Goal: Check status: Check status

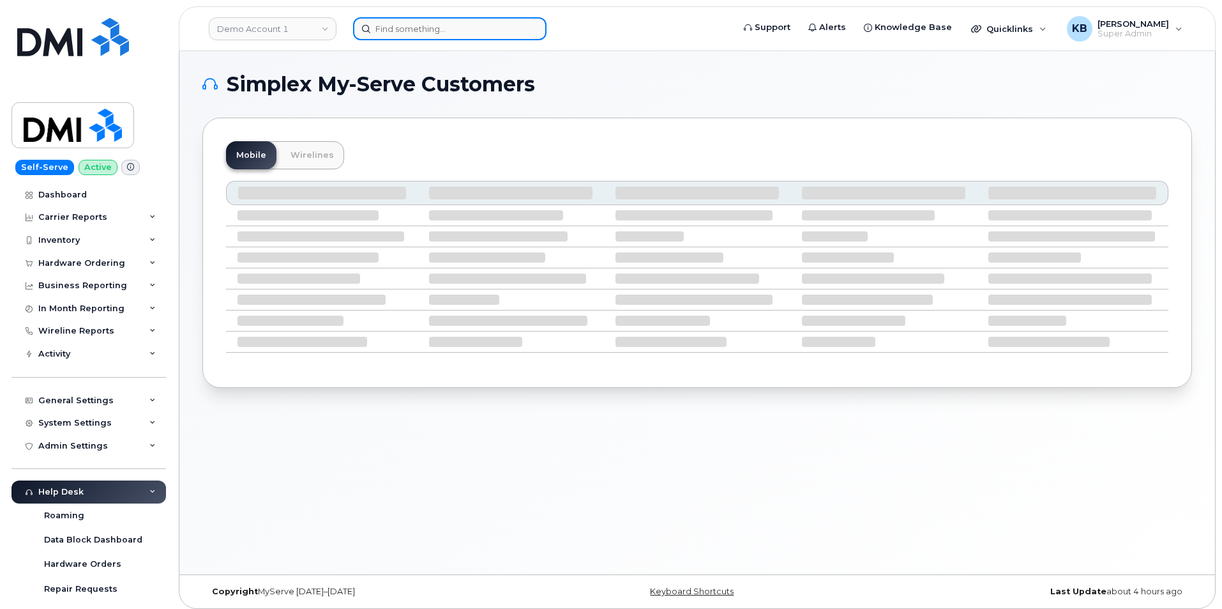
click at [449, 30] on input at bounding box center [449, 28] width 193 height 23
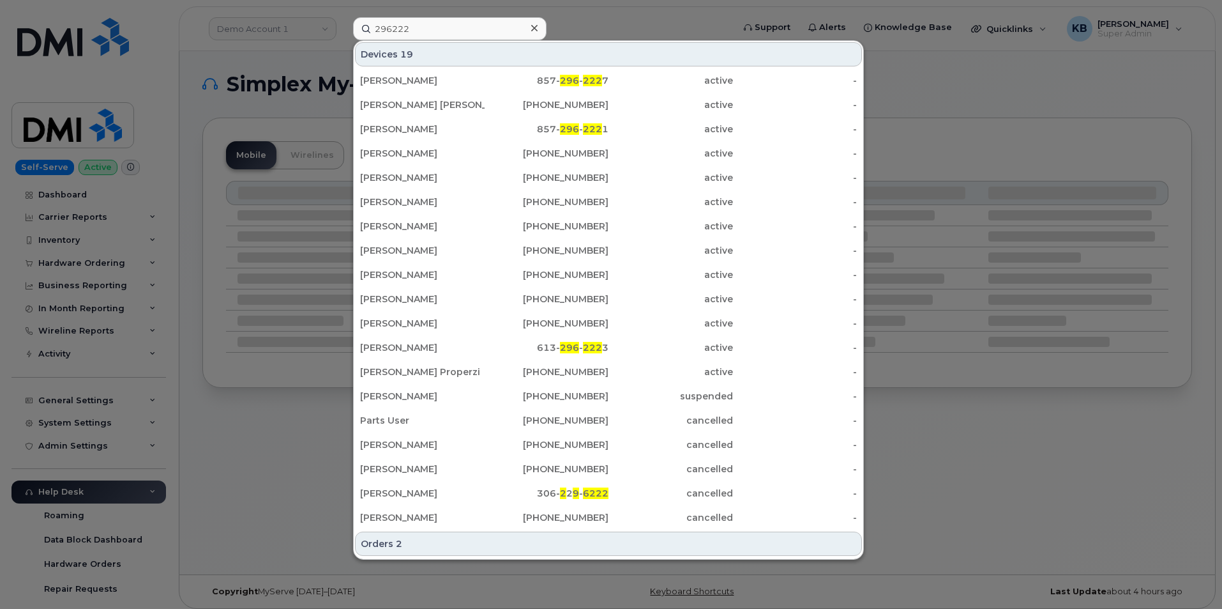
click at [276, 43] on div at bounding box center [611, 304] width 1222 height 609
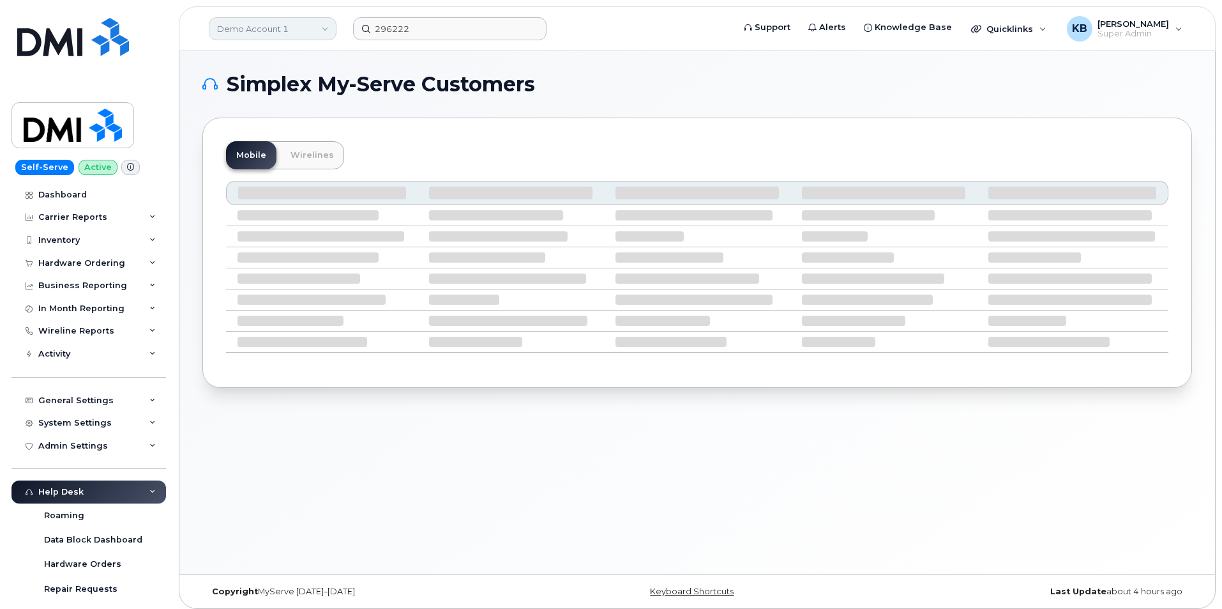
click at [268, 29] on link "Demo Account 1" at bounding box center [273, 28] width 128 height 23
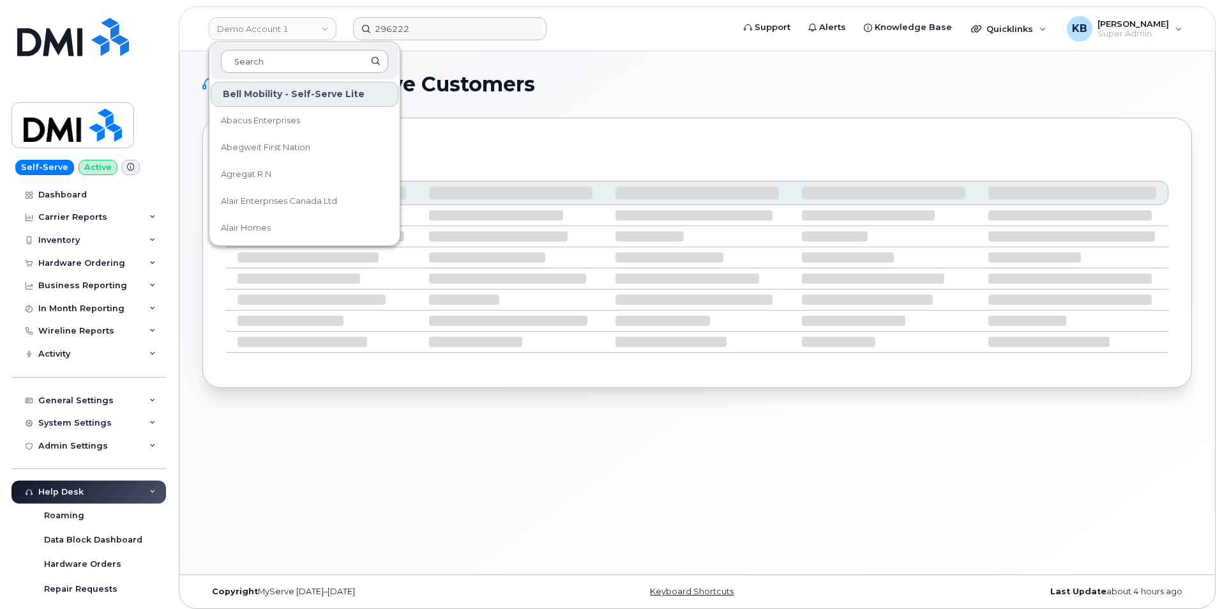
click at [251, 61] on input at bounding box center [304, 61] width 167 height 23
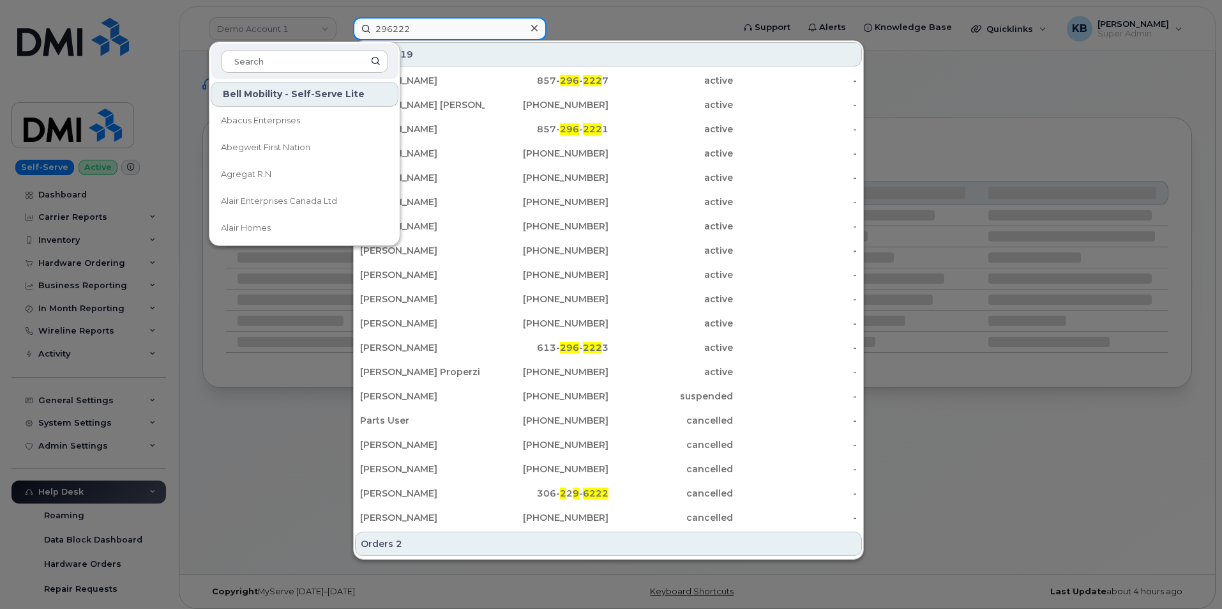
click at [434, 36] on input "296222" at bounding box center [449, 28] width 193 height 23
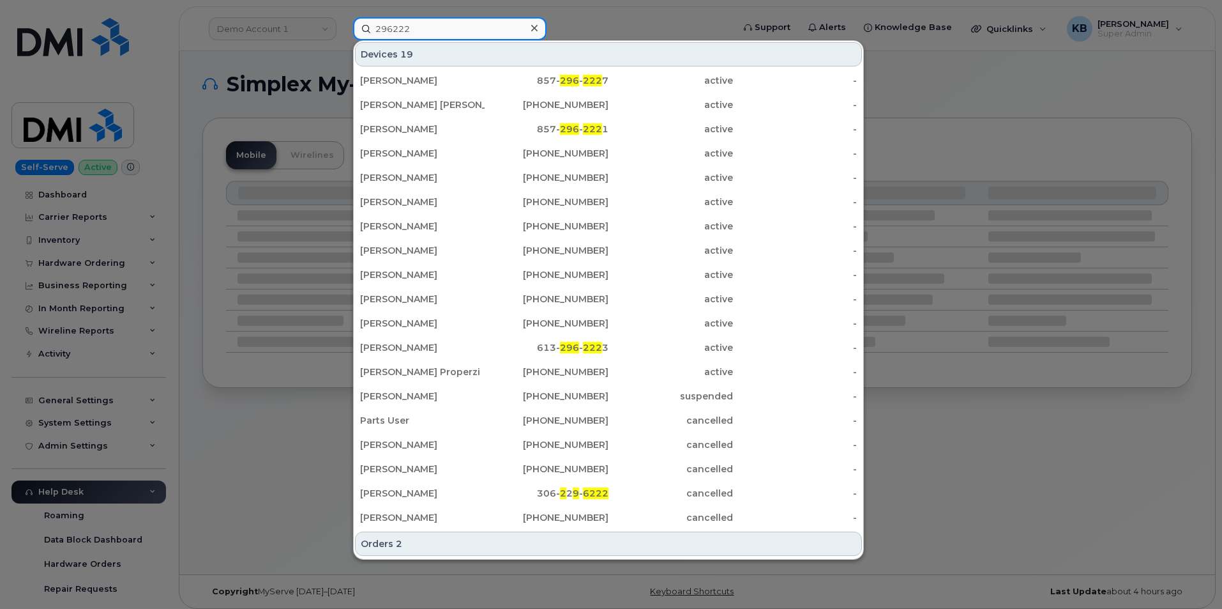
drag, startPoint x: 417, startPoint y: 30, endPoint x: 366, endPoint y: 29, distance: 51.1
click at [366, 29] on input "296222" at bounding box center [449, 28] width 193 height 23
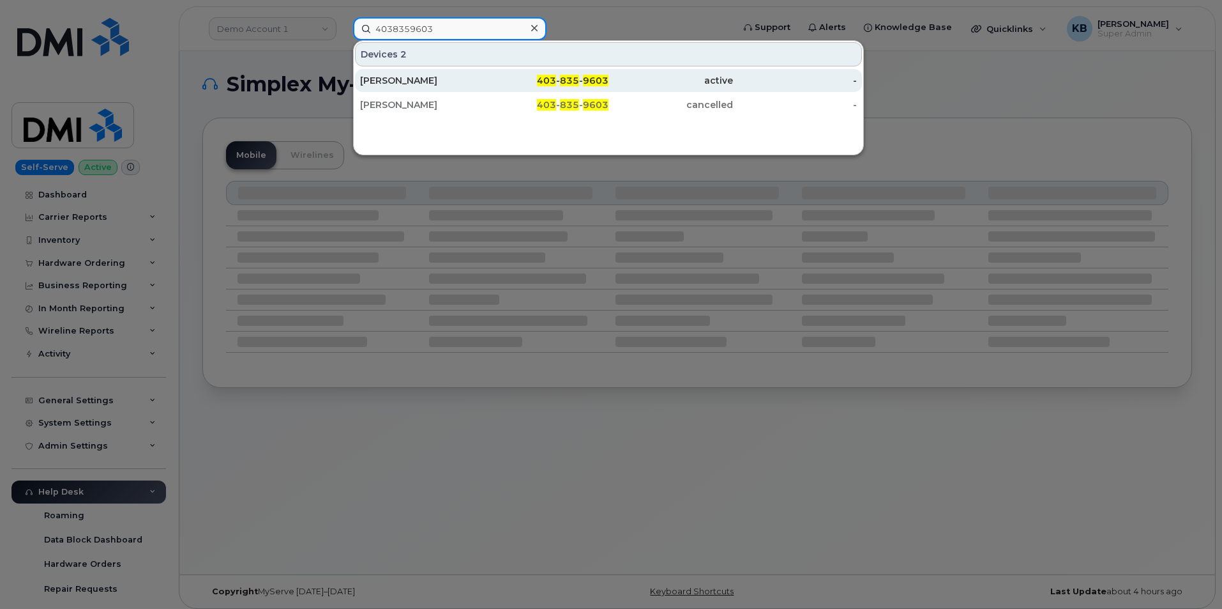
type input "4038359603"
click at [536, 84] on div "403 - 835 - 9603" at bounding box center [547, 80] width 125 height 13
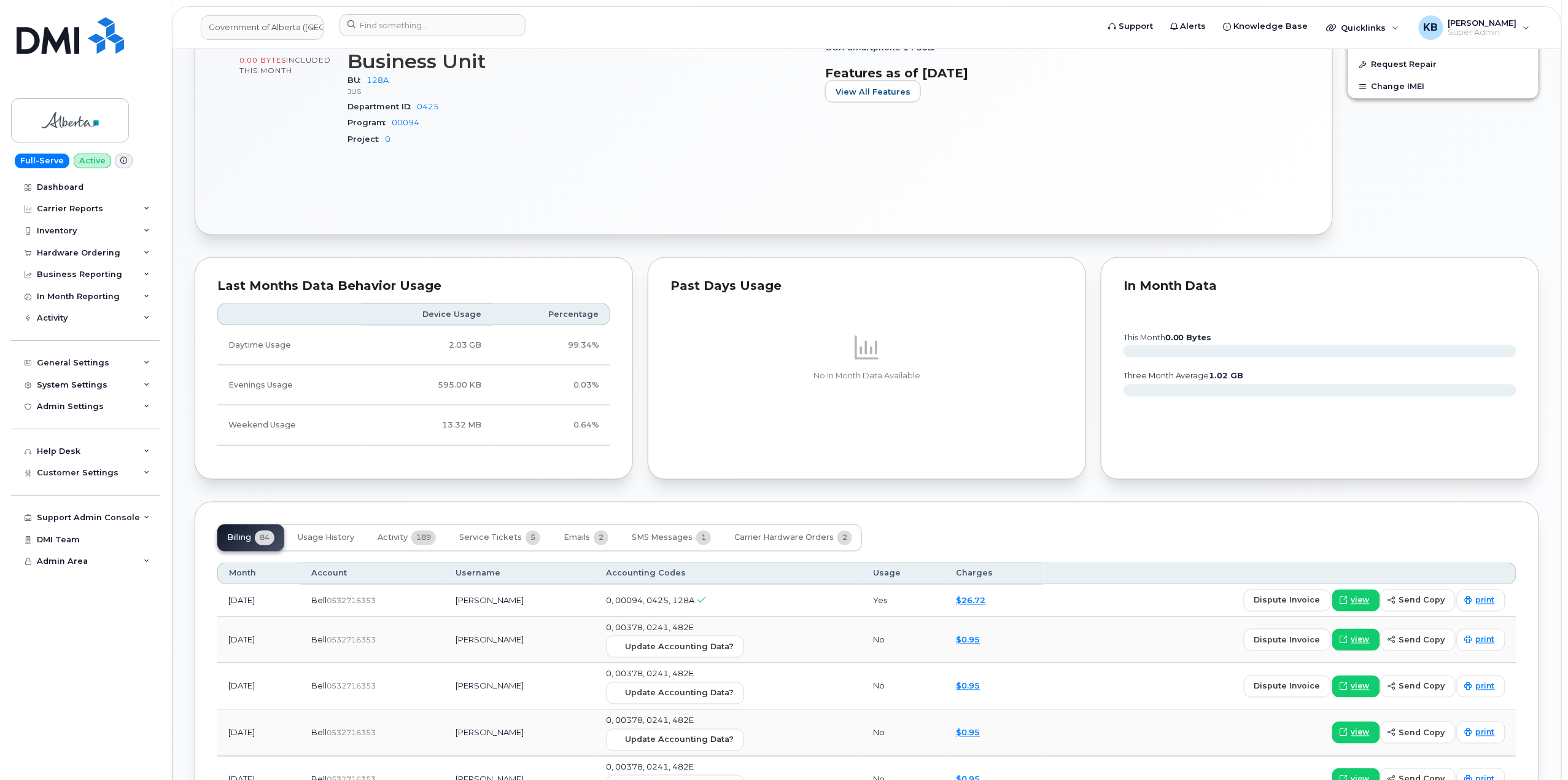
scroll to position [900, 0]
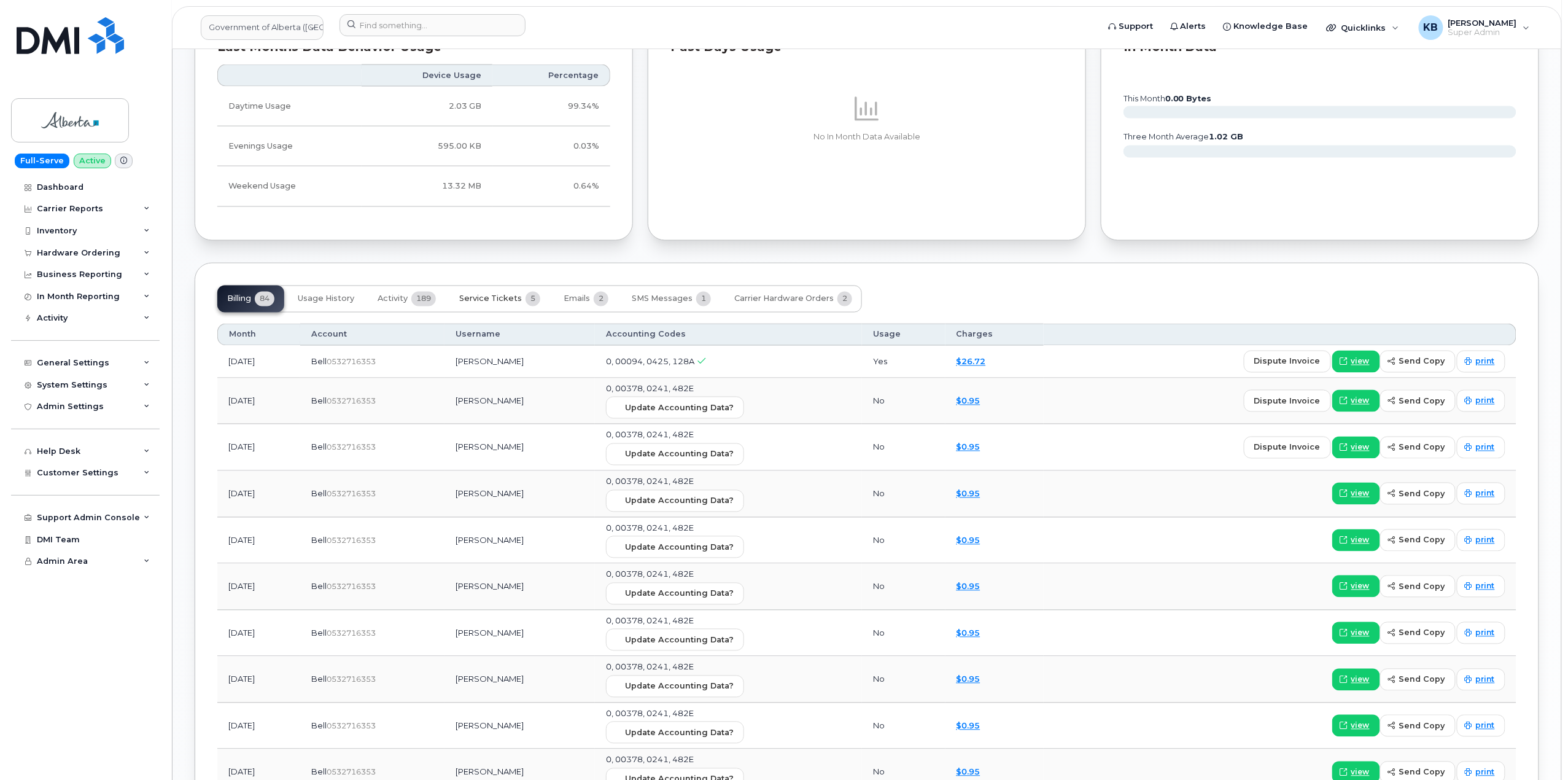
click at [483, 311] on button "Service Tickets 5" at bounding box center [499, 299] width 101 height 27
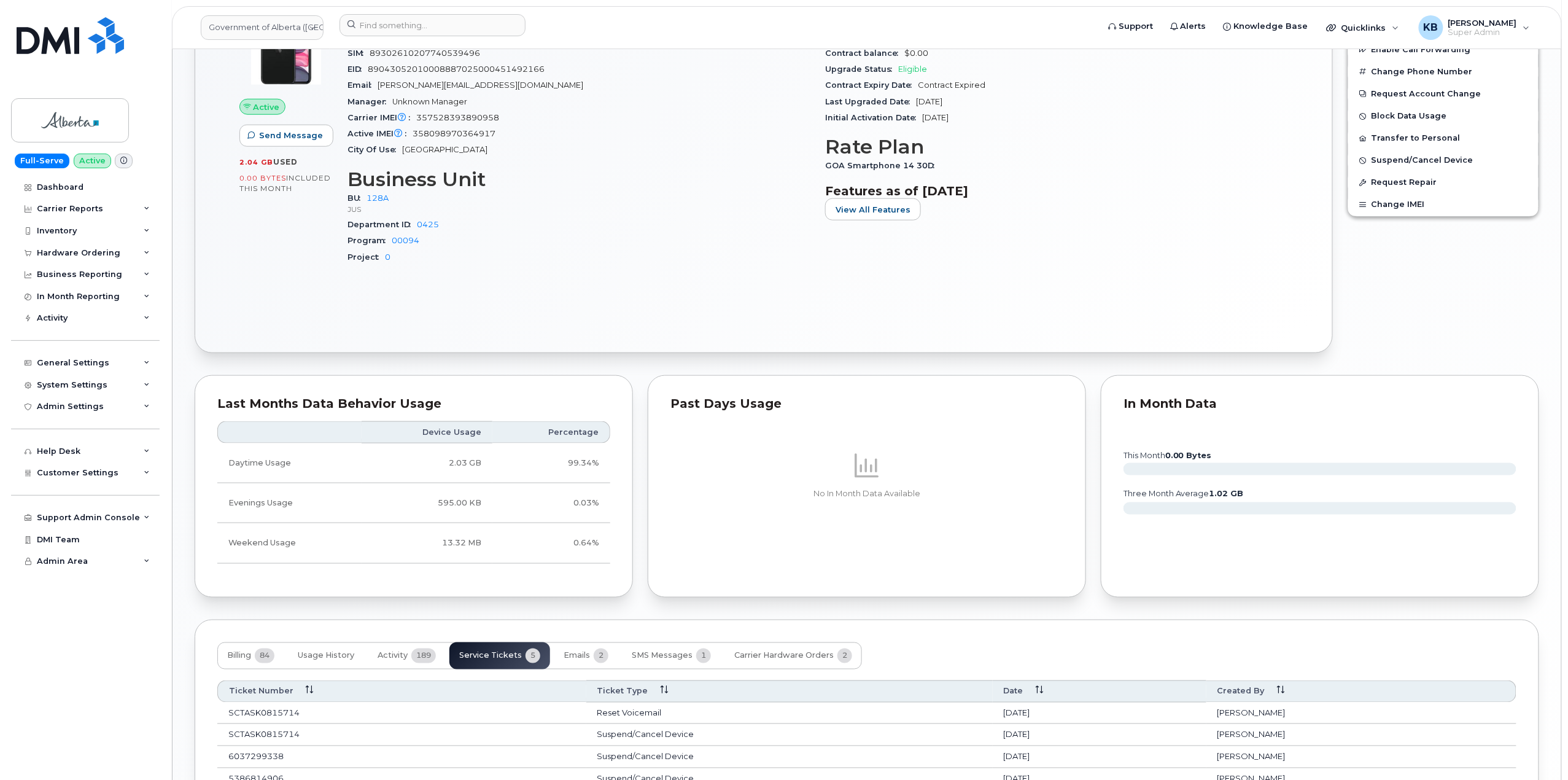
scroll to position [686, 0]
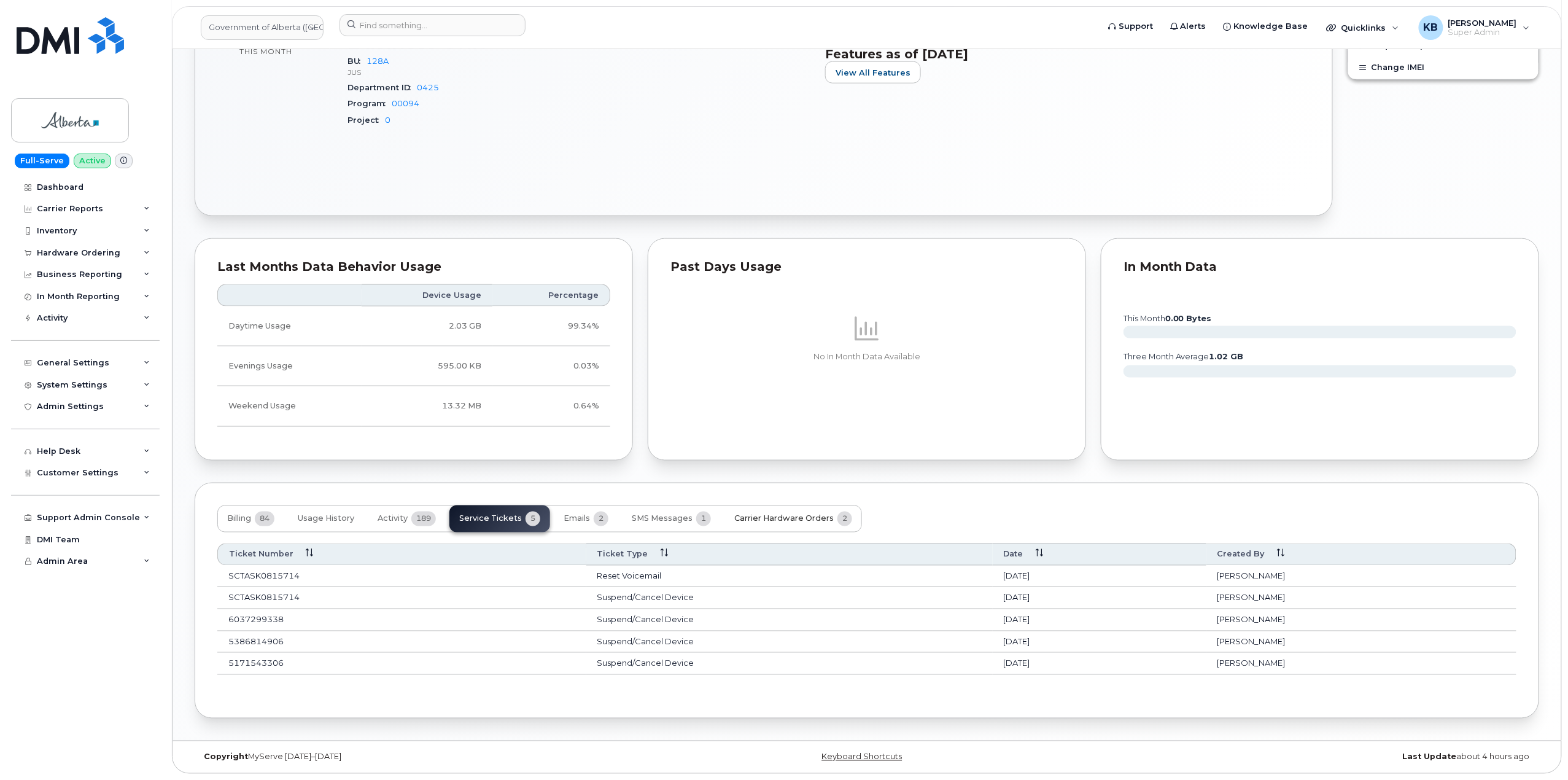
click at [774, 514] on span "Carrier Hardware Orders" at bounding box center [784, 518] width 99 height 10
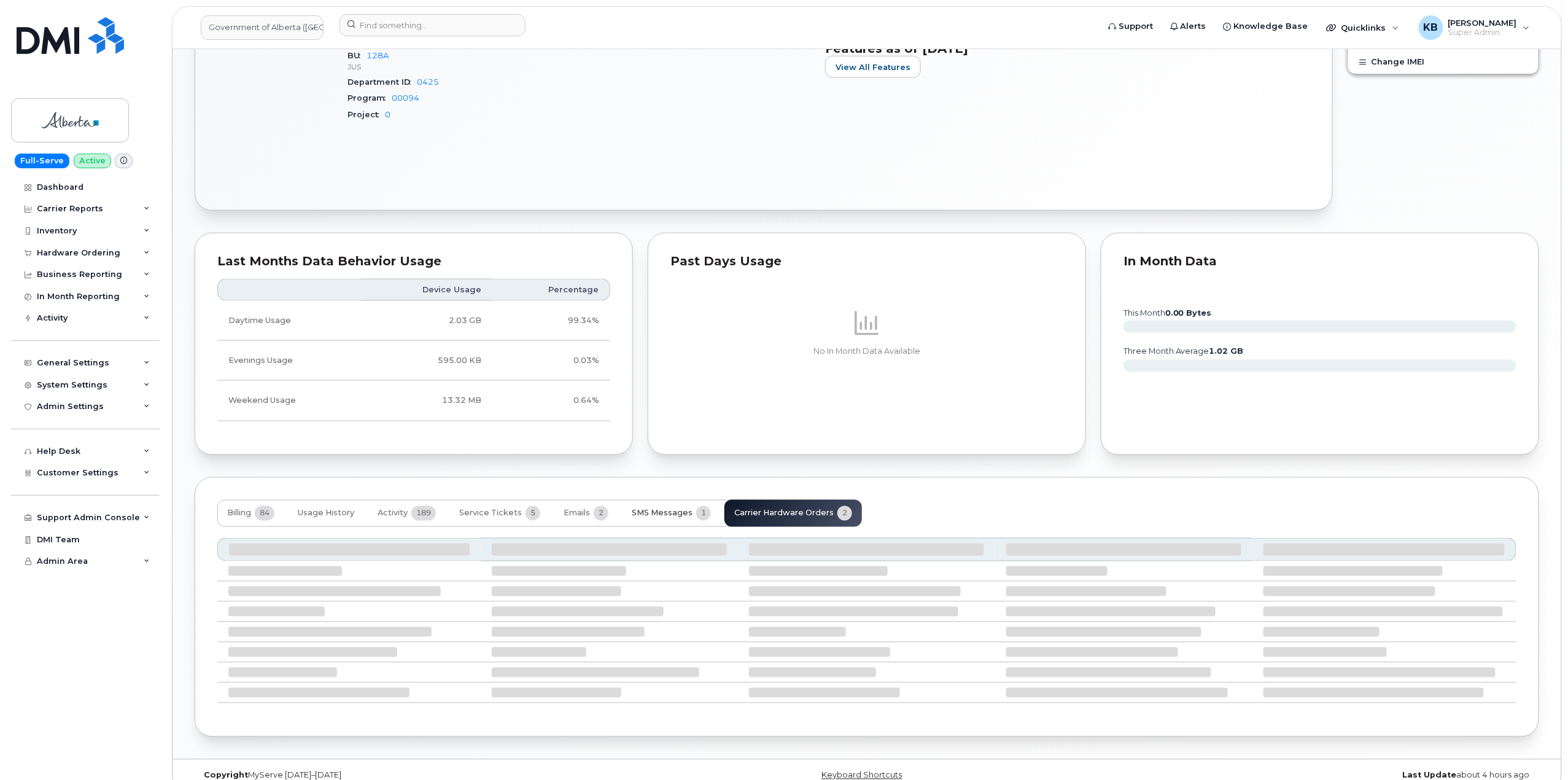
scroll to position [632, 0]
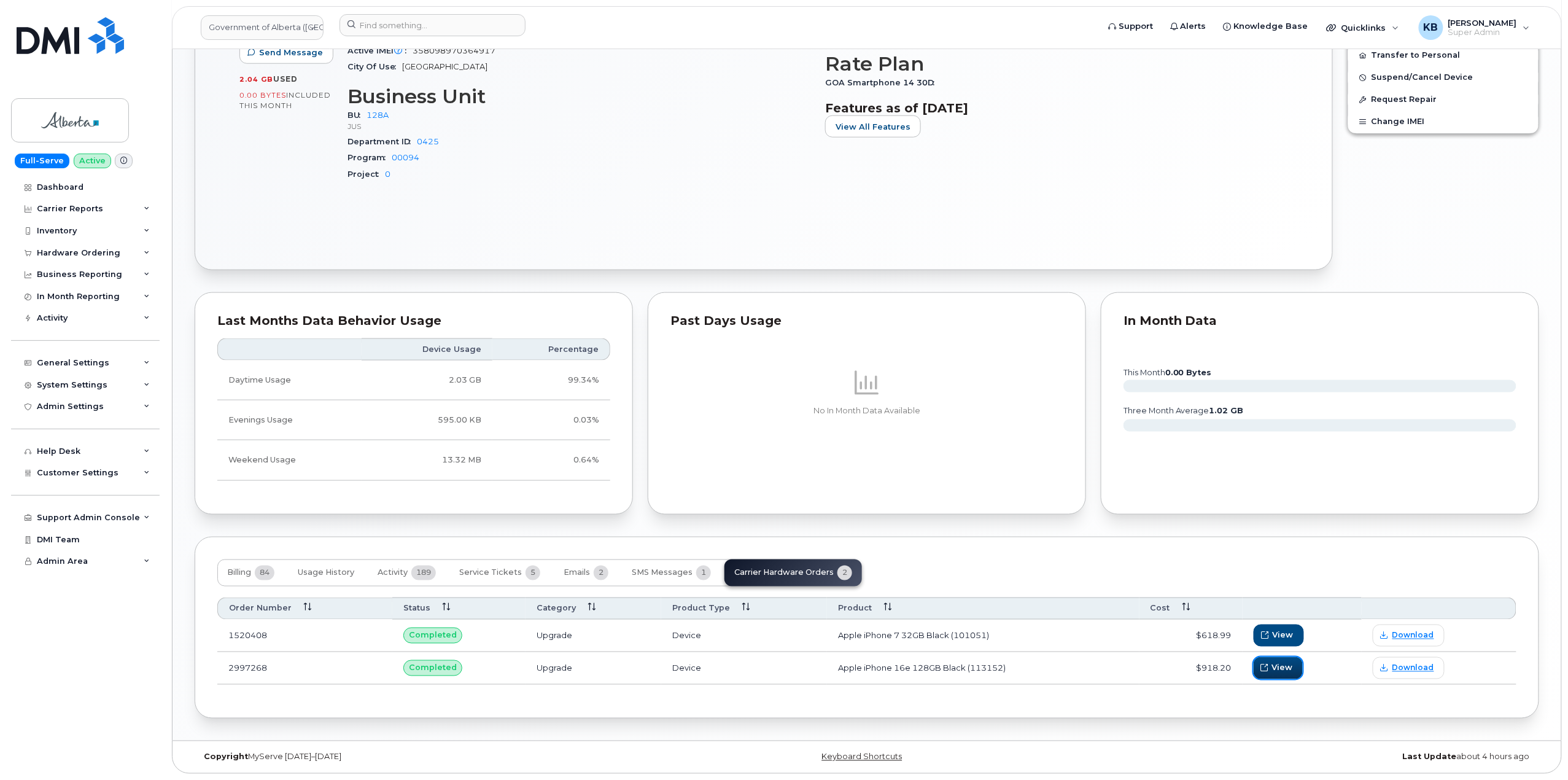
click at [1280, 669] on span "View" at bounding box center [1282, 667] width 21 height 12
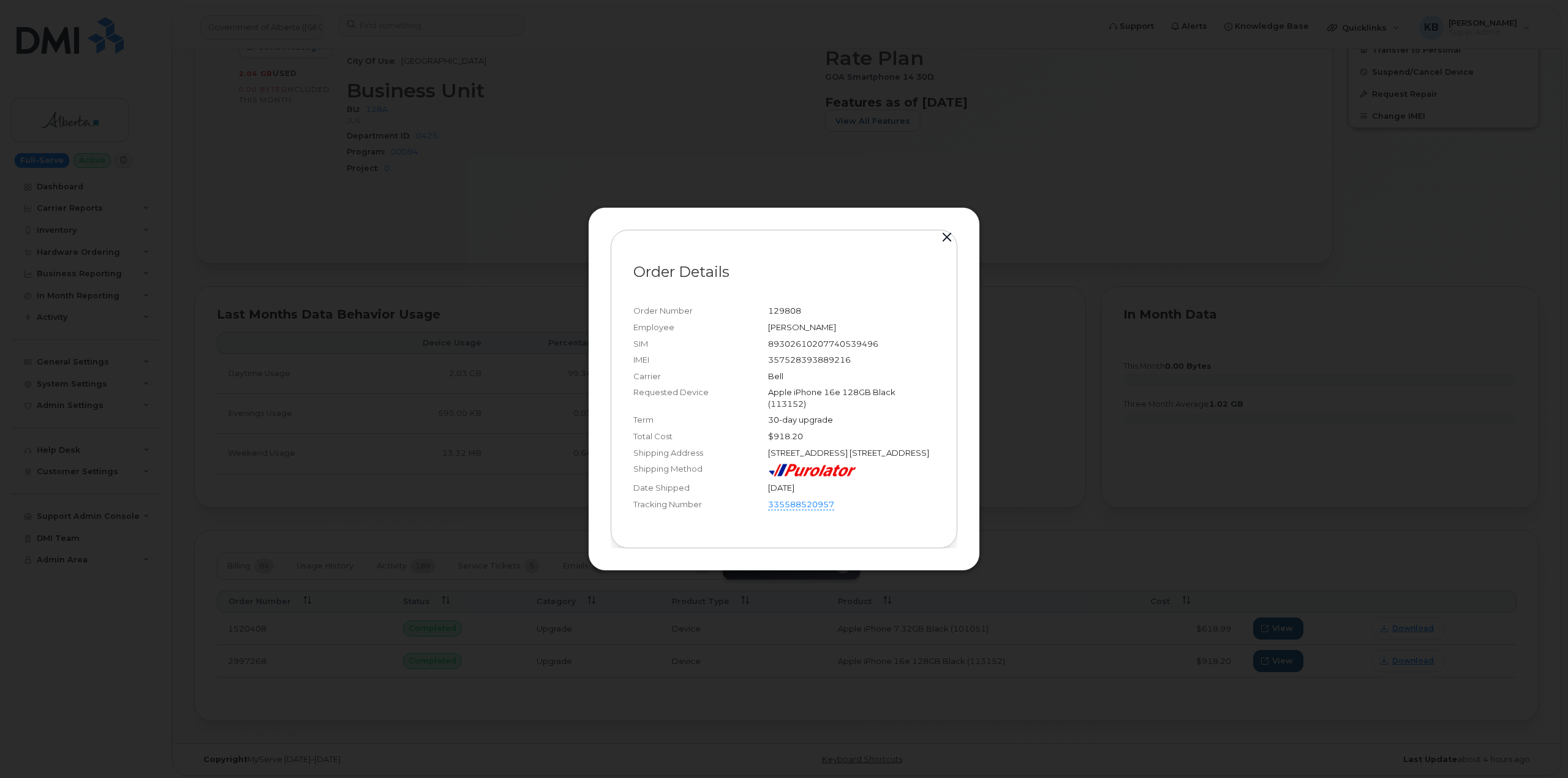
click at [948, 234] on button "button" at bounding box center [947, 238] width 18 height 17
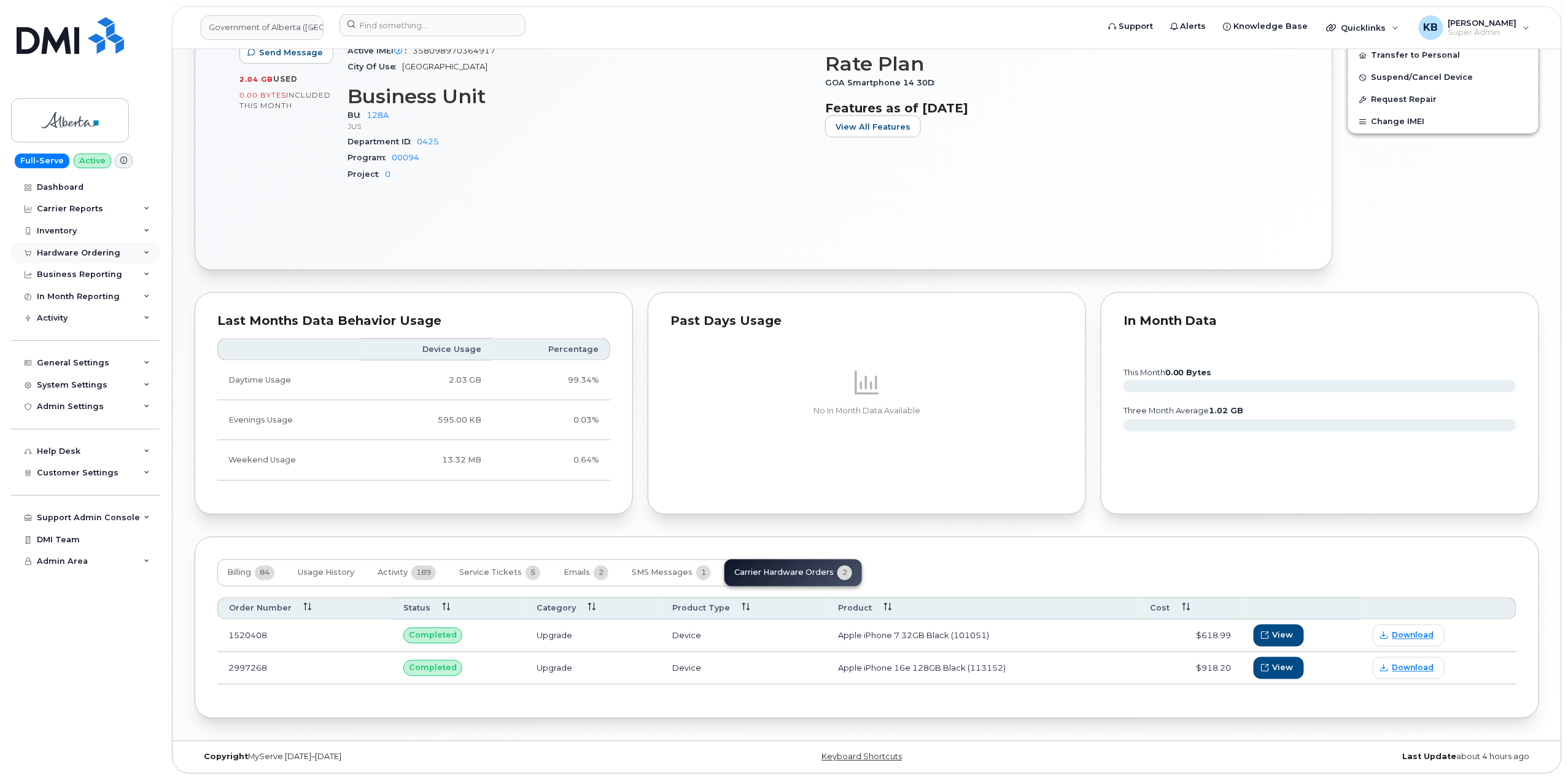
click at [123, 245] on div "Hardware Ordering" at bounding box center [85, 253] width 149 height 22
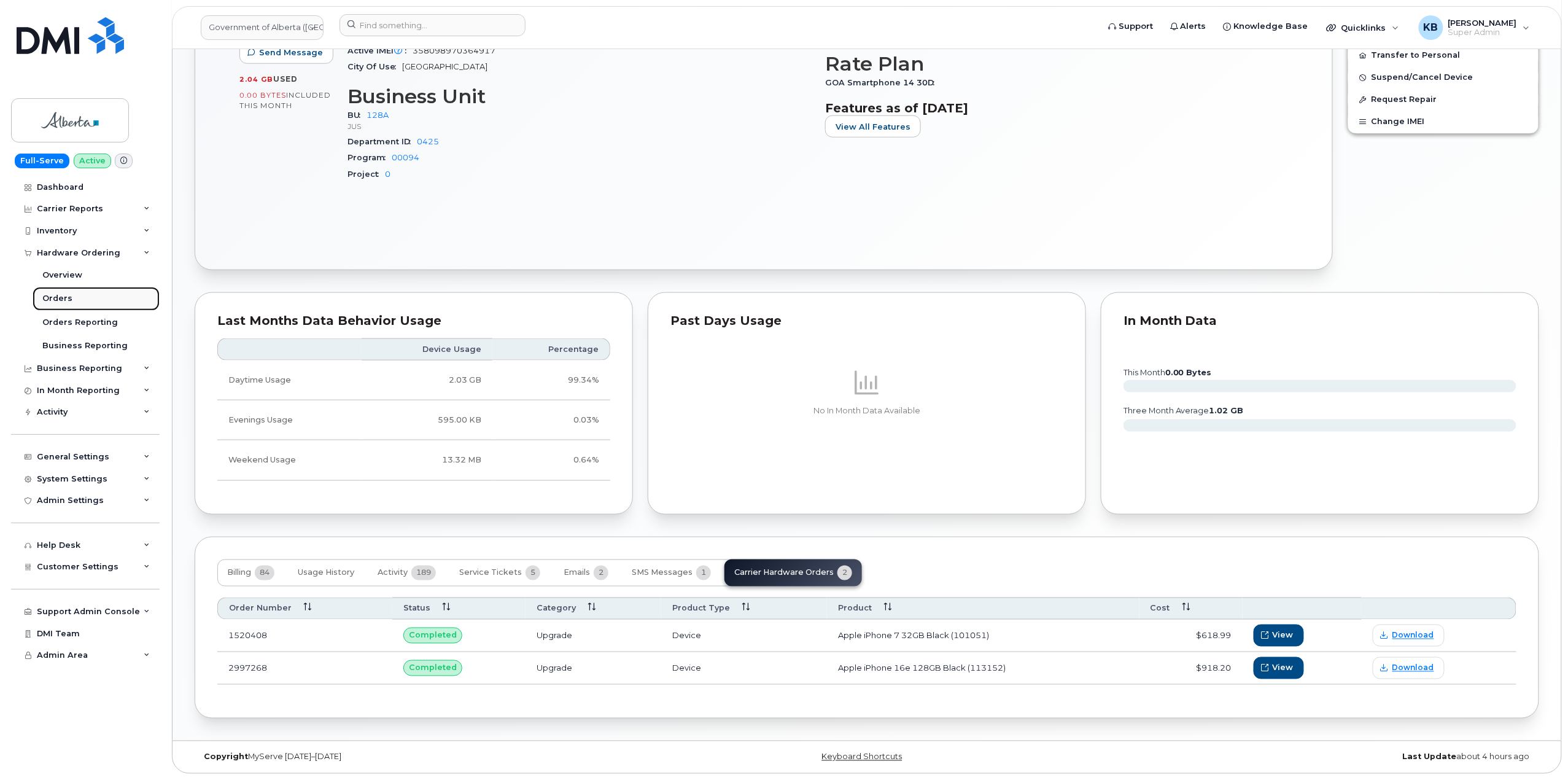
click at [74, 298] on link "Orders" at bounding box center [96, 298] width 127 height 23
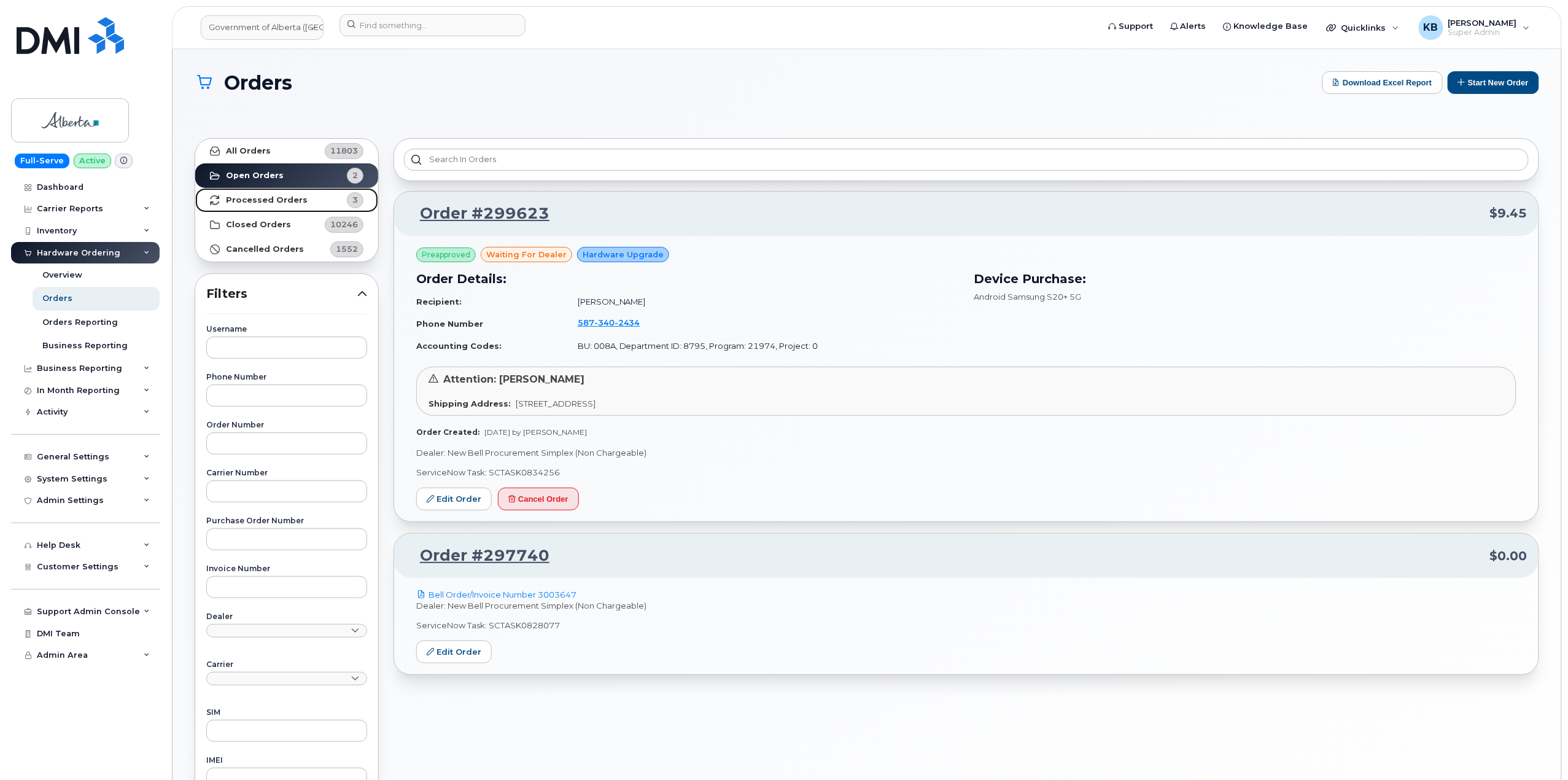
click at [288, 200] on strong "Processed Orders" at bounding box center [266, 200] width 82 height 10
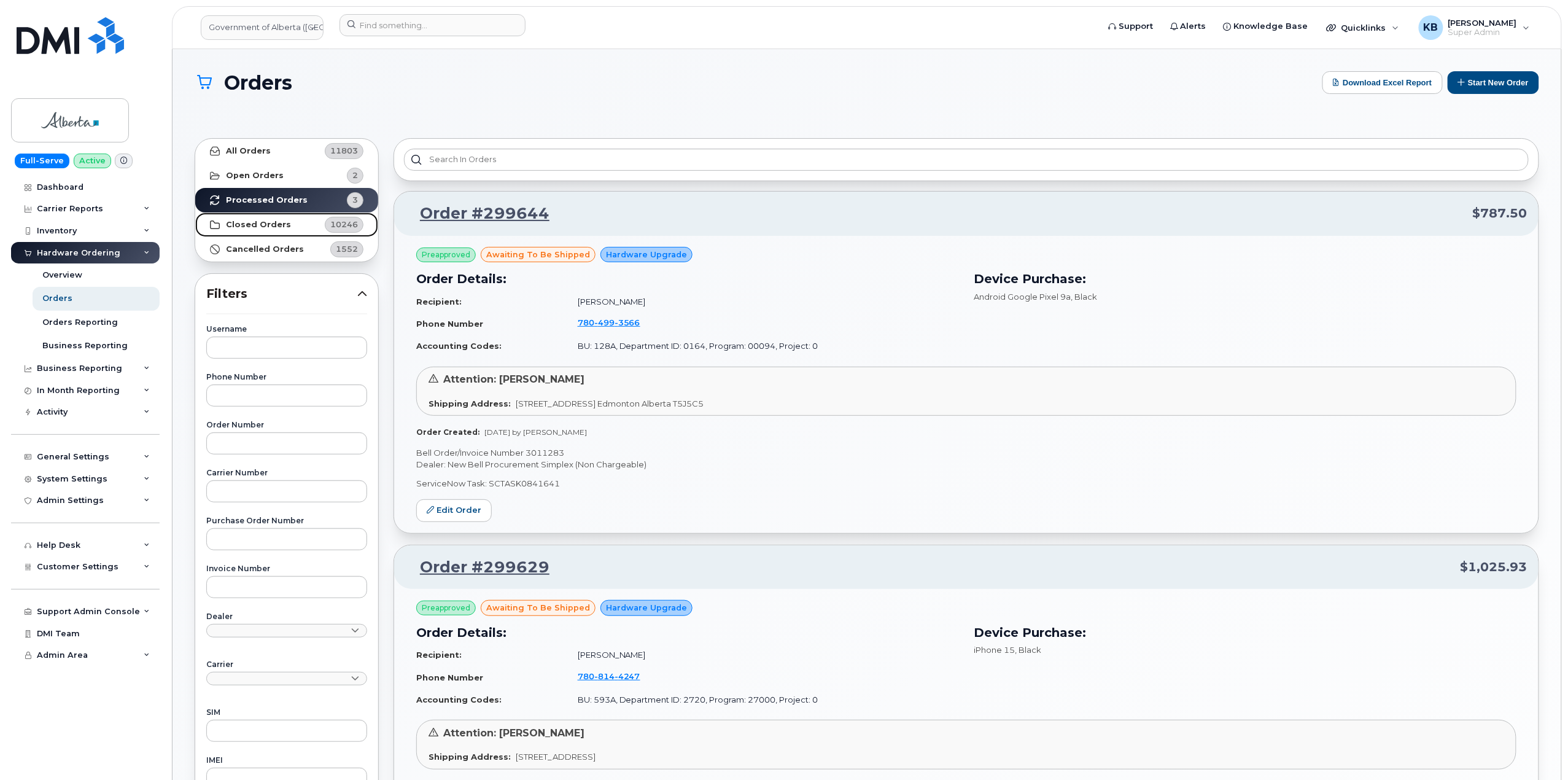
click at [265, 222] on strong "Closed Orders" at bounding box center [259, 225] width 65 height 10
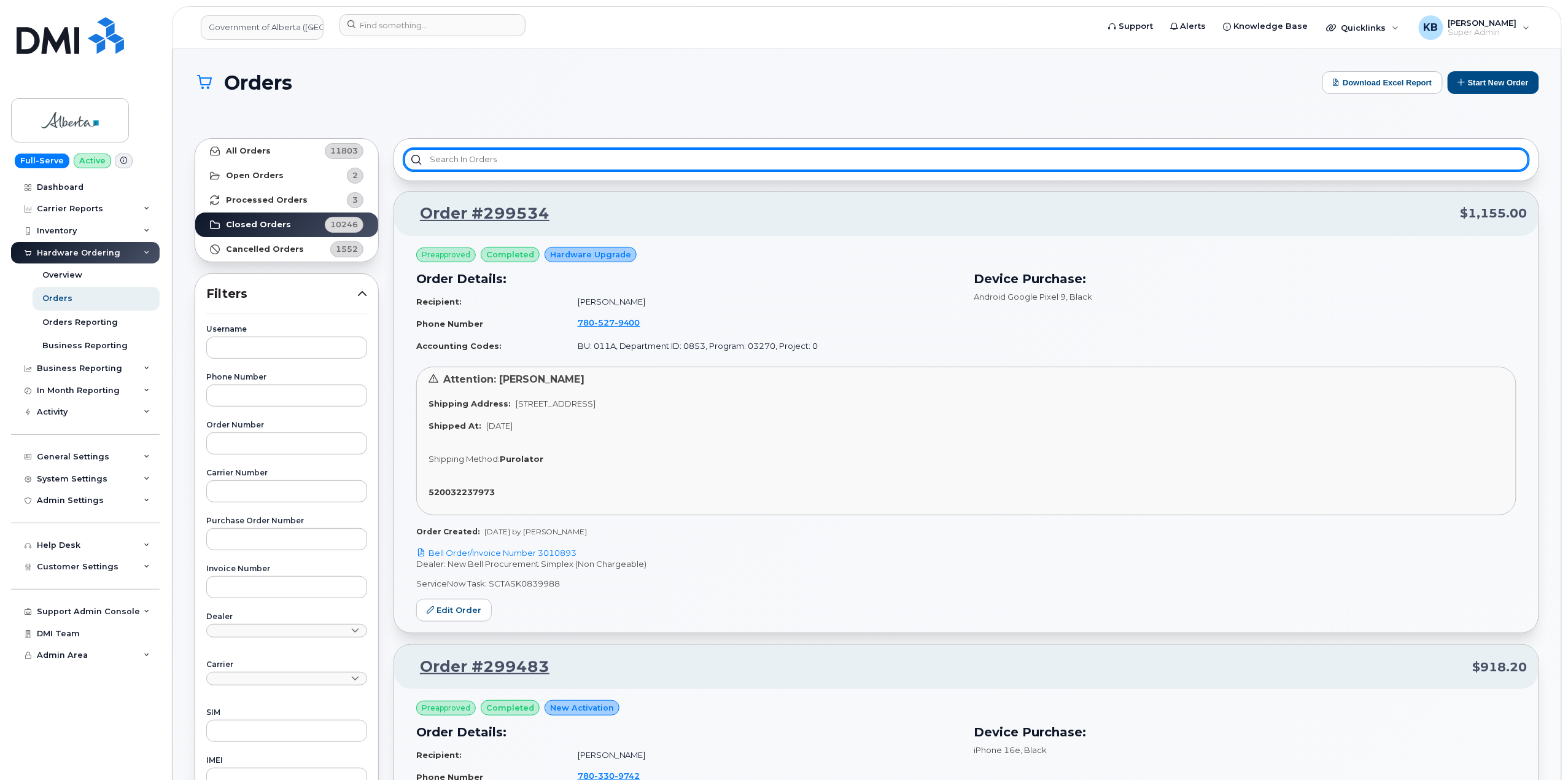
click at [500, 167] on input "text" at bounding box center [966, 160] width 1125 height 22
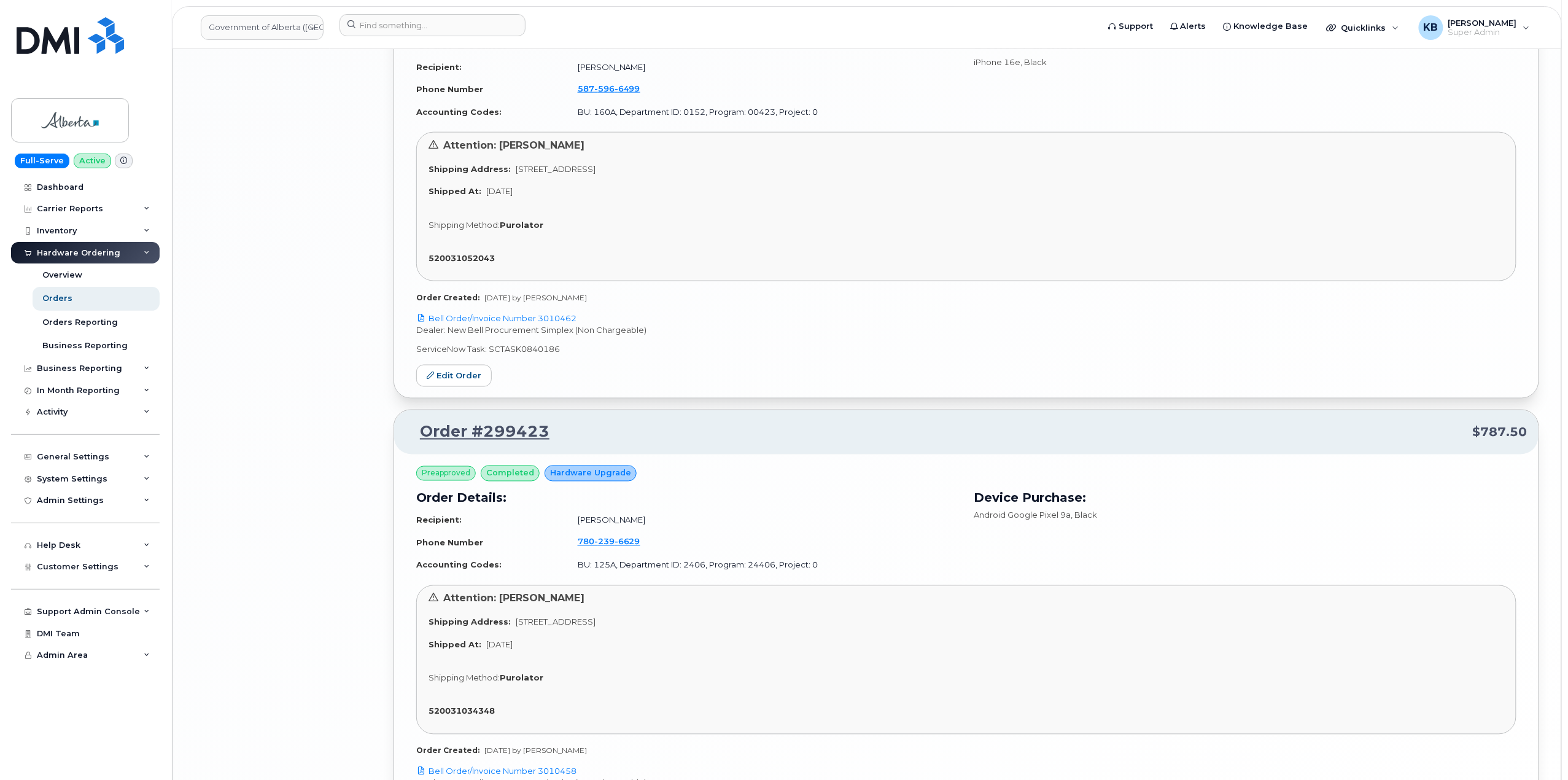
scroll to position [3290, 0]
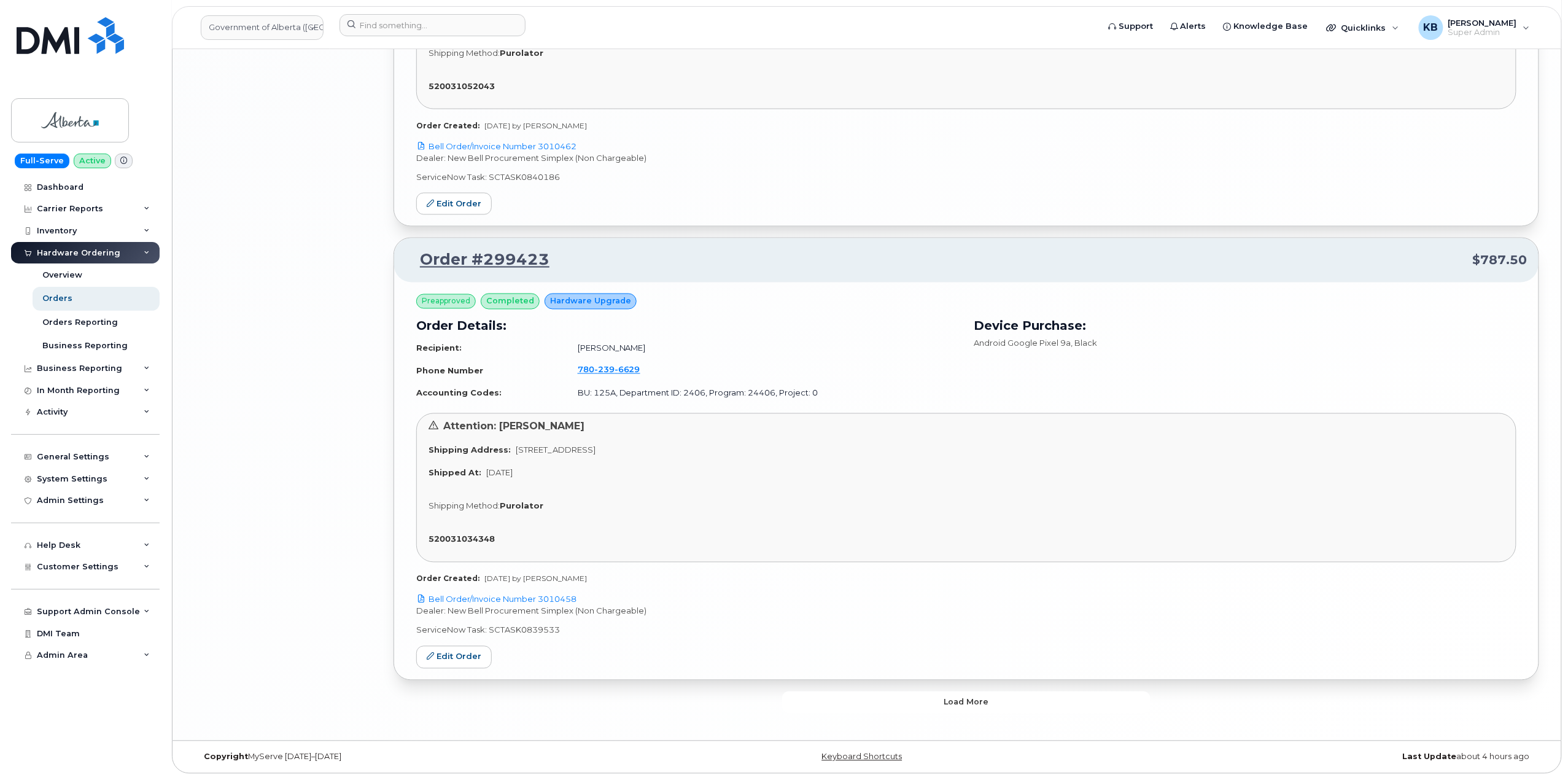
click at [943, 708] on button "Load more" at bounding box center [966, 702] width 368 height 22
click at [862, 706] on button "Load more" at bounding box center [966, 702] width 368 height 22
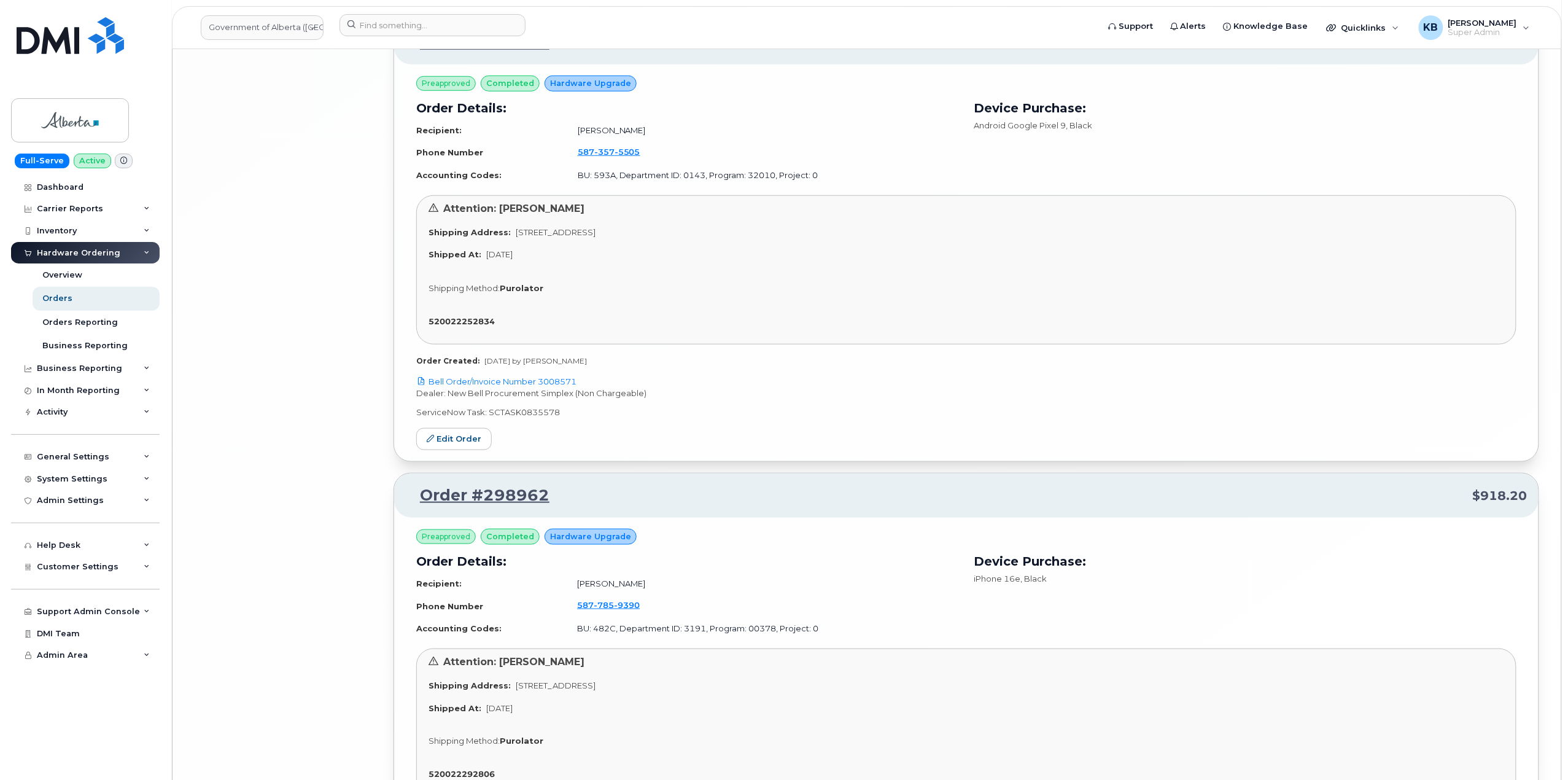
scroll to position [10556, 0]
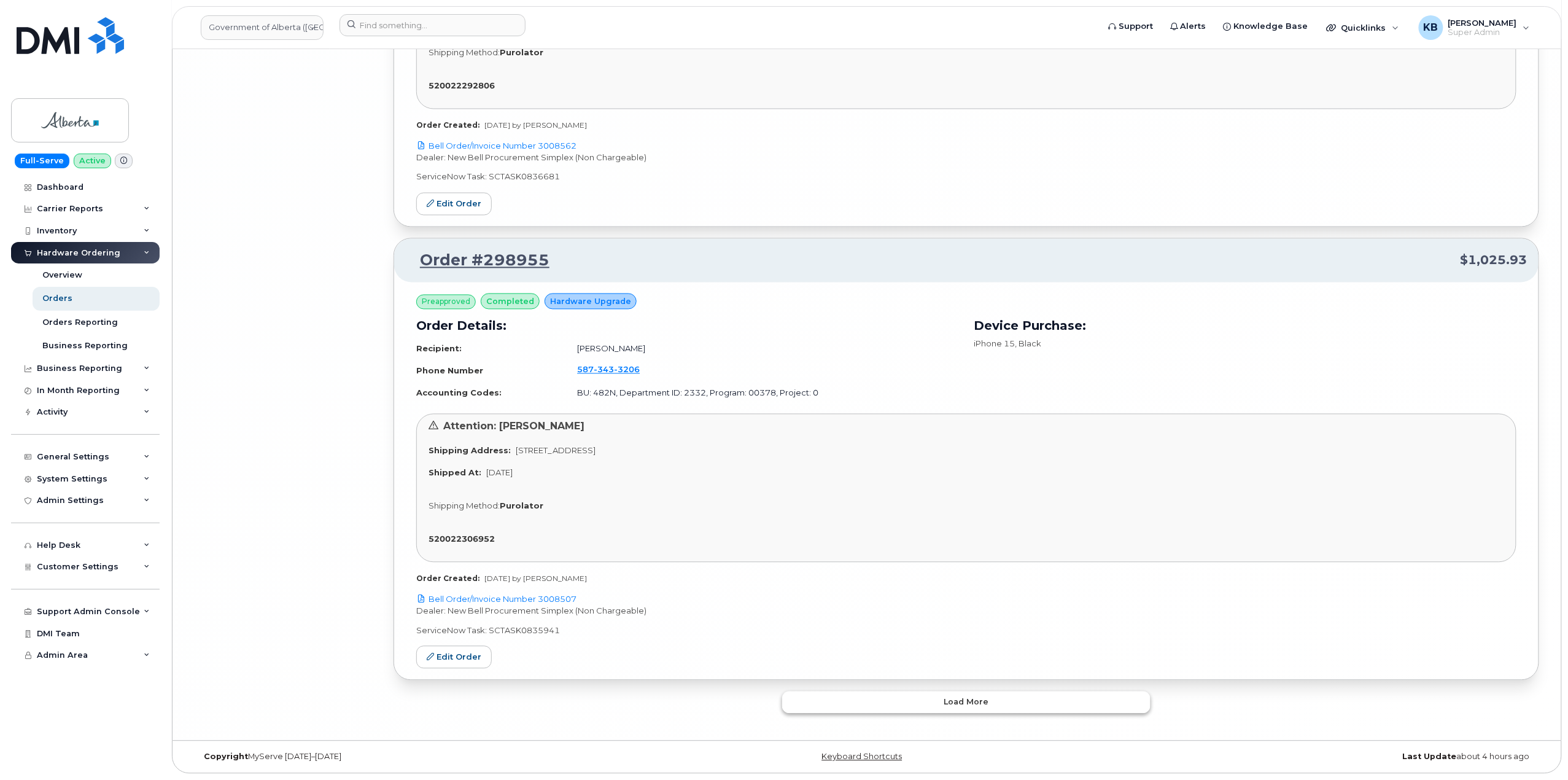
click at [862, 710] on button "Load more" at bounding box center [966, 702] width 368 height 22
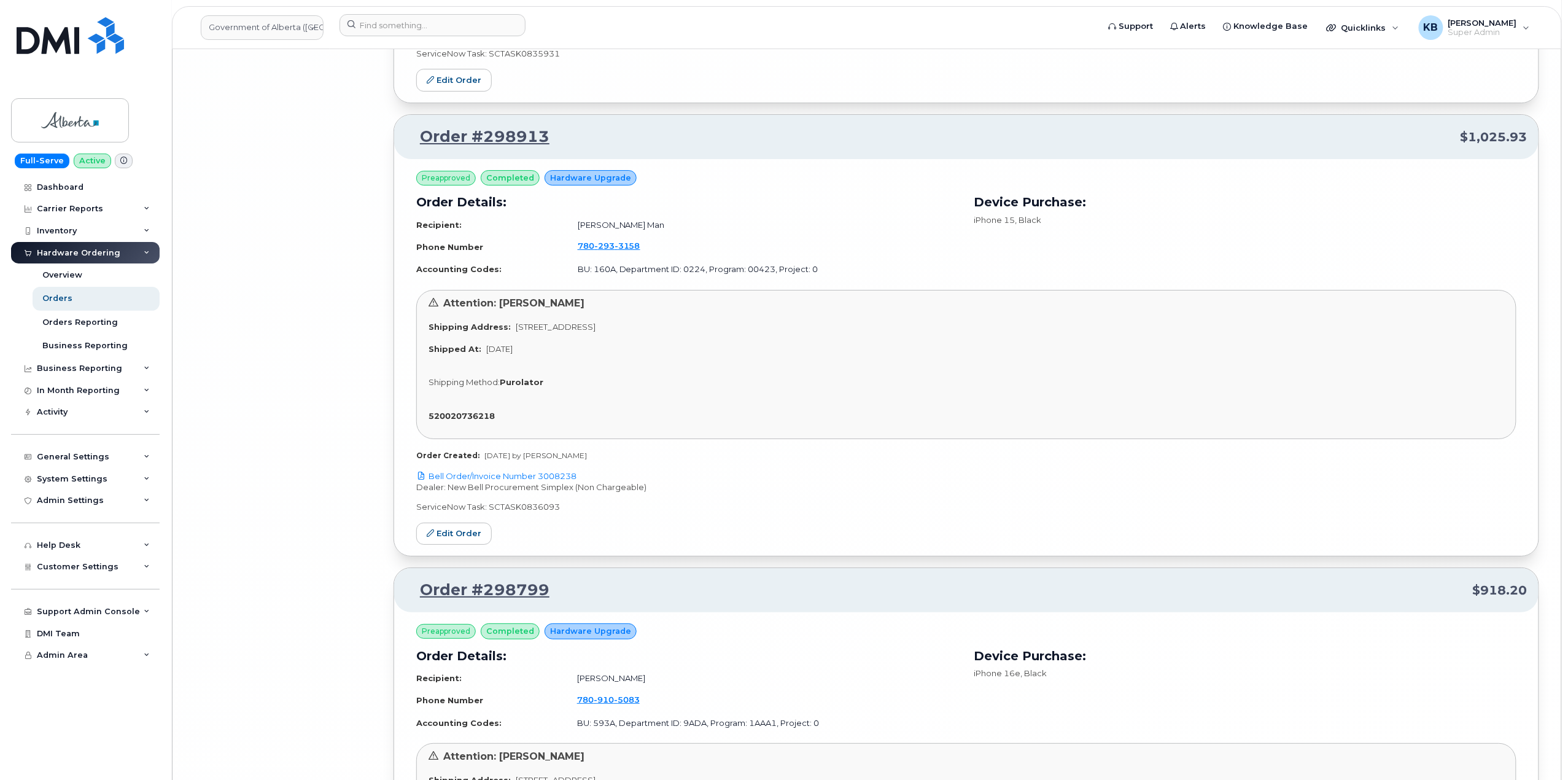
scroll to position [14189, 0]
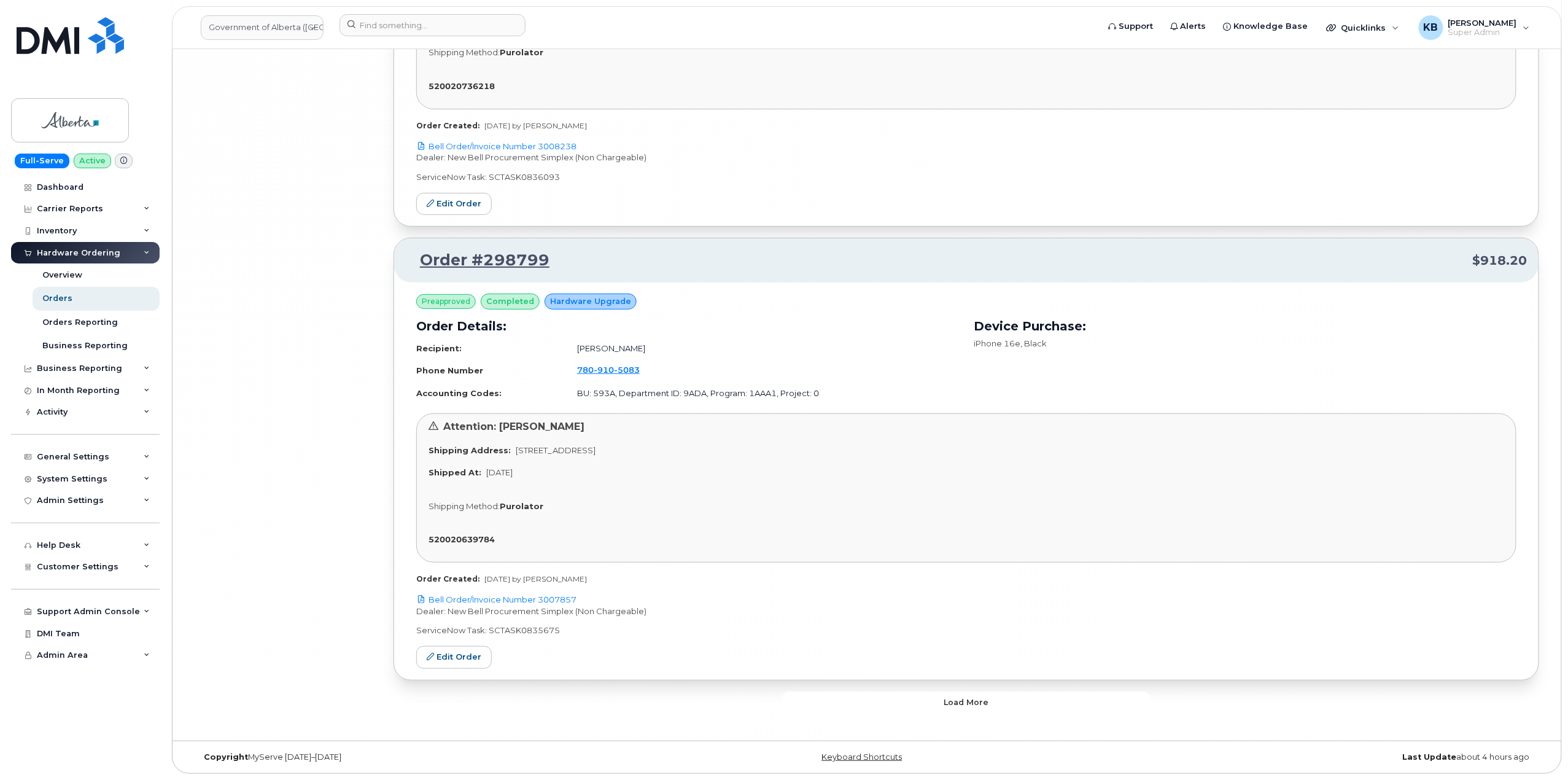
click at [908, 697] on button "Load more" at bounding box center [966, 702] width 368 height 22
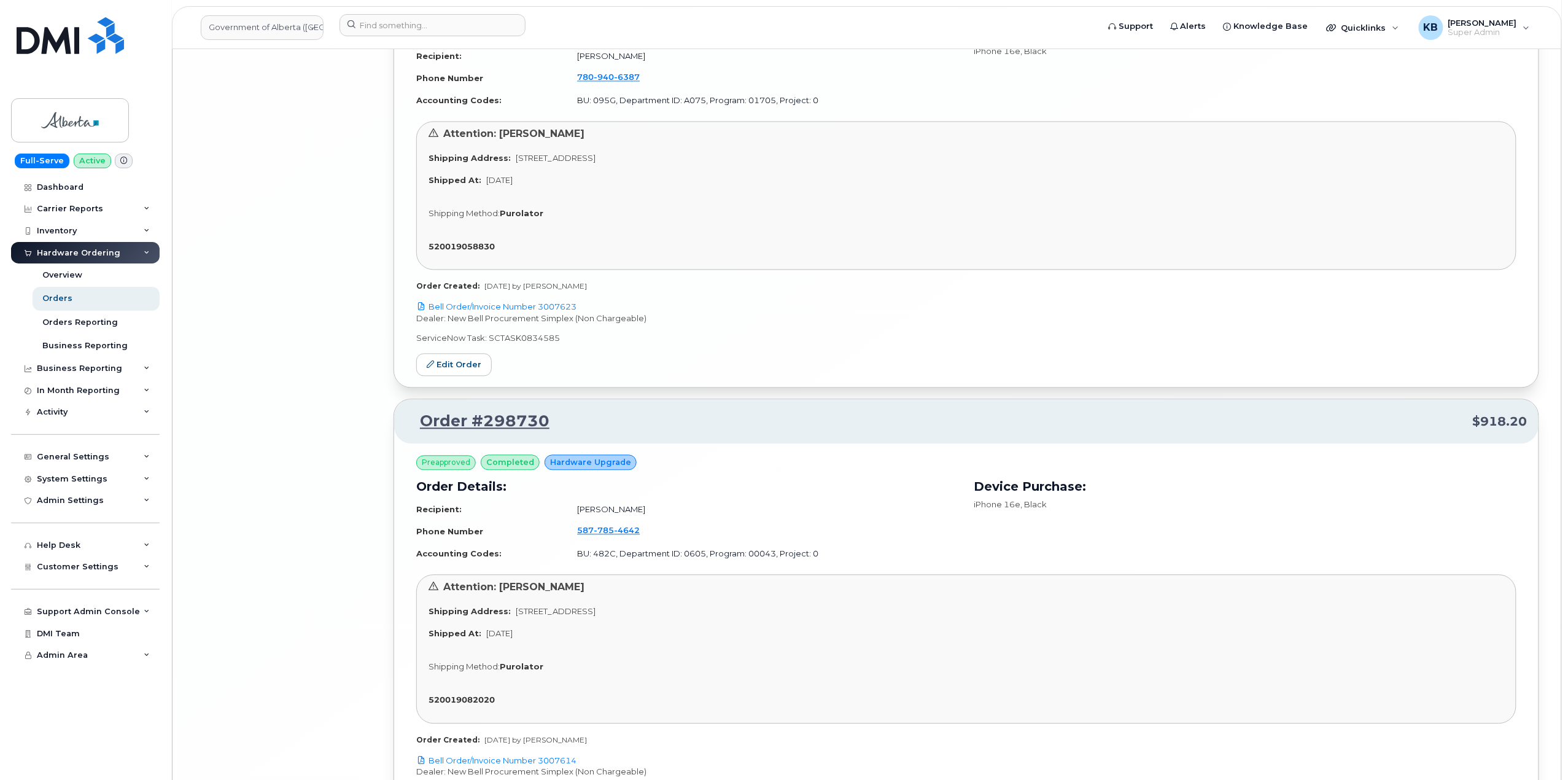
scroll to position [17823, 0]
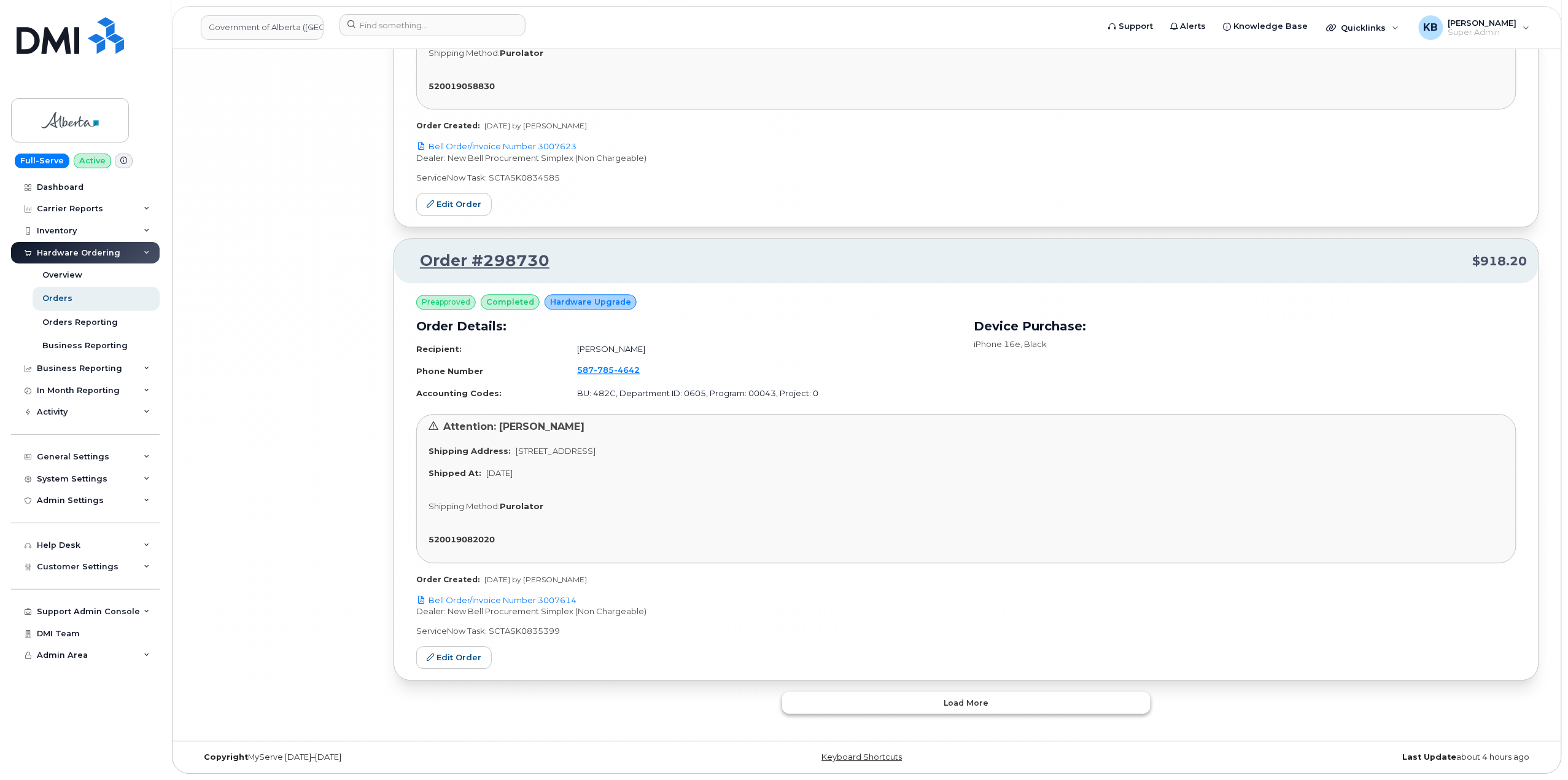
click at [890, 703] on button "Load more" at bounding box center [966, 702] width 368 height 22
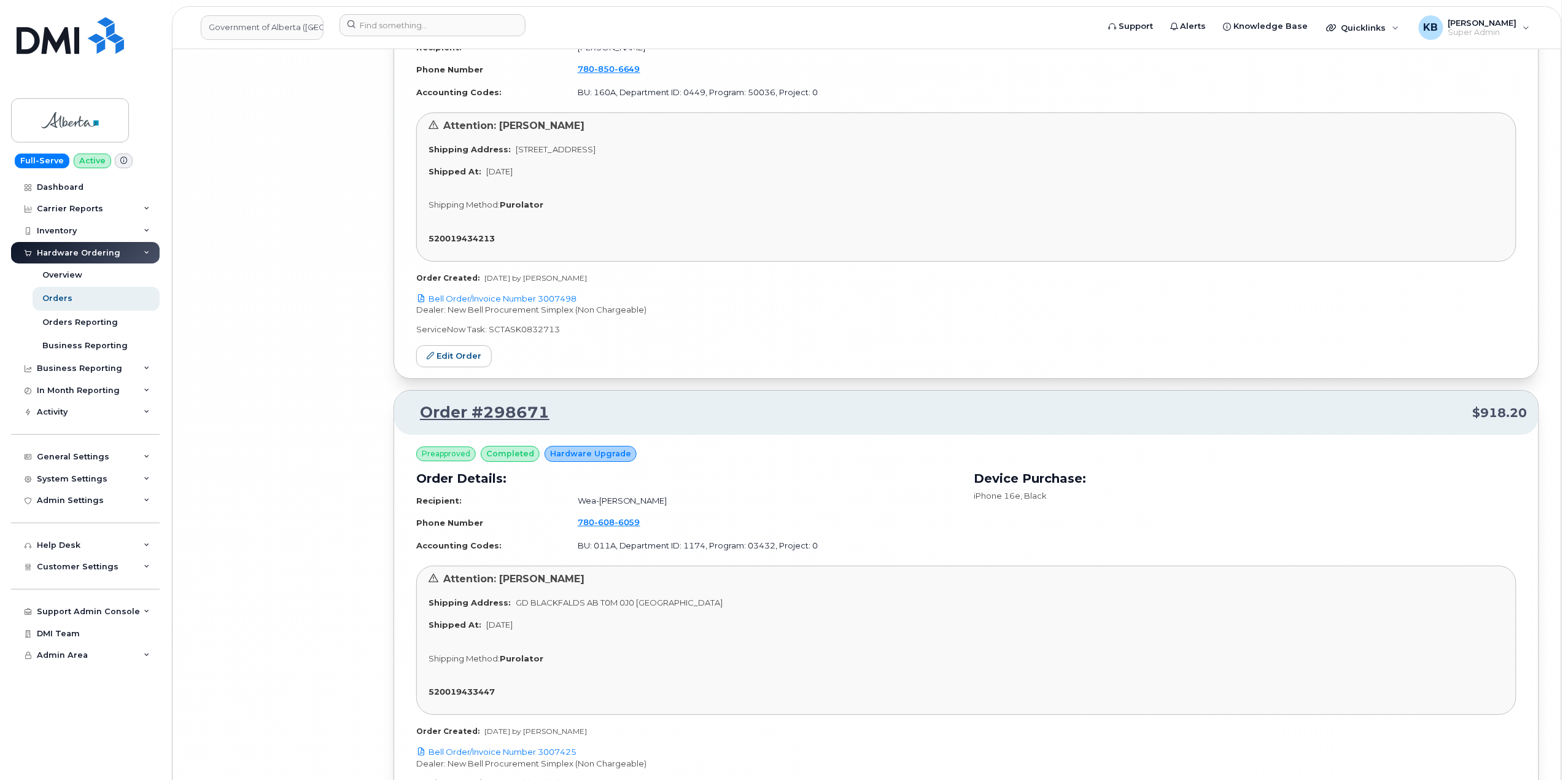
scroll to position [21454, 0]
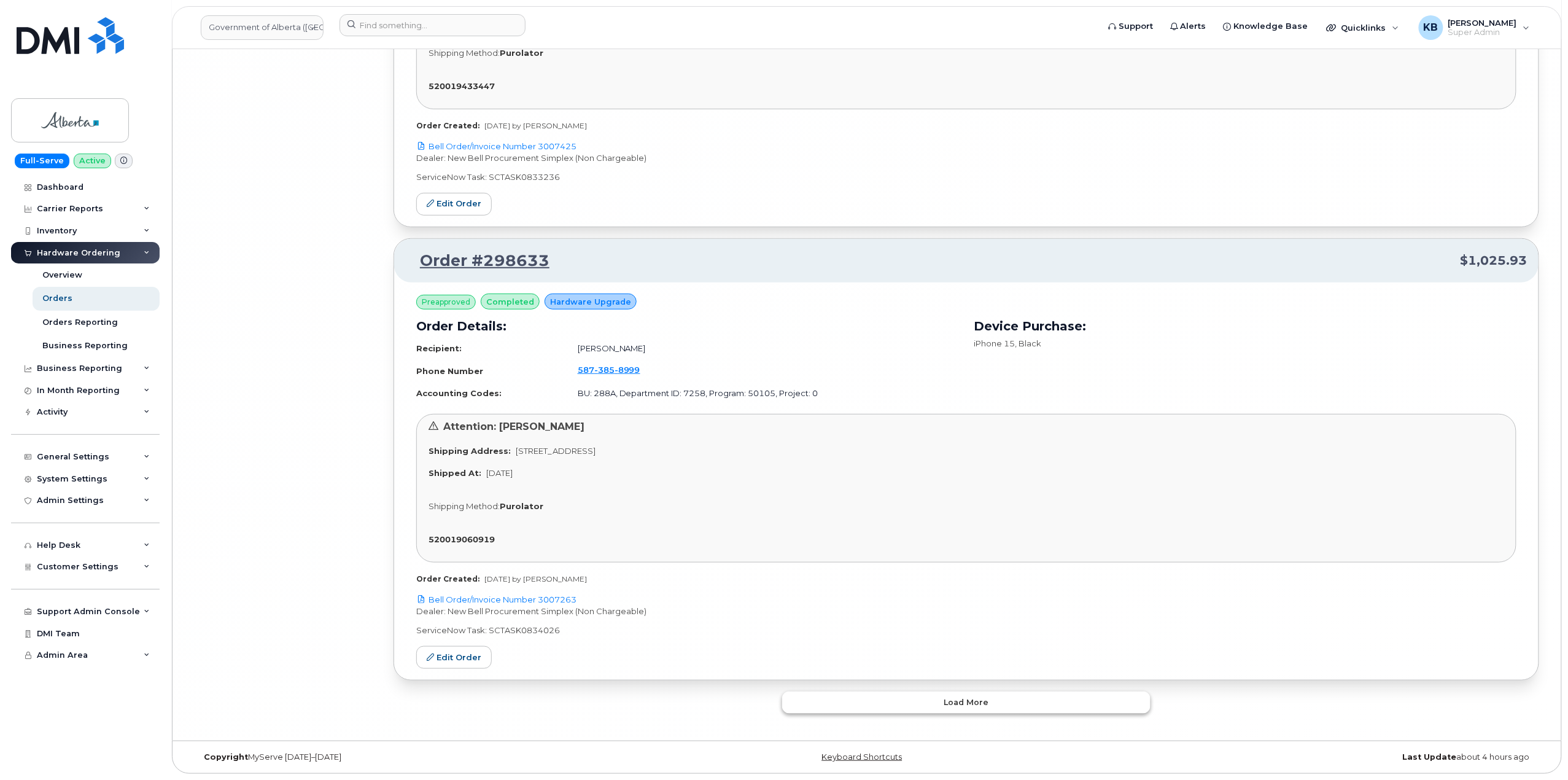
click at [833, 697] on button "Load more" at bounding box center [966, 702] width 368 height 22
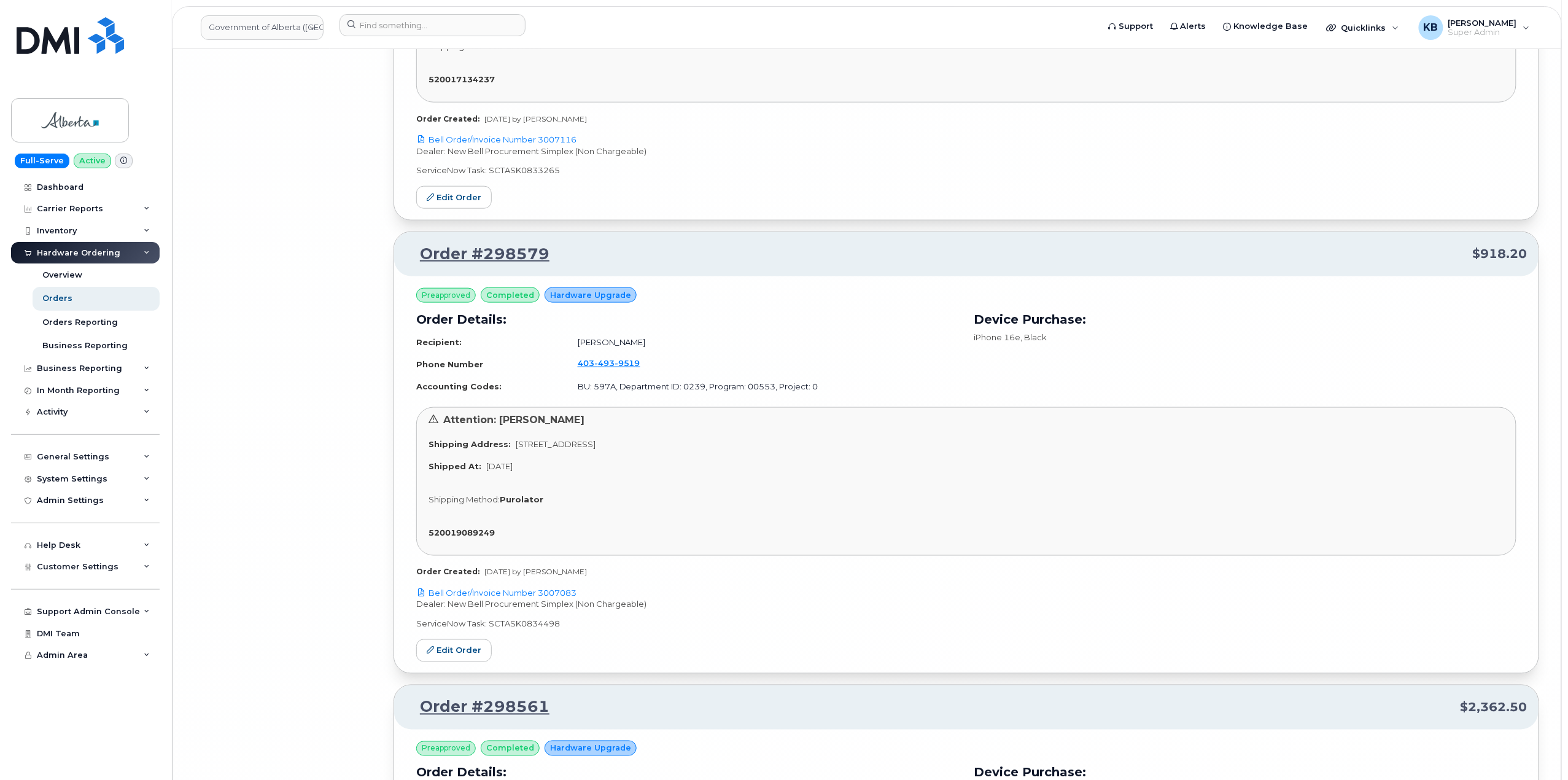
scroll to position [25224, 0]
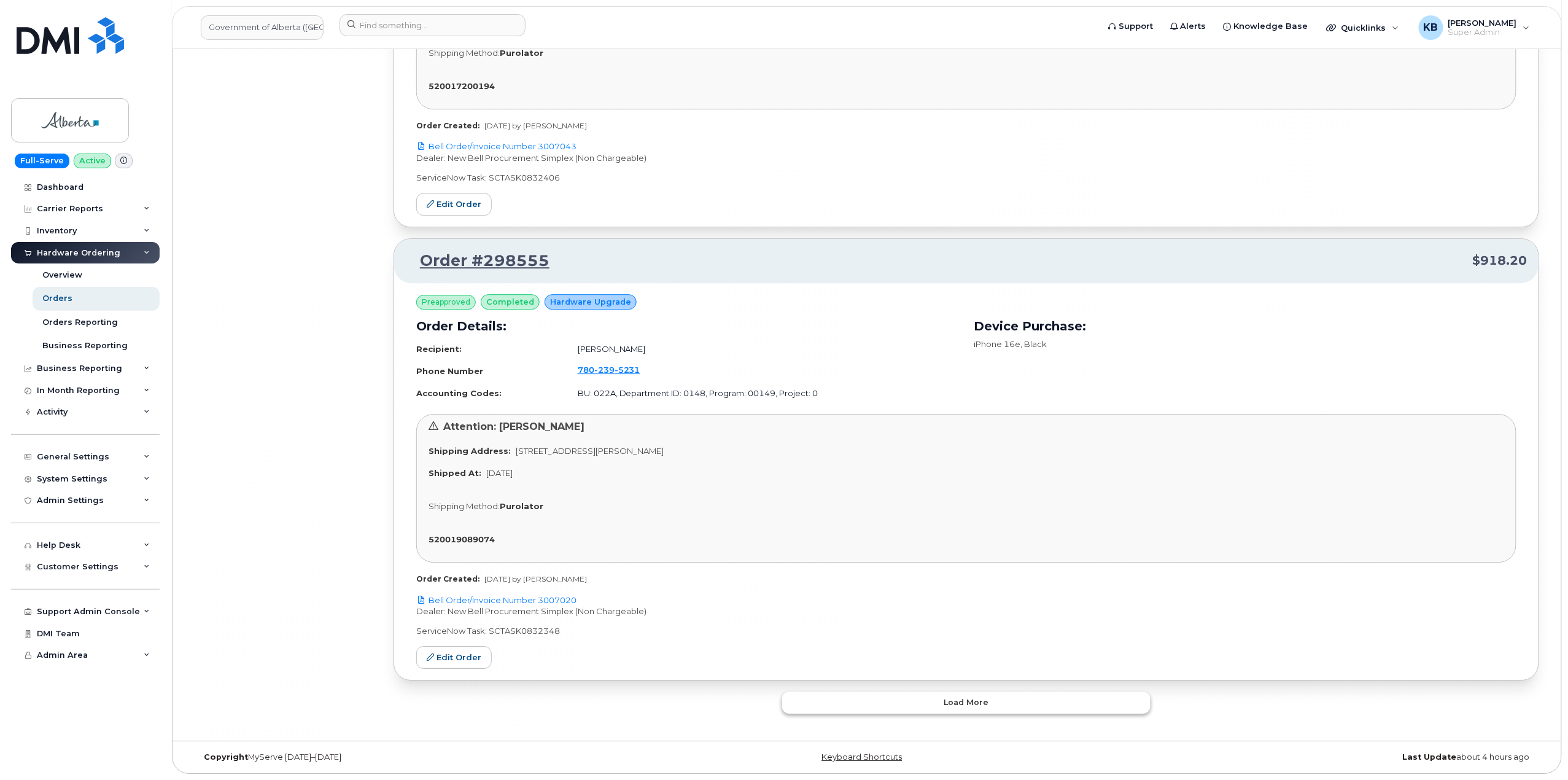
click at [828, 703] on button "Load more" at bounding box center [966, 702] width 368 height 22
click at [901, 704] on button "Load more" at bounding box center [966, 702] width 368 height 22
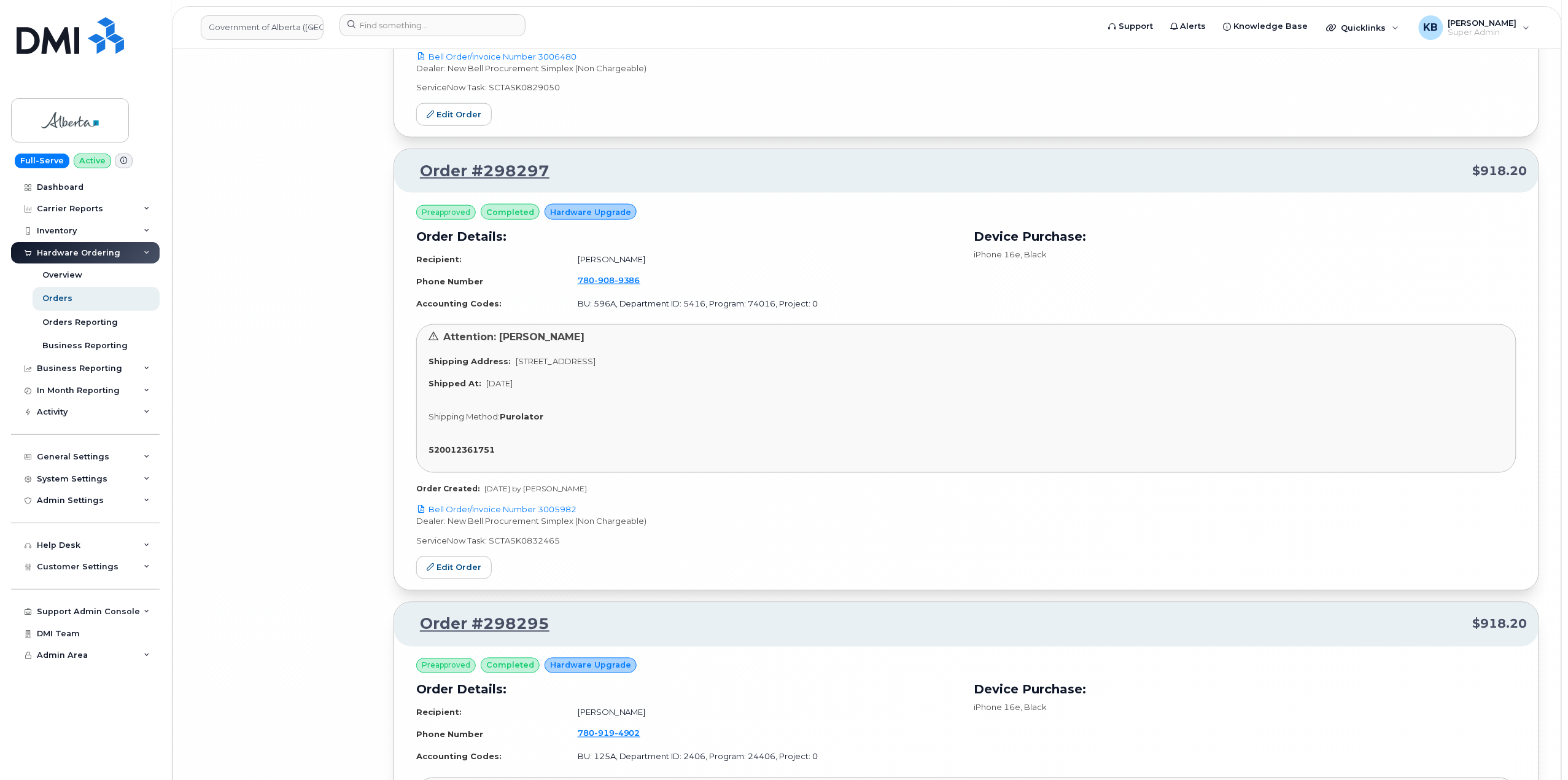
scroll to position [32610, 0]
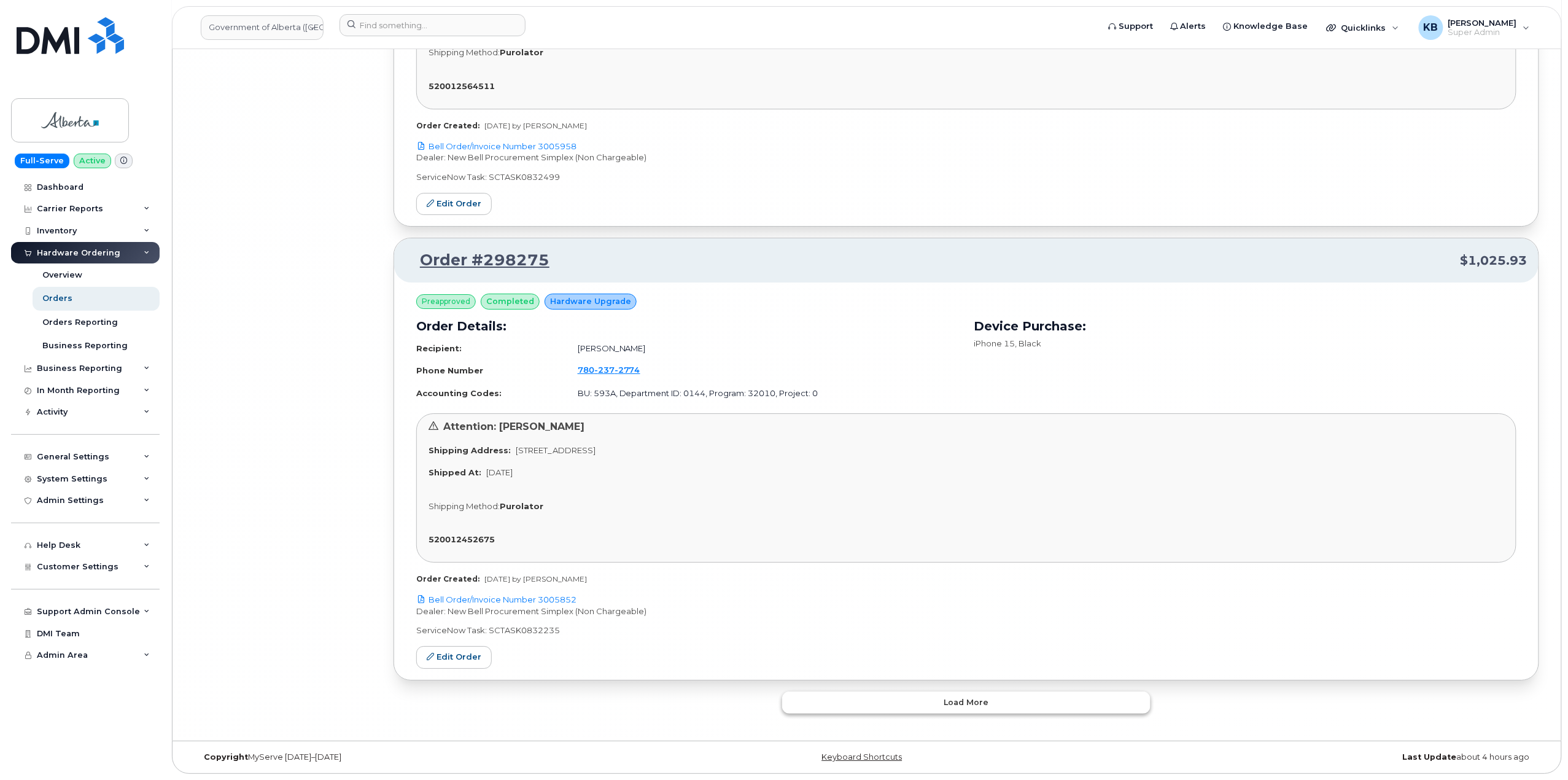
click at [917, 701] on button "Load more" at bounding box center [966, 702] width 368 height 22
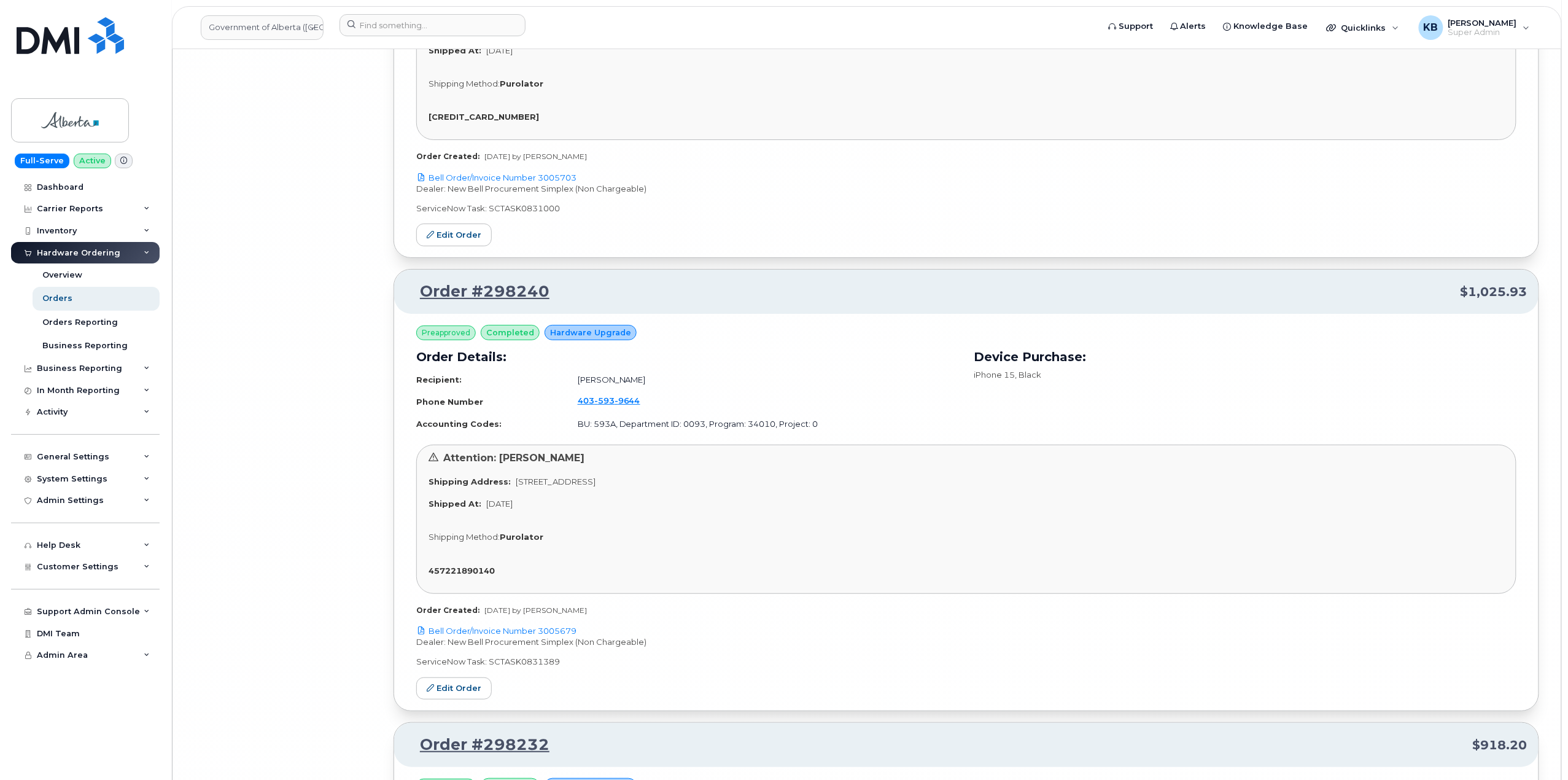
scroll to position [36285, 0]
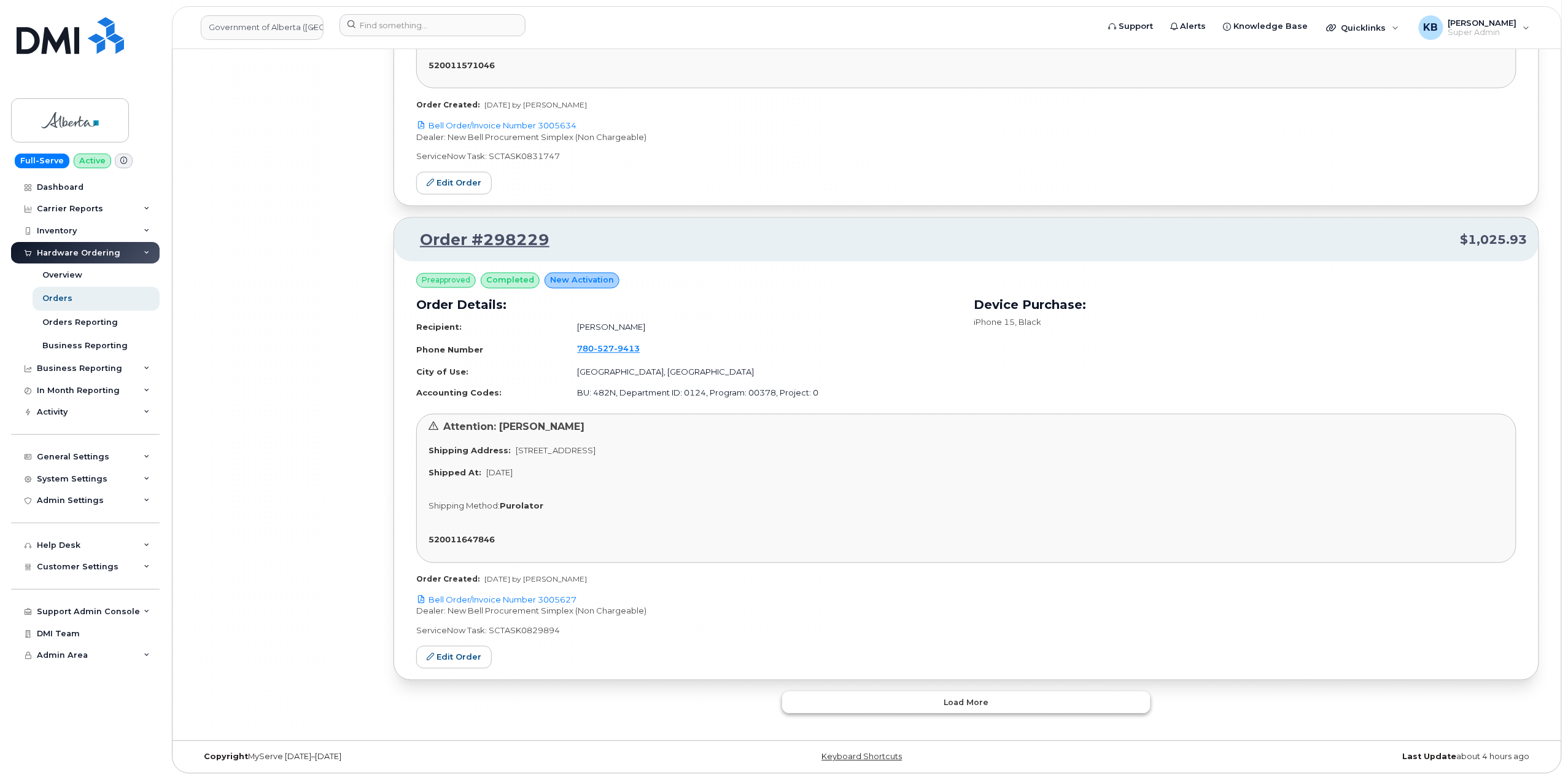
click at [918, 699] on button "Load more" at bounding box center [966, 702] width 368 height 22
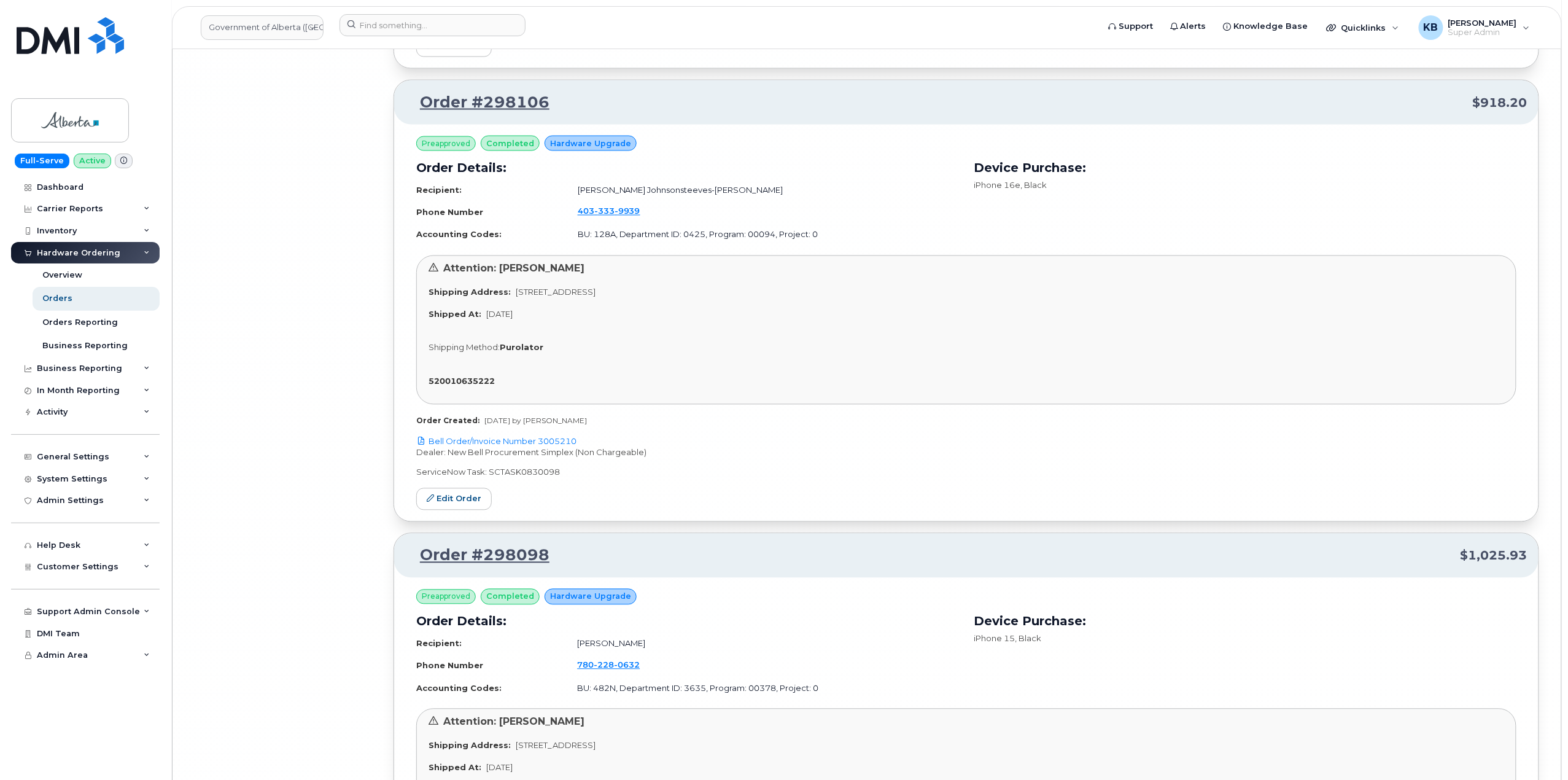
scroll to position [39918, 0]
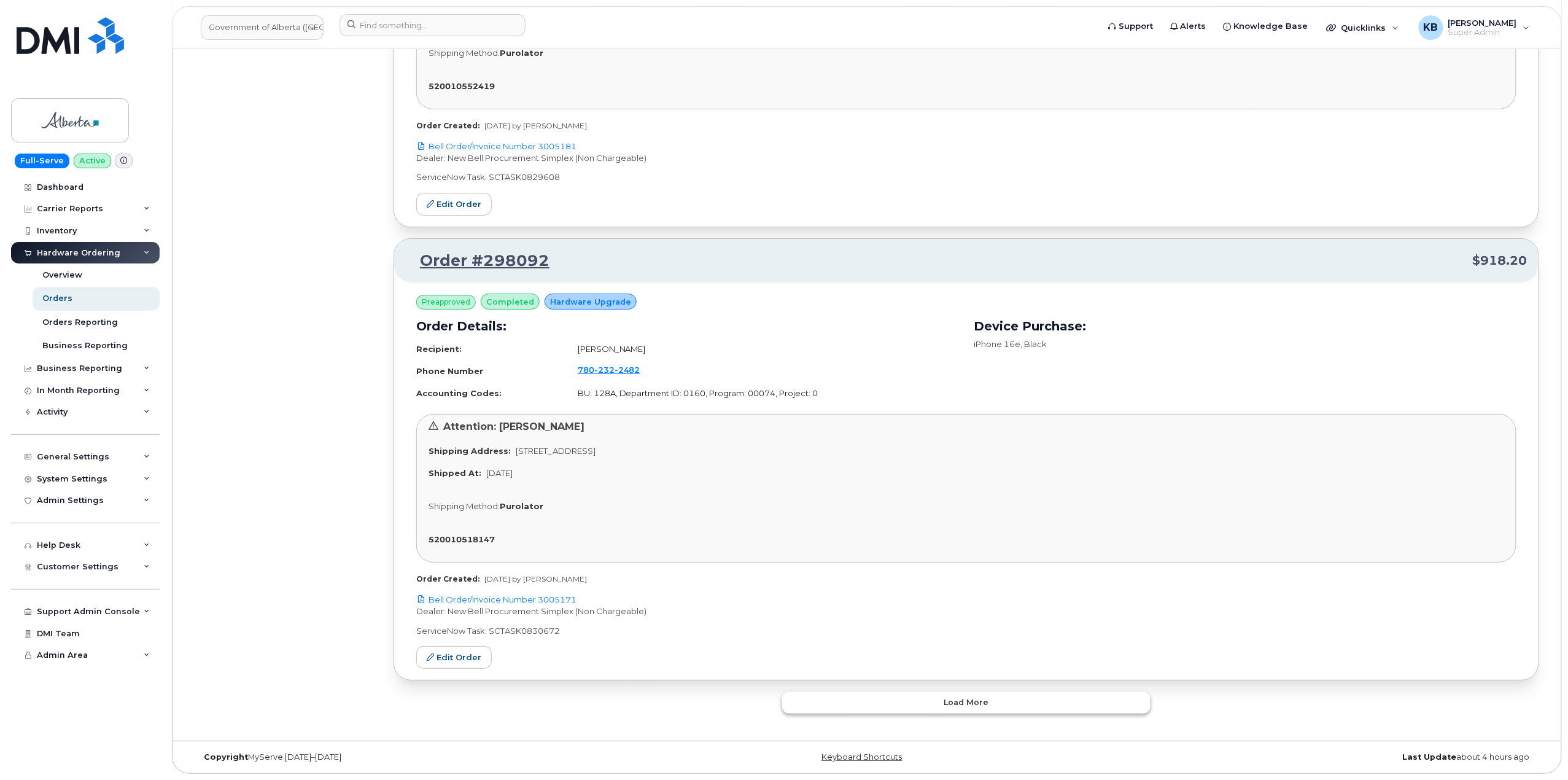
click at [889, 695] on button "Load more" at bounding box center [966, 702] width 368 height 22
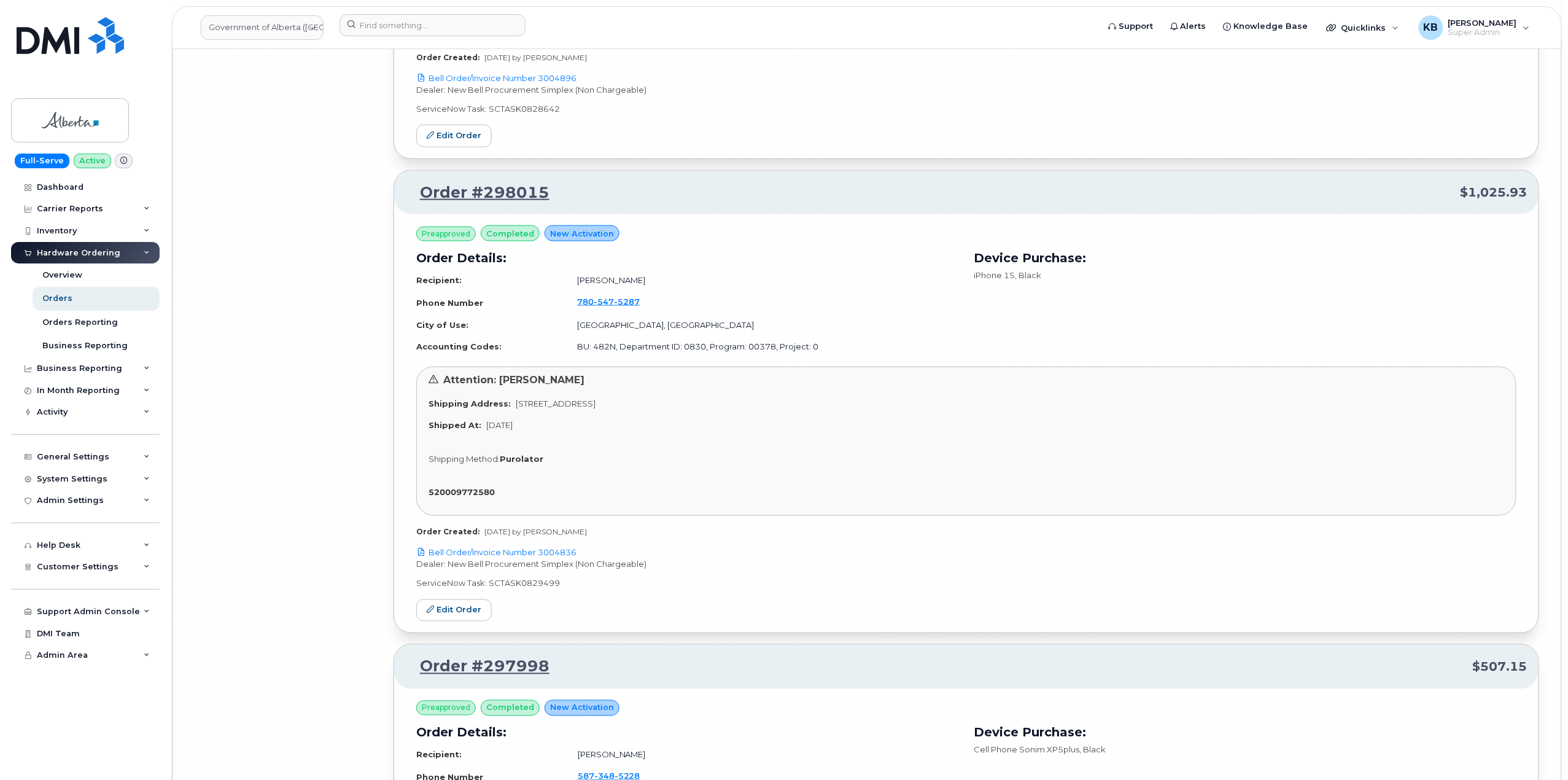
scroll to position [43615, 0]
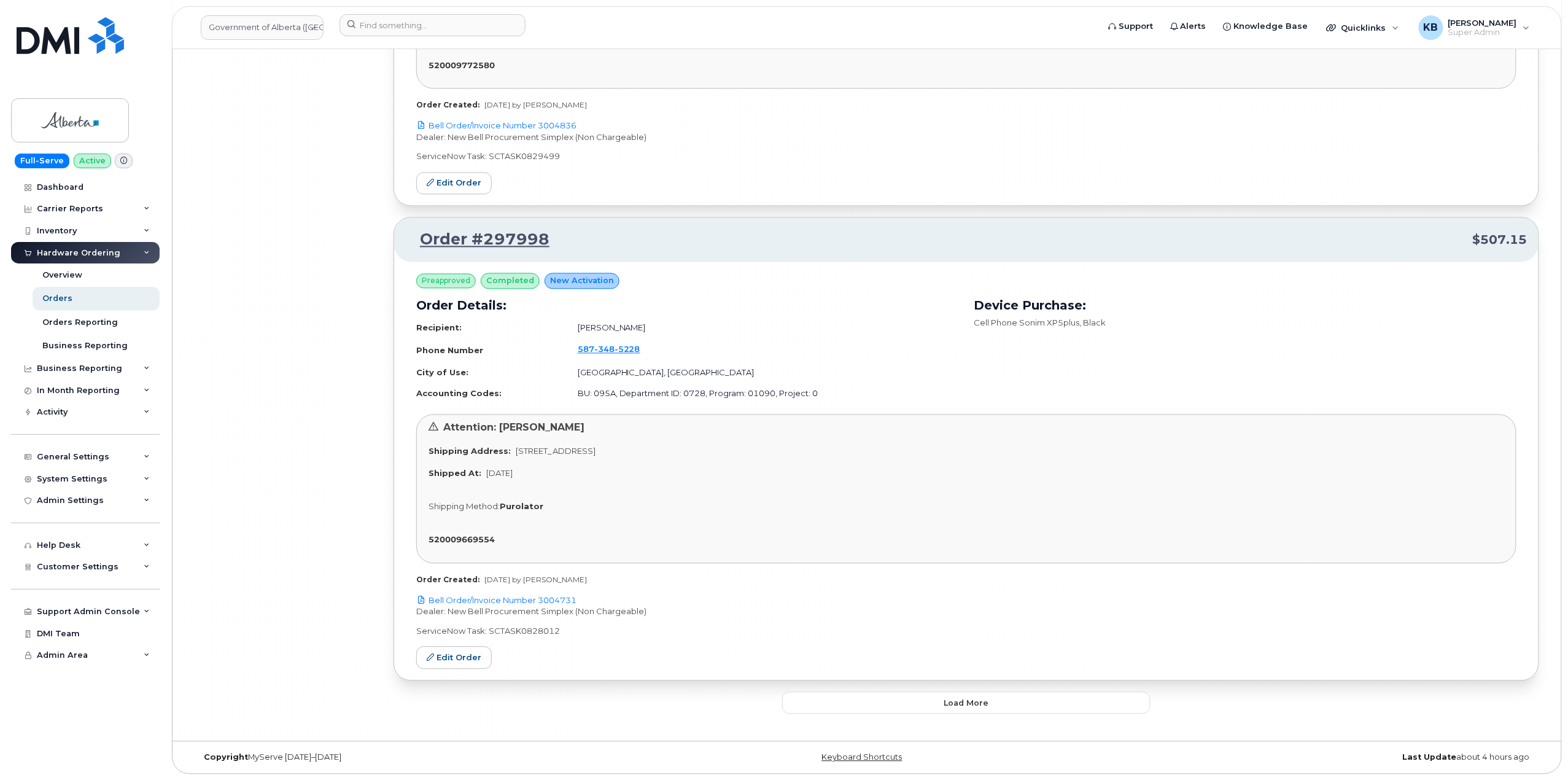
click at [899, 678] on div "Preapproved completed New Activation Order Details: Recipient: Stacy Davidson P…" at bounding box center [966, 470] width 1144 height 418
click at [894, 692] on button "Load more" at bounding box center [966, 702] width 368 height 22
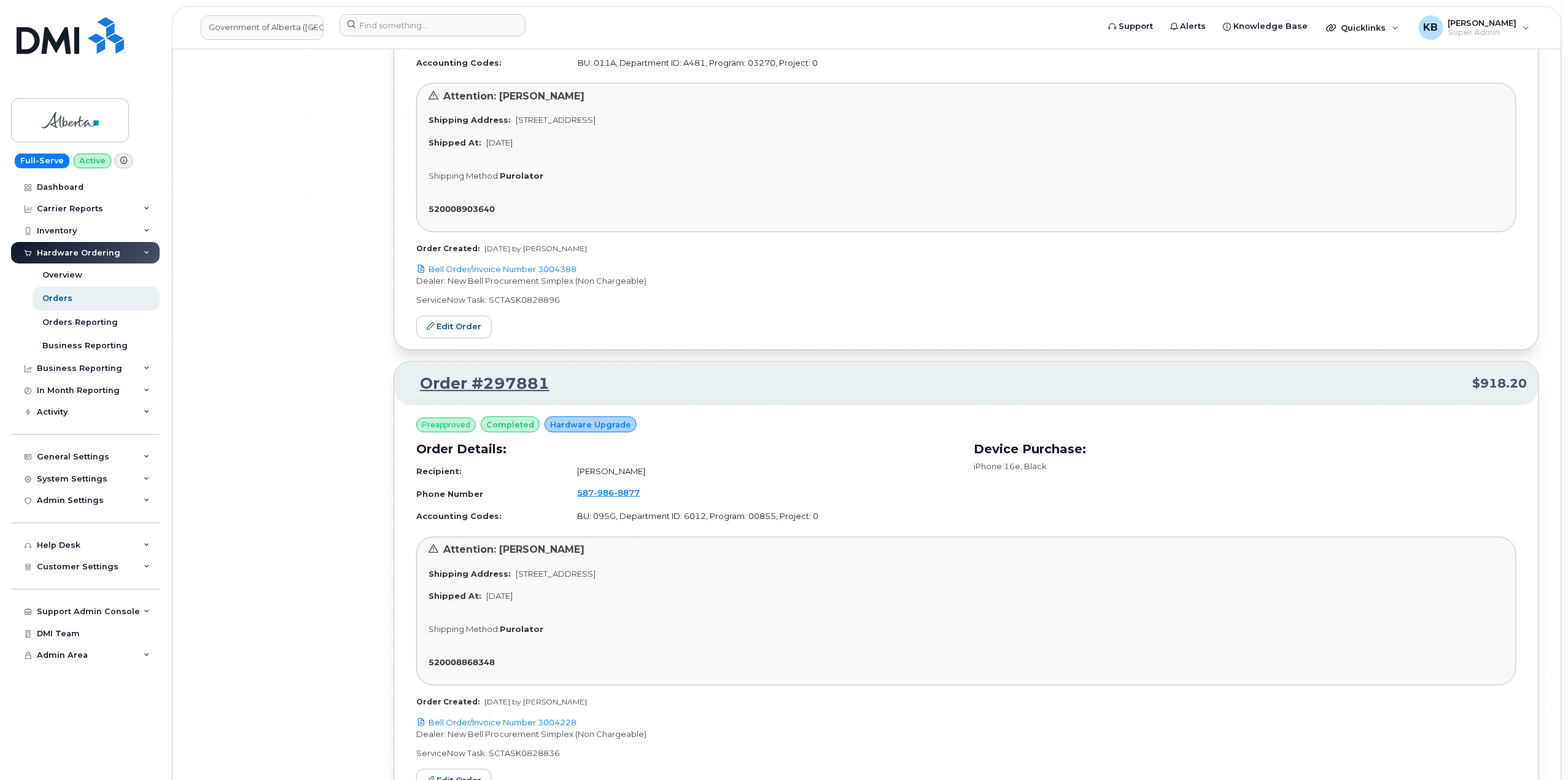
scroll to position [47247, 0]
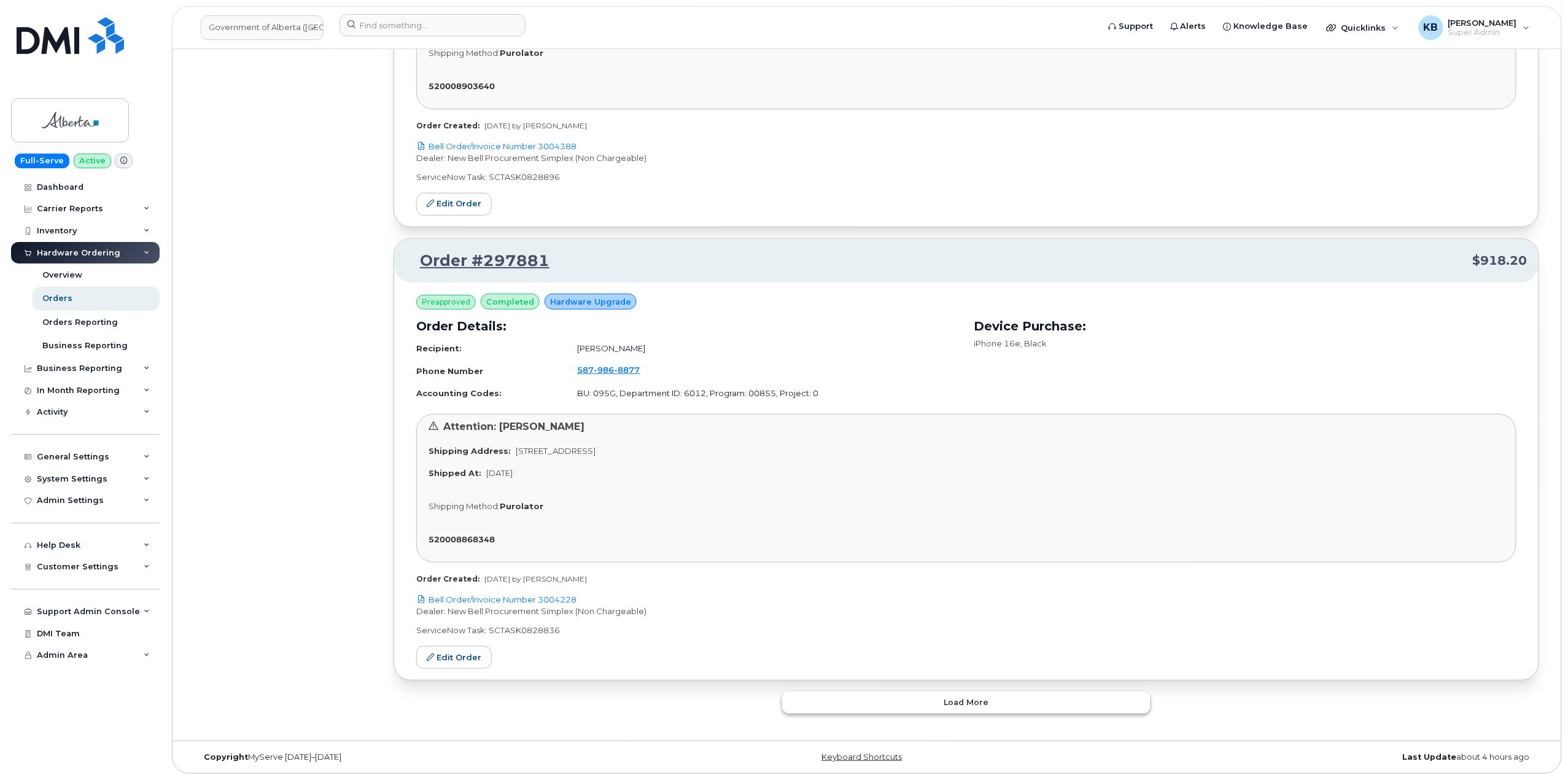
click at [903, 706] on button "Load more" at bounding box center [966, 702] width 368 height 22
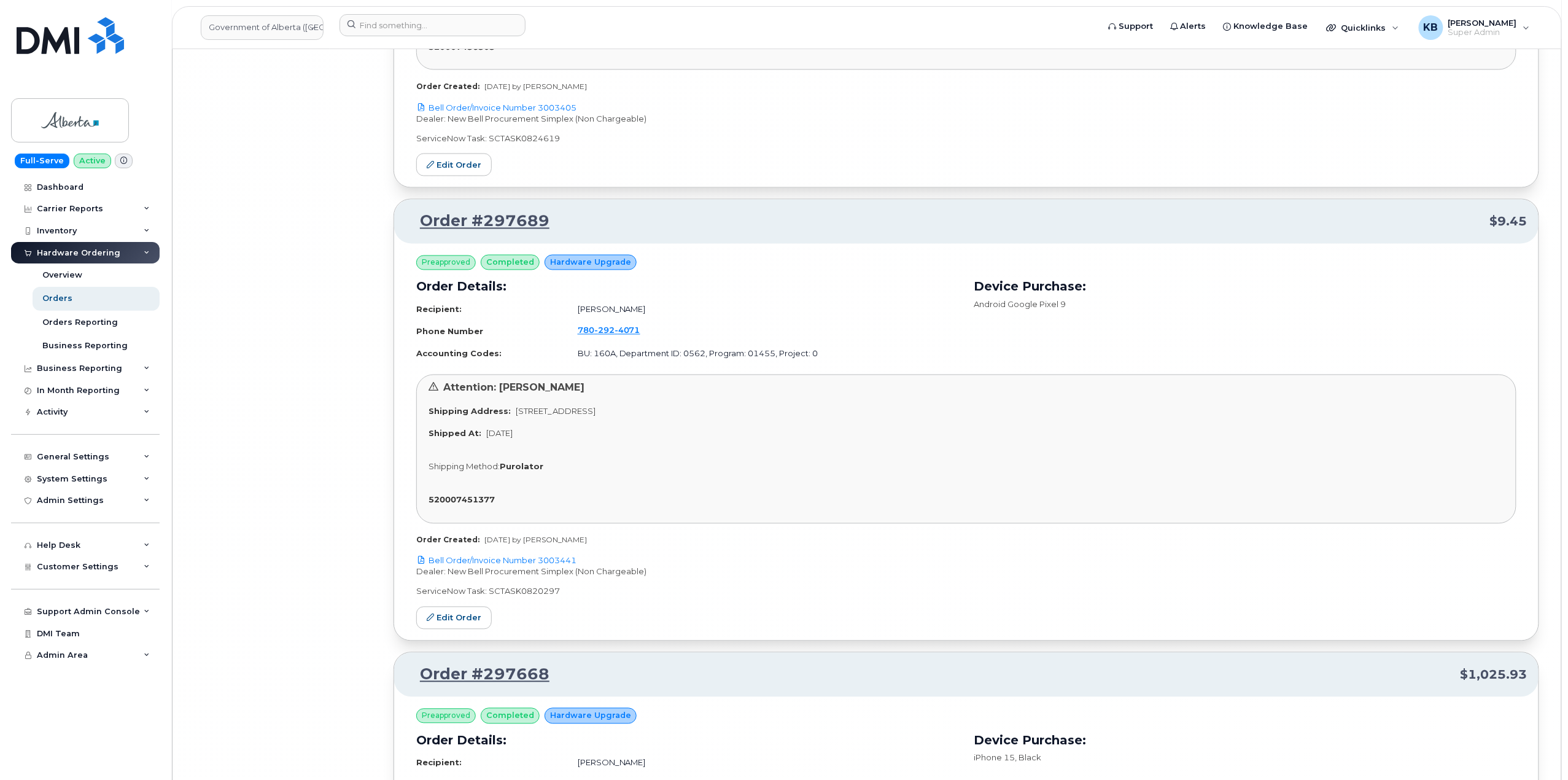
scroll to position [50880, 0]
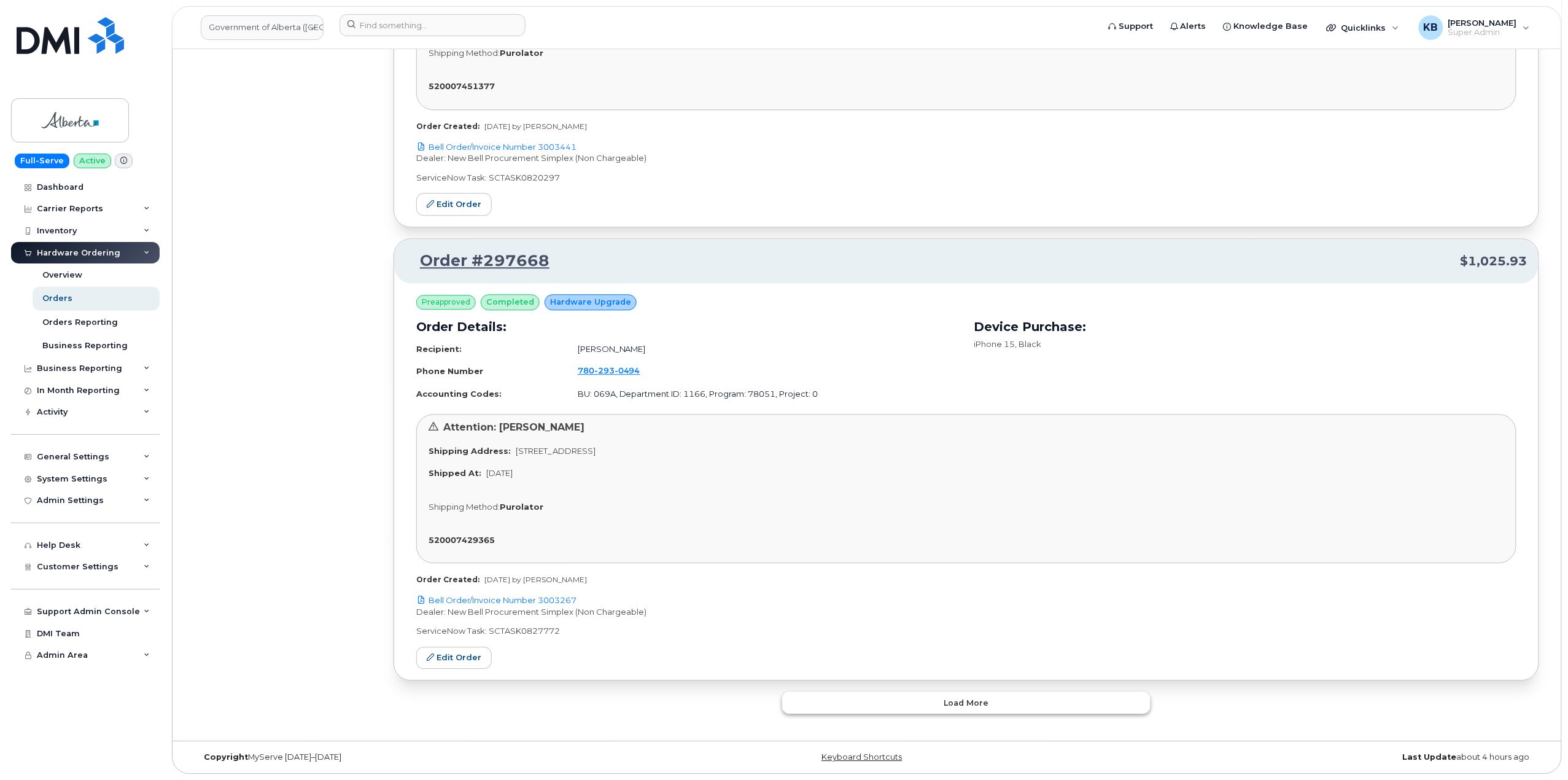
click at [878, 698] on button "Load more" at bounding box center [966, 702] width 368 height 22
click at [868, 704] on button "Load more" at bounding box center [966, 702] width 368 height 22
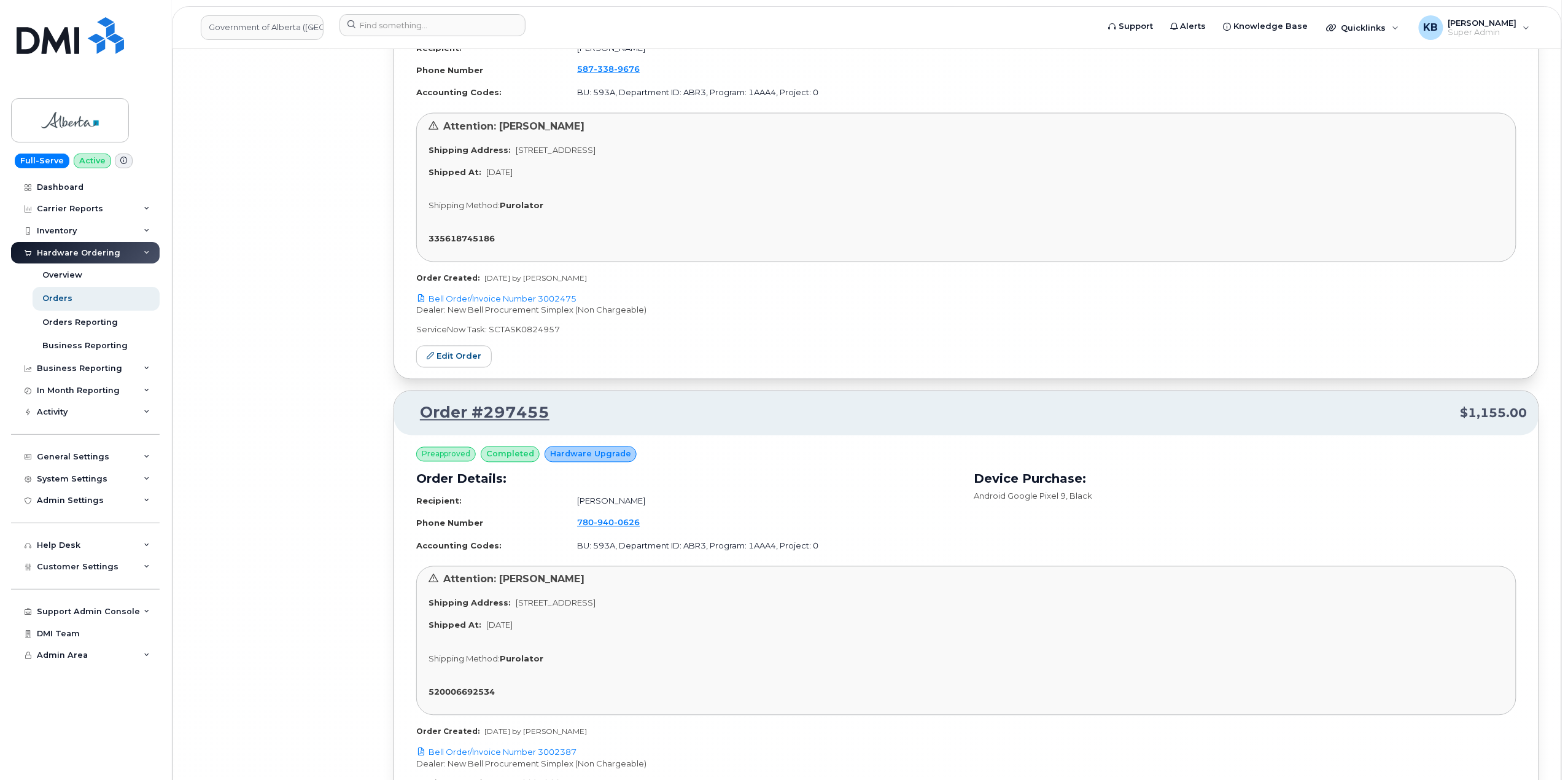
scroll to position [58146, 0]
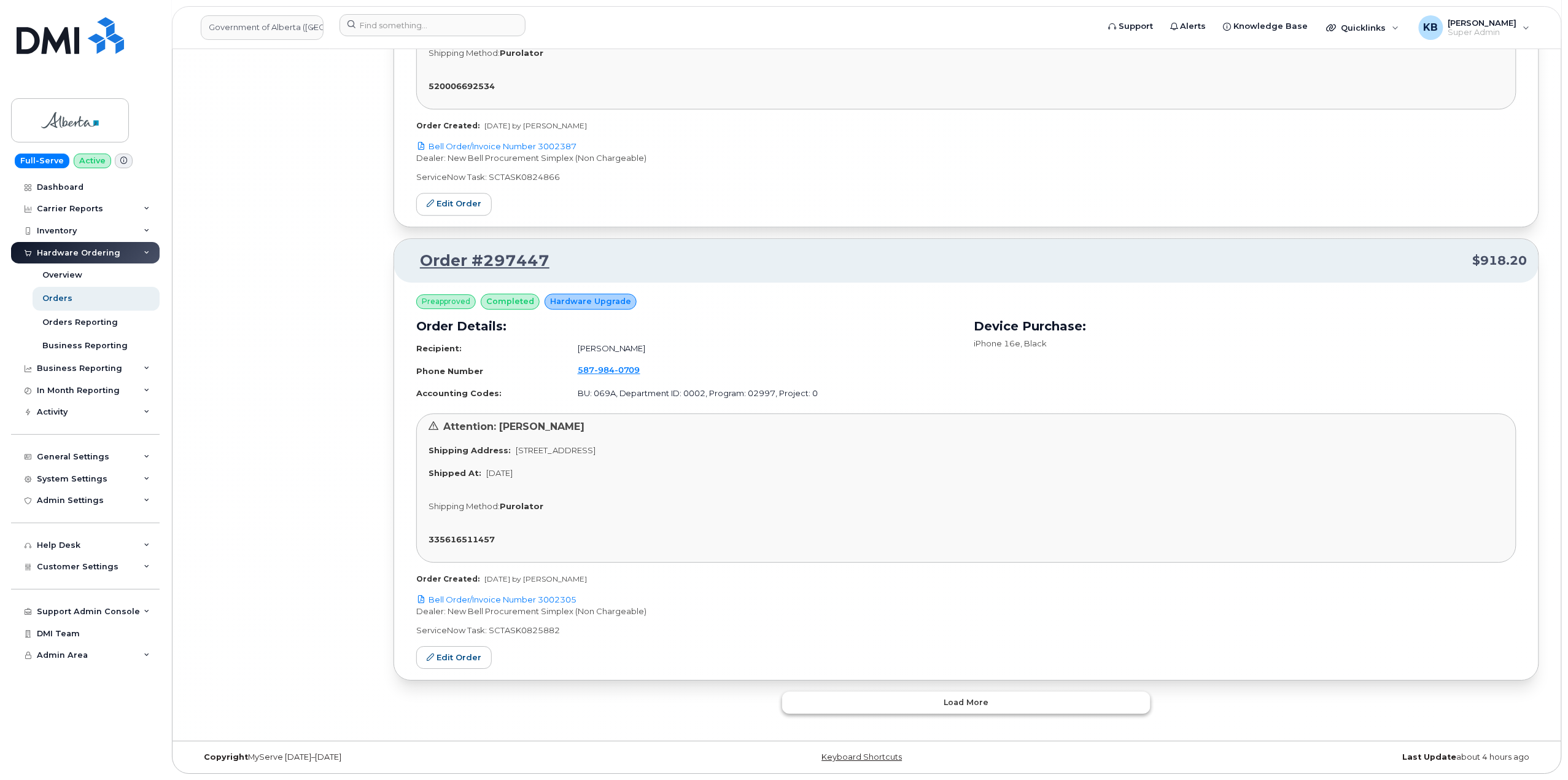
click at [914, 710] on button "Load more" at bounding box center [966, 702] width 368 height 22
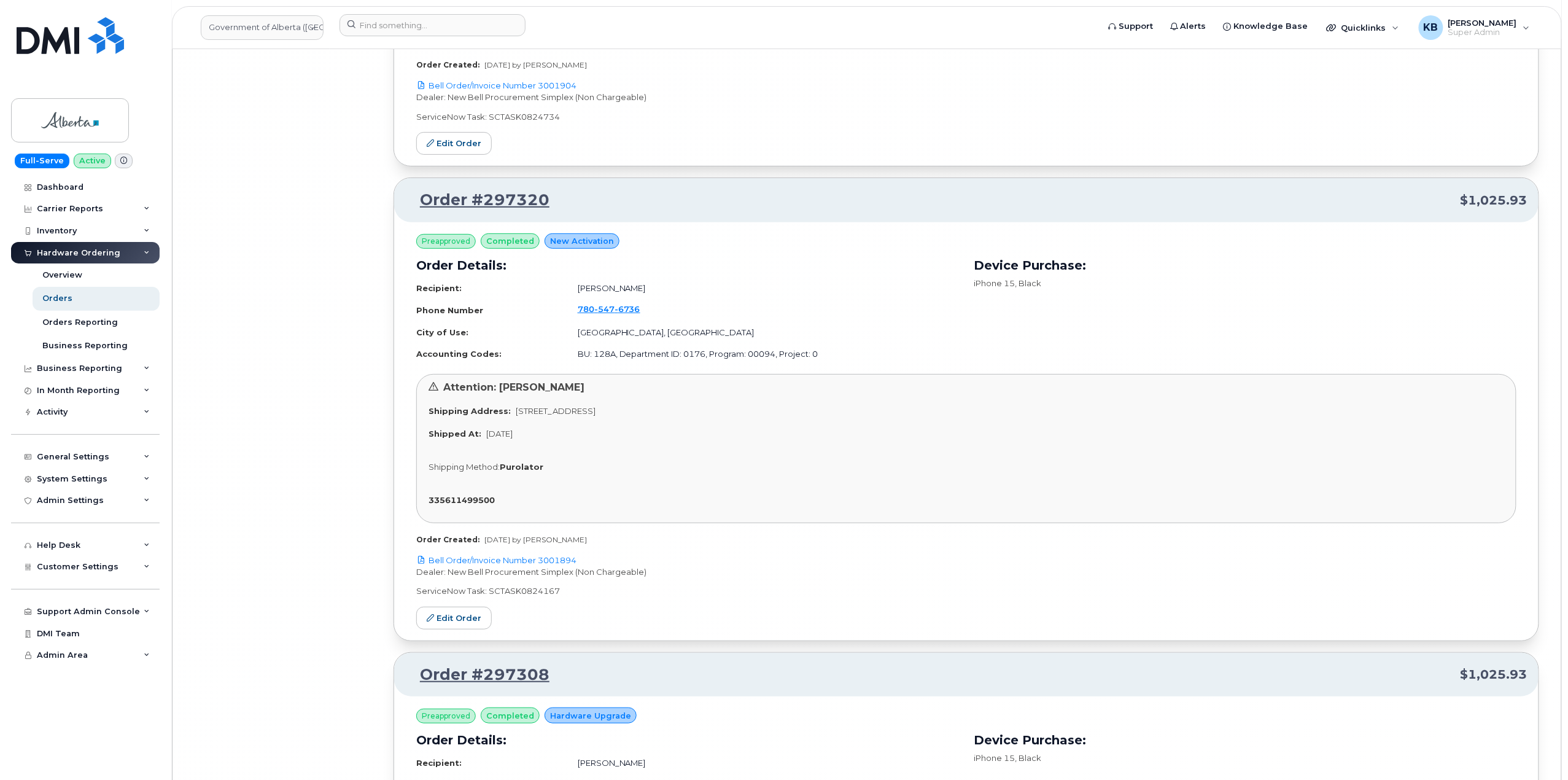
scroll to position [61800, 0]
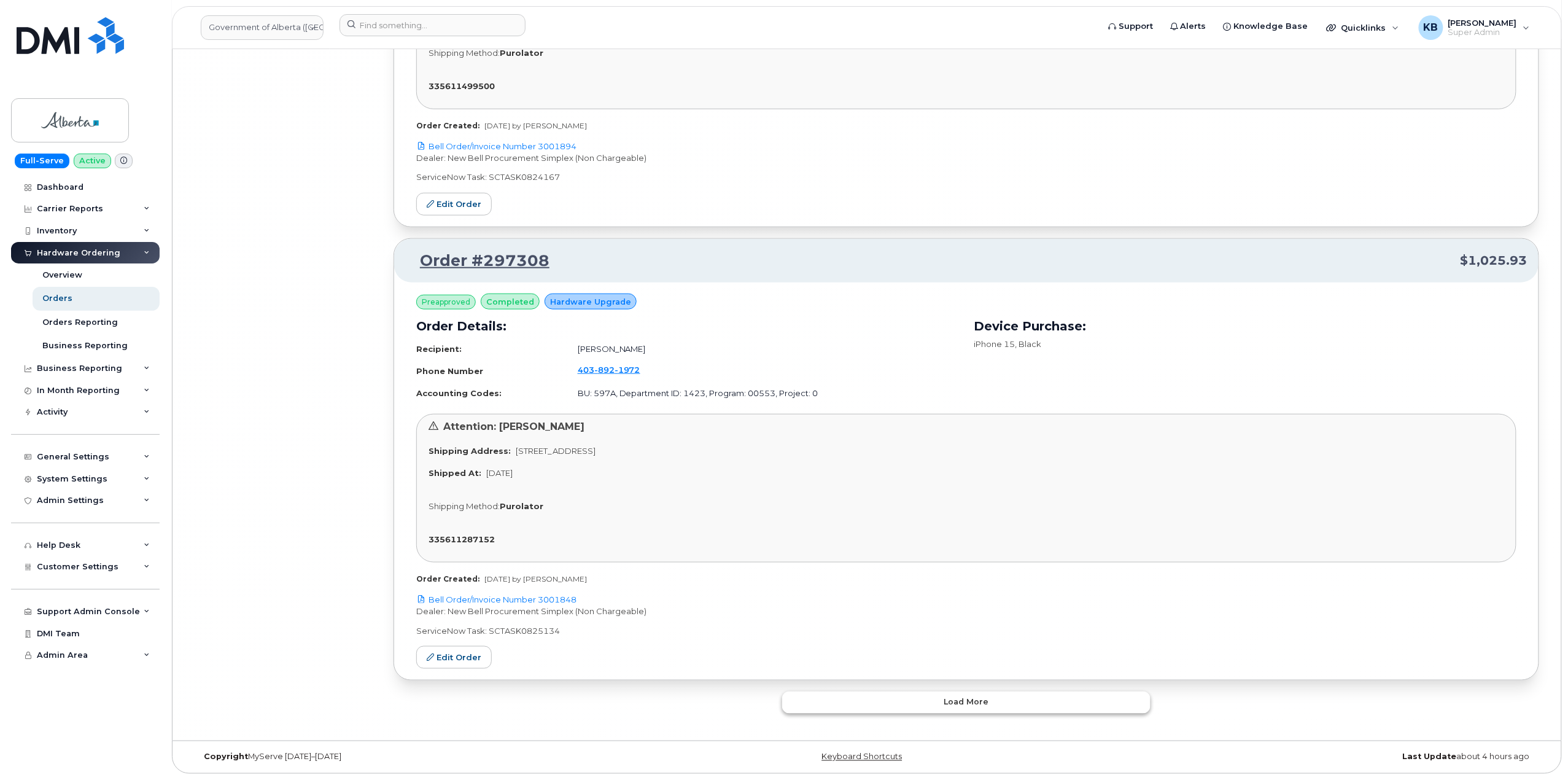
click at [873, 697] on button "Load more" at bounding box center [966, 702] width 368 height 22
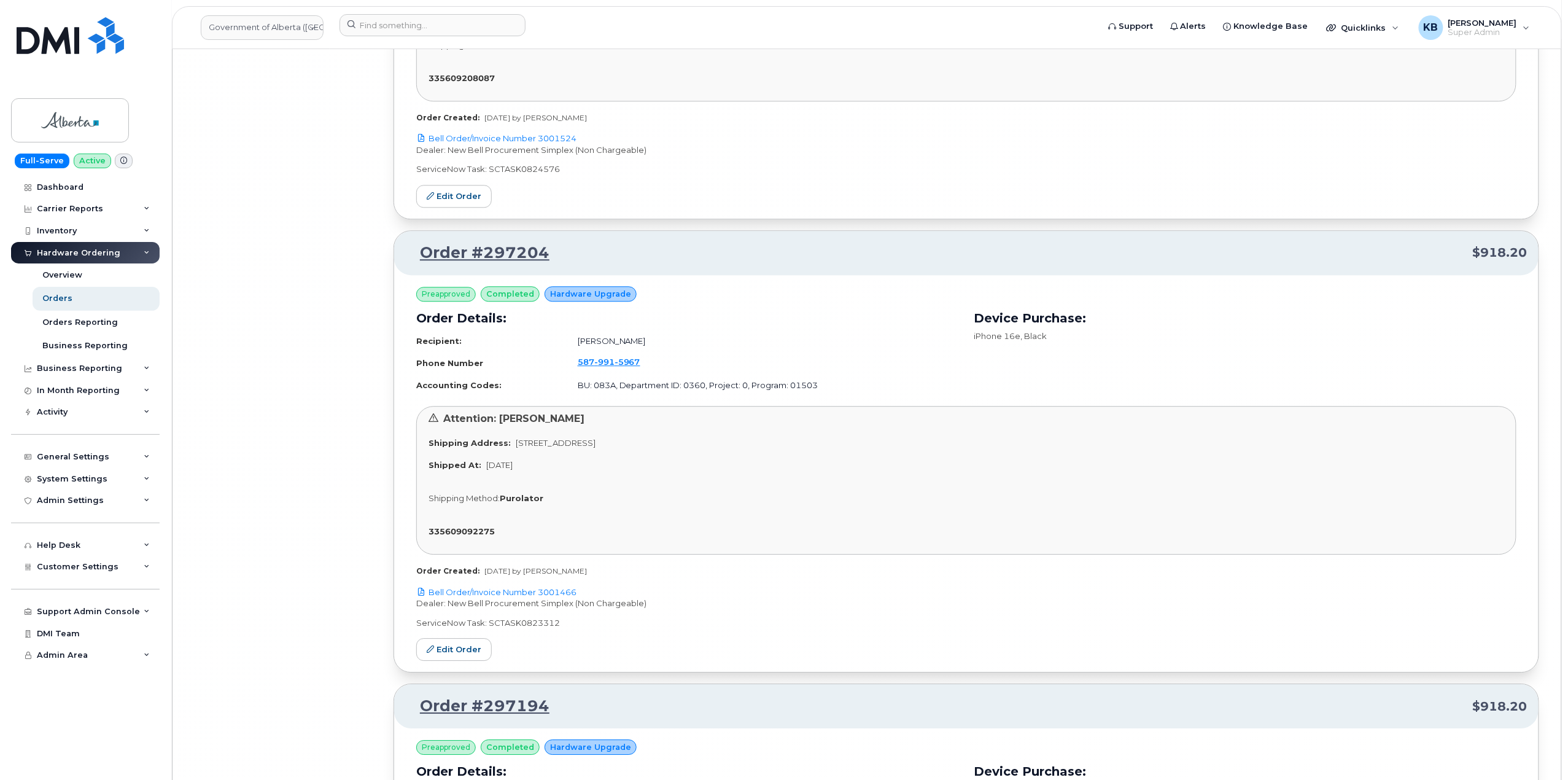
scroll to position [65569, 0]
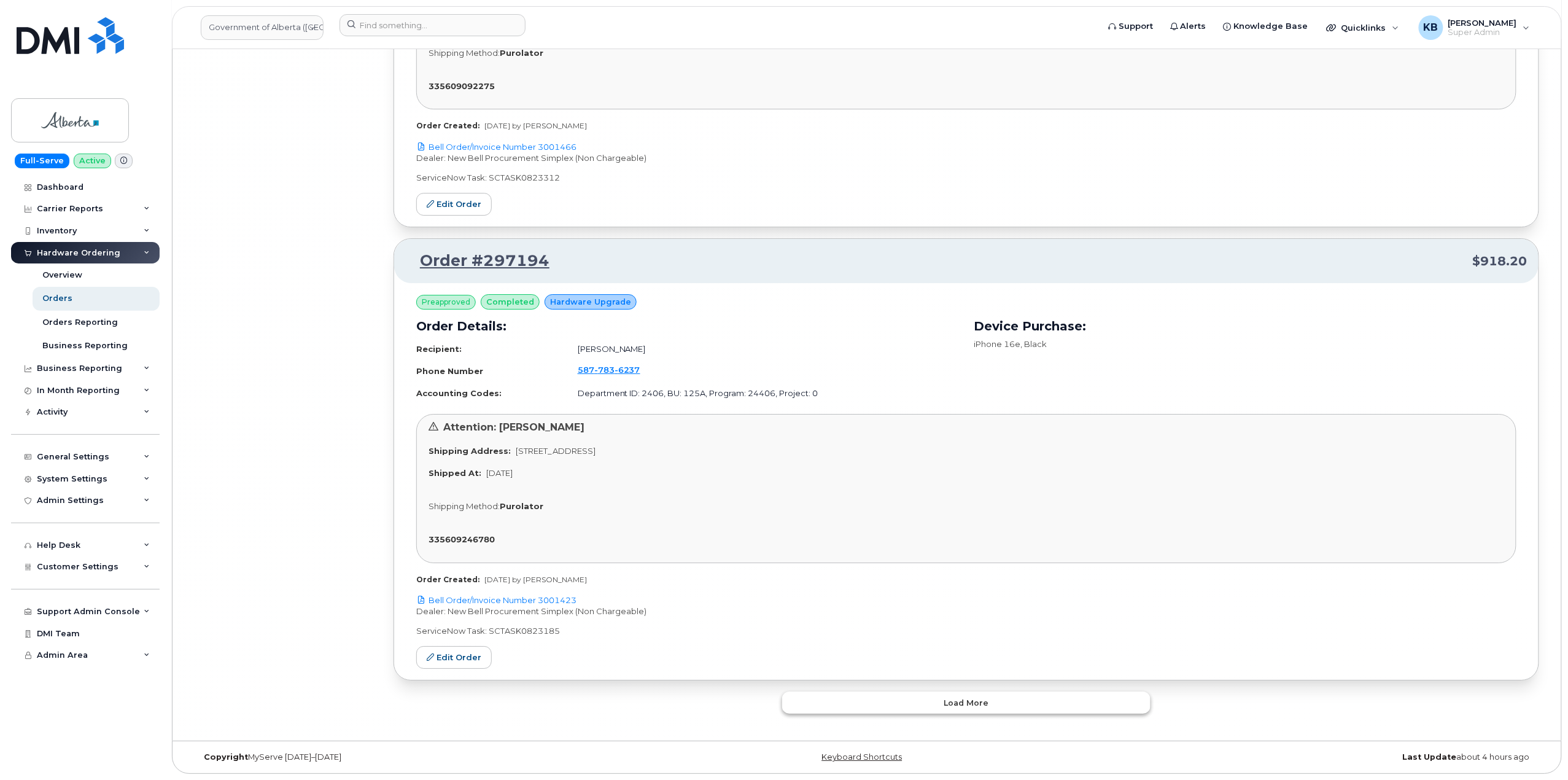
click at [875, 700] on button "Load more" at bounding box center [966, 702] width 368 height 22
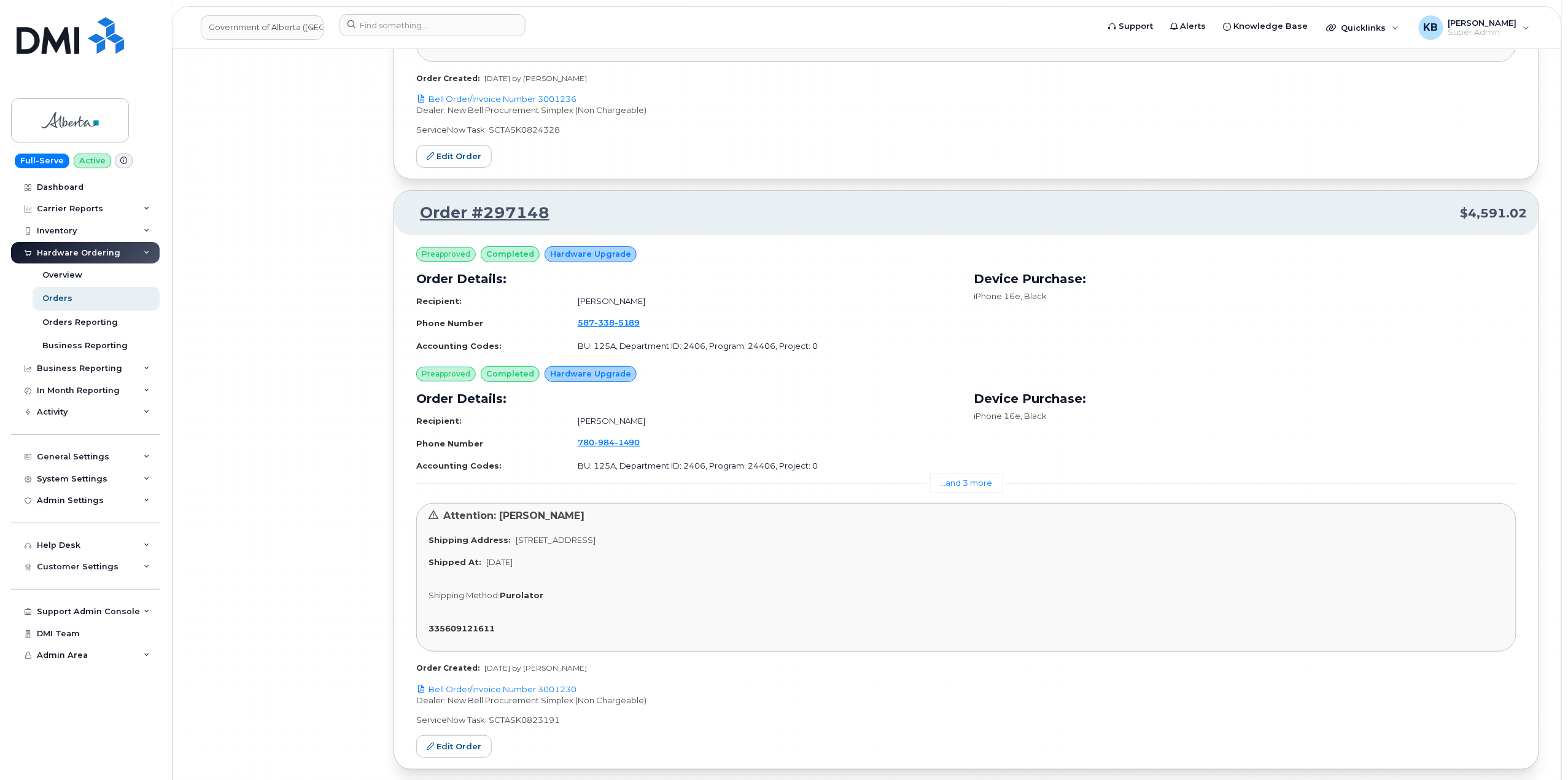
scroll to position [69339, 0]
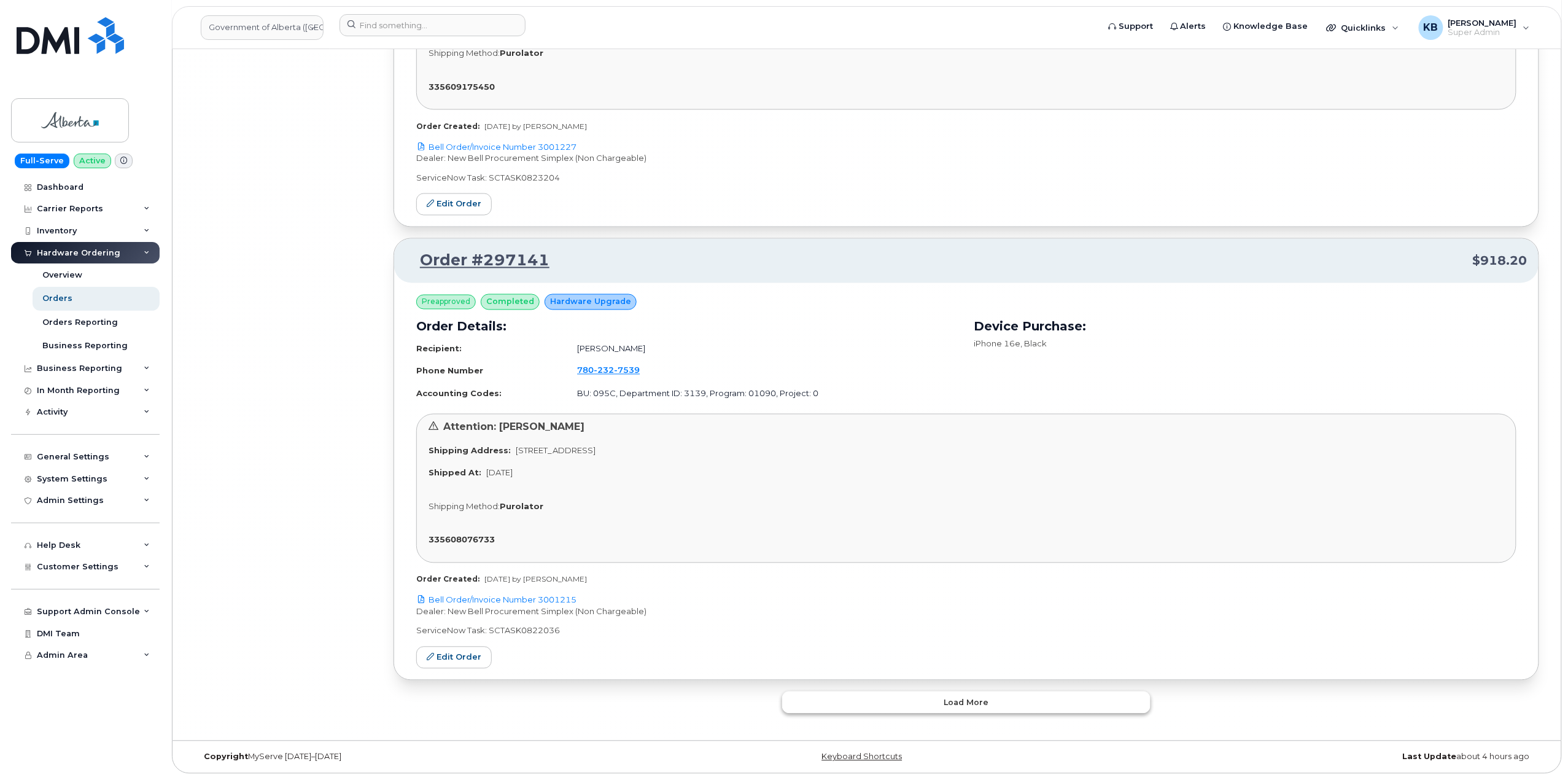
click at [838, 704] on button "Load more" at bounding box center [966, 702] width 368 height 22
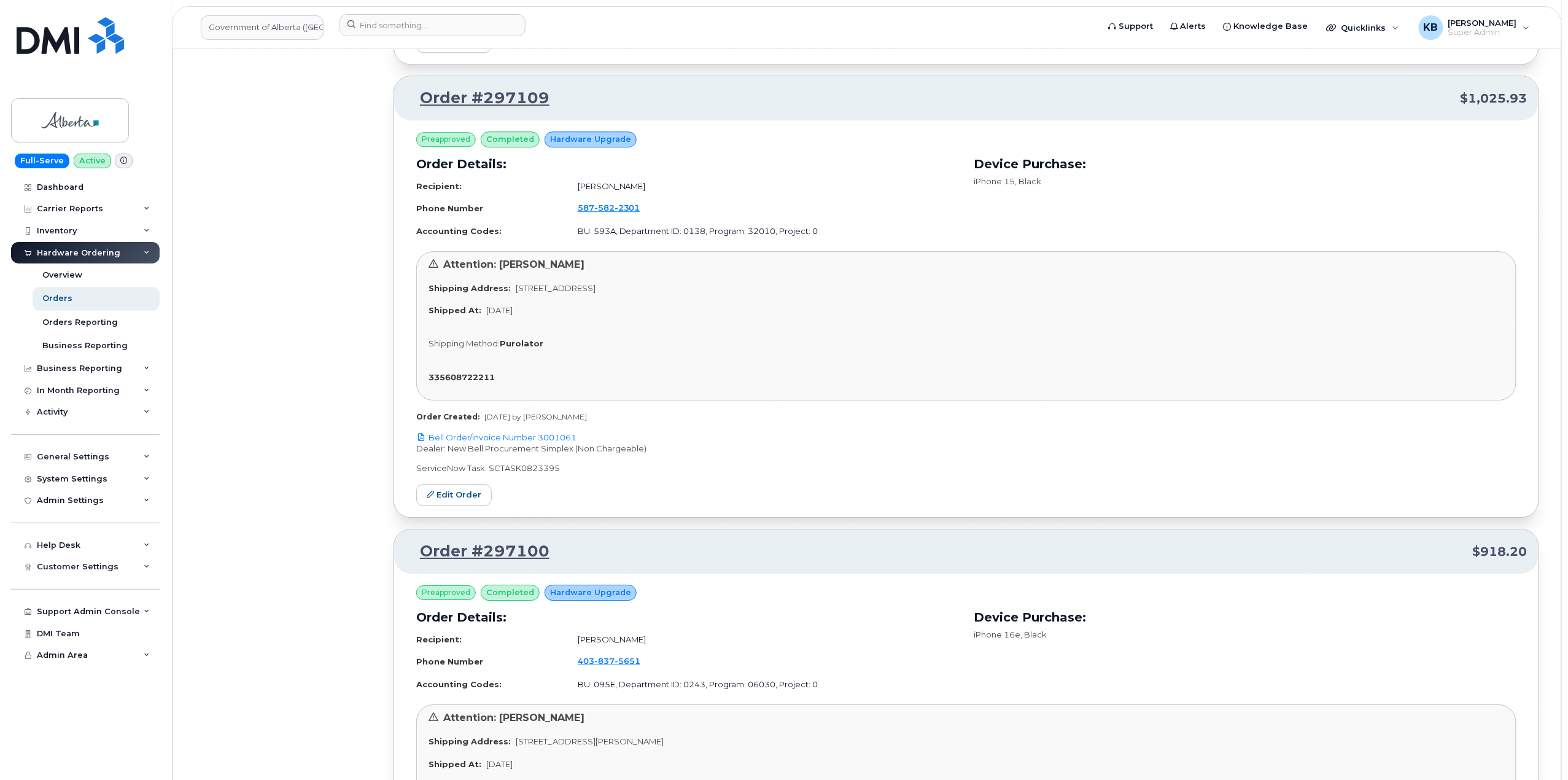
scroll to position [73108, 0]
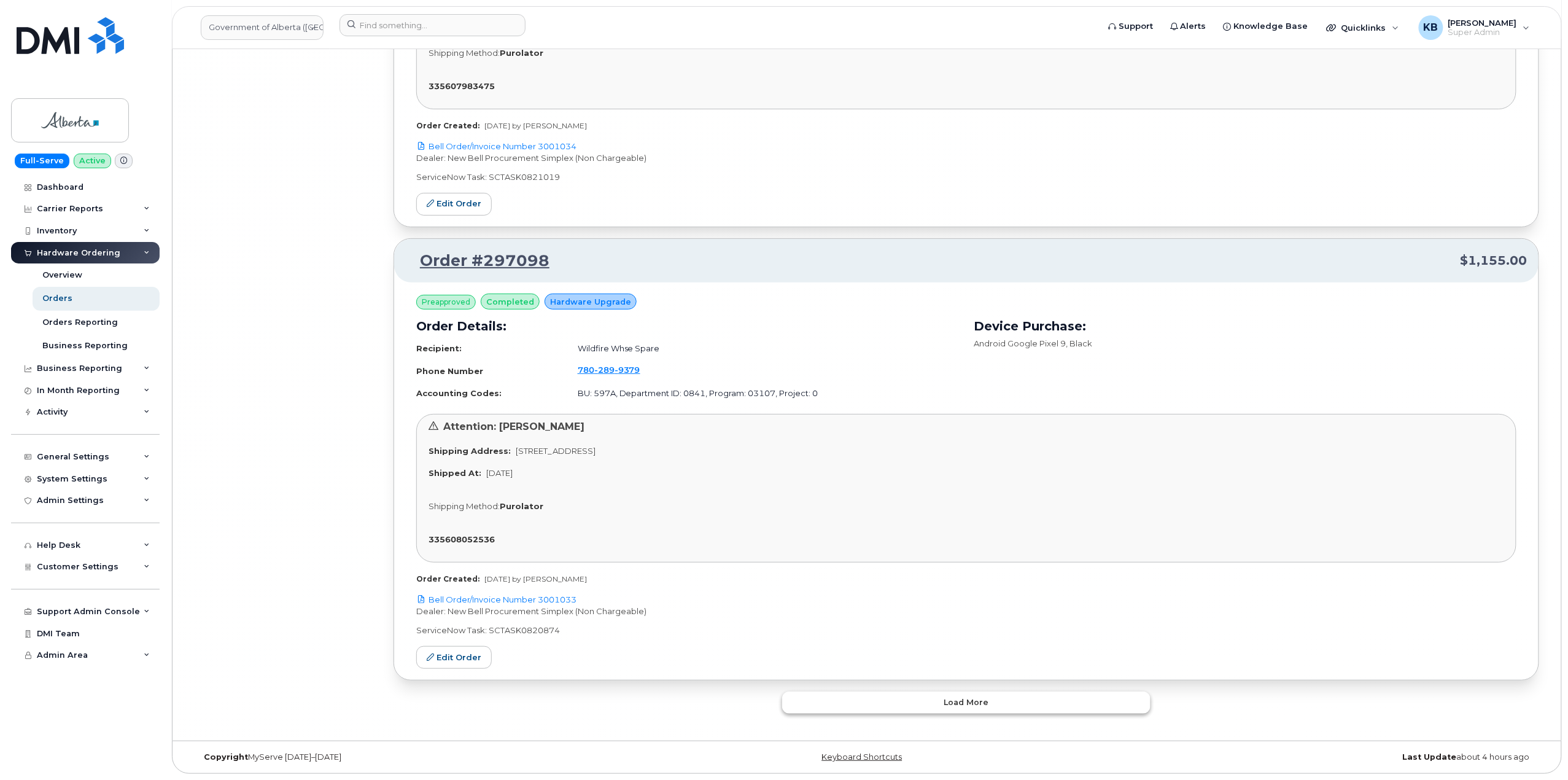
click at [965, 701] on span "Load more" at bounding box center [966, 702] width 45 height 12
click at [898, 703] on button "Load more" at bounding box center [966, 702] width 368 height 22
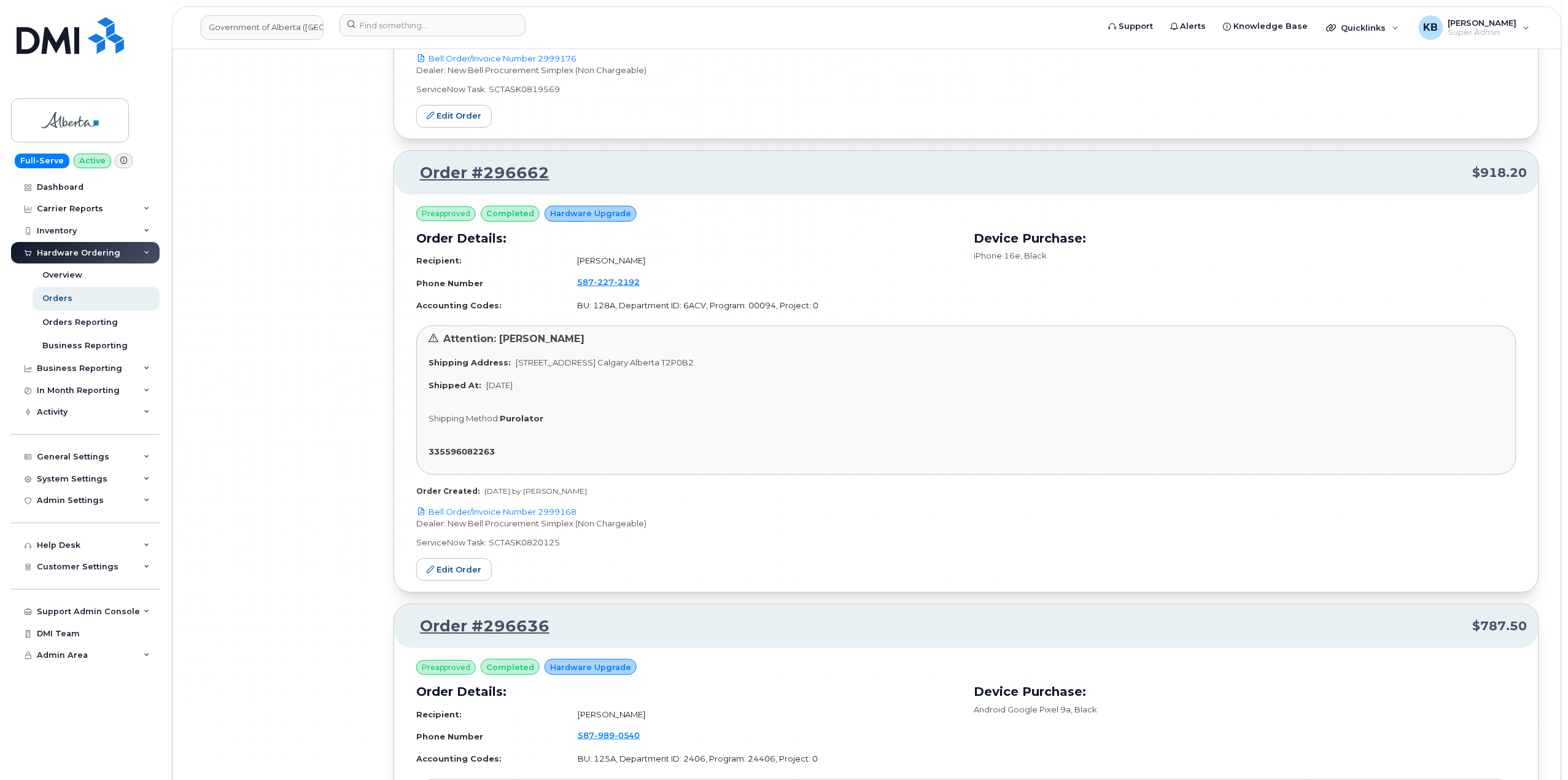
scroll to position [80630, 0]
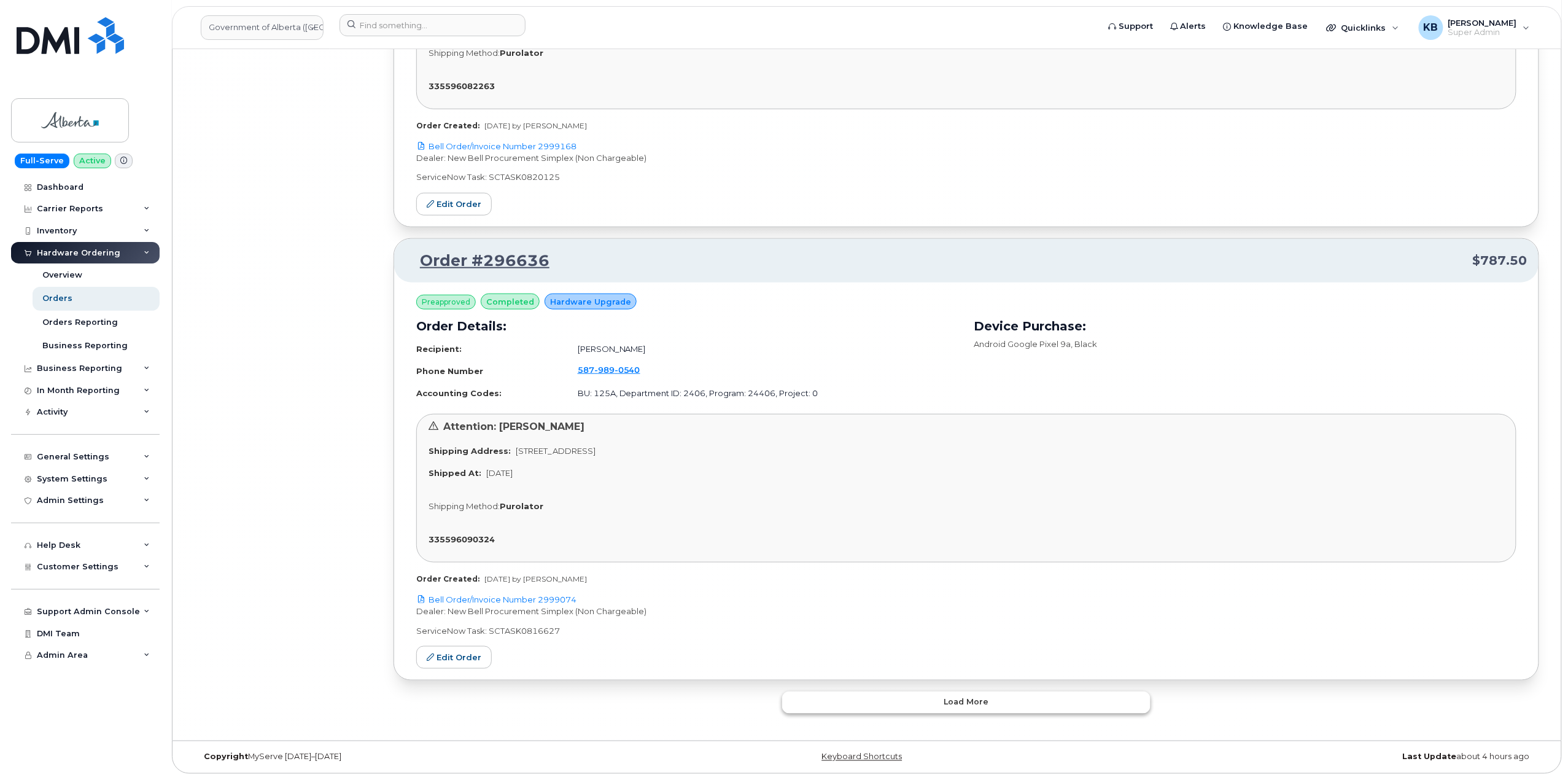
click at [934, 703] on button "Load more" at bounding box center [966, 702] width 368 height 22
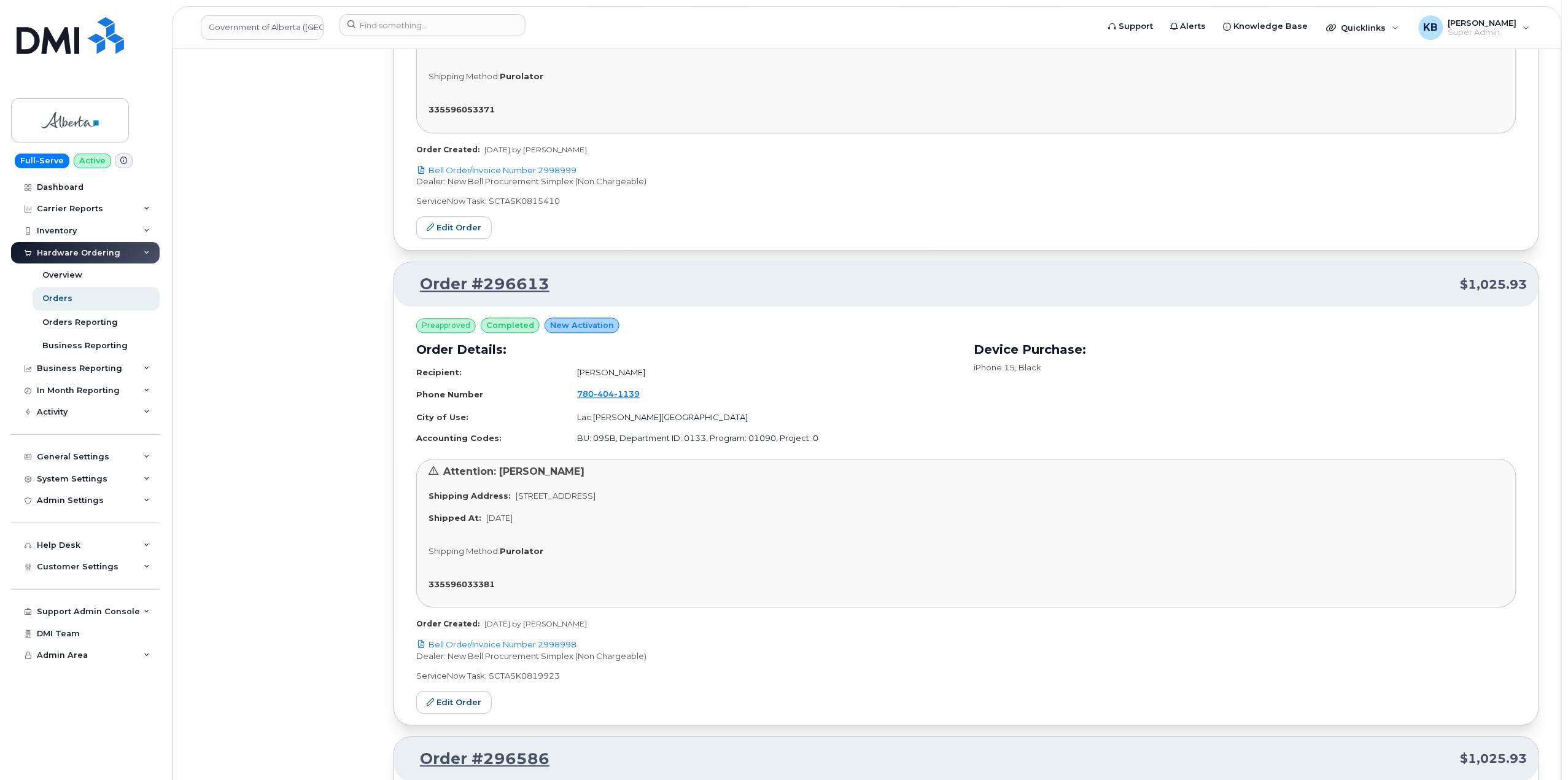
scroll to position [84284, 0]
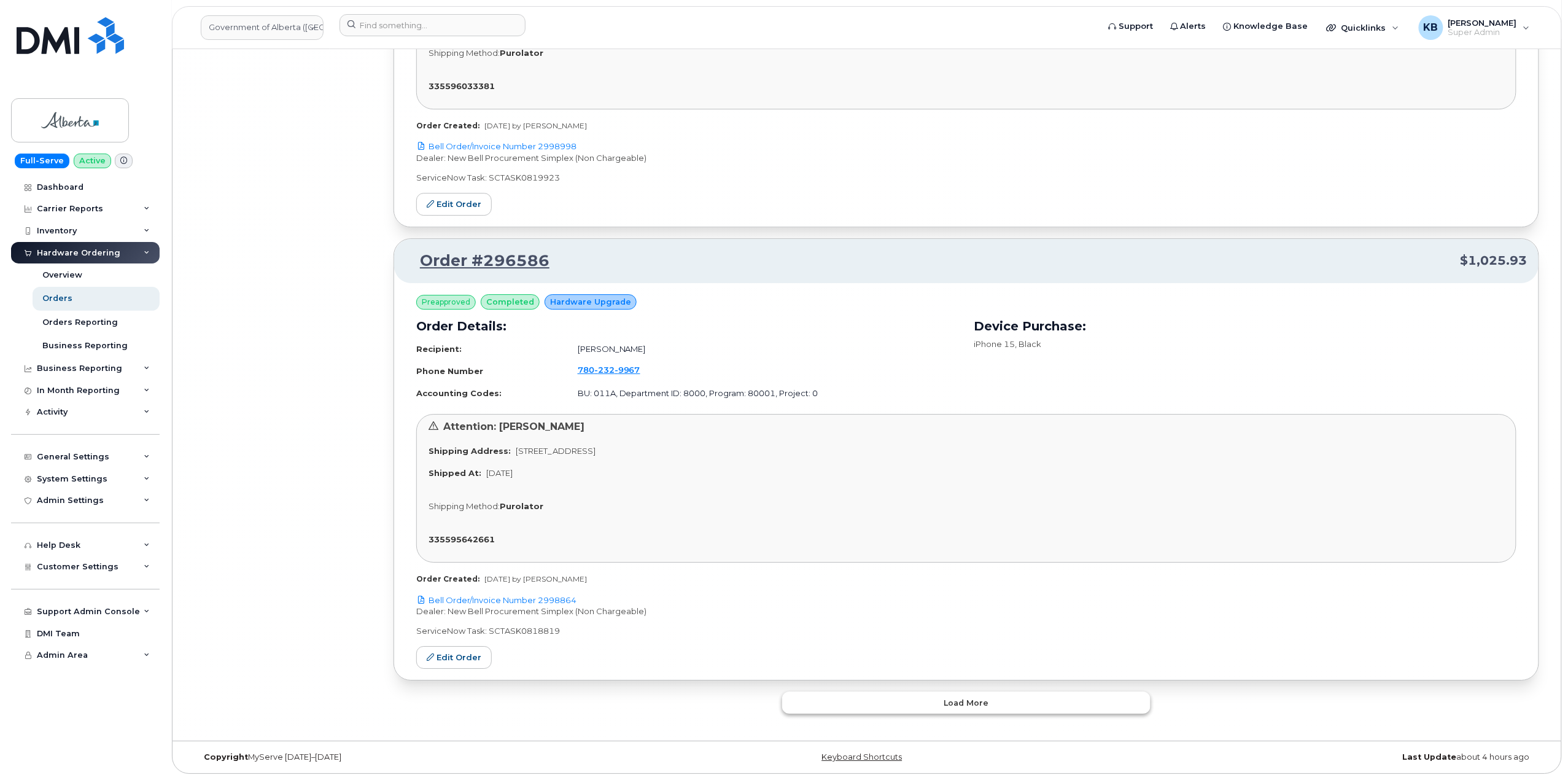
click at [853, 710] on button "Load more" at bounding box center [966, 702] width 368 height 22
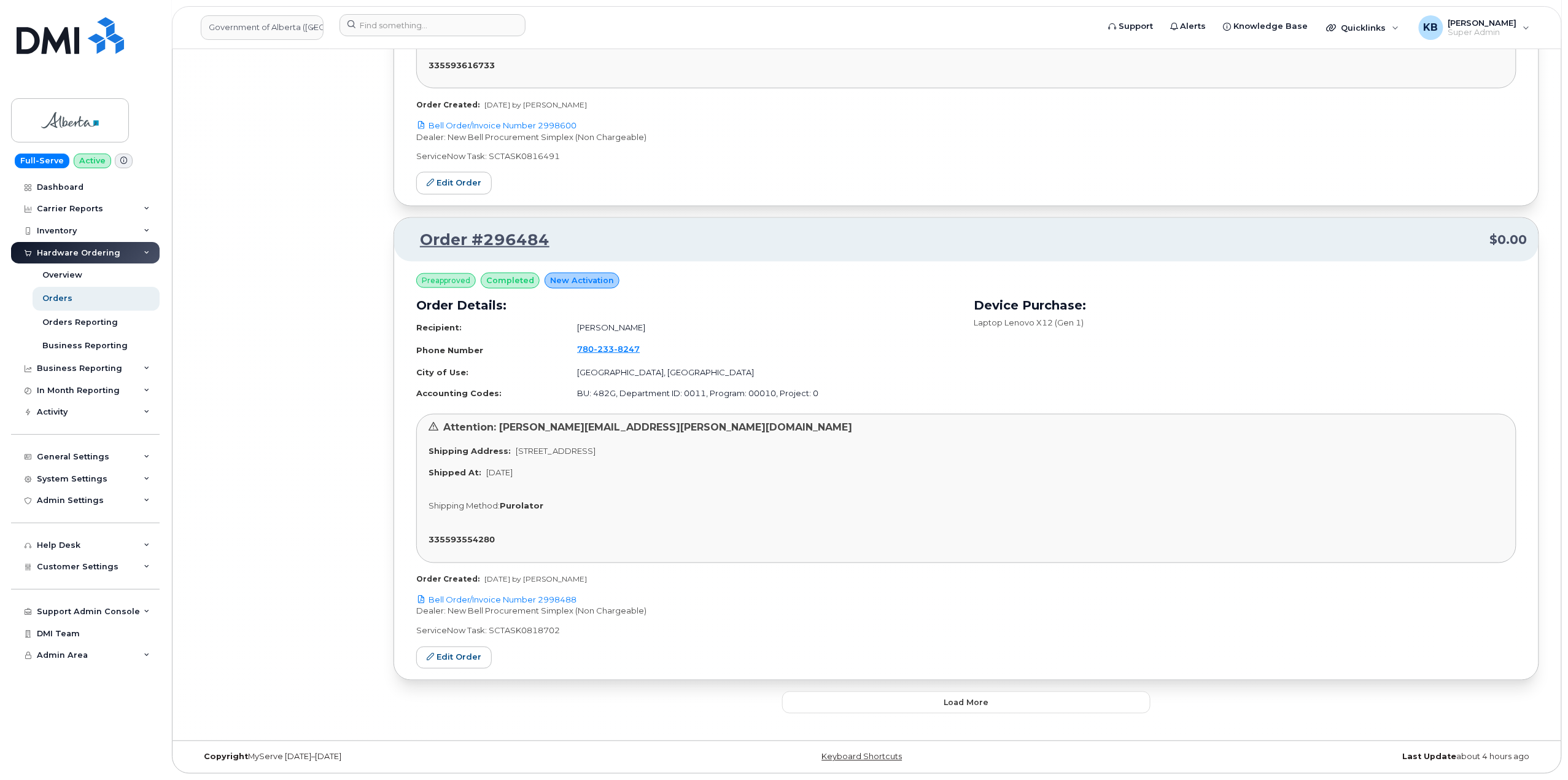
scroll to position [87938, 0]
click at [916, 711] on button "Load more" at bounding box center [966, 702] width 368 height 22
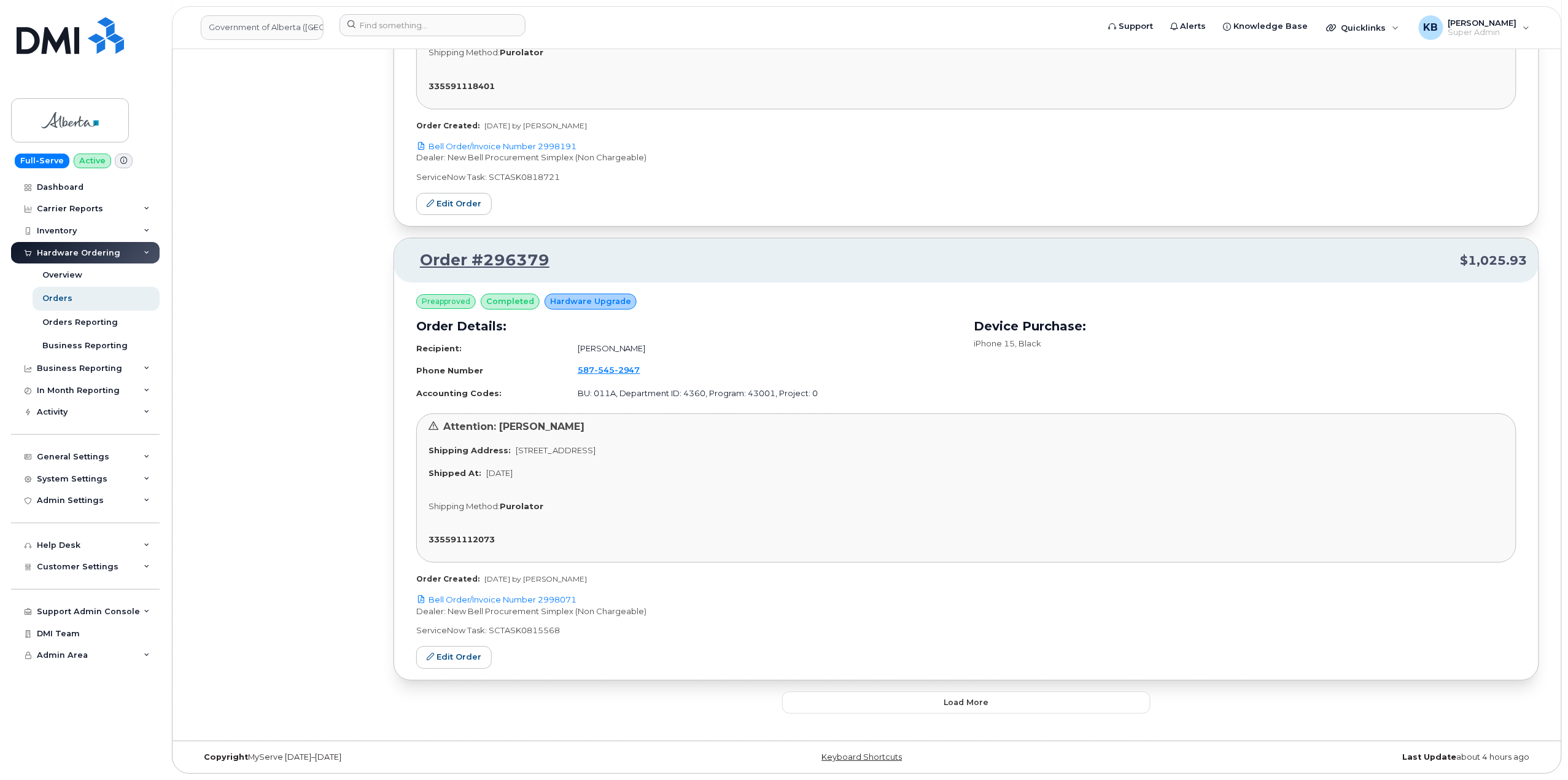
scroll to position [91708, 0]
click at [964, 700] on span "Load more" at bounding box center [966, 702] width 45 height 12
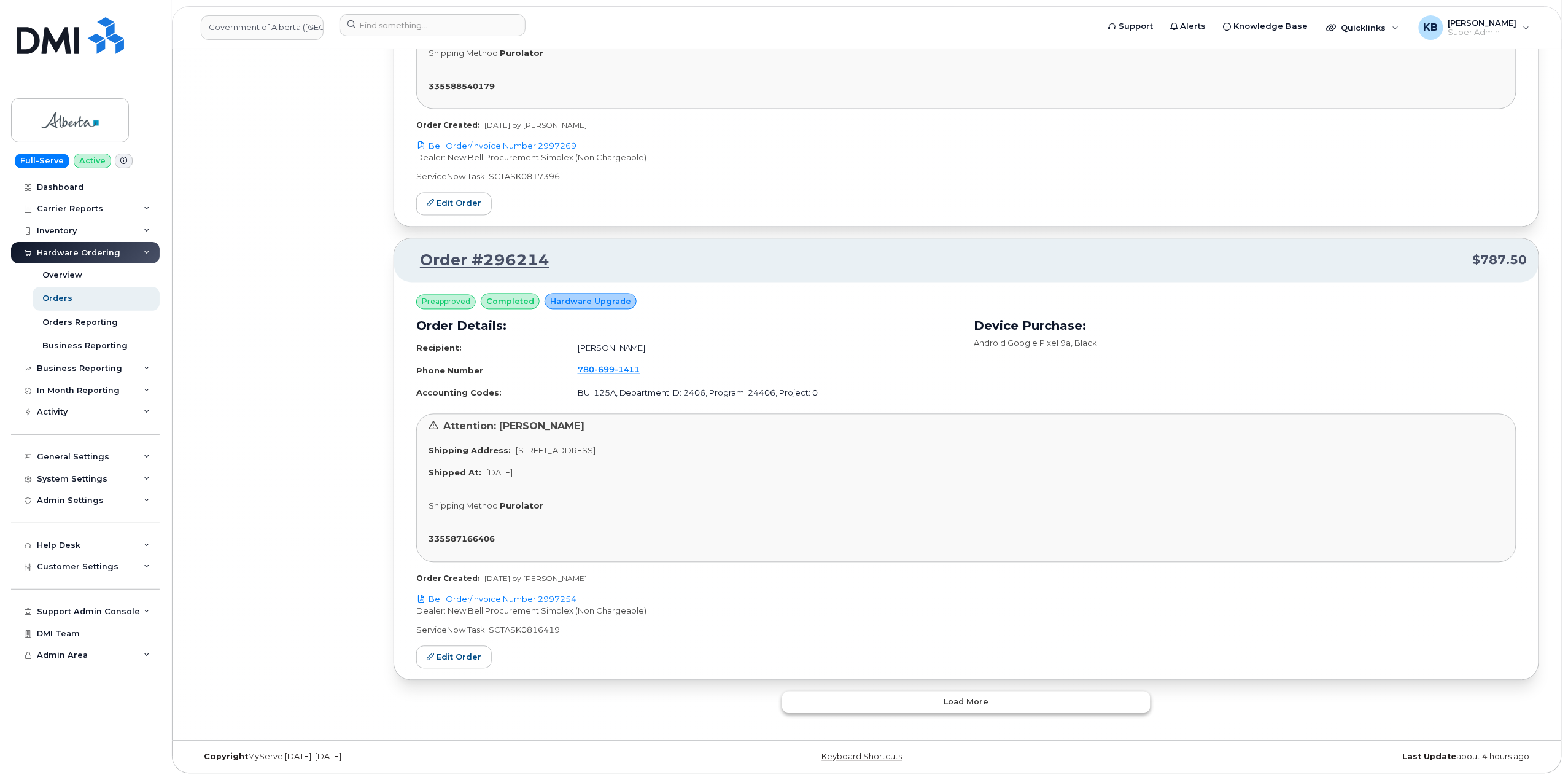
click at [926, 709] on button "Load more" at bounding box center [966, 702] width 368 height 22
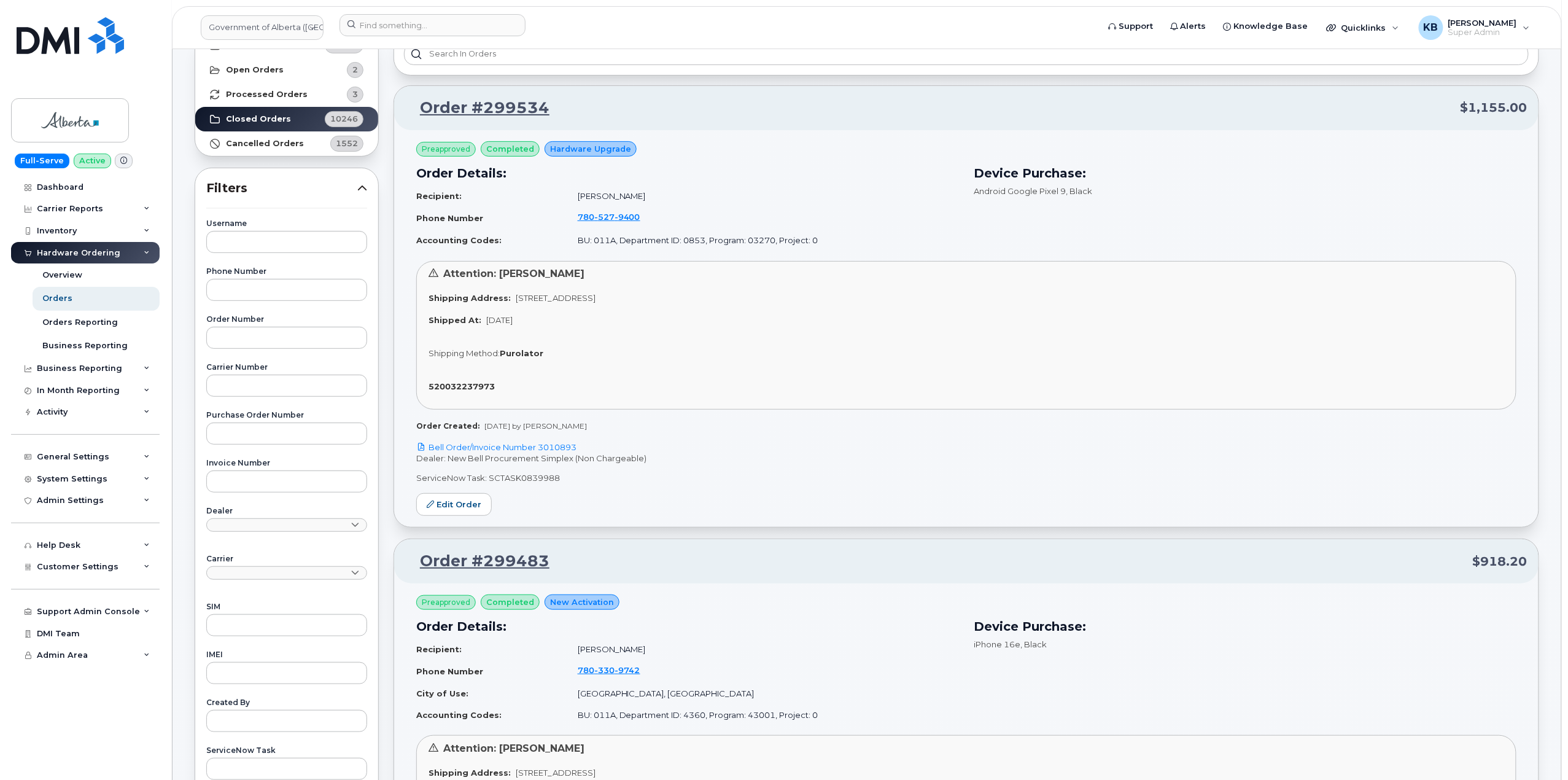
scroll to position [0, 0]
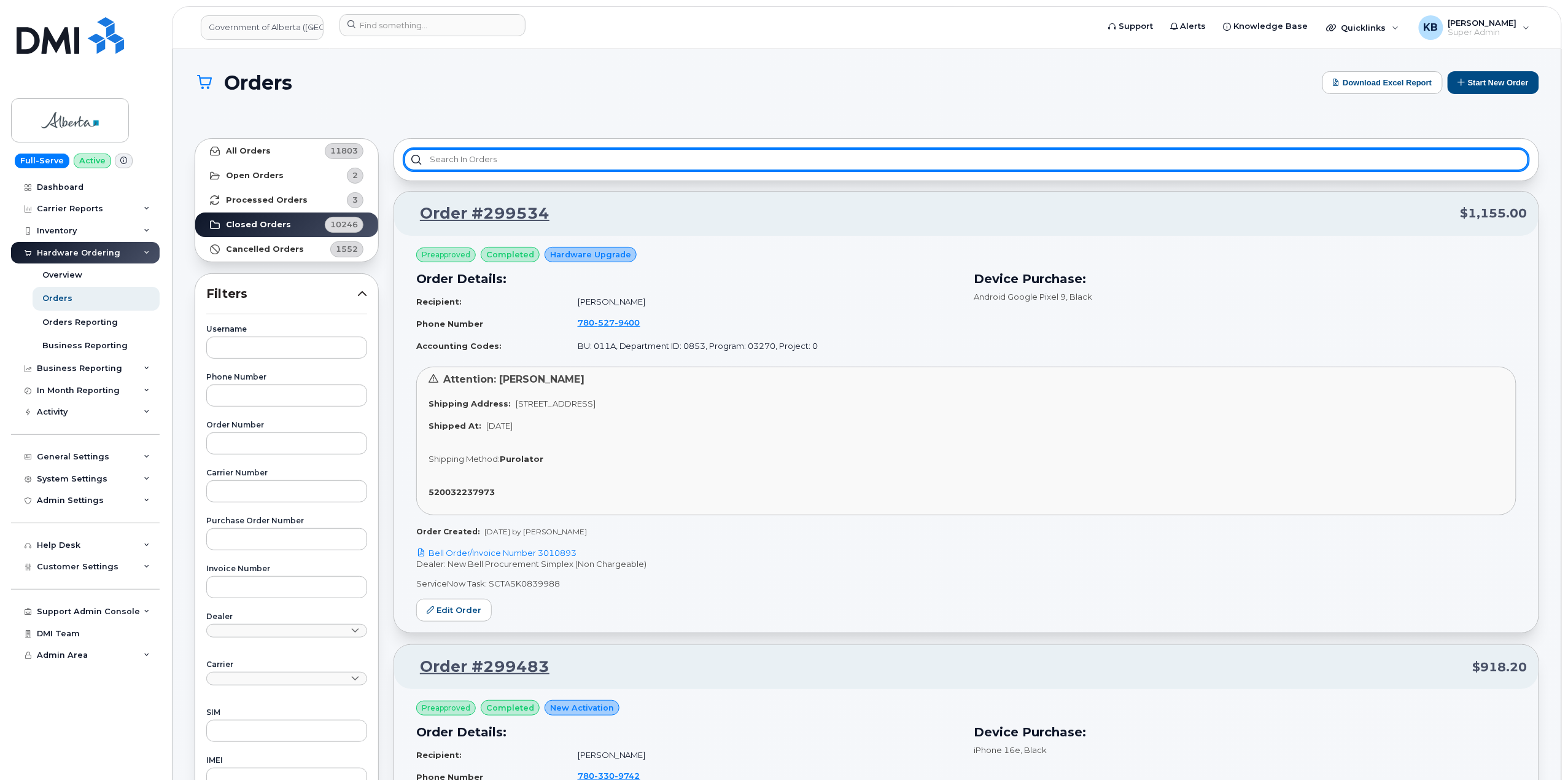
click at [529, 156] on input "text" at bounding box center [966, 160] width 1125 height 22
type input "2"
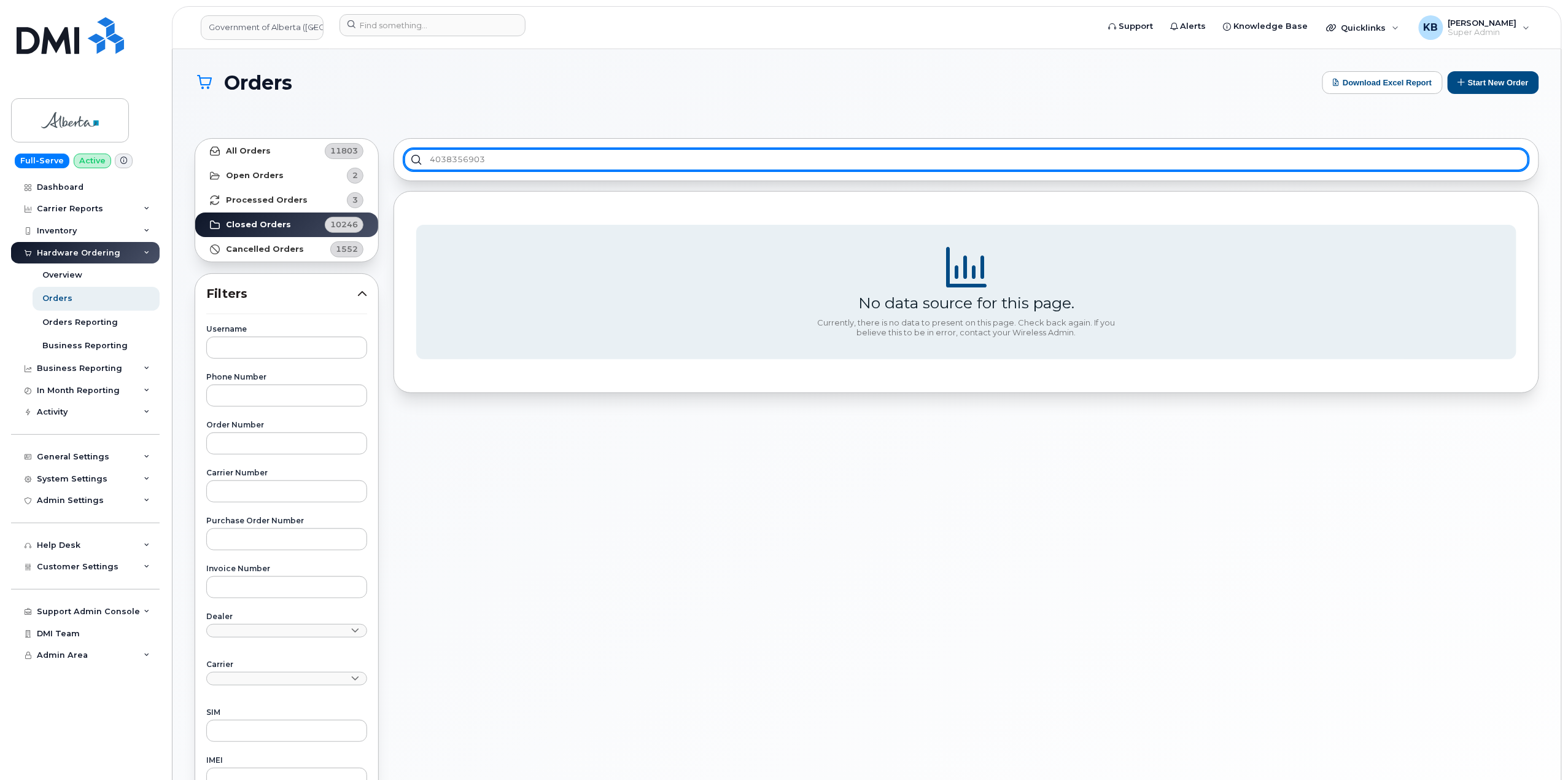
drag, startPoint x: 499, startPoint y: 160, endPoint x: 344, endPoint y: 150, distance: 155.3
click at [344, 150] on div "All Orders 11803 Open Orders 2 Processed Orders 3 Closed Orders 10246 Cancelled…" at bounding box center [867, 558] width 1359 height 854
type input "4038356903"
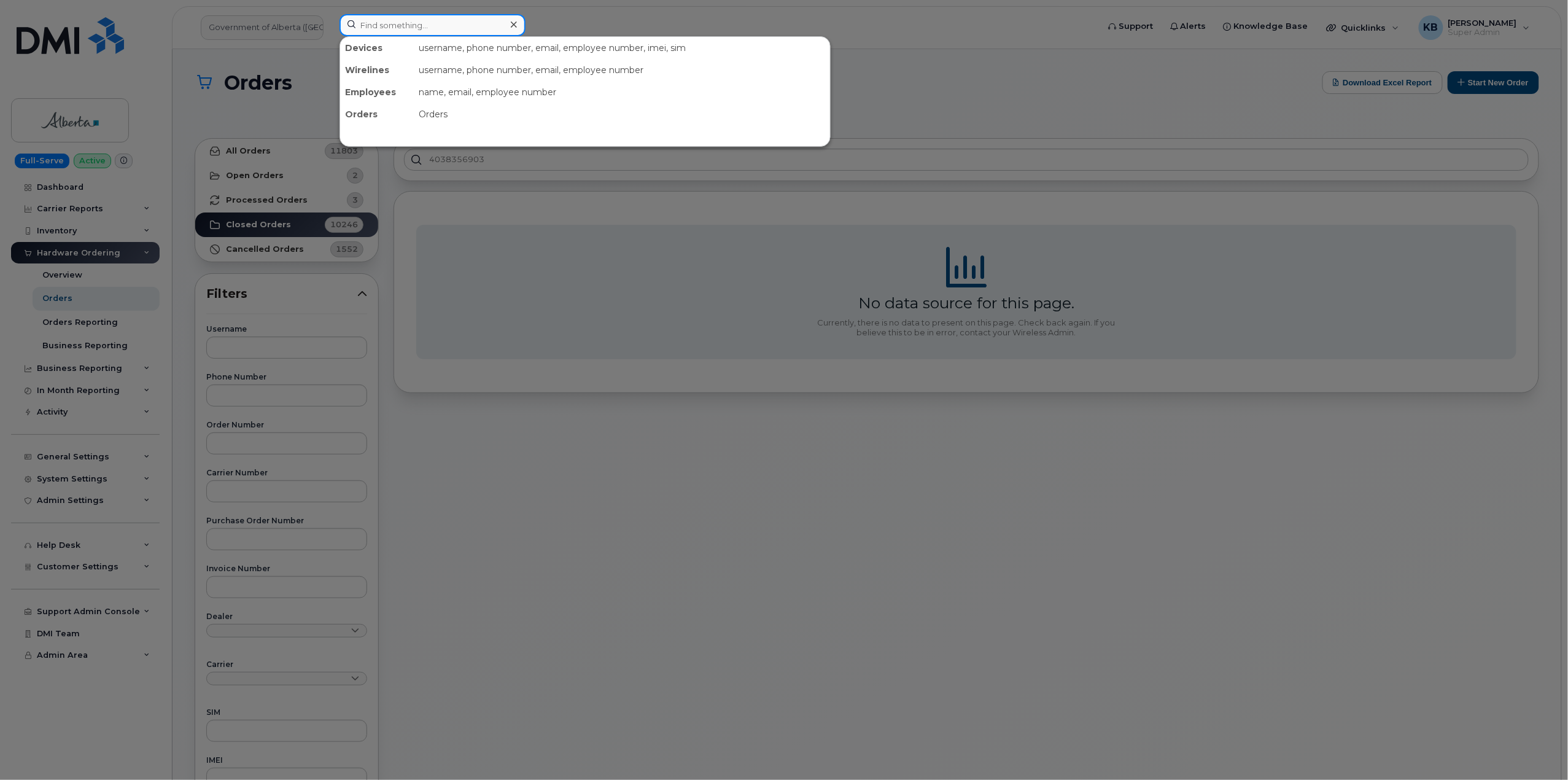
click at [480, 23] on input at bounding box center [432, 25] width 186 height 22
paste input "4038356903"
drag, startPoint x: 482, startPoint y: 27, endPoint x: 328, endPoint y: 14, distance: 154.5
click at [330, 14] on div "4038356903 No results" at bounding box center [714, 28] width 770 height 27
type input "4038356903"
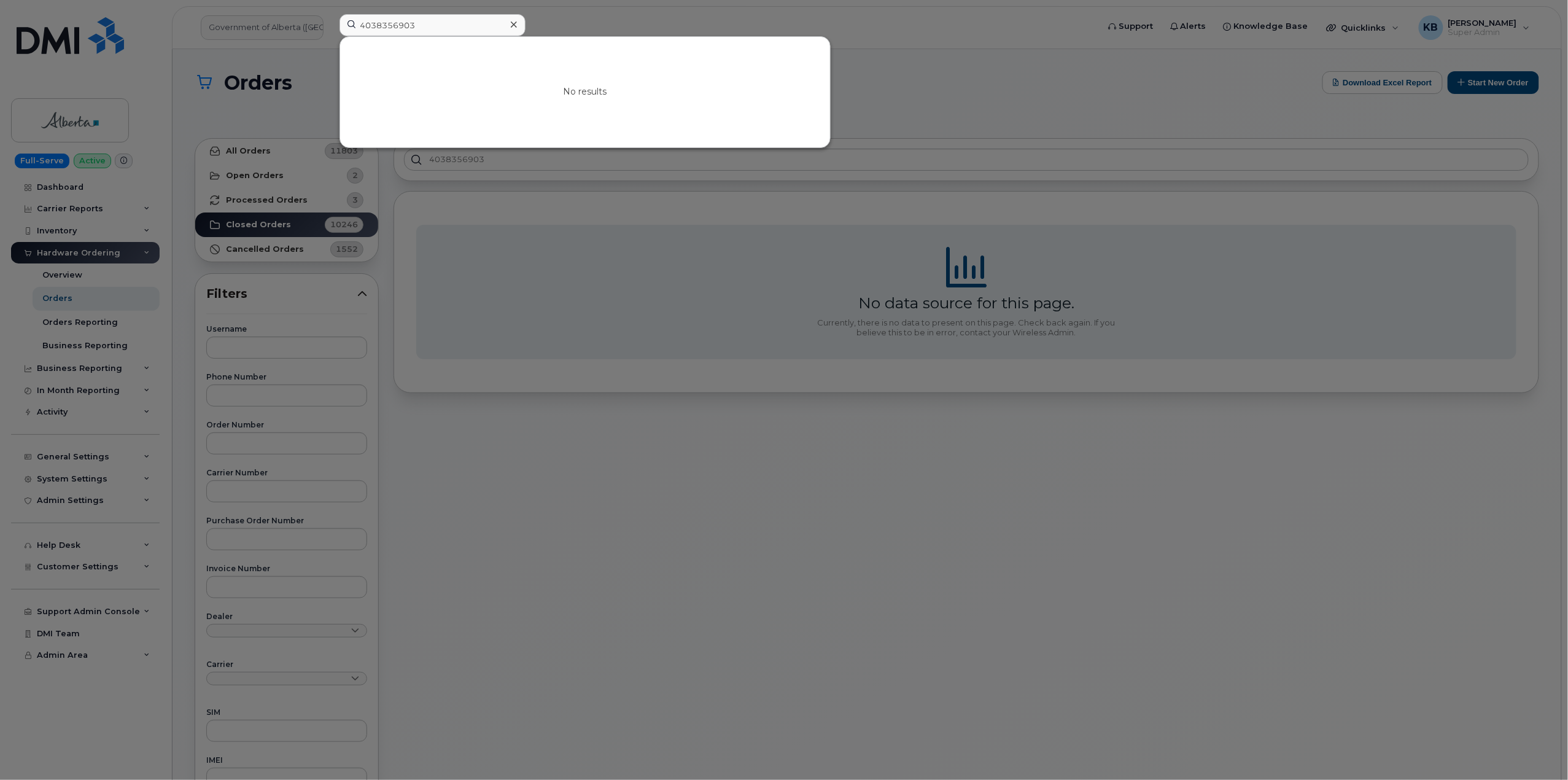
click at [251, 23] on div at bounding box center [784, 390] width 1568 height 780
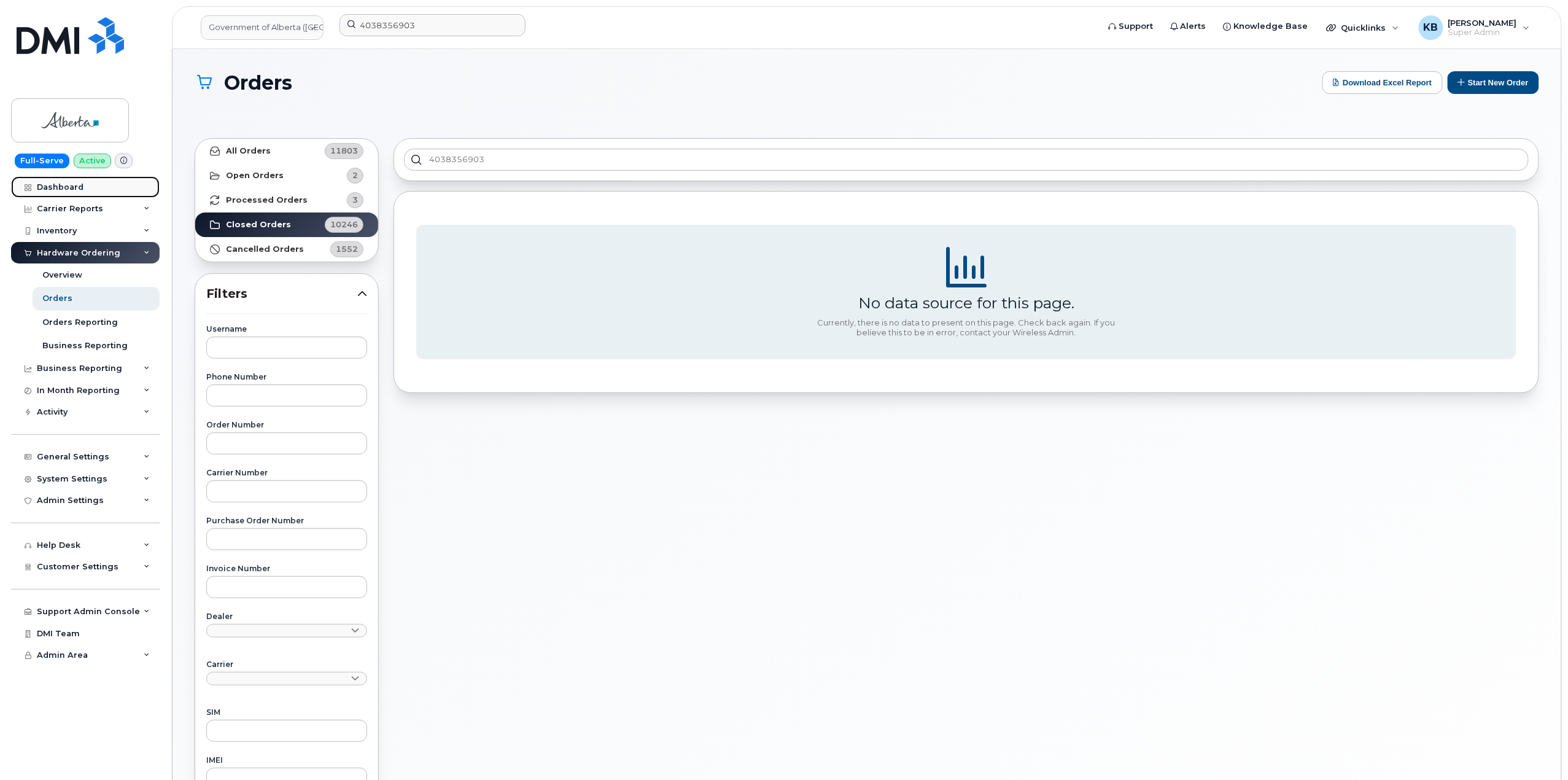
click at [60, 189] on div "Dashboard" at bounding box center [60, 188] width 47 height 10
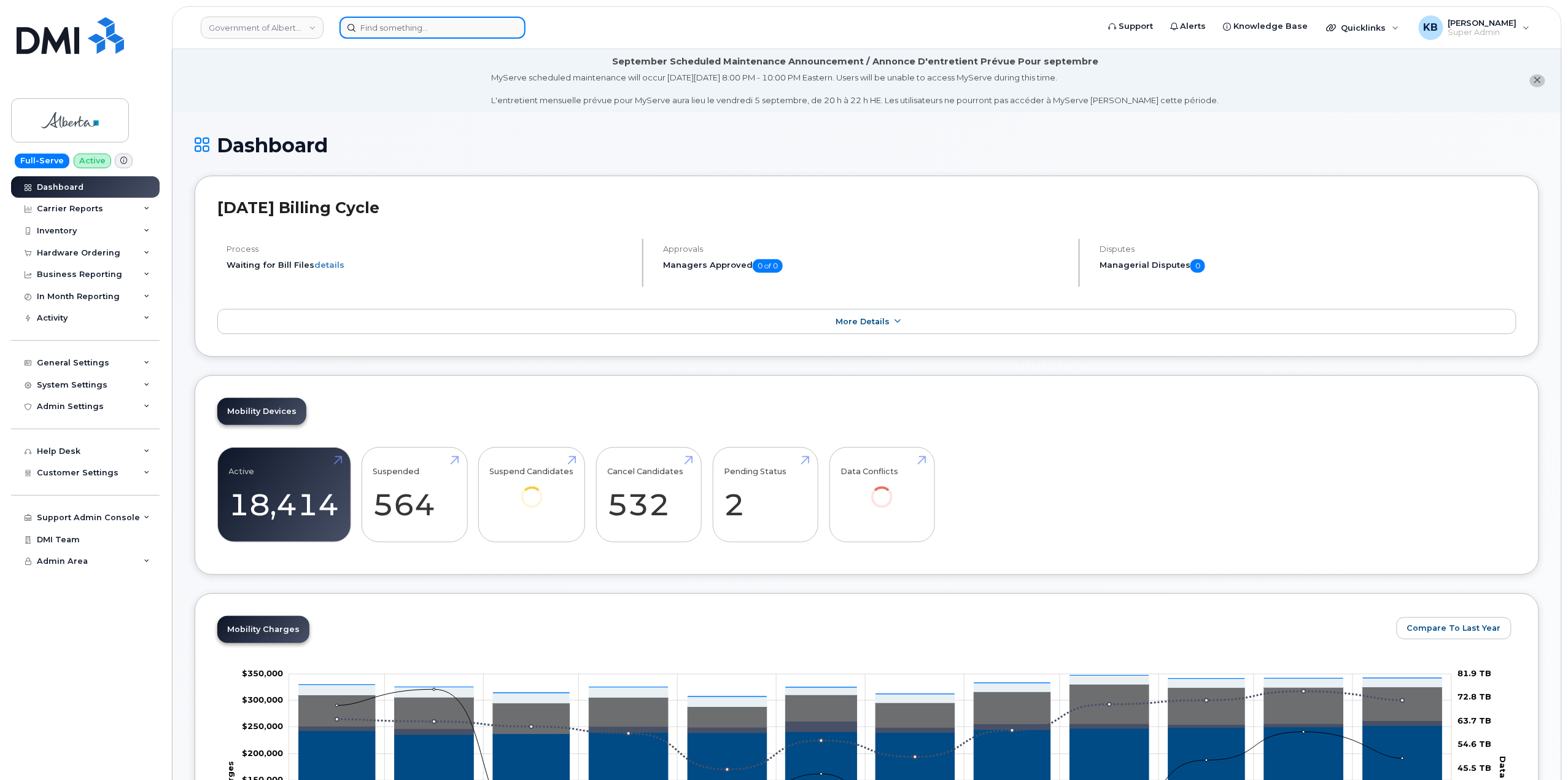
click at [400, 33] on input at bounding box center [432, 27] width 186 height 22
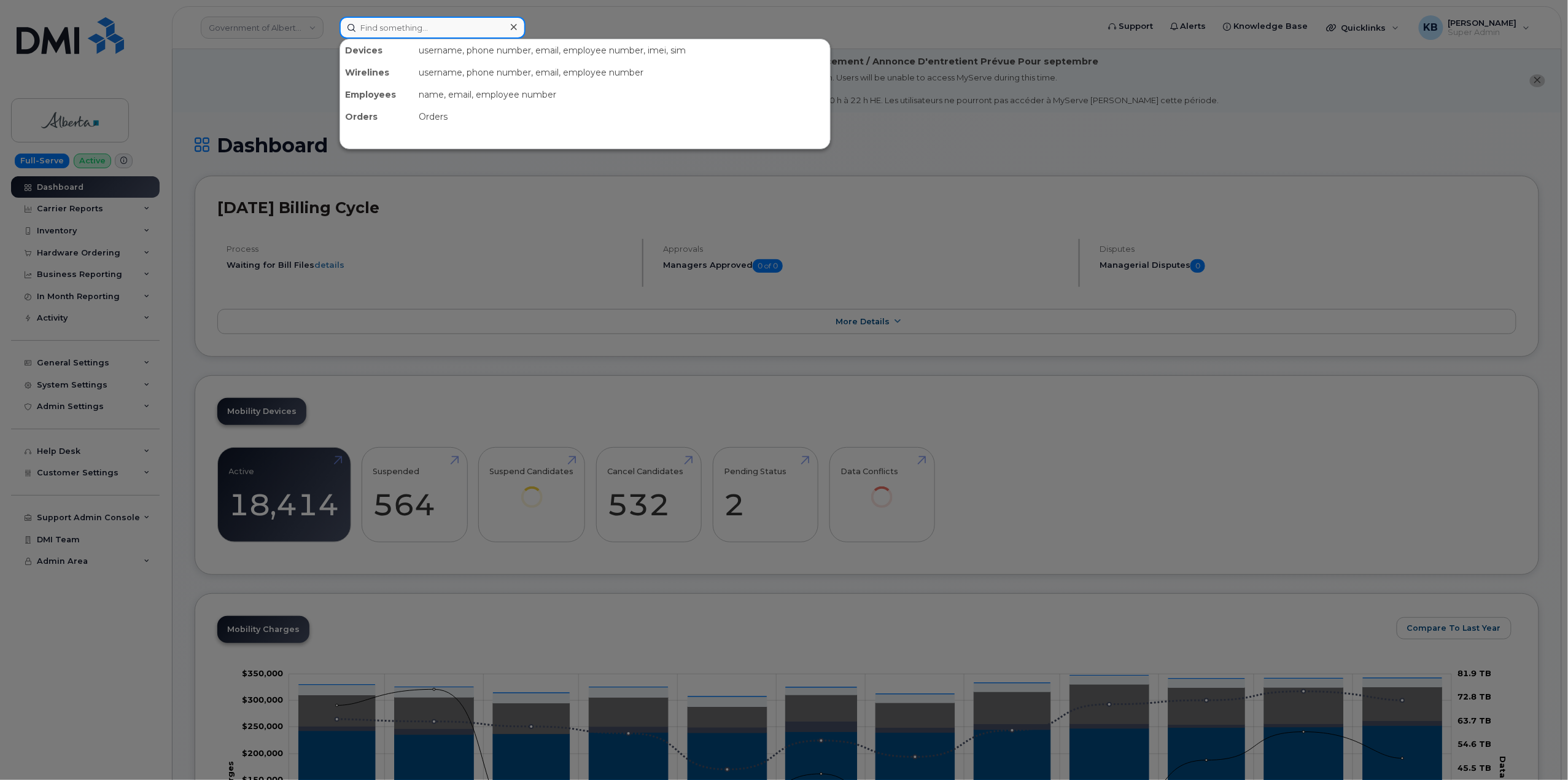
paste input "4038356903"
click at [378, 27] on input "4038356903" at bounding box center [432, 27] width 186 height 22
click at [391, 27] on input "4038356903" at bounding box center [432, 27] width 186 height 22
drag, startPoint x: 400, startPoint y: 28, endPoint x: 393, endPoint y: 28, distance: 7.0
click at [393, 28] on input "4038356903" at bounding box center [432, 27] width 186 height 22
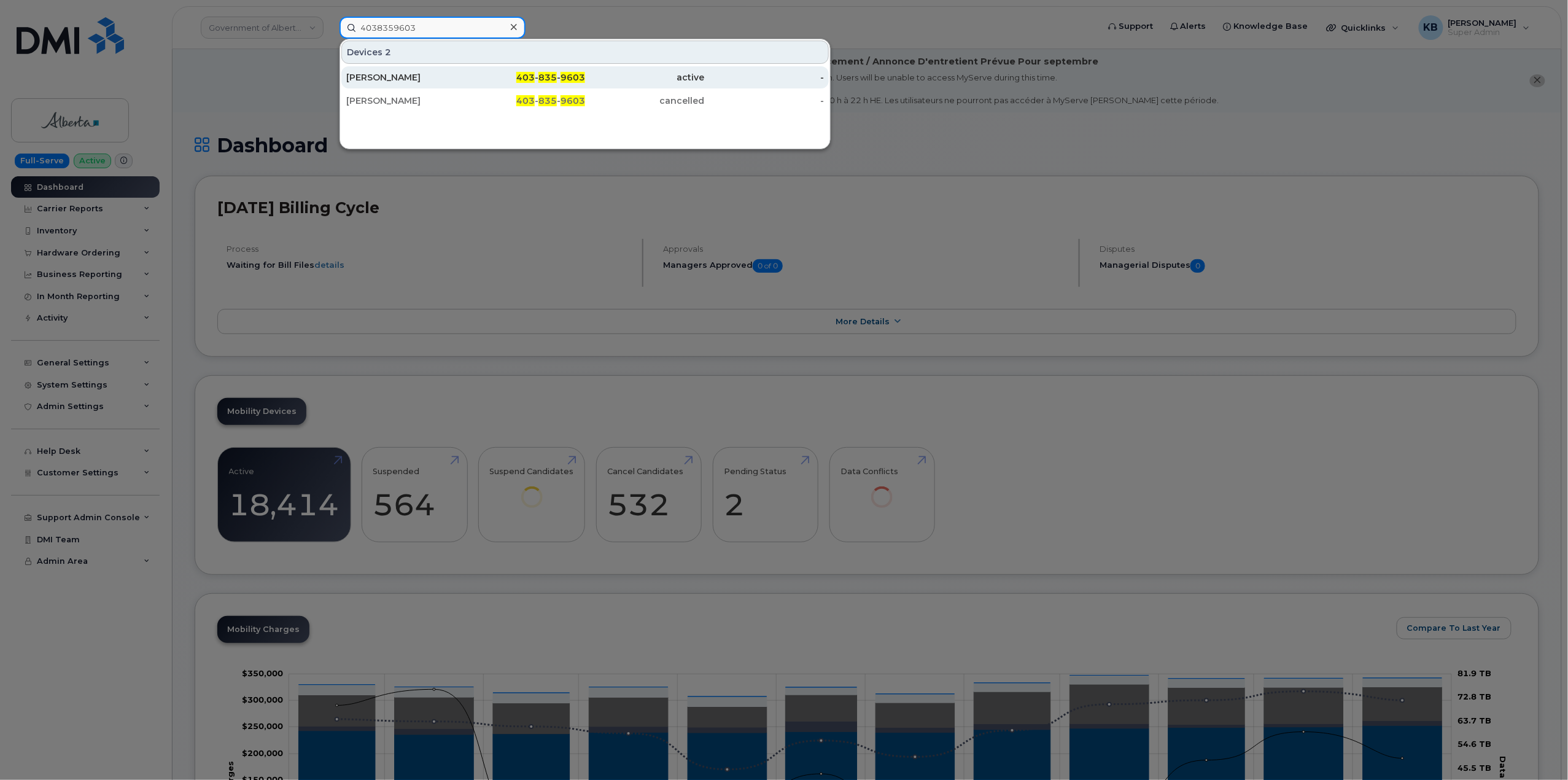
type input "4038359603"
click at [423, 84] on div "[PERSON_NAME]" at bounding box center [406, 77] width 120 height 22
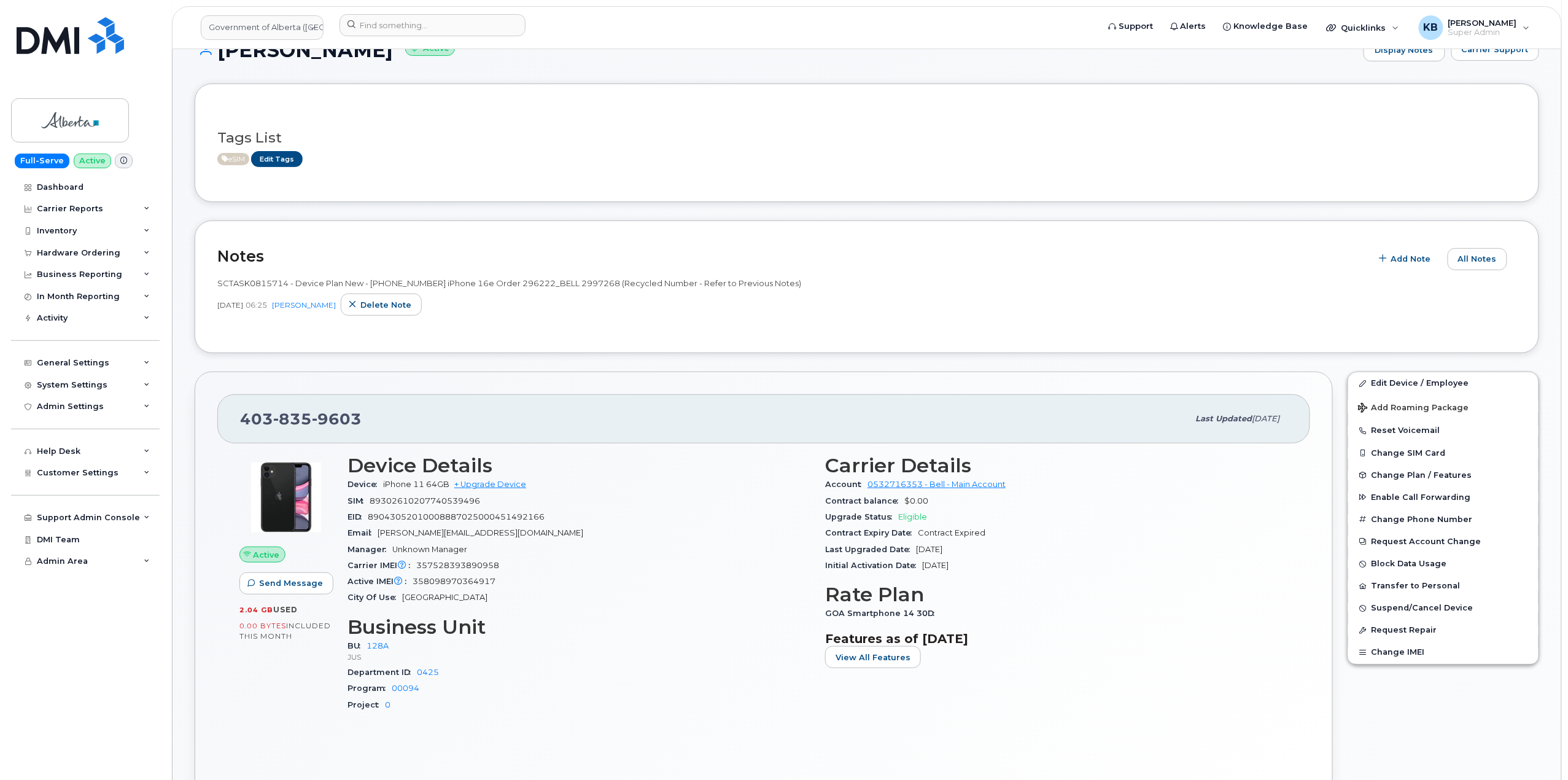
scroll to position [82, 0]
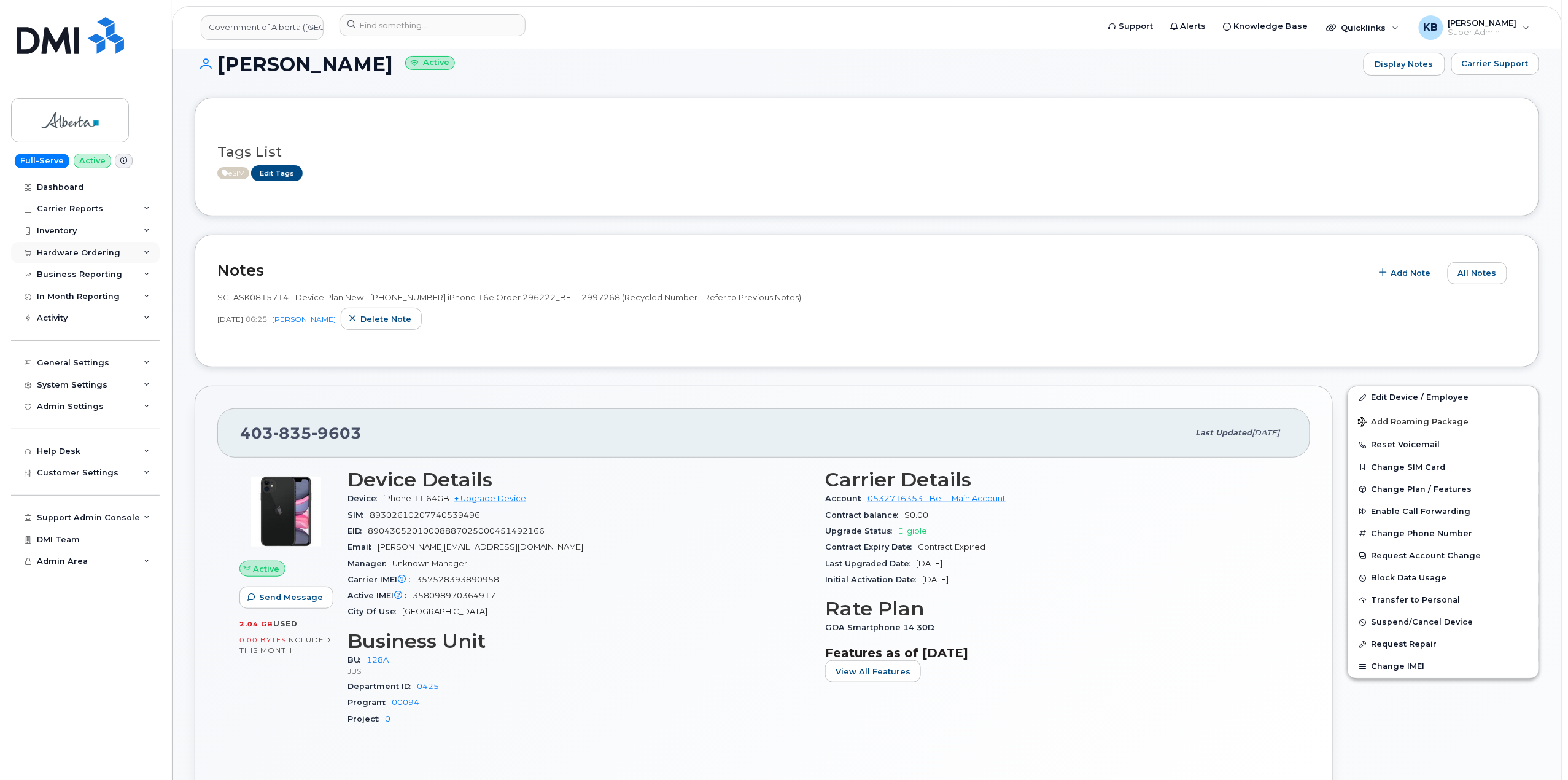
click at [102, 256] on div "Hardware Ordering" at bounding box center [78, 253] width 84 height 10
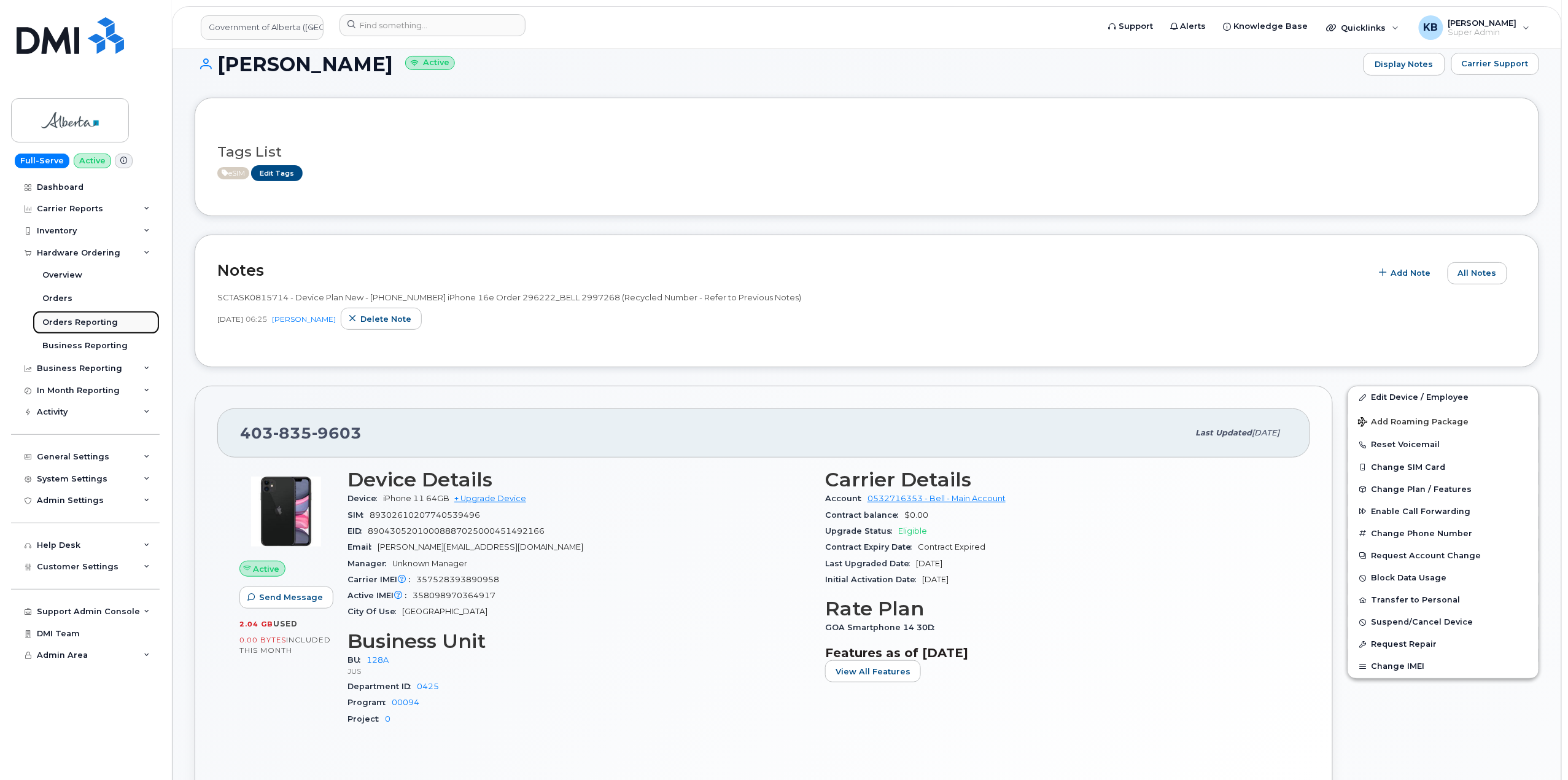
click at [99, 327] on div "Orders Reporting" at bounding box center [80, 321] width 76 height 11
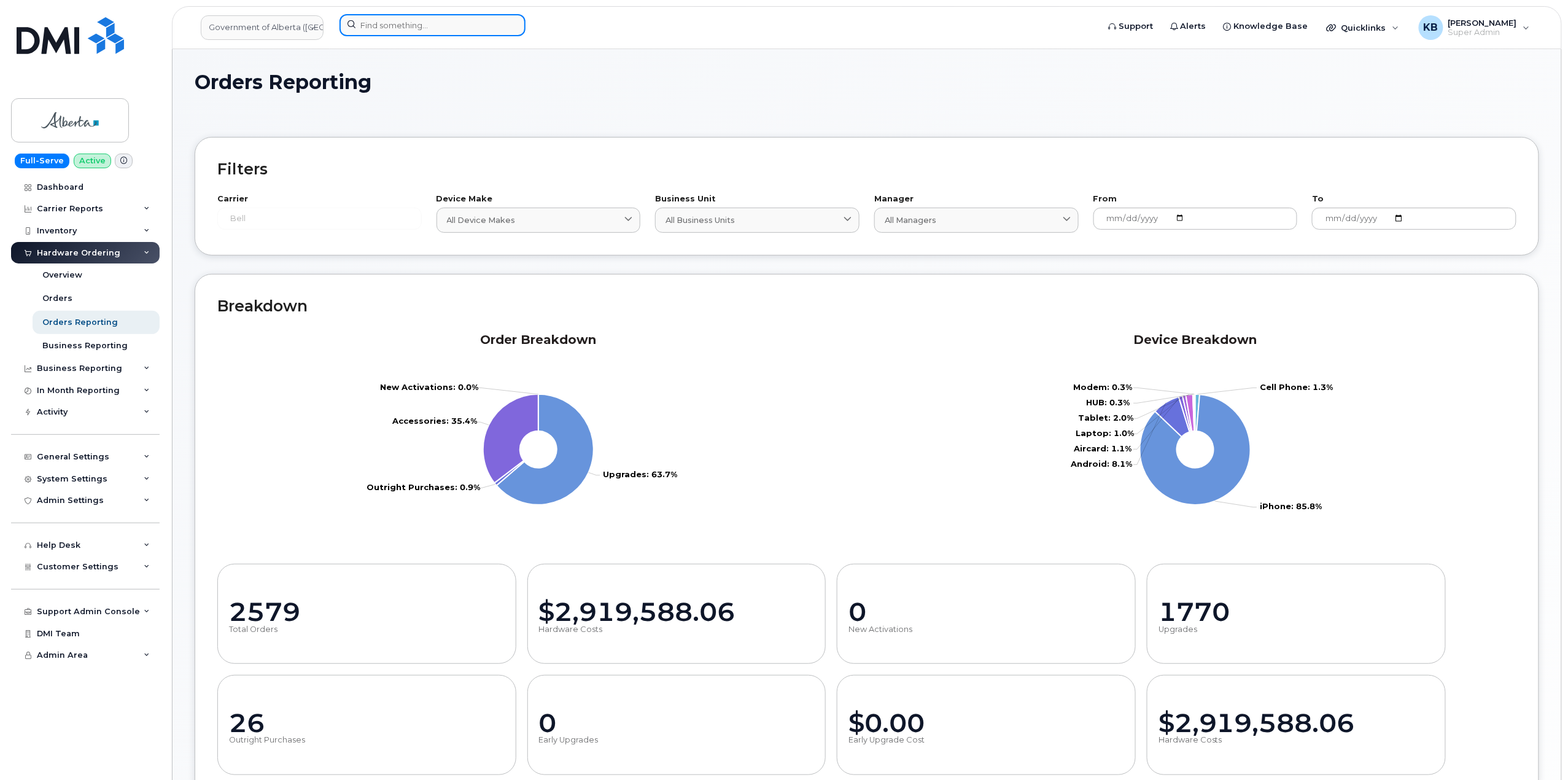
click at [412, 35] on input at bounding box center [432, 25] width 186 height 22
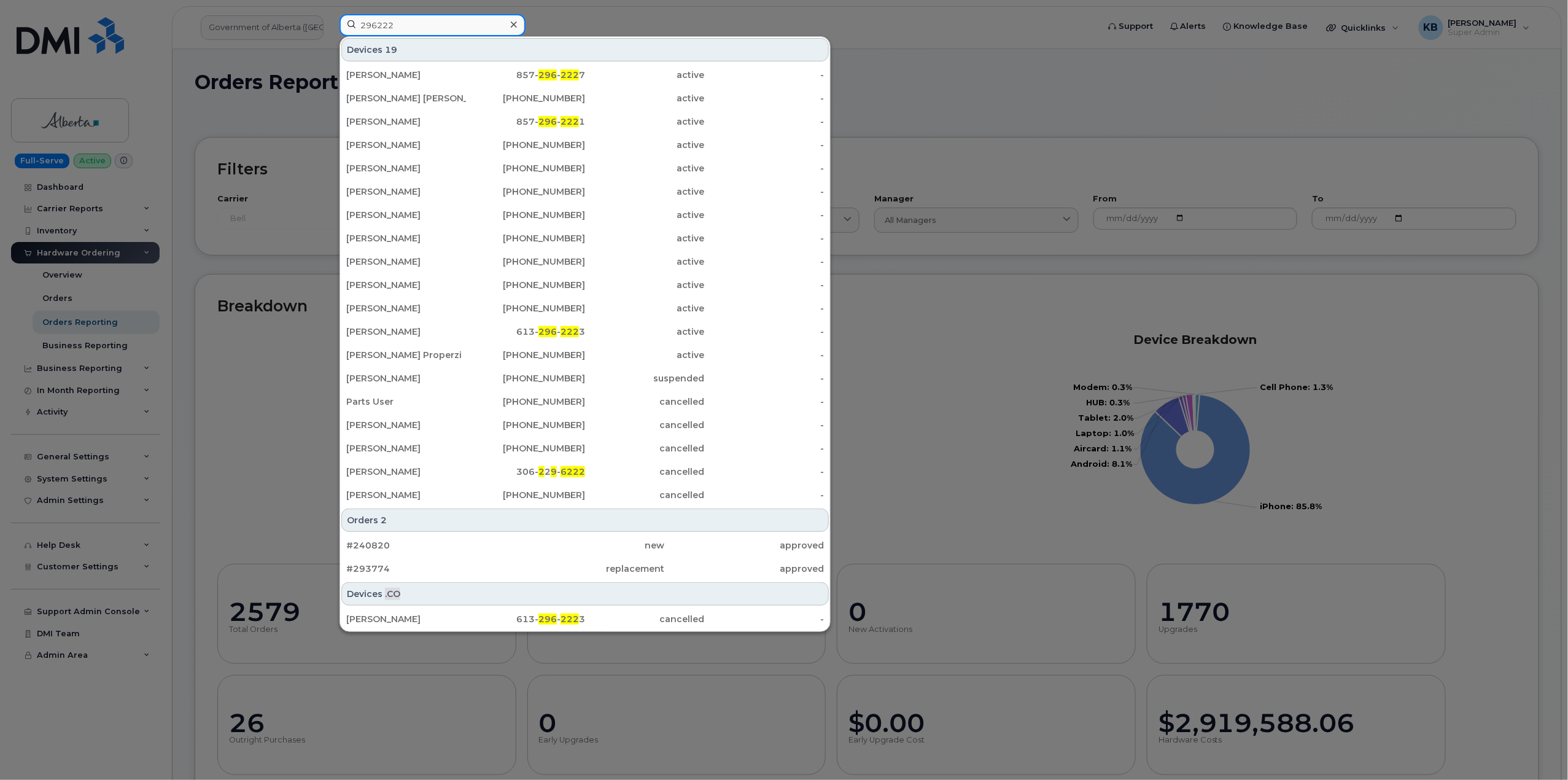
type input "296222"
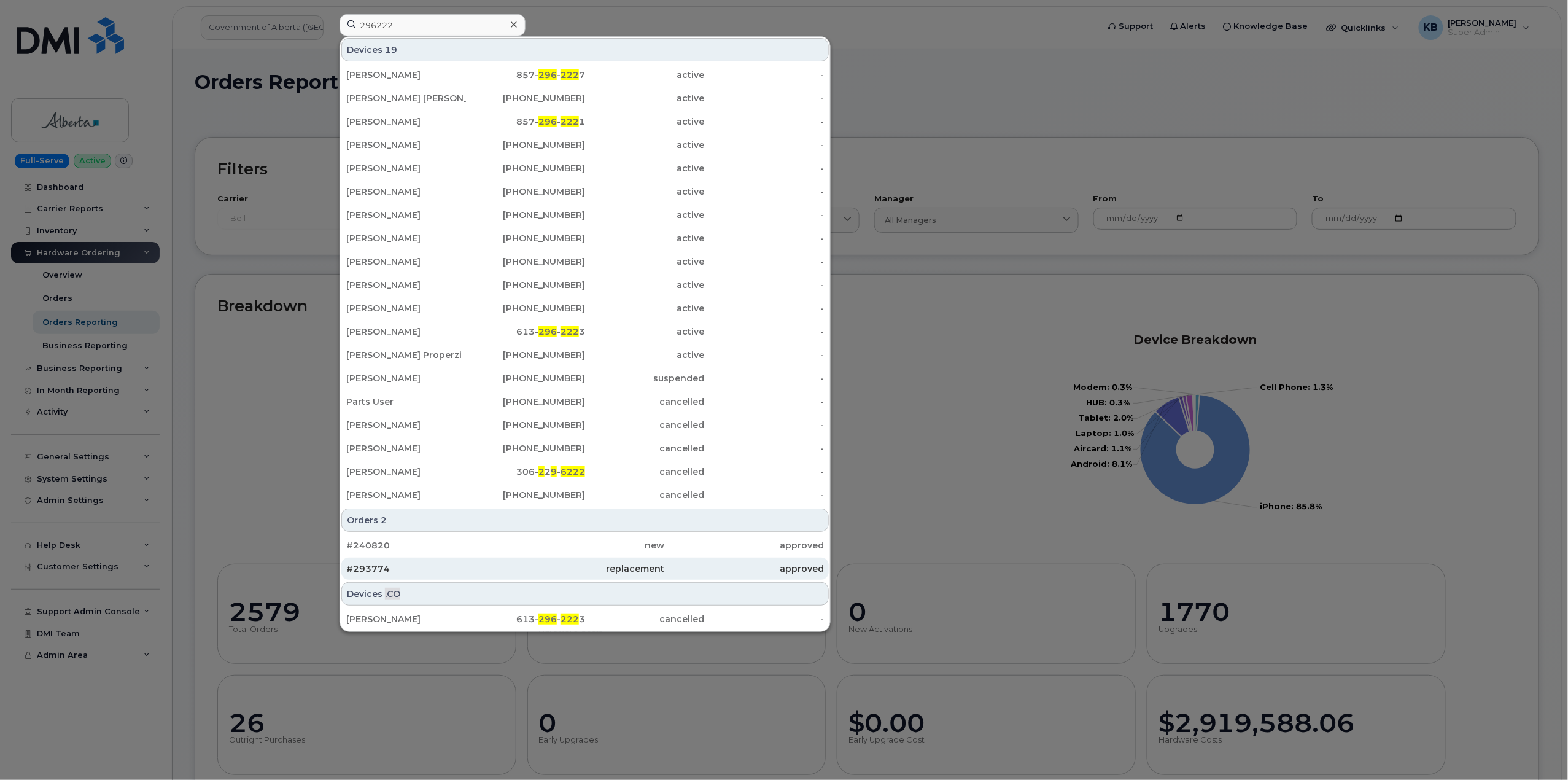
click at [425, 568] on div "#293774" at bounding box center [425, 568] width 159 height 13
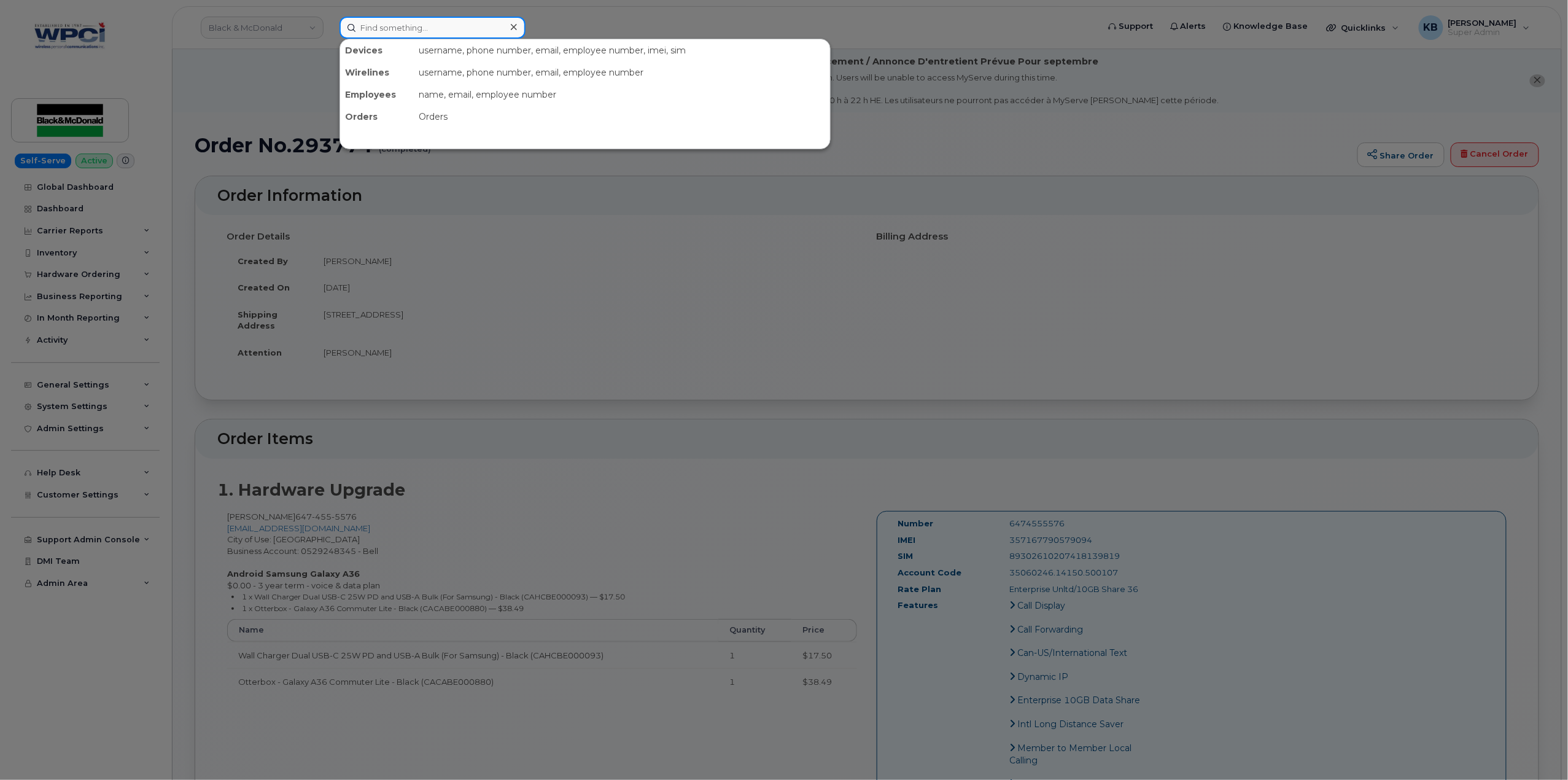
click at [388, 26] on input at bounding box center [432, 27] width 186 height 22
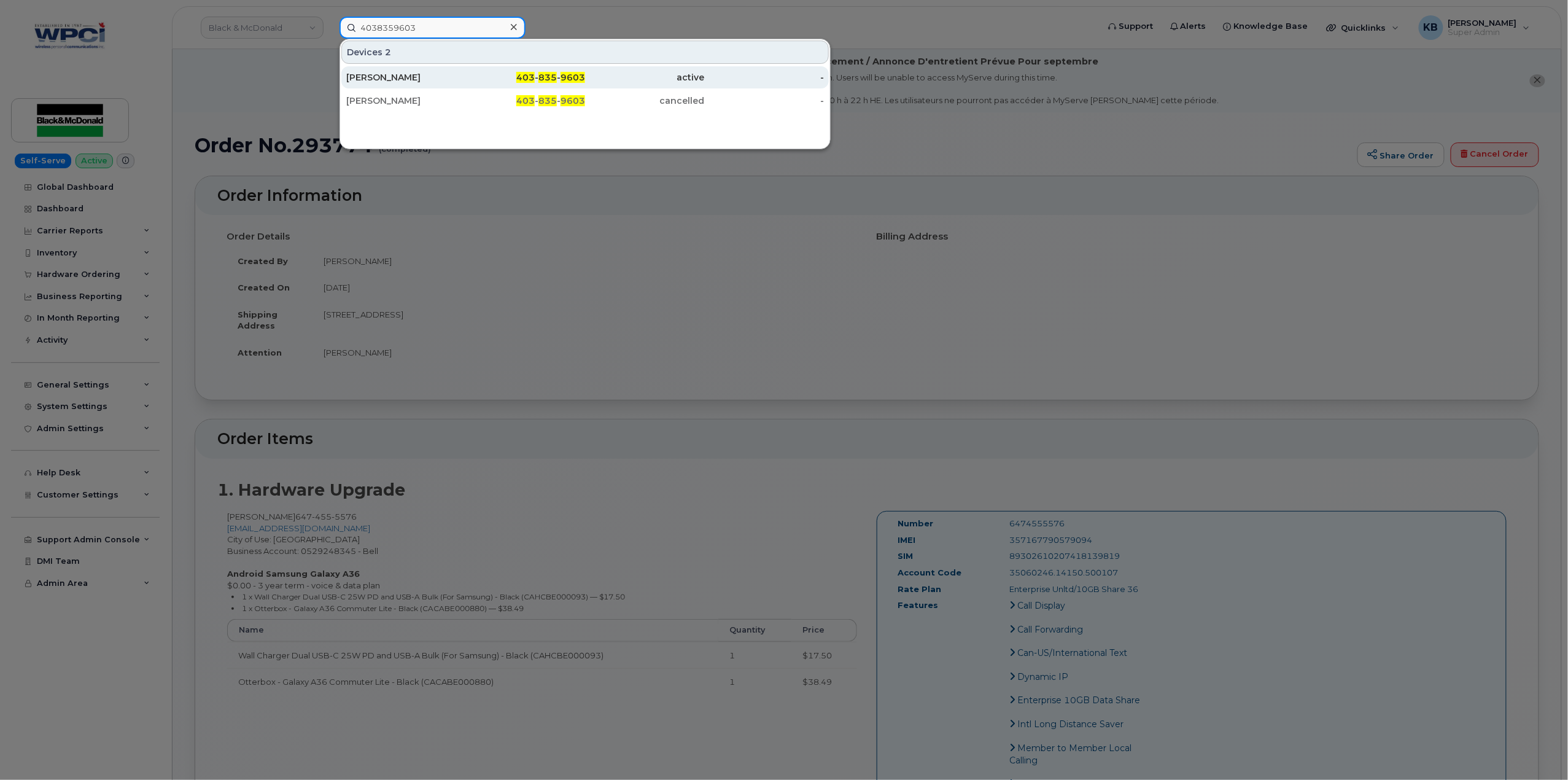
type input "4038359603"
click at [578, 77] on span "9603" at bounding box center [573, 77] width 25 height 11
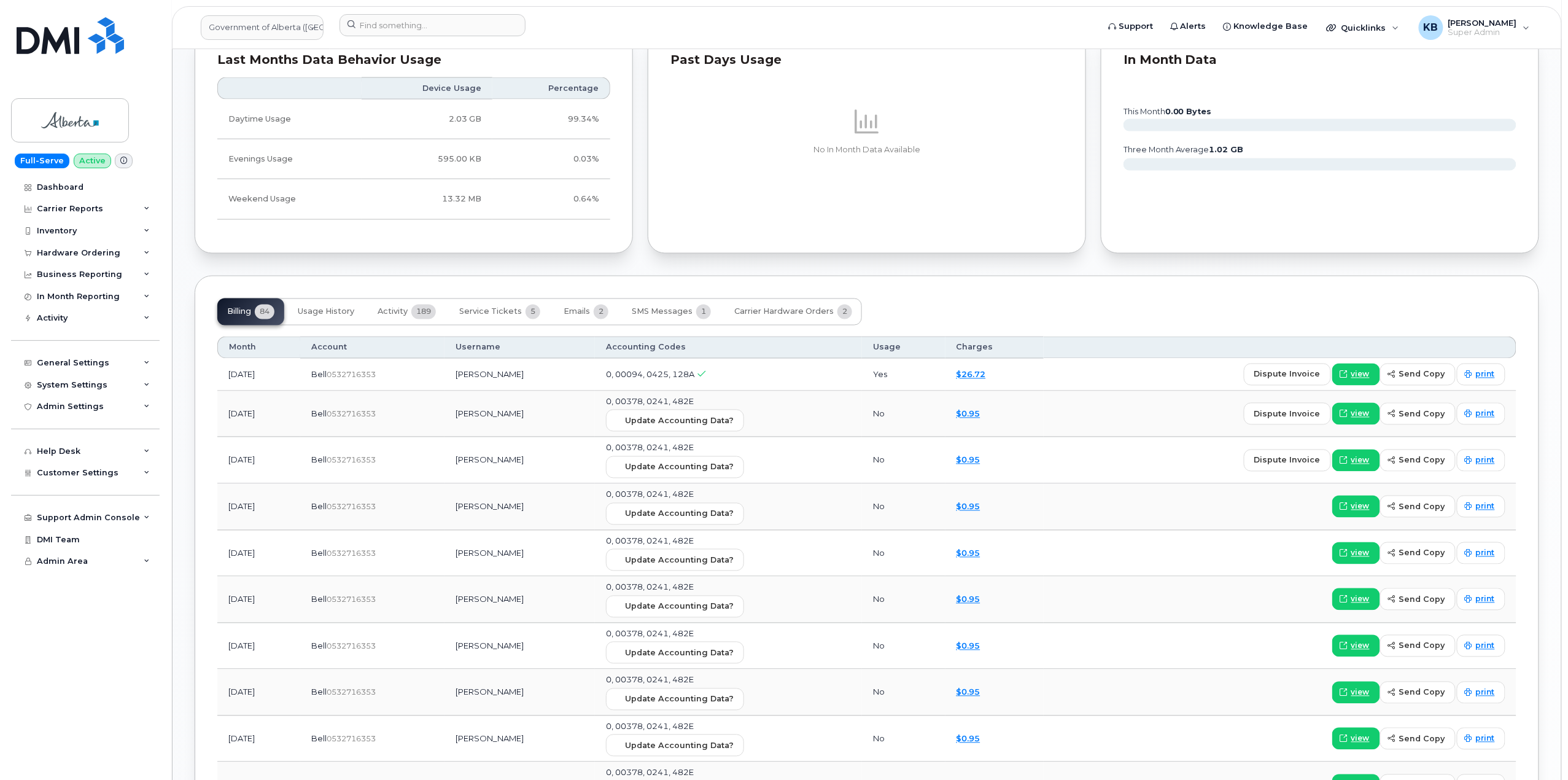
scroll to position [900, 0]
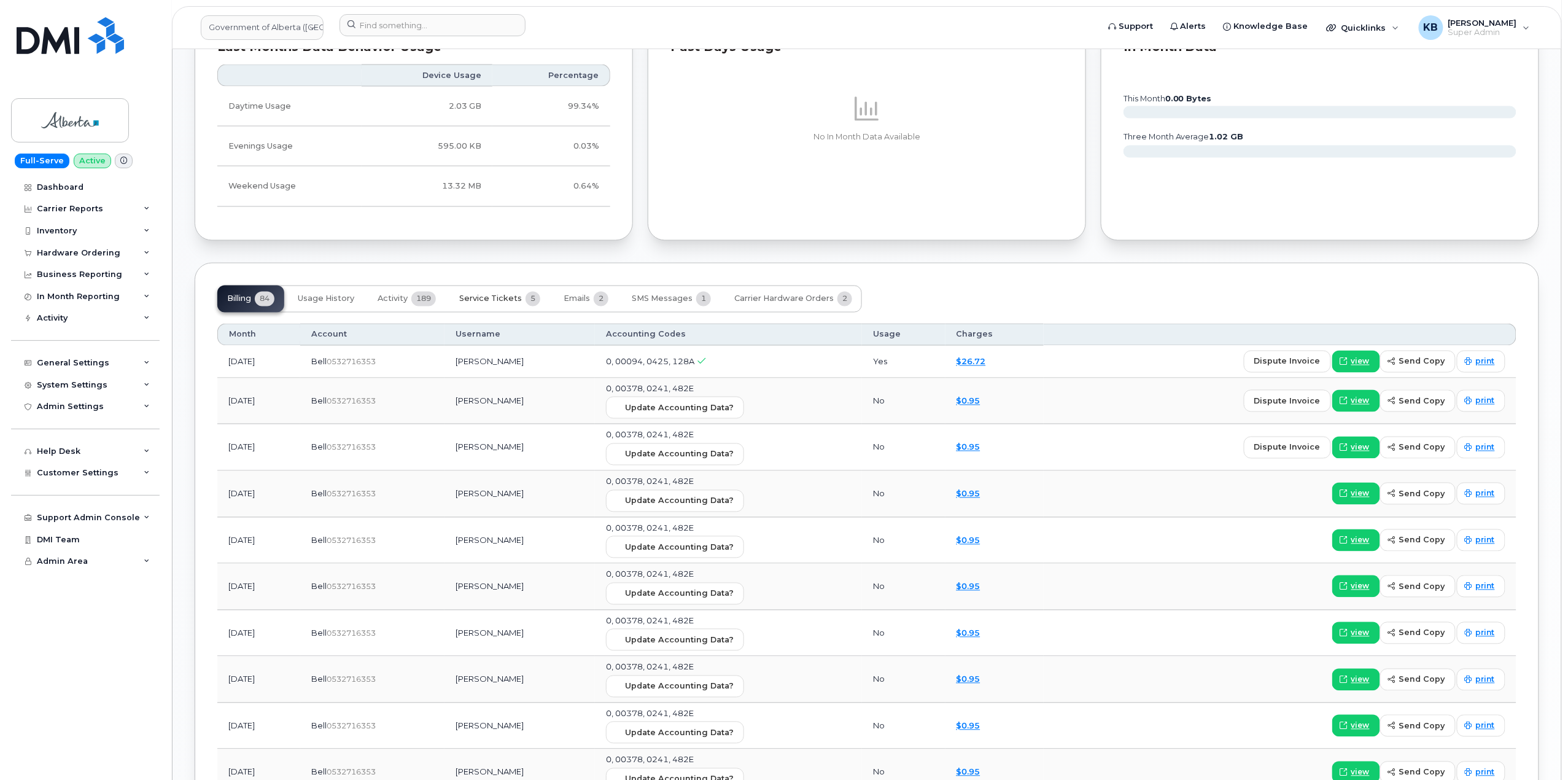
click at [477, 309] on button "Service Tickets 5" at bounding box center [499, 299] width 101 height 27
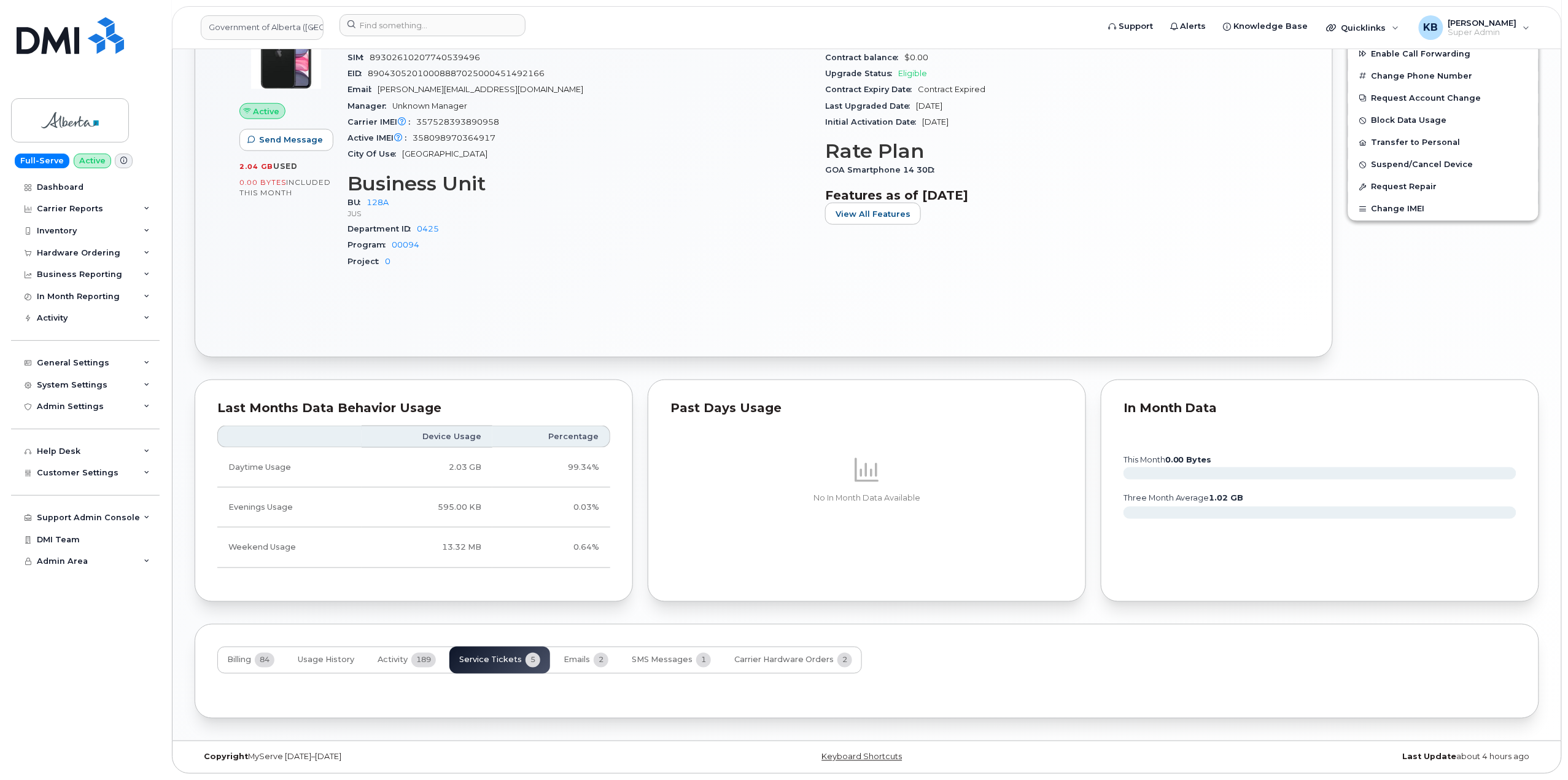
scroll to position [686, 0]
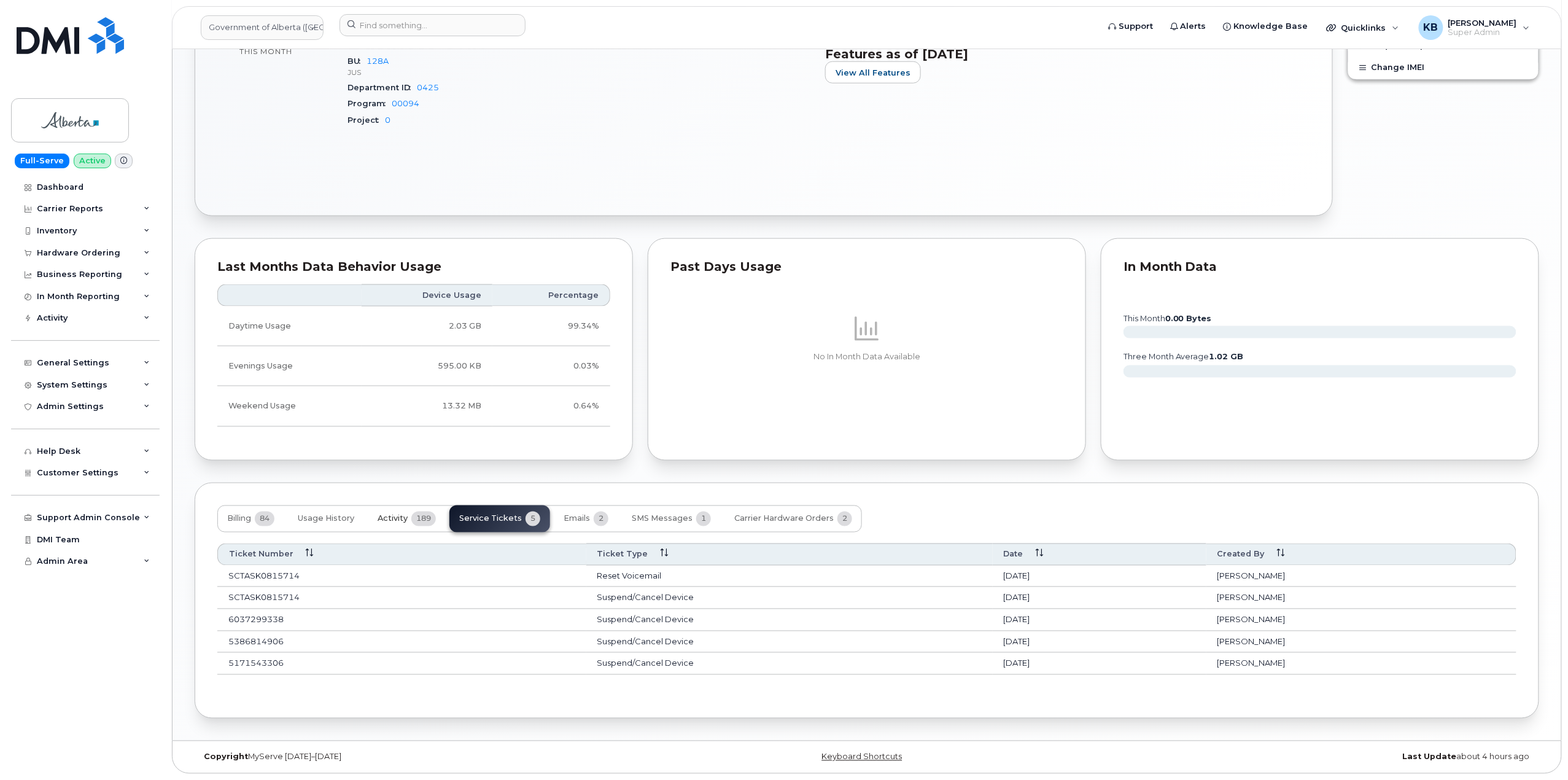
click at [380, 516] on span "Activity" at bounding box center [392, 518] width 30 height 10
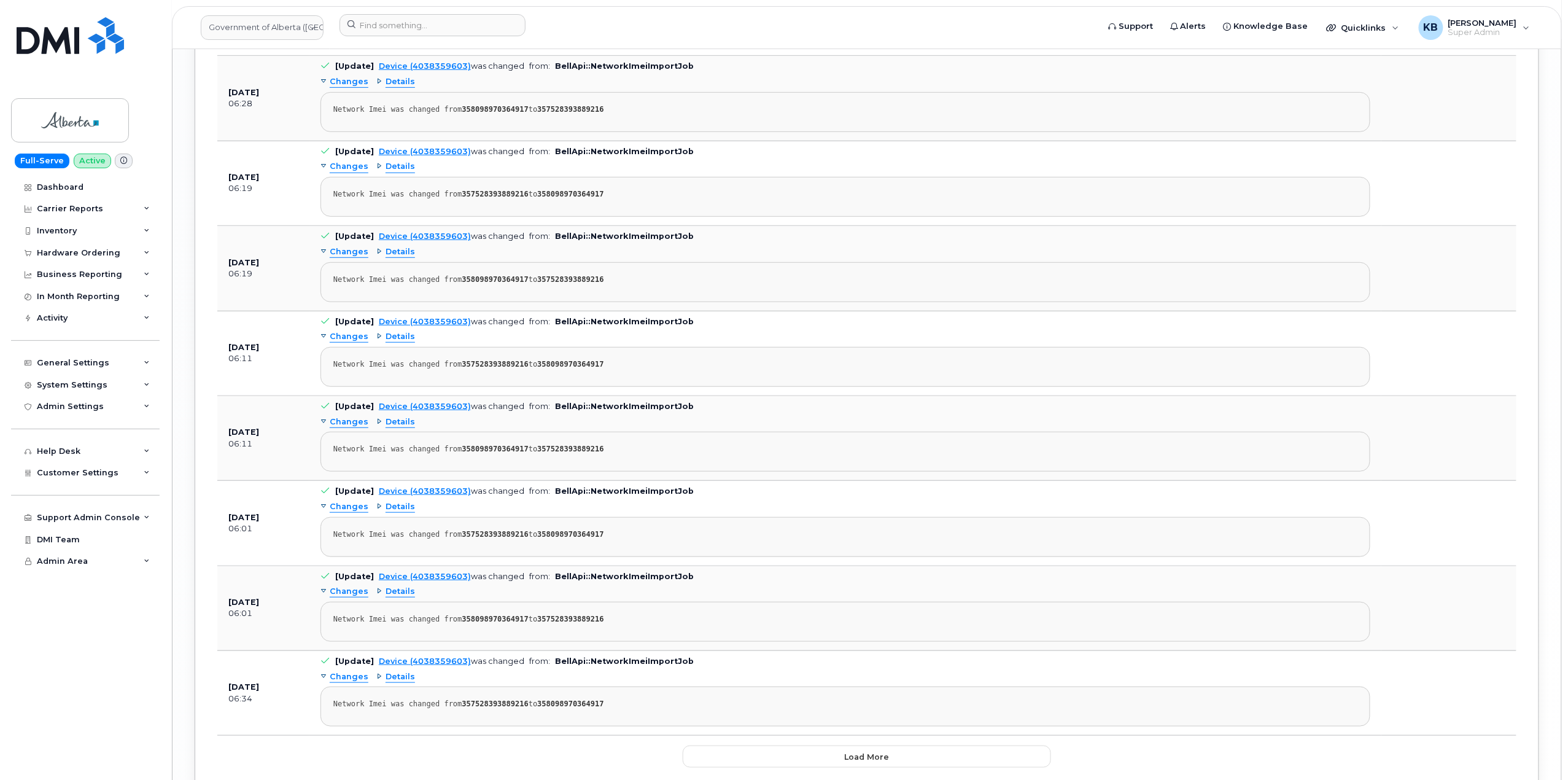
scroll to position [2745, 0]
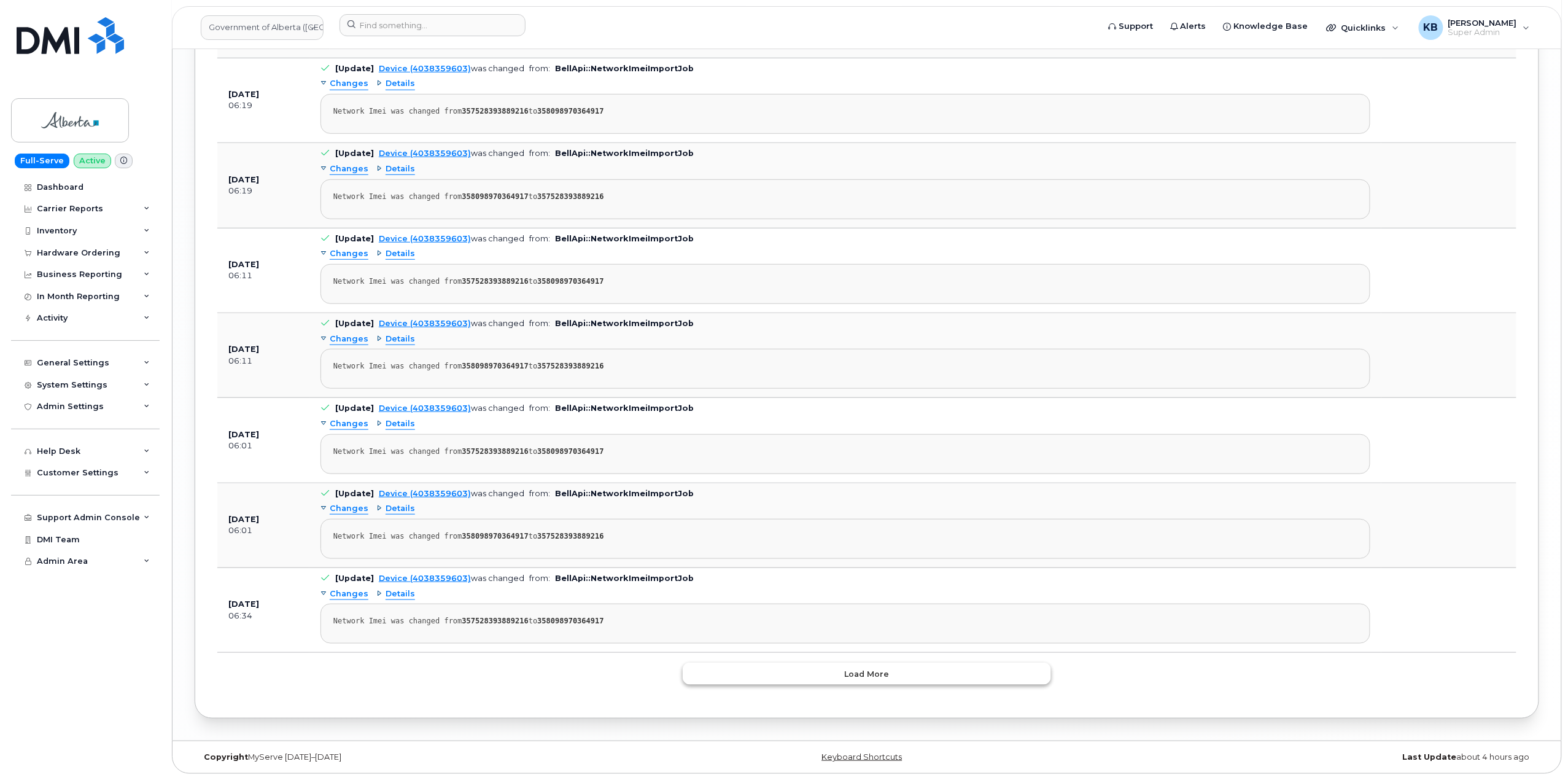
click at [788, 683] on button "Load more" at bounding box center [866, 673] width 368 height 22
click at [734, 668] on button "Load more" at bounding box center [866, 673] width 368 height 22
click at [723, 667] on button "Load more" at bounding box center [866, 673] width 368 height 22
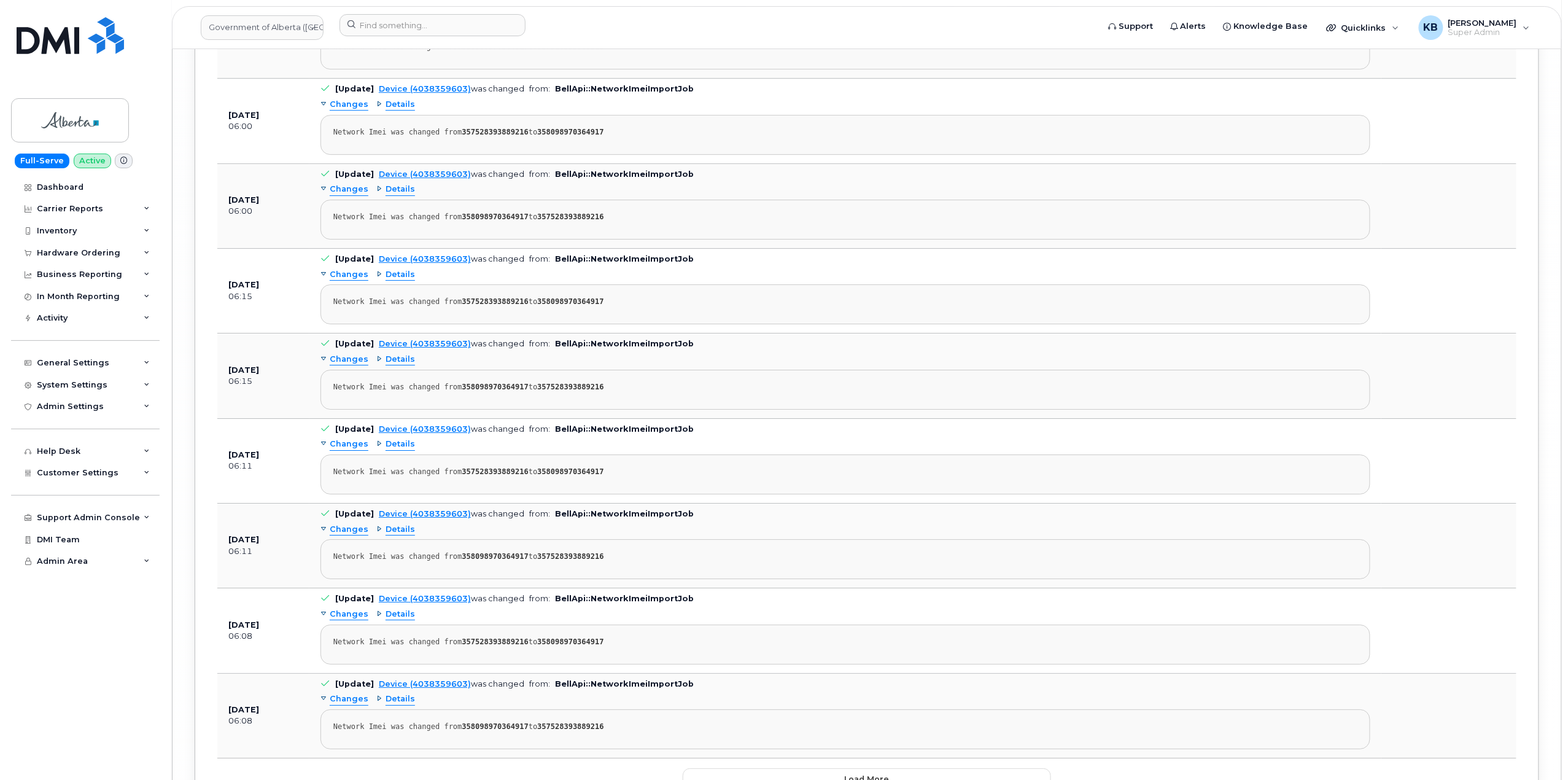
scroll to position [9177, 0]
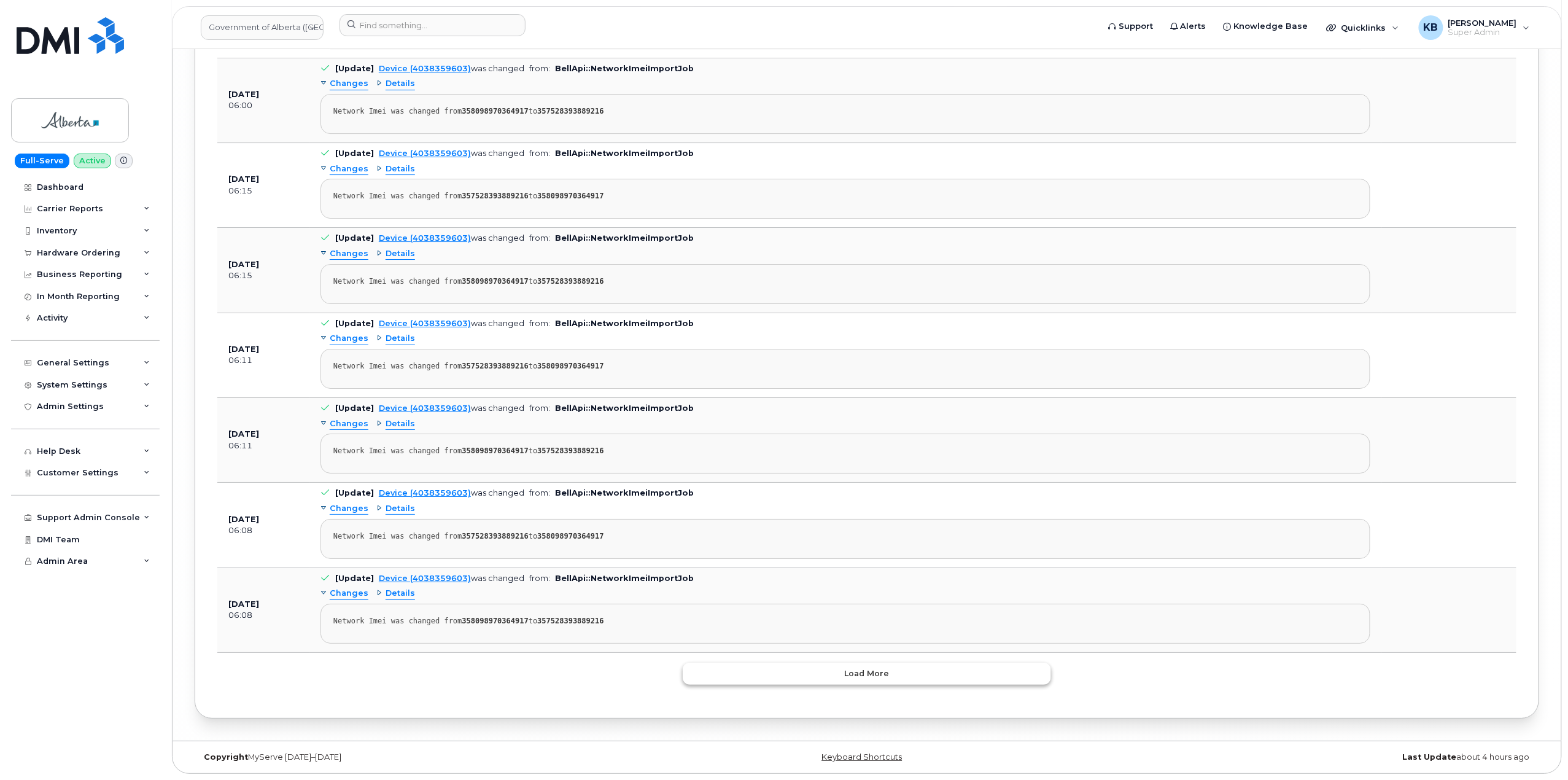
click at [727, 674] on button "Load more" at bounding box center [866, 673] width 368 height 22
click at [717, 681] on button "Load more" at bounding box center [866, 673] width 368 height 22
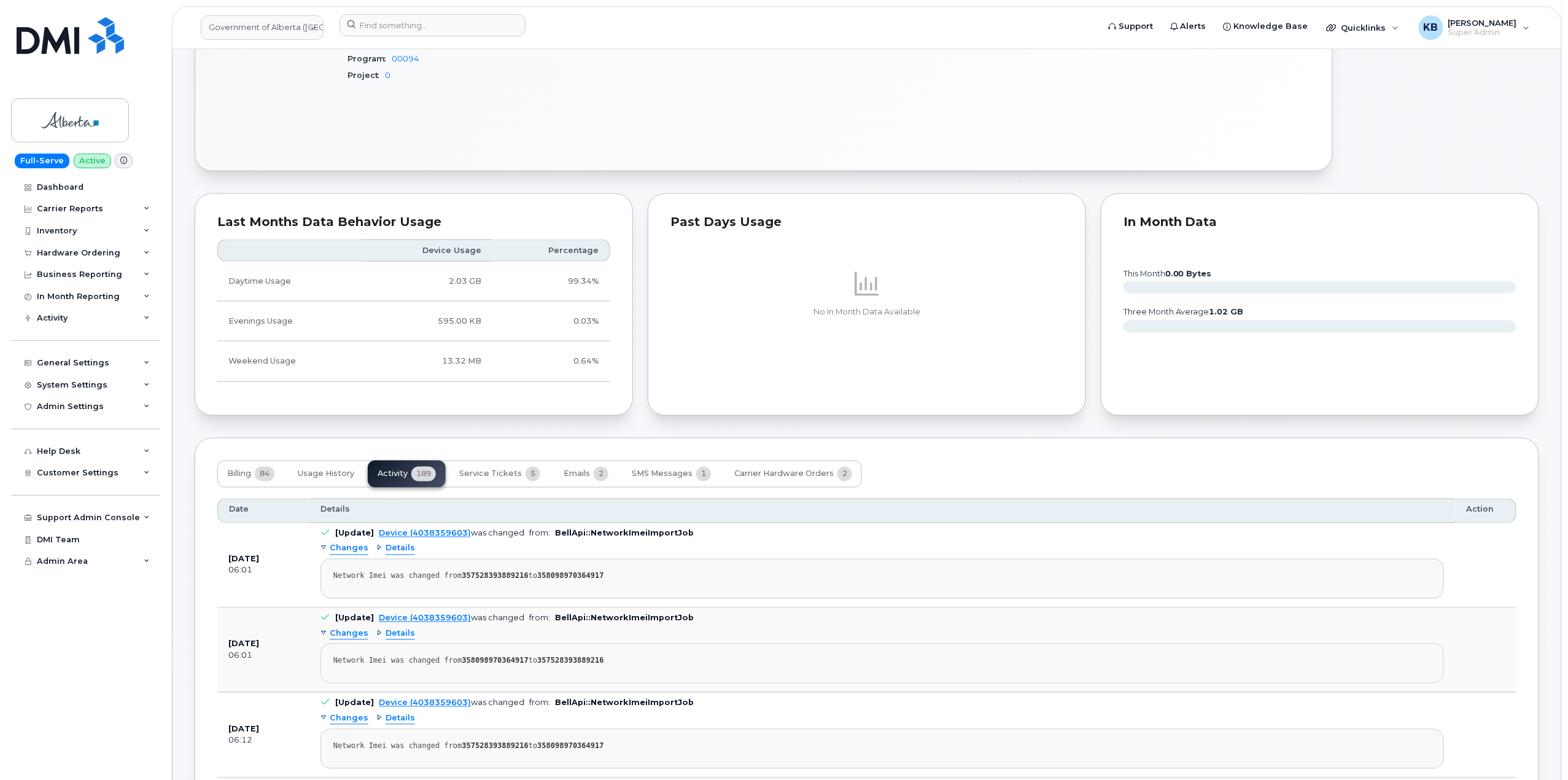
scroll to position [737, 0]
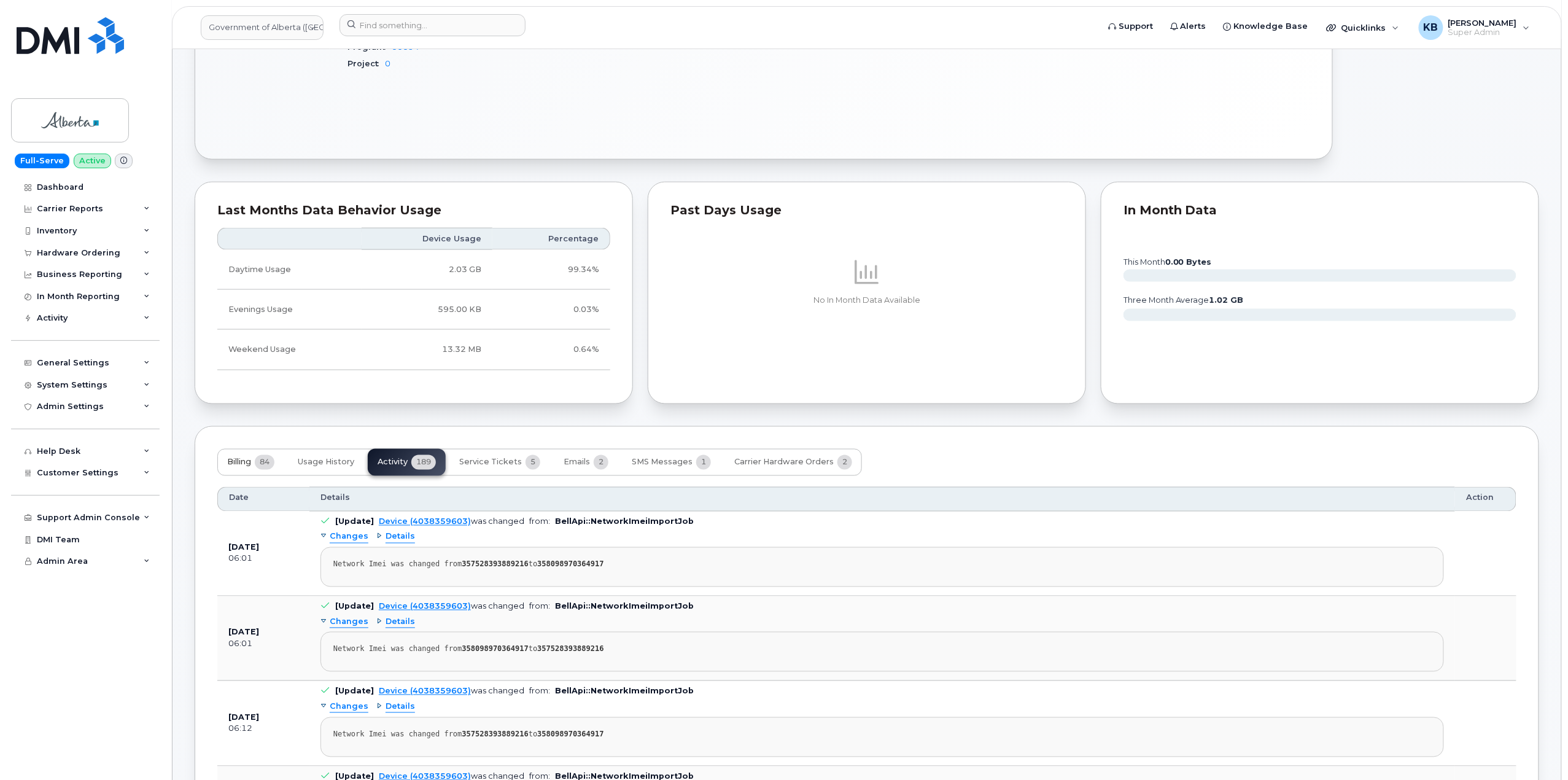
click at [251, 462] on span "Billing" at bounding box center [238, 463] width 24 height 10
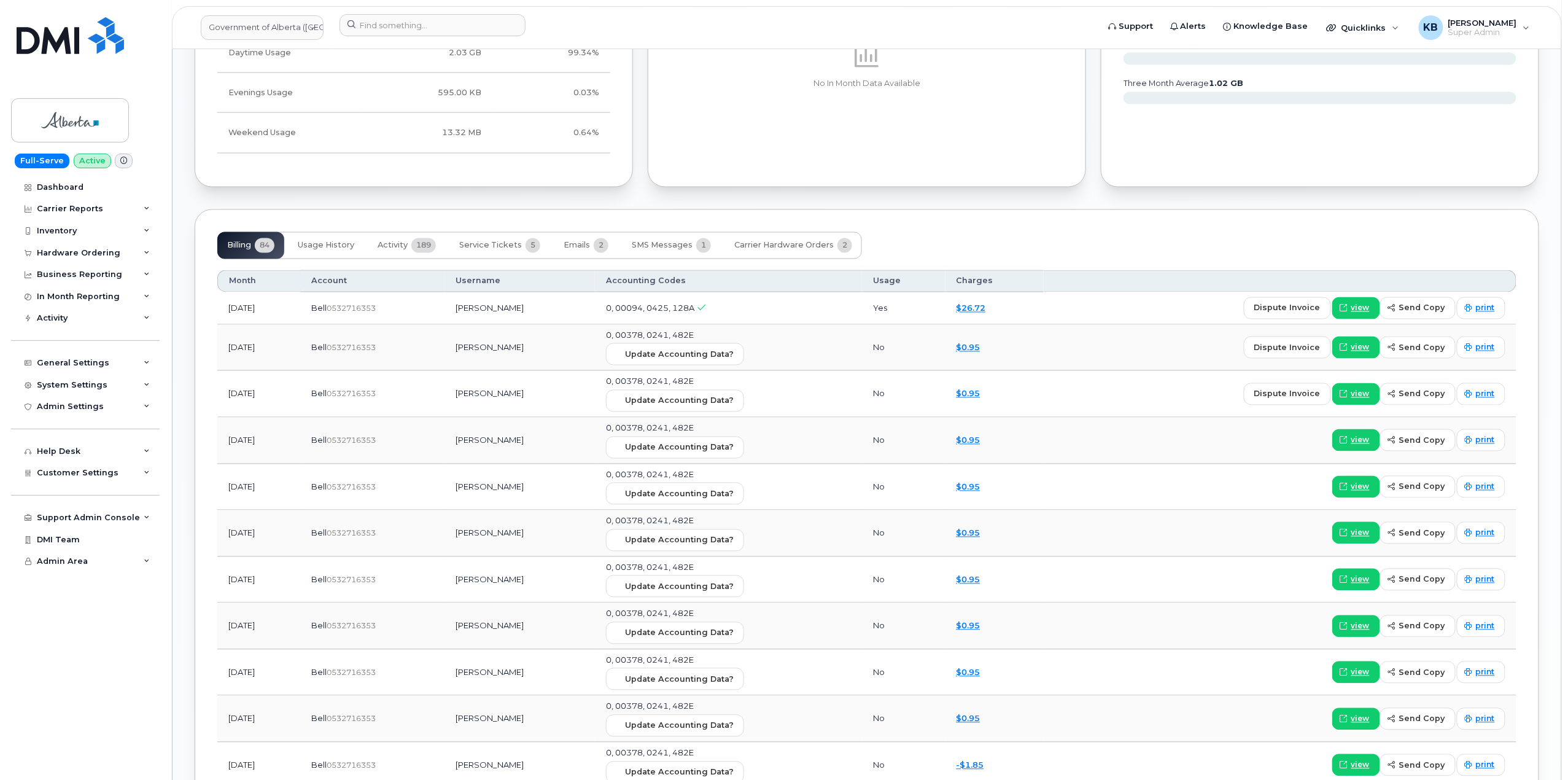
scroll to position [983, 0]
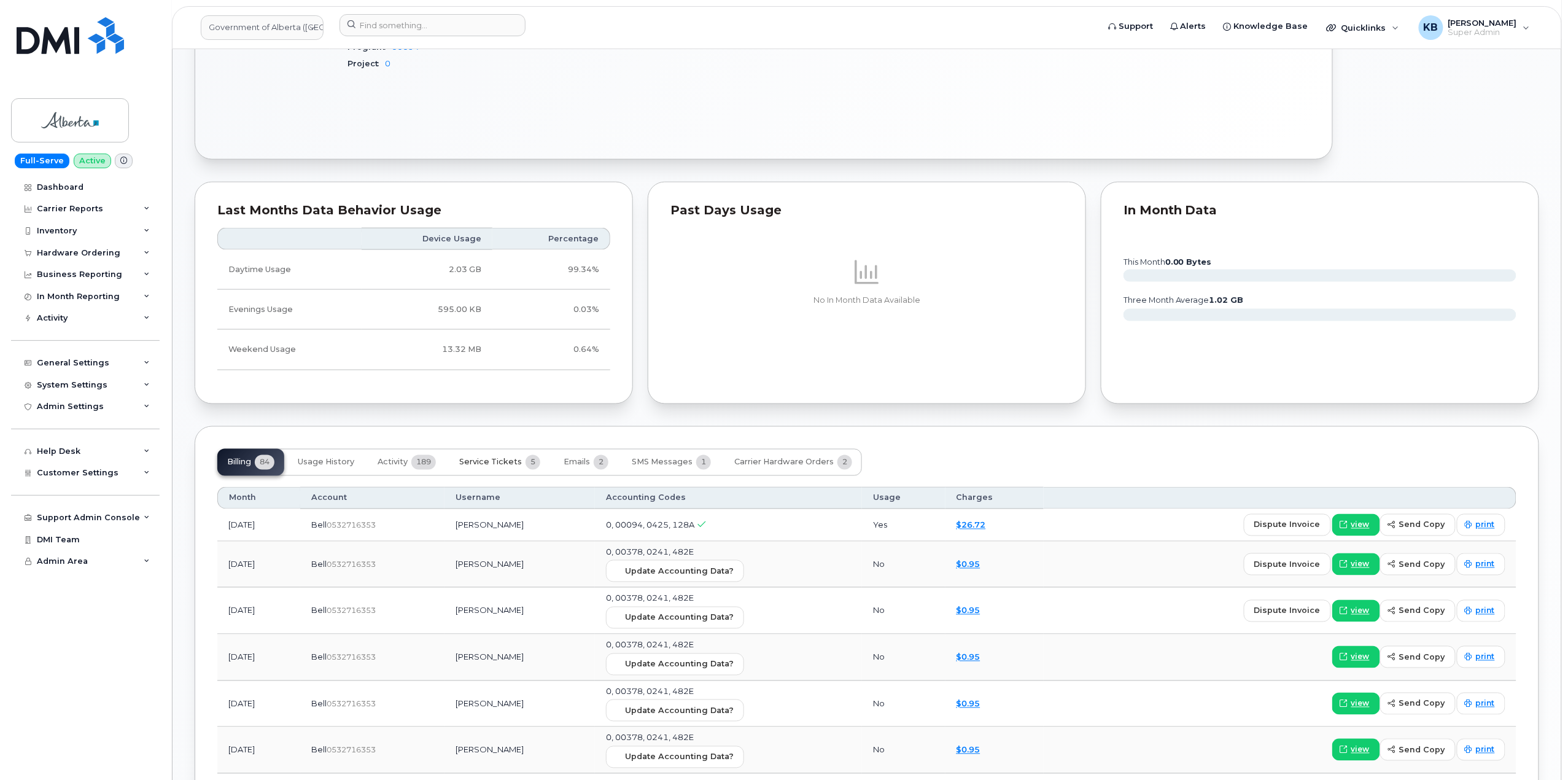
click at [502, 472] on button "Service Tickets 5" at bounding box center [499, 463] width 101 height 27
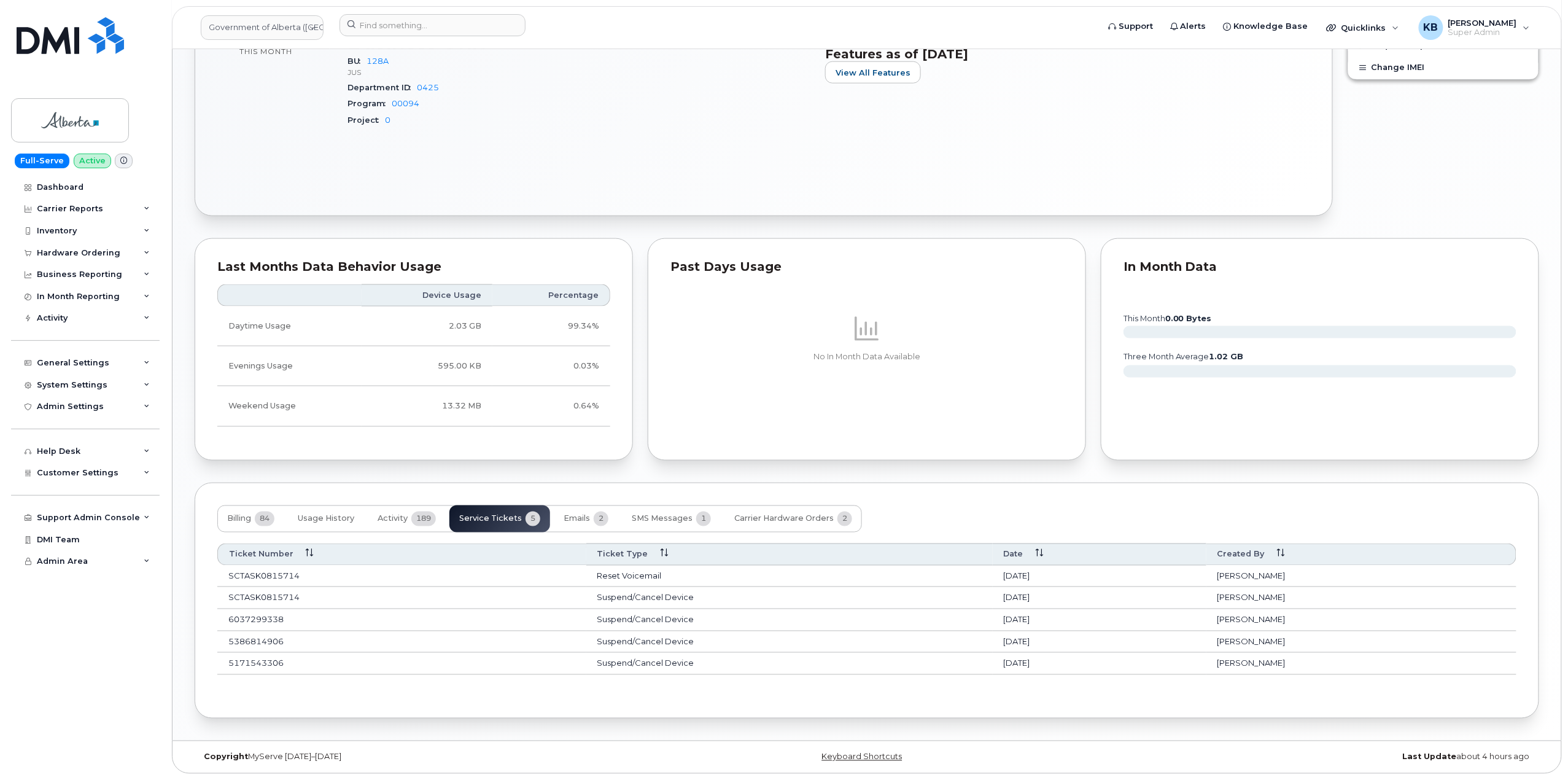
scroll to position [686, 0]
click at [666, 522] on button "SMS Messages 1" at bounding box center [671, 519] width 99 height 27
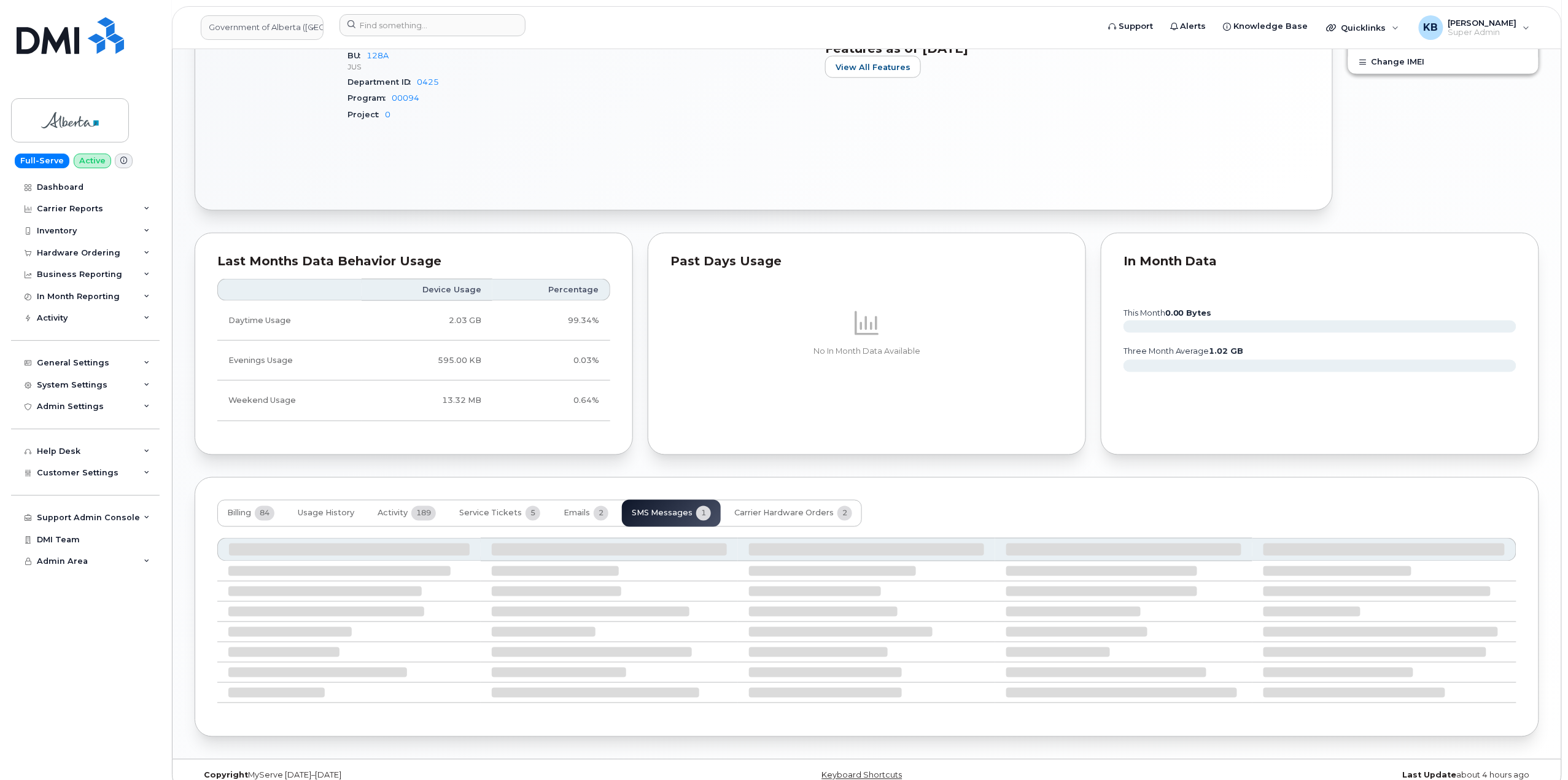
scroll to position [599, 0]
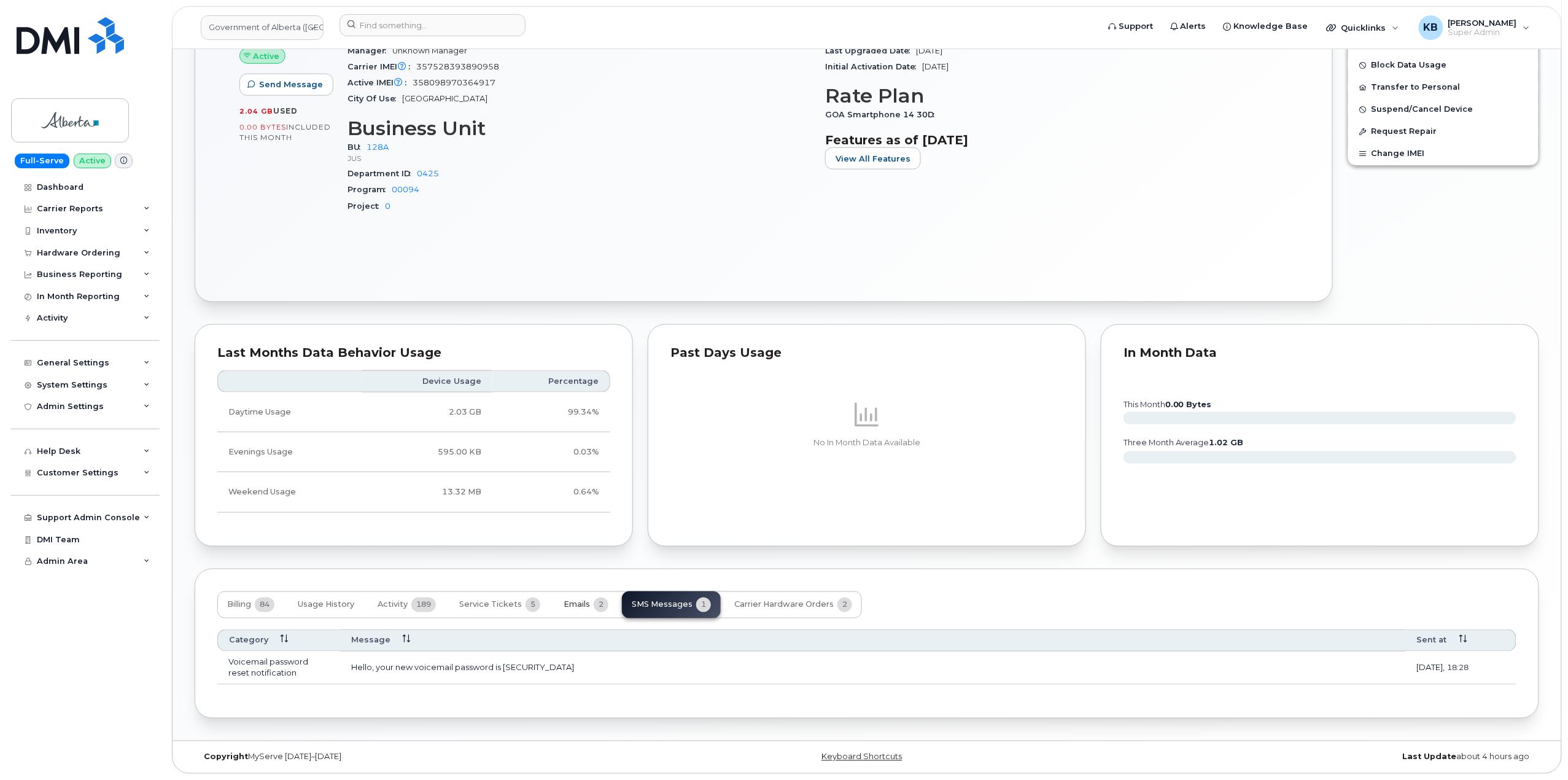
click at [555, 608] on button "Emails 2" at bounding box center [585, 605] width 64 height 27
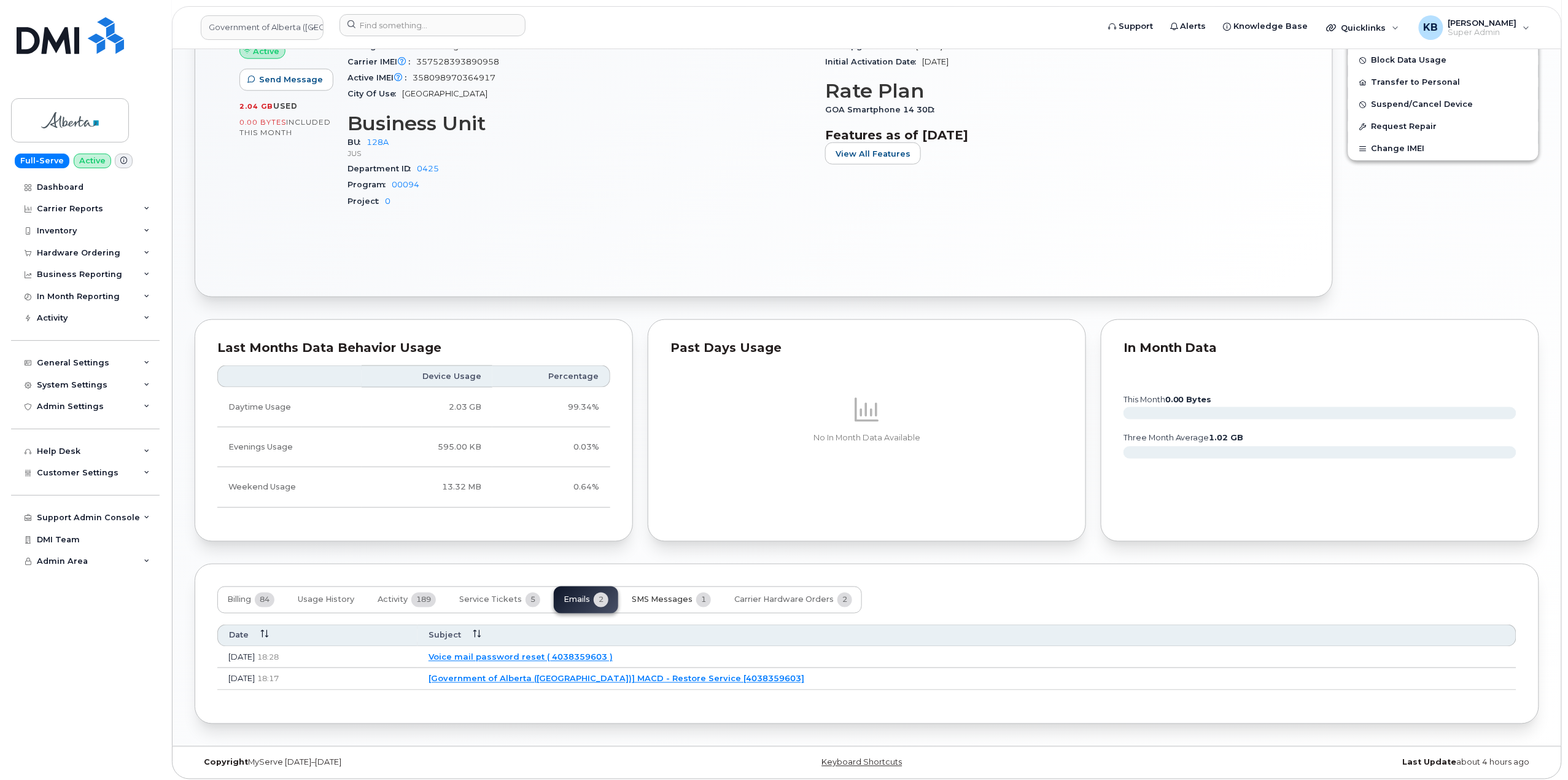
click at [659, 593] on button "SMS Messages 1" at bounding box center [671, 600] width 99 height 27
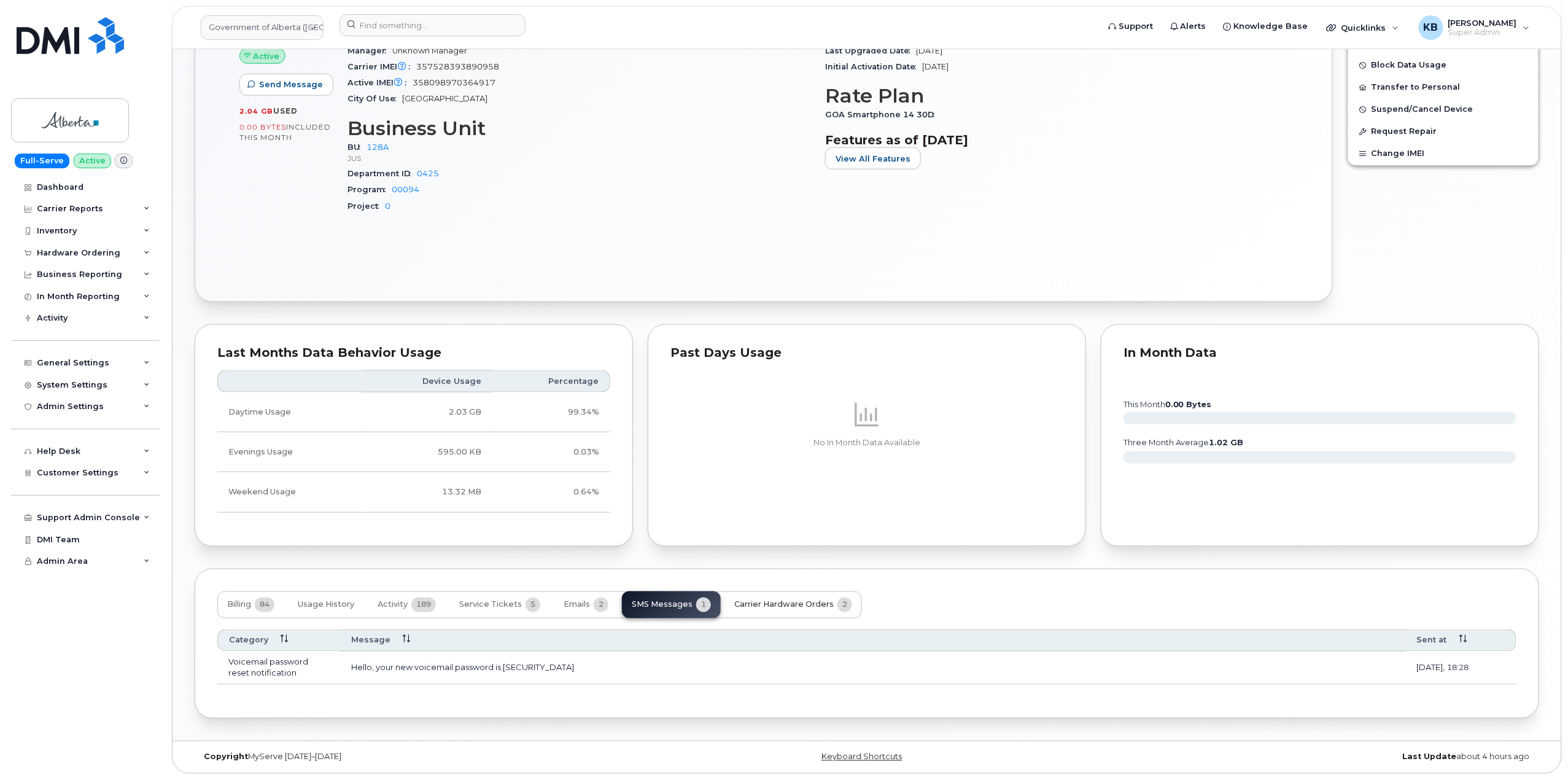
click at [779, 605] on span "Carrier Hardware Orders" at bounding box center [784, 605] width 99 height 10
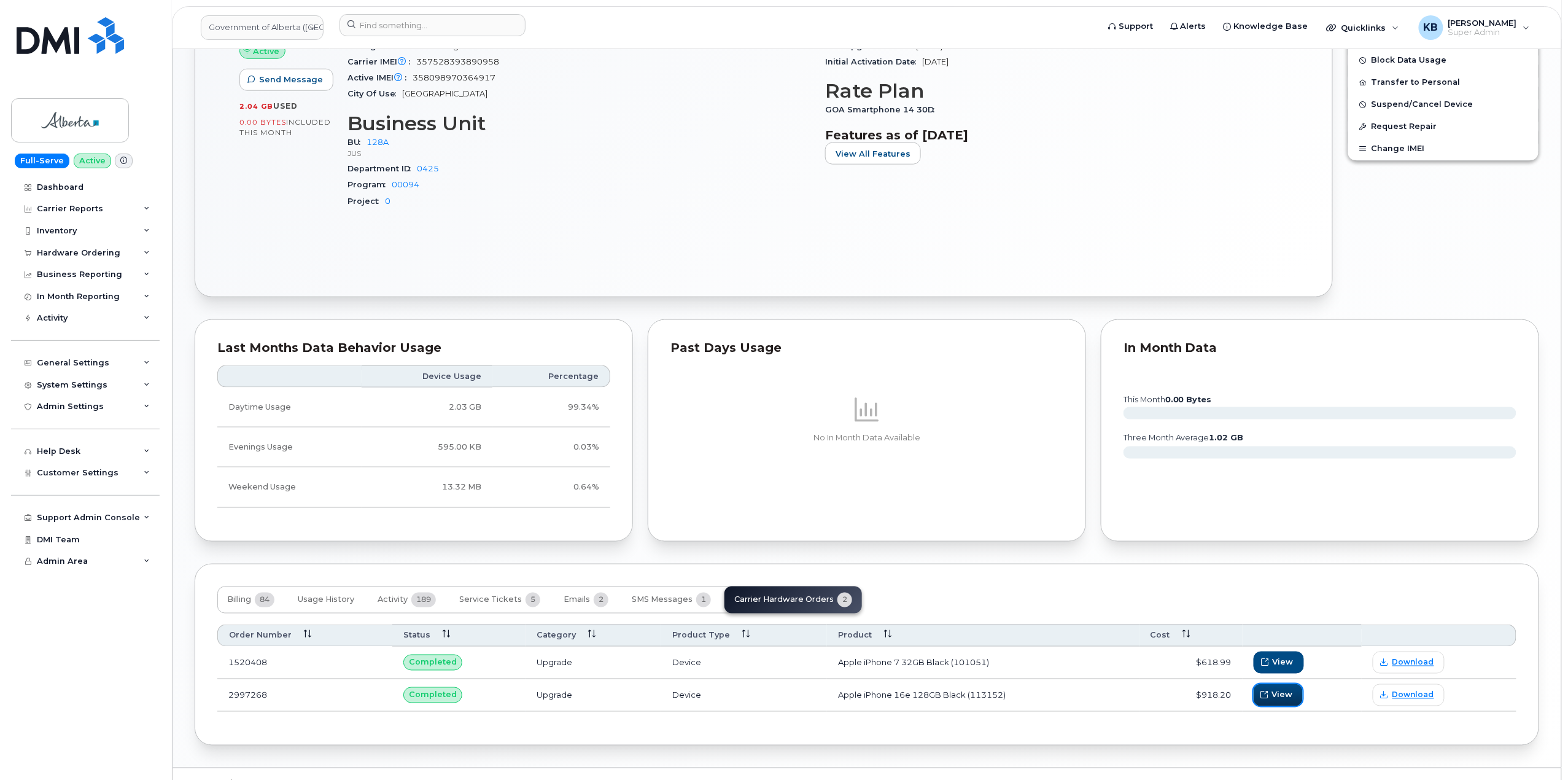
click at [1262, 699] on icon "button" at bounding box center [1265, 695] width 8 height 8
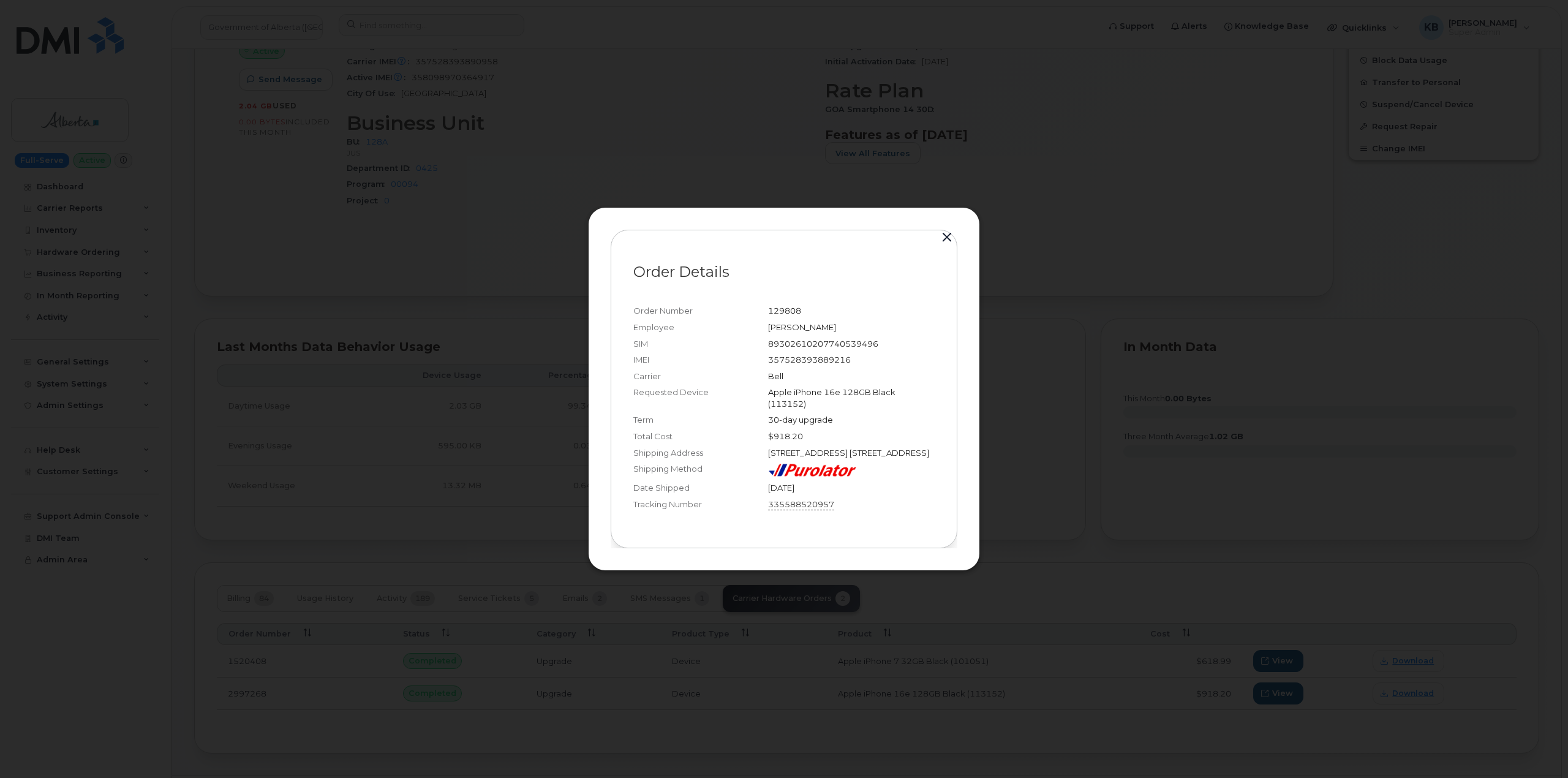
click at [806, 511] on link "335588520957" at bounding box center [801, 505] width 66 height 12
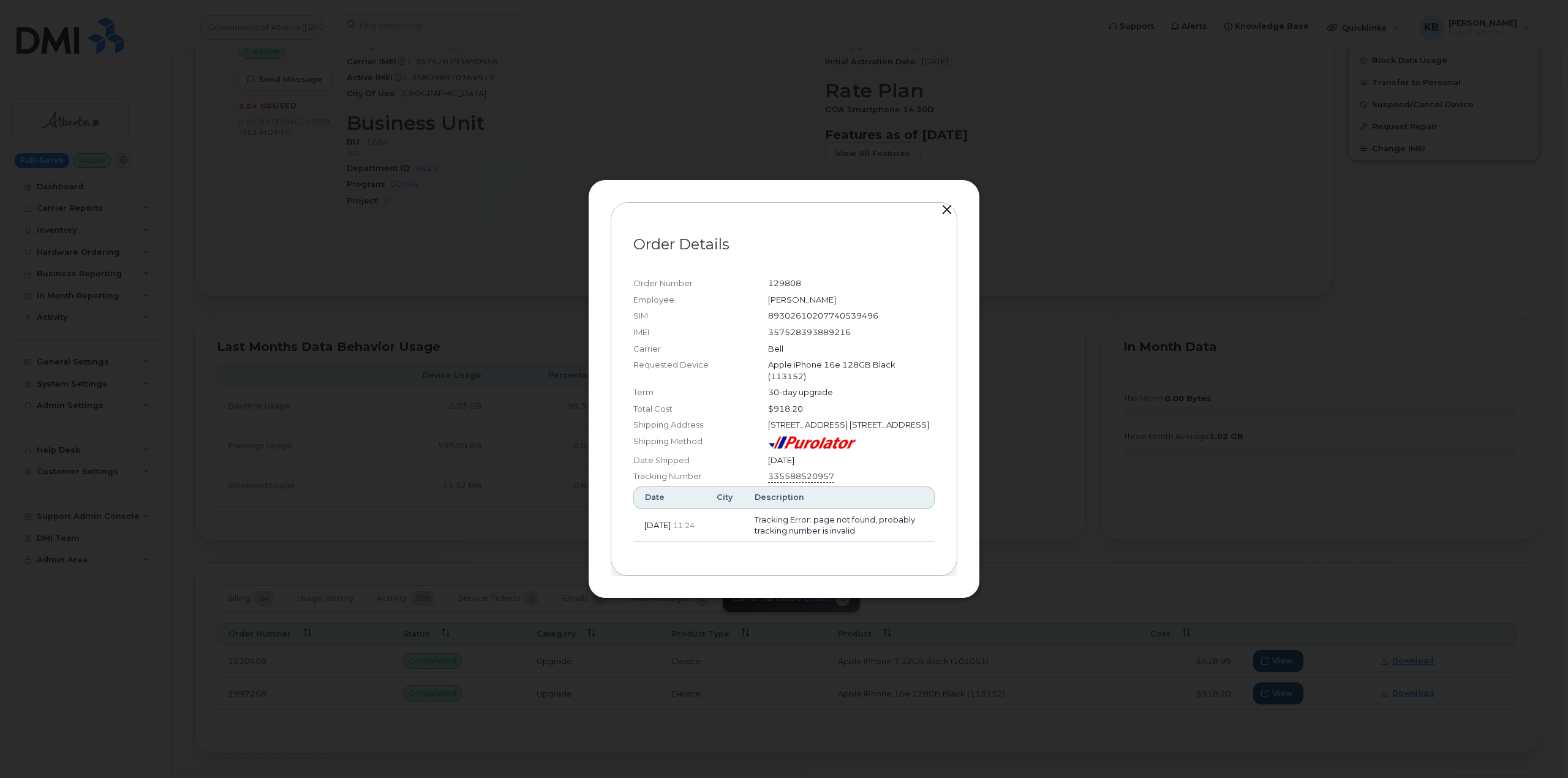
click at [796, 483] on link "335588520957" at bounding box center [801, 476] width 66 height 12
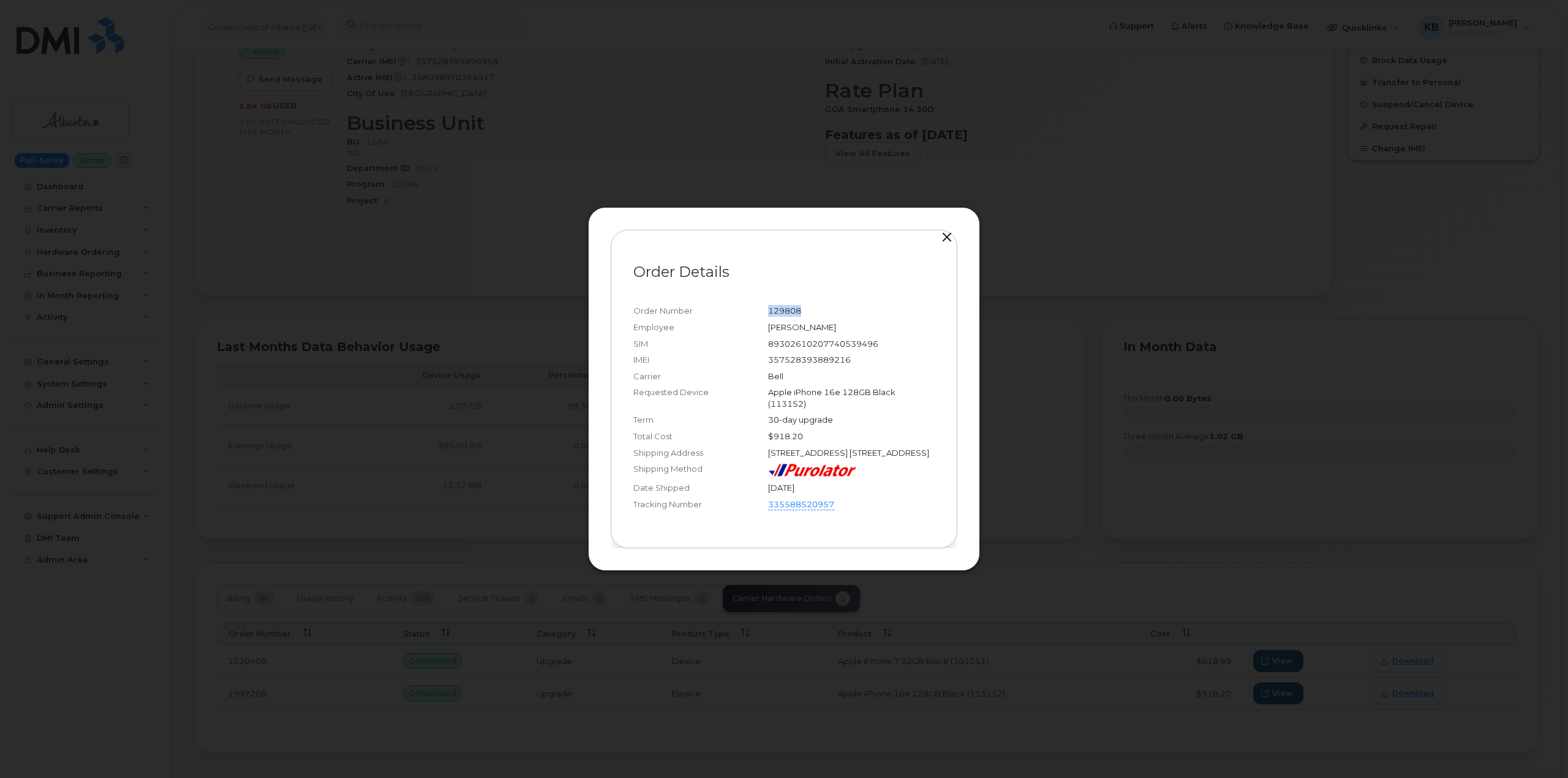
drag, startPoint x: 804, startPoint y: 304, endPoint x: 765, endPoint y: 304, distance: 39.0
click at [765, 304] on div "Order Number 129808" at bounding box center [784, 310] width 301 height 16
copy div "129808"
click at [951, 229] on button "button" at bounding box center [947, 238] width 18 height 17
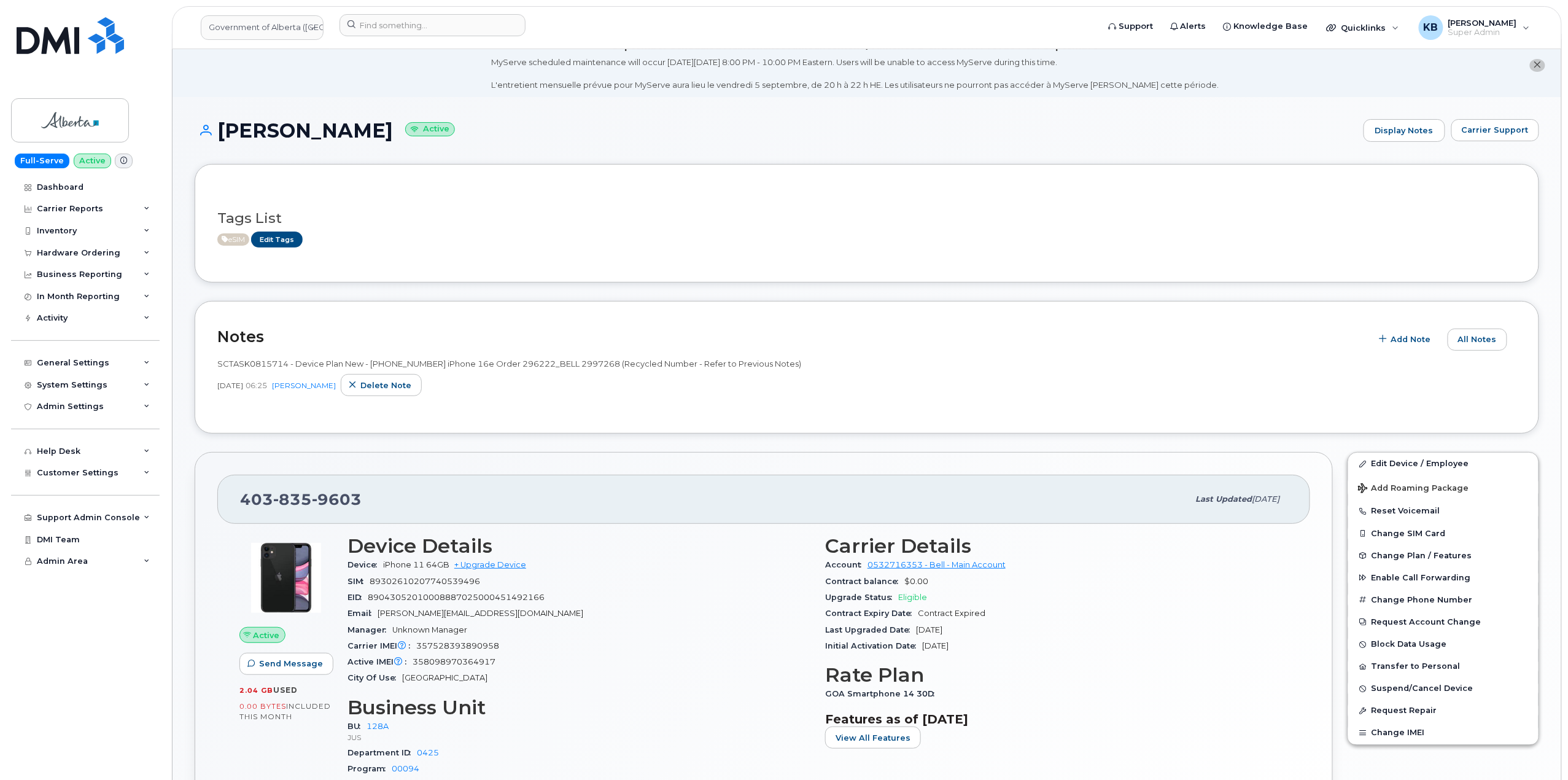
scroll to position [0, 0]
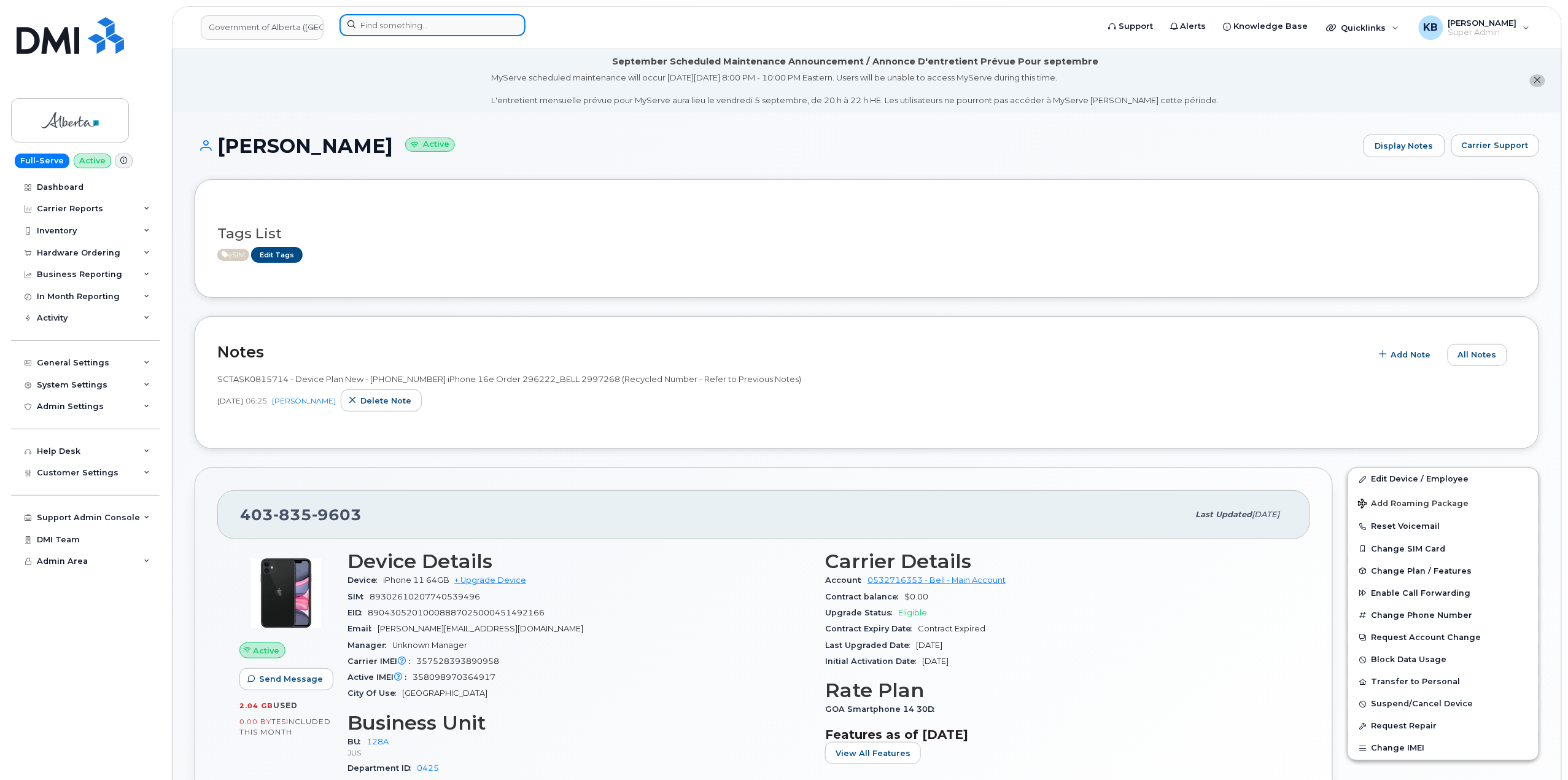
click at [452, 23] on input at bounding box center [432, 25] width 186 height 22
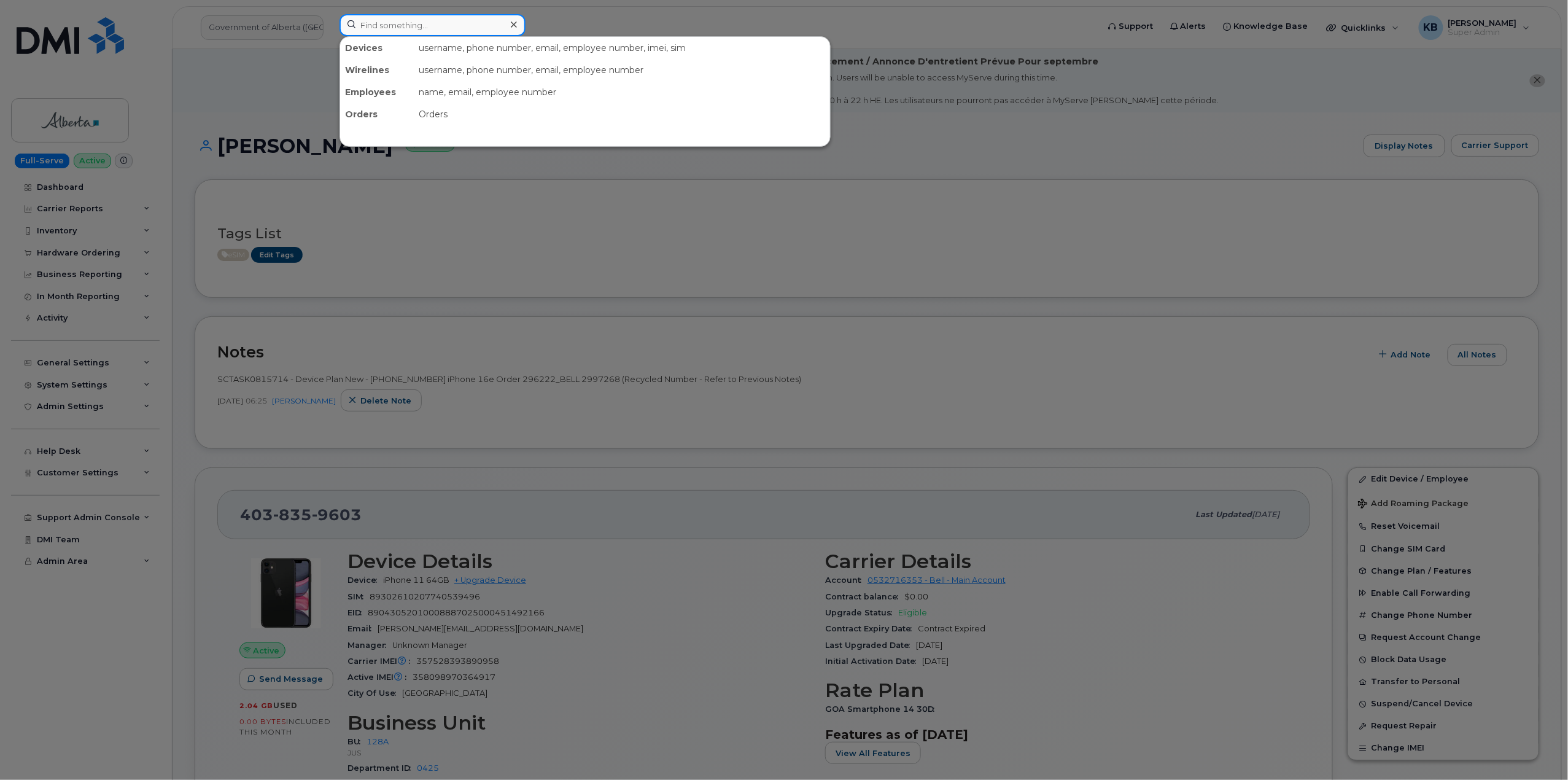
paste input "129808"
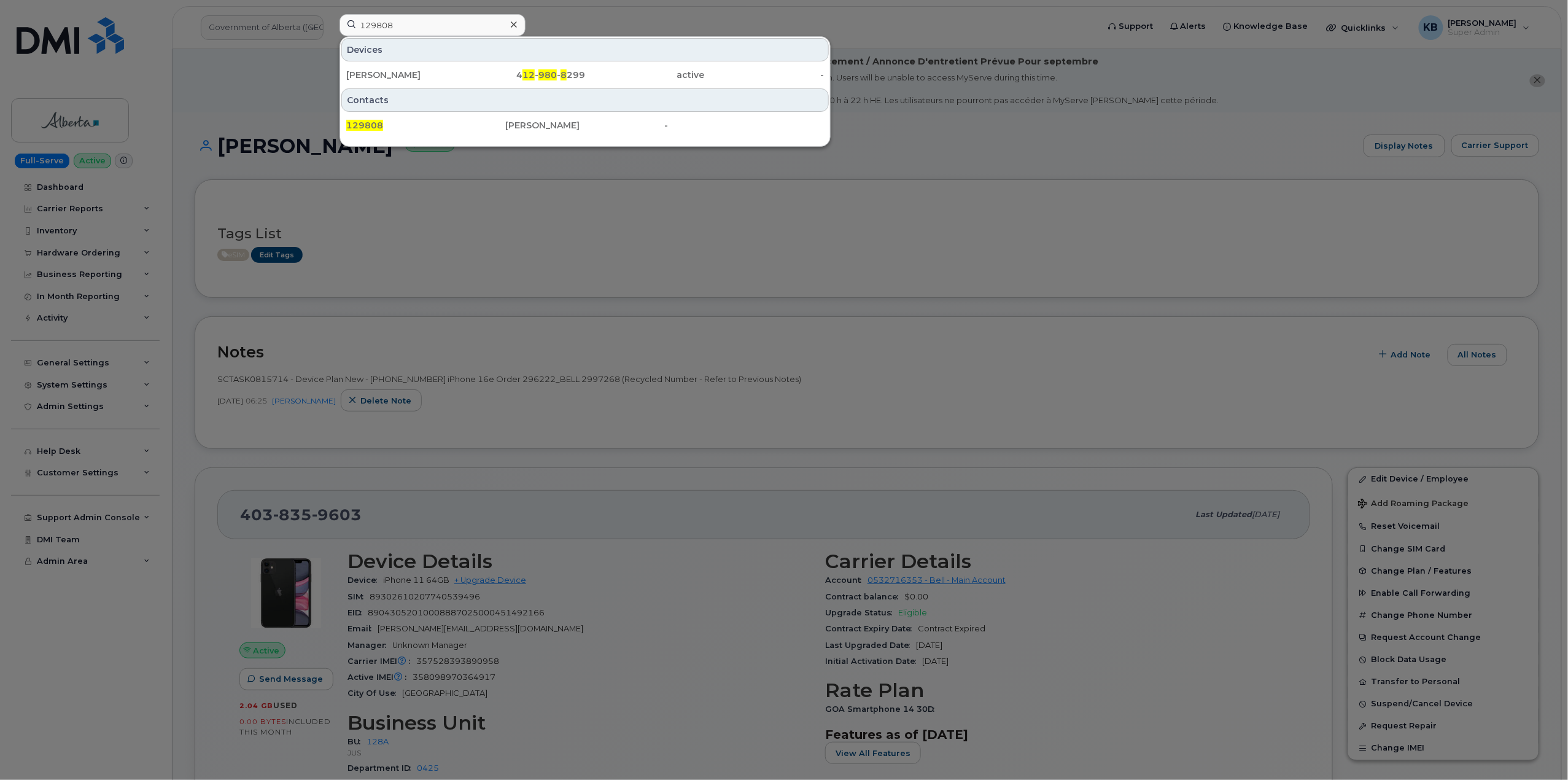
click at [513, 254] on div at bounding box center [784, 390] width 1568 height 780
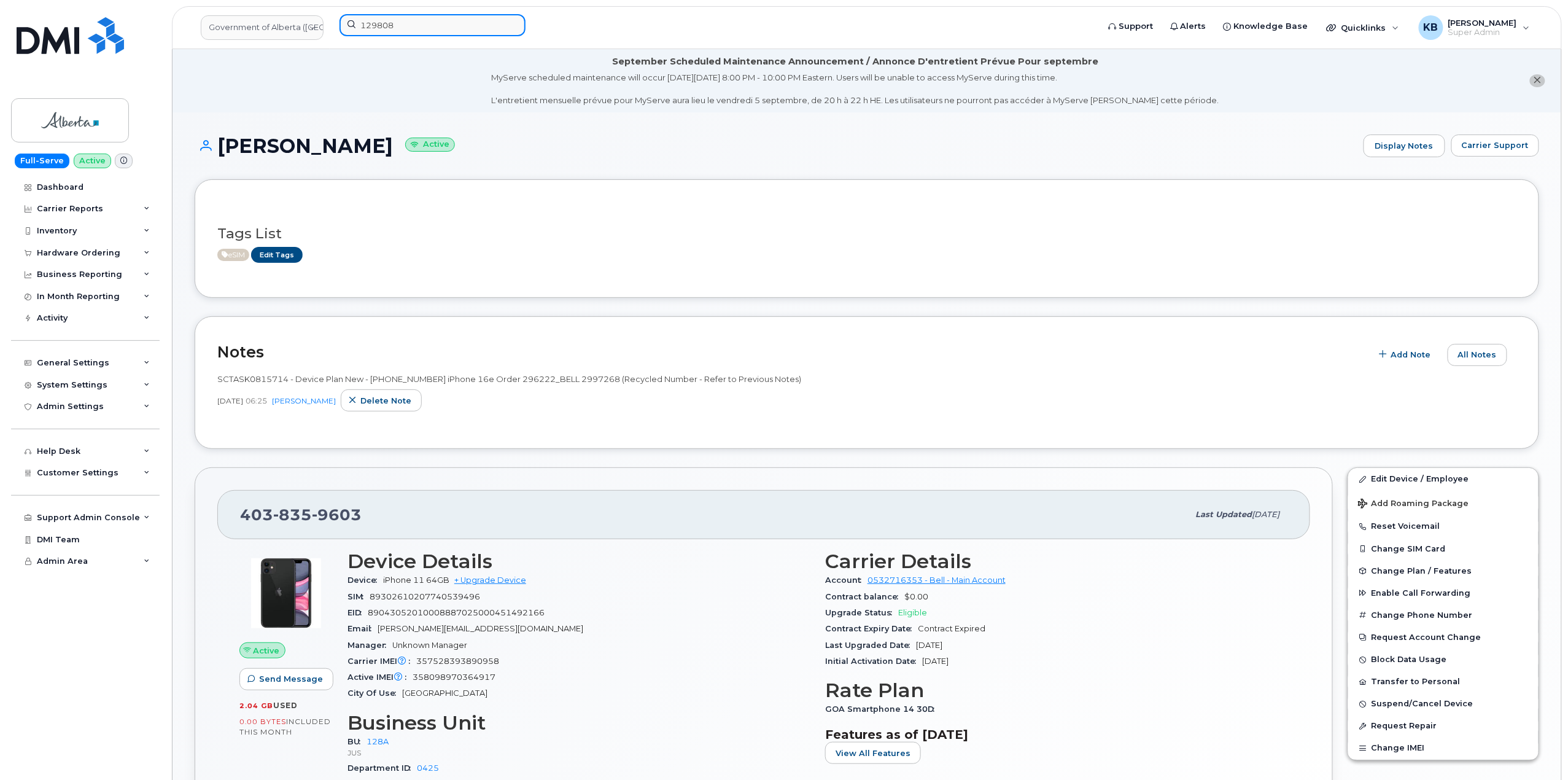
click at [396, 23] on input "129808" at bounding box center [432, 25] width 186 height 22
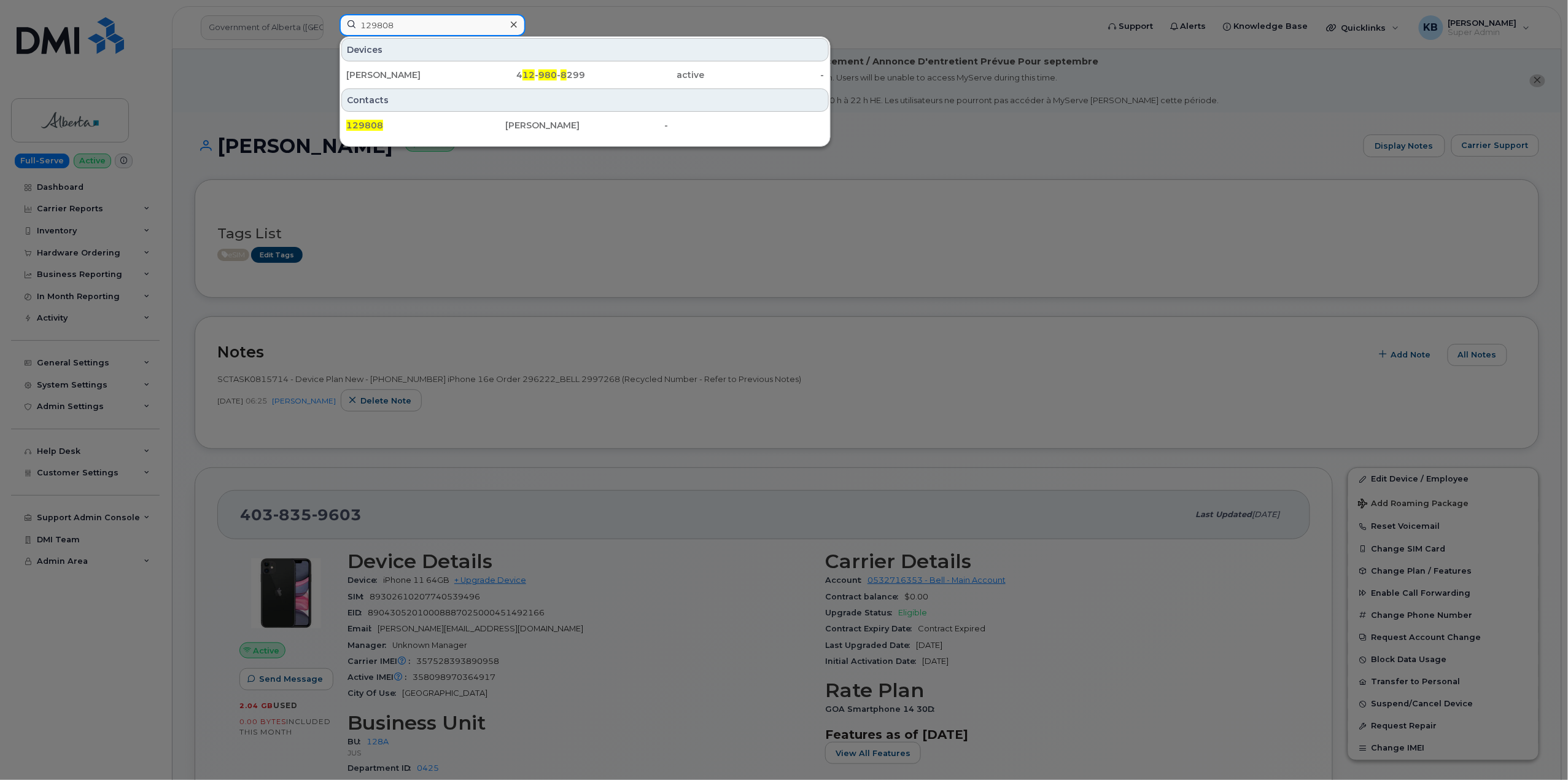
drag, startPoint x: 413, startPoint y: 23, endPoint x: 315, endPoint y: 23, distance: 98.0
click at [330, 23] on div "129808 Devices HEATHER WHIRLOW 4 12 - 980 - 8 299 active - Contacts 129808 Davi…" at bounding box center [714, 28] width 770 height 27
paste input "297184"
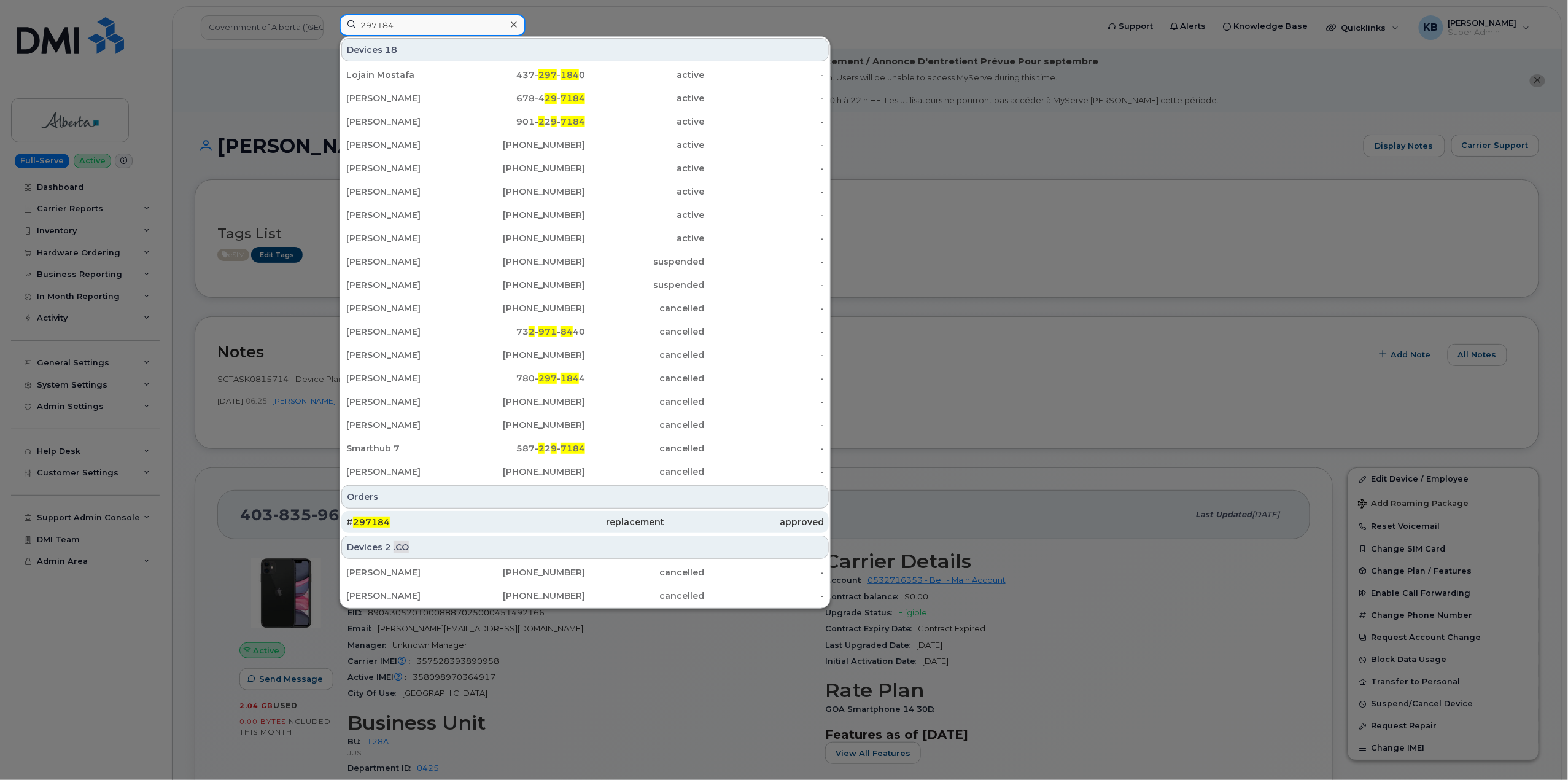
type input "297184"
click at [404, 524] on div "# 297184" at bounding box center [425, 521] width 159 height 13
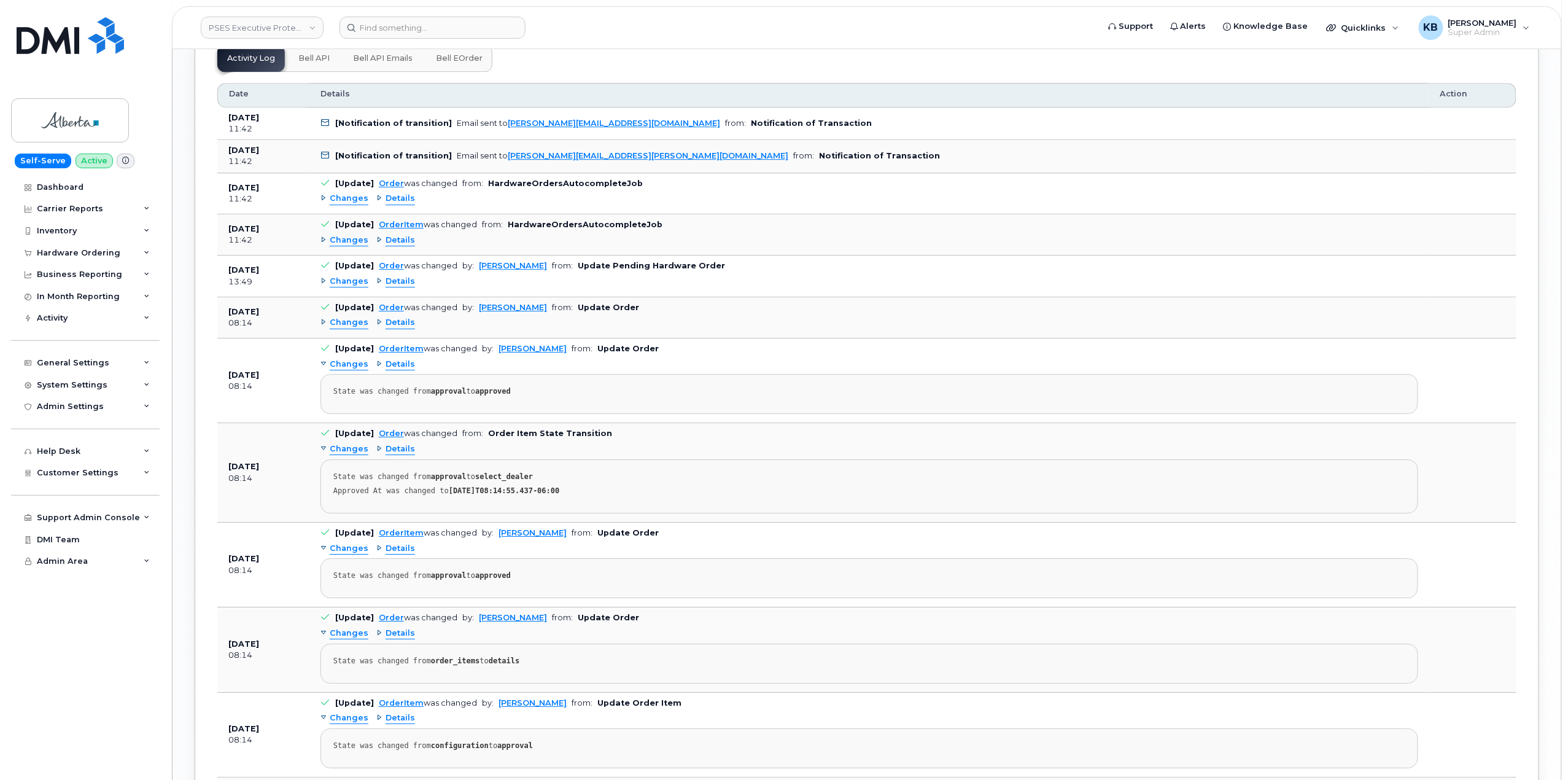
scroll to position [1720, 0]
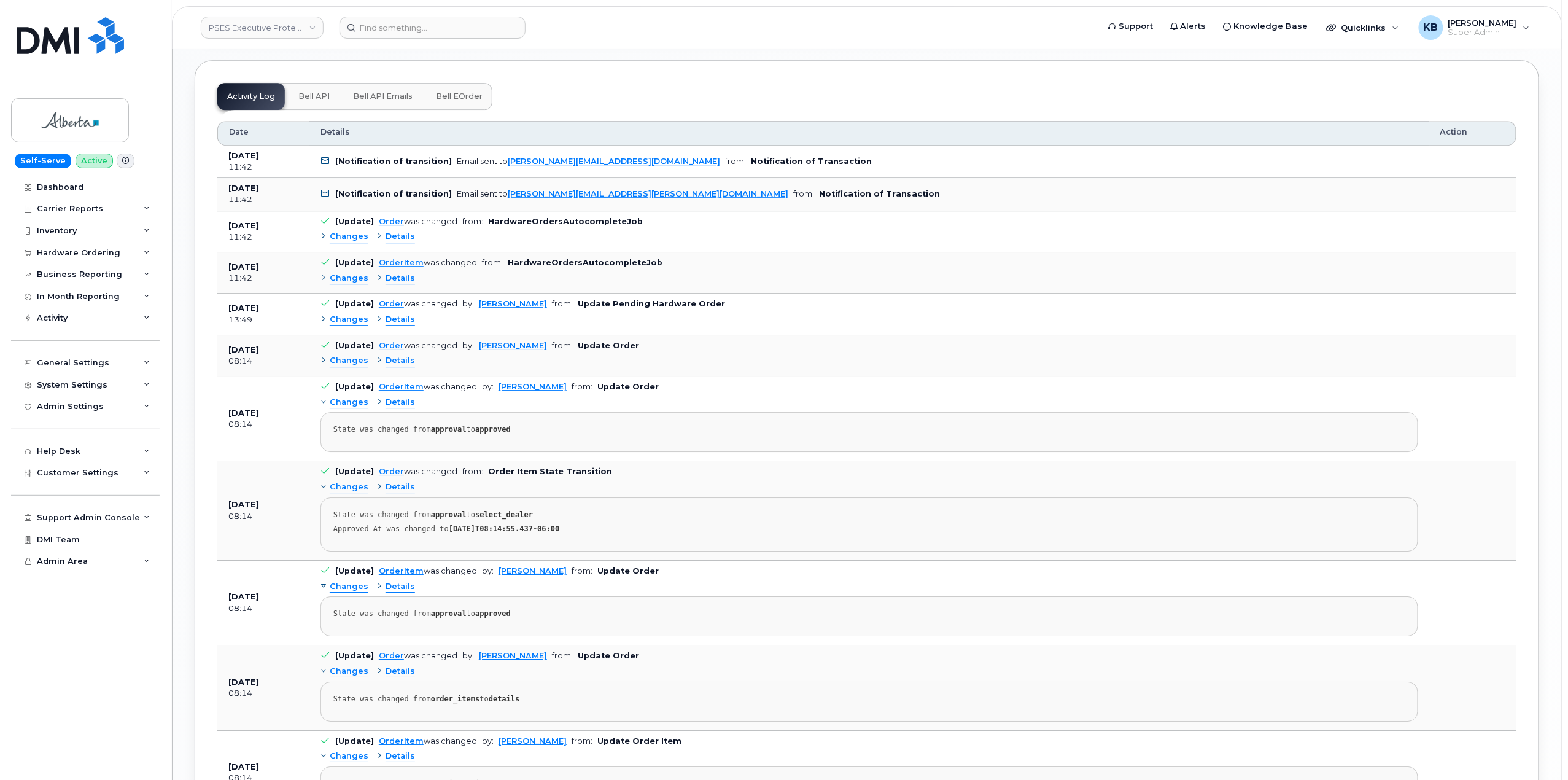
click at [353, 325] on span "Changes" at bounding box center [349, 319] width 38 height 12
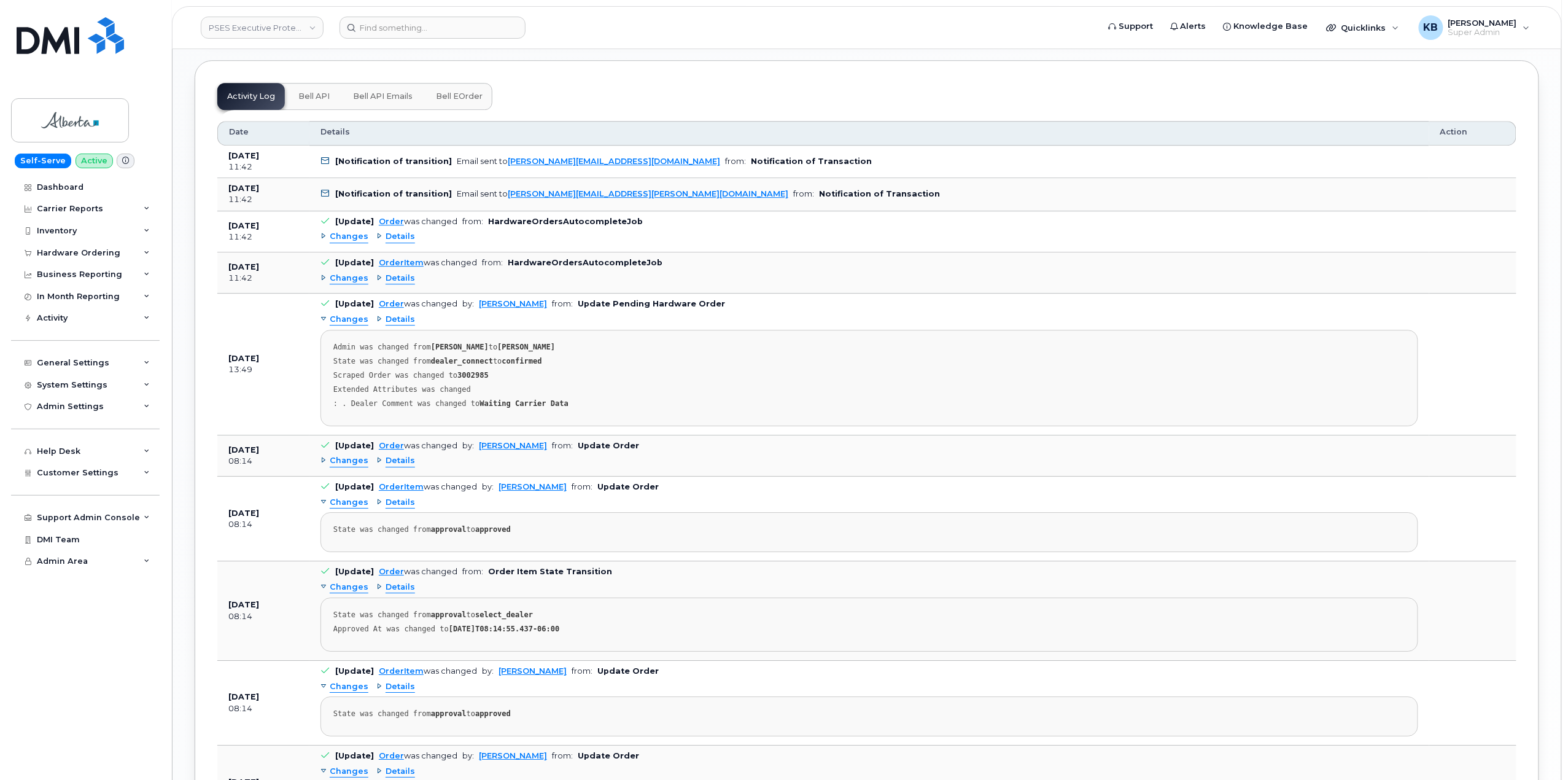
click at [386, 466] on span "Details" at bounding box center [400, 461] width 30 height 12
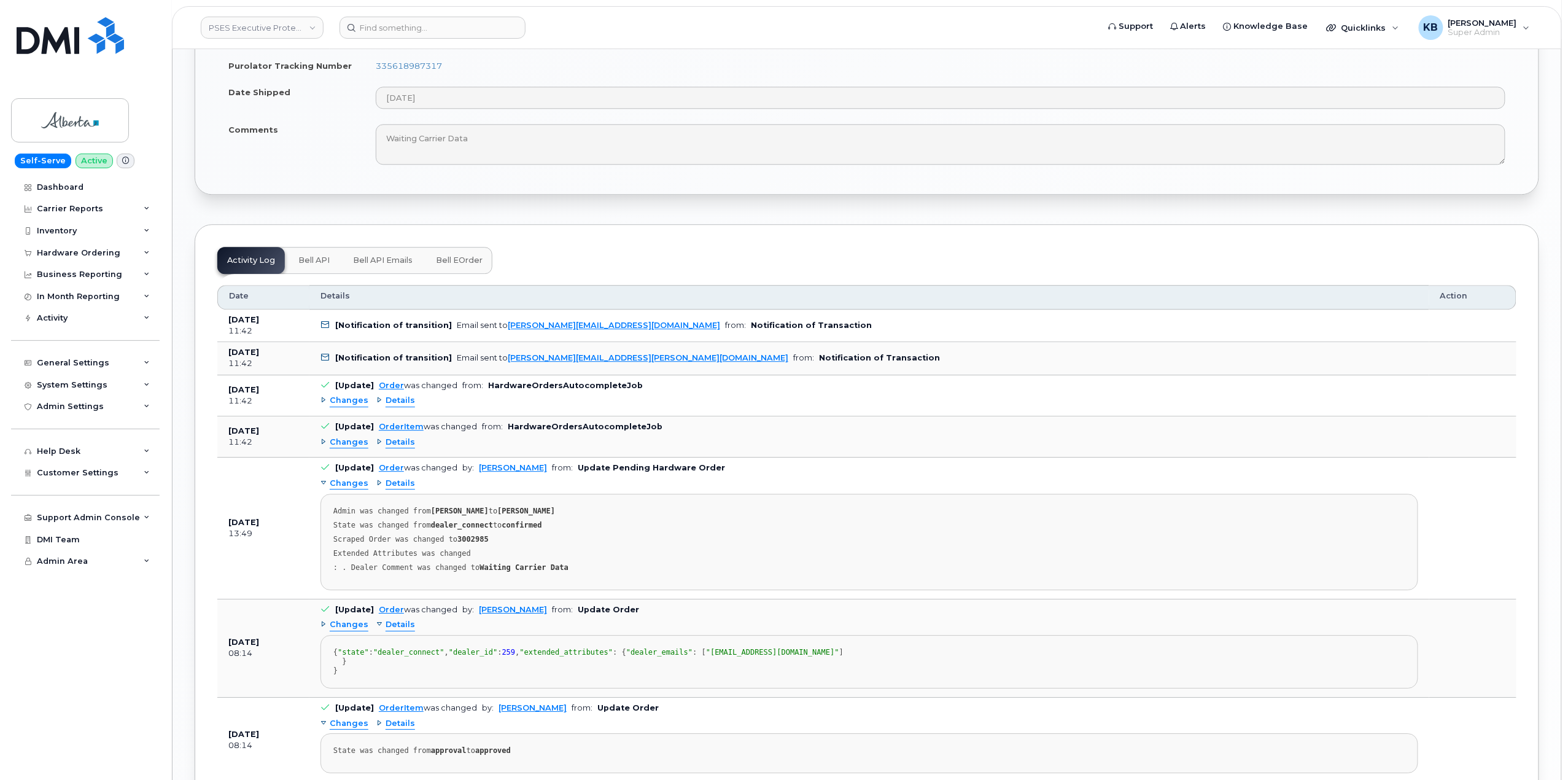
click at [371, 271] on button "Bell API Emails" at bounding box center [383, 261] width 79 height 27
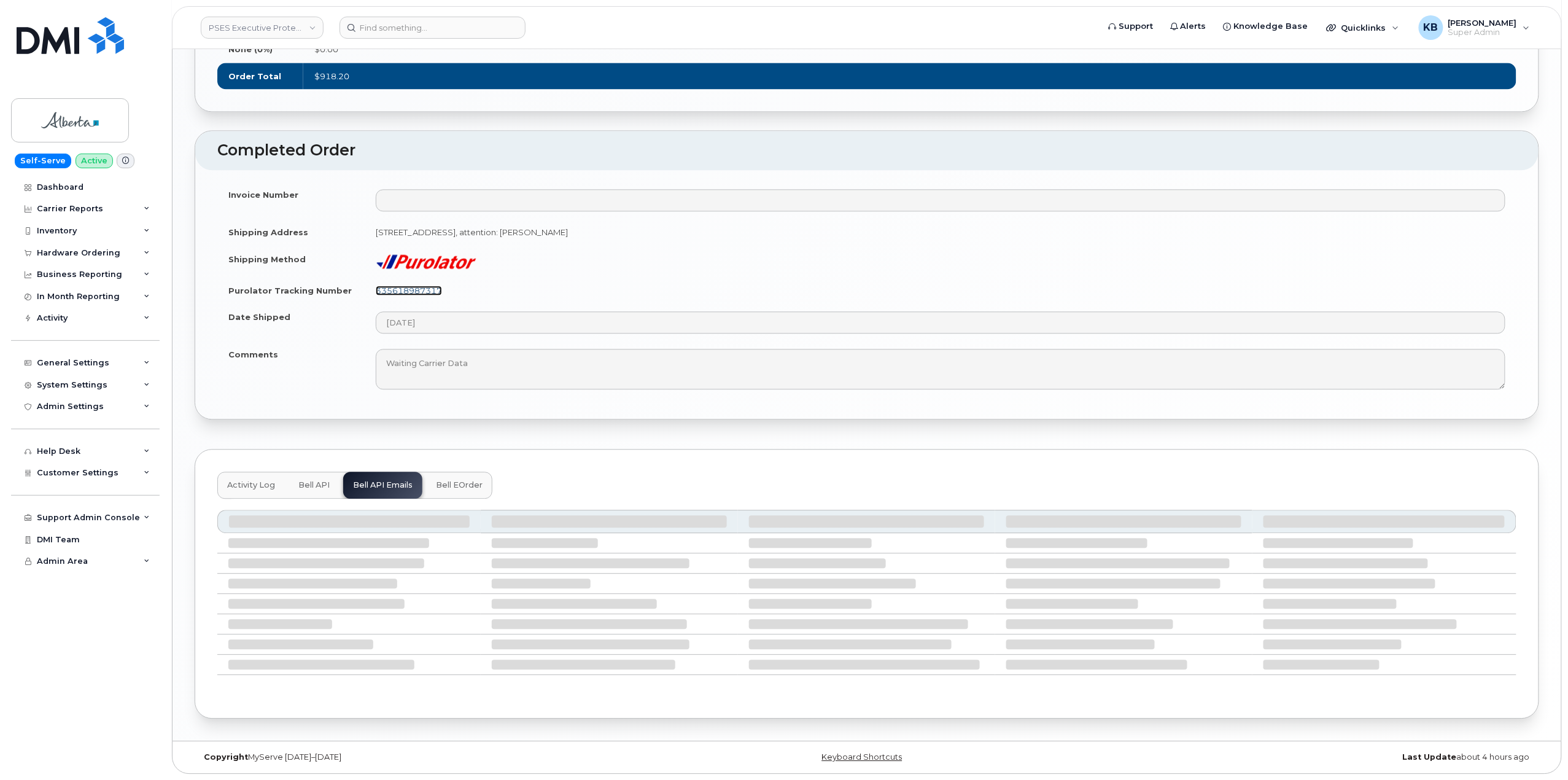
click at [416, 287] on link "335618987317" at bounding box center [409, 290] width 66 height 10
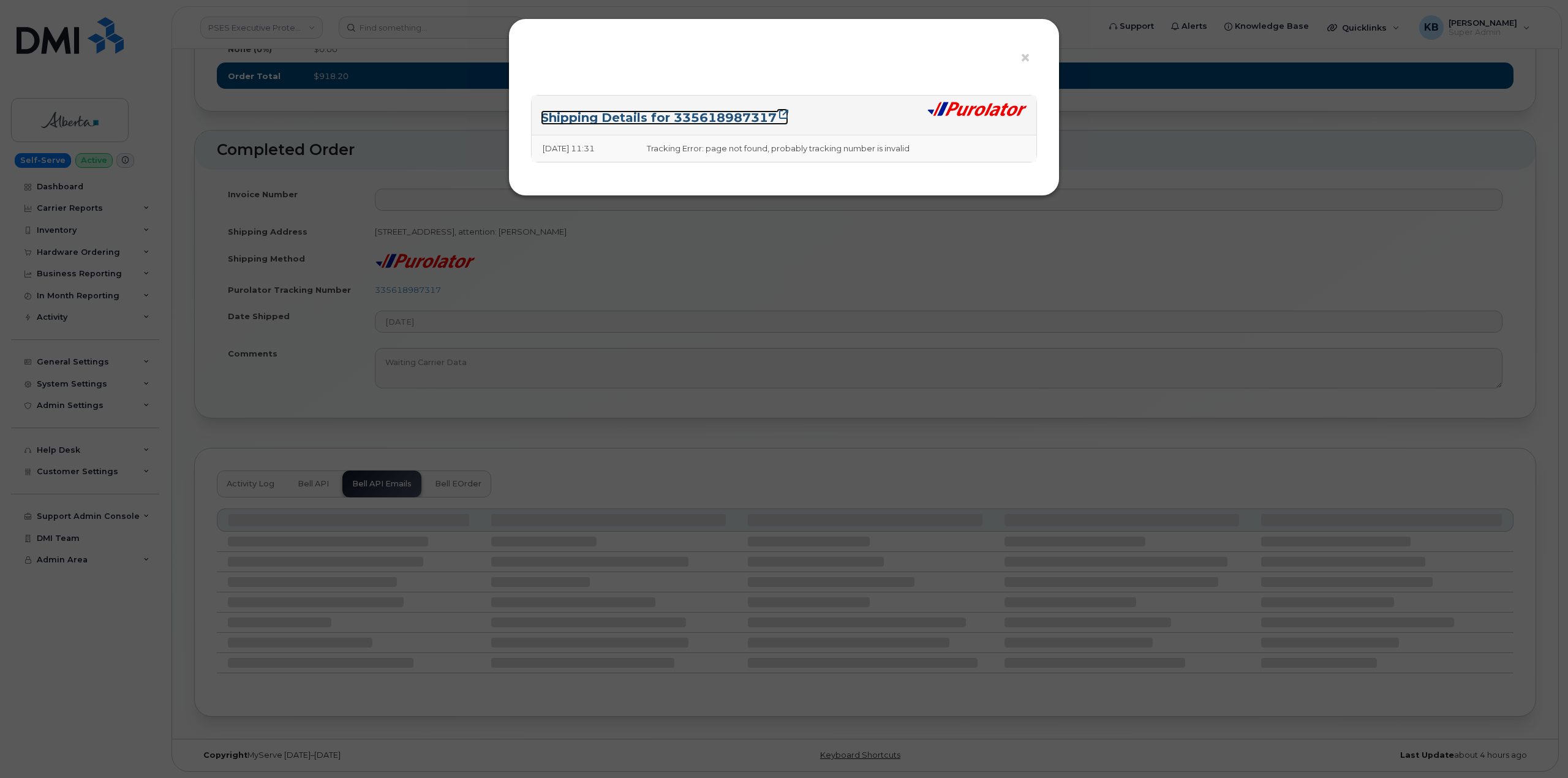
click at [785, 112] on icon at bounding box center [784, 114] width 10 height 10
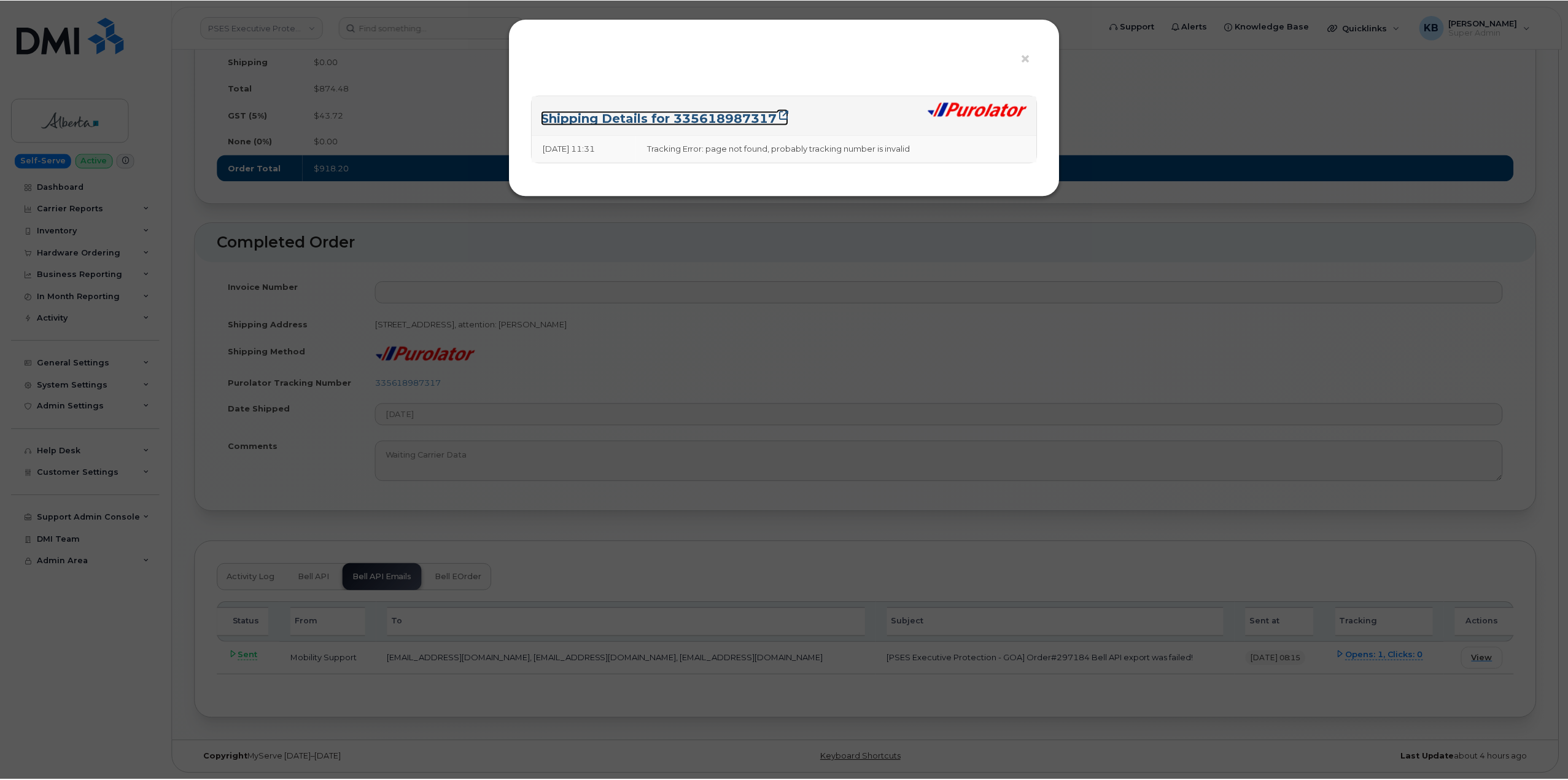
scroll to position [1245, 0]
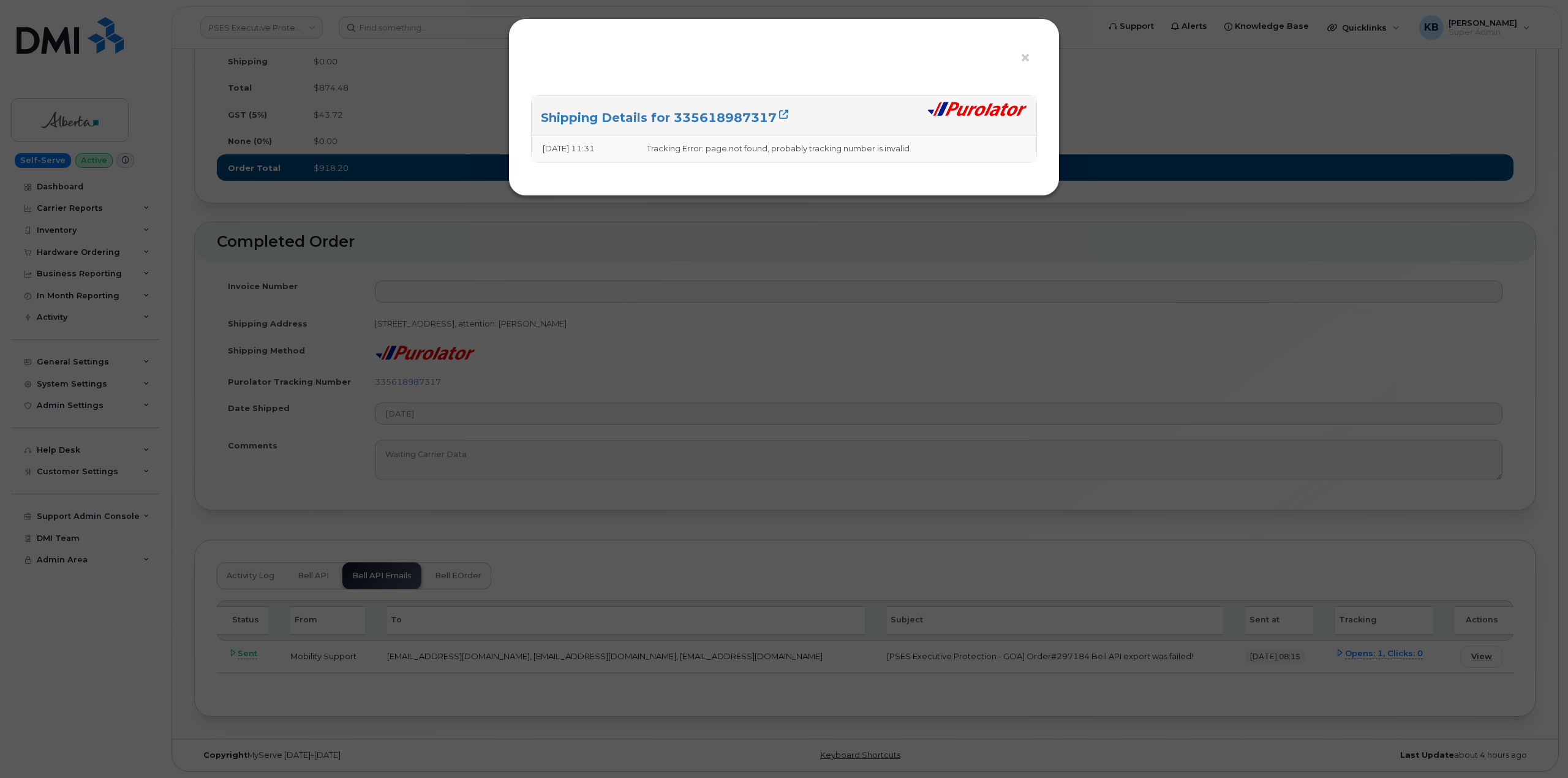
click at [1175, 124] on div "× Shipping Details for 335618987317 09/02/2025 11:31 Tracking Error: page not f…" at bounding box center [784, 389] width 1568 height 778
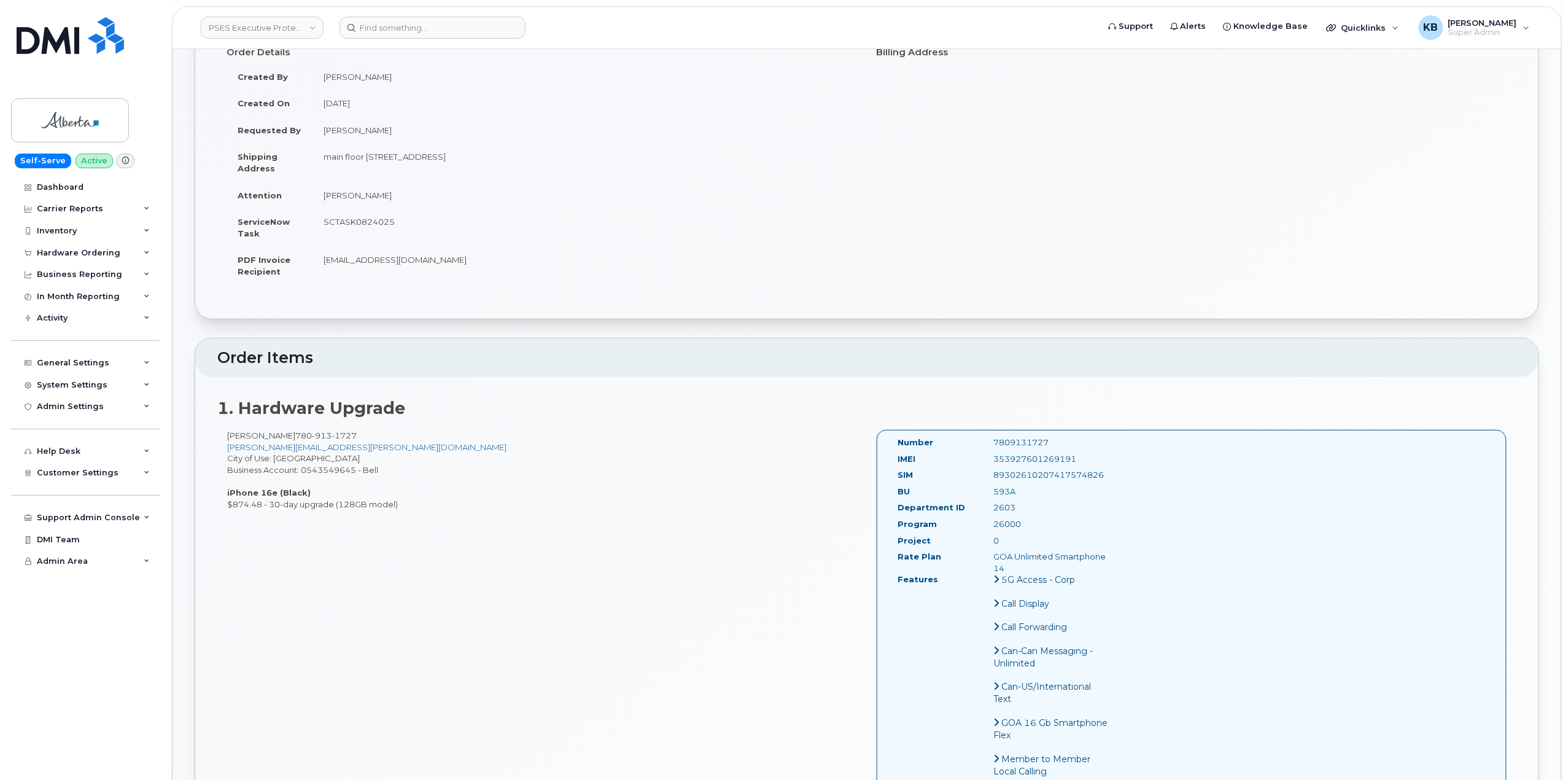
scroll to position [0, 0]
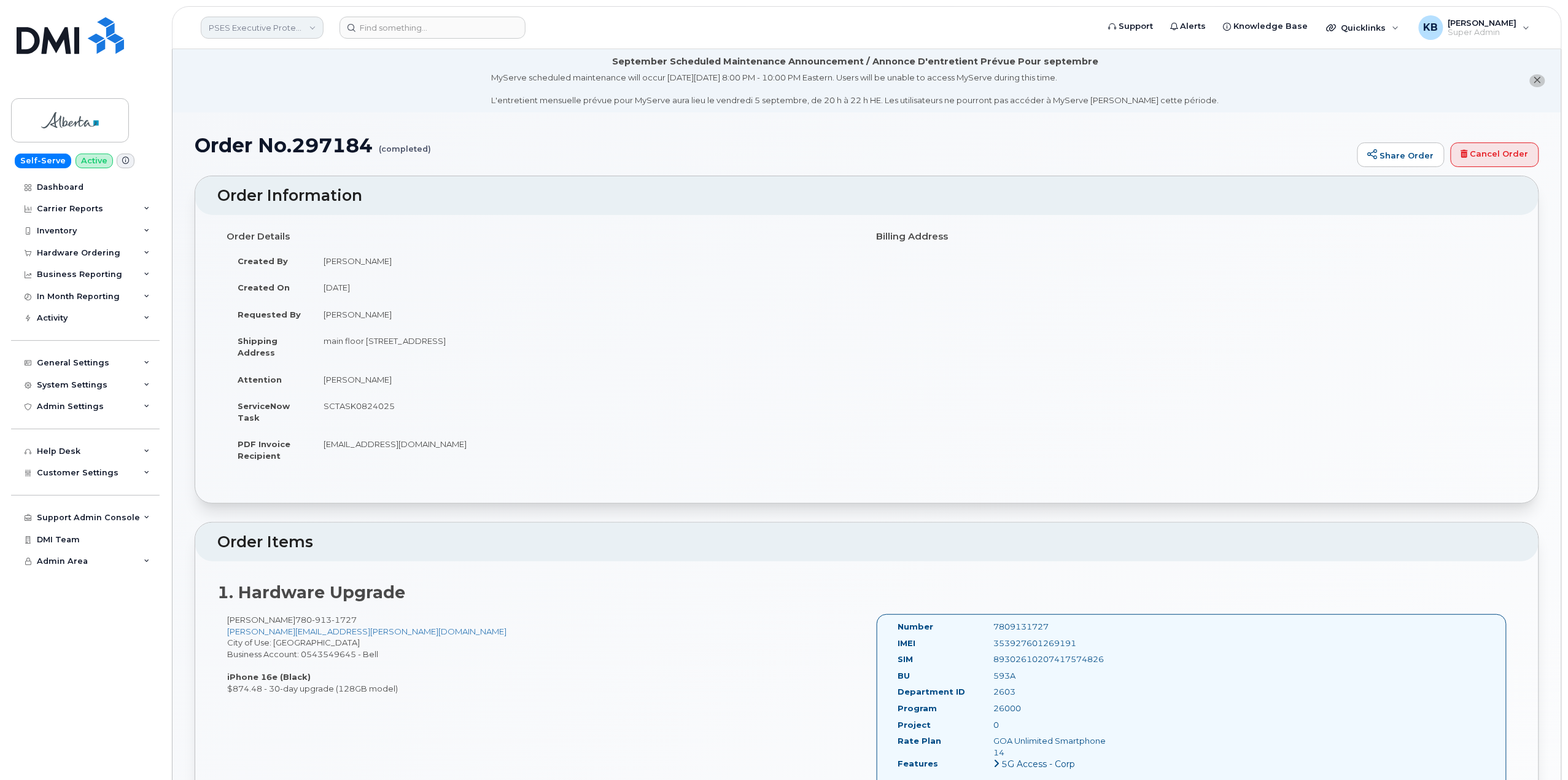
click at [259, 28] on link "PSES Executive Protection - [GEOGRAPHIC_DATA]" at bounding box center [262, 27] width 123 height 22
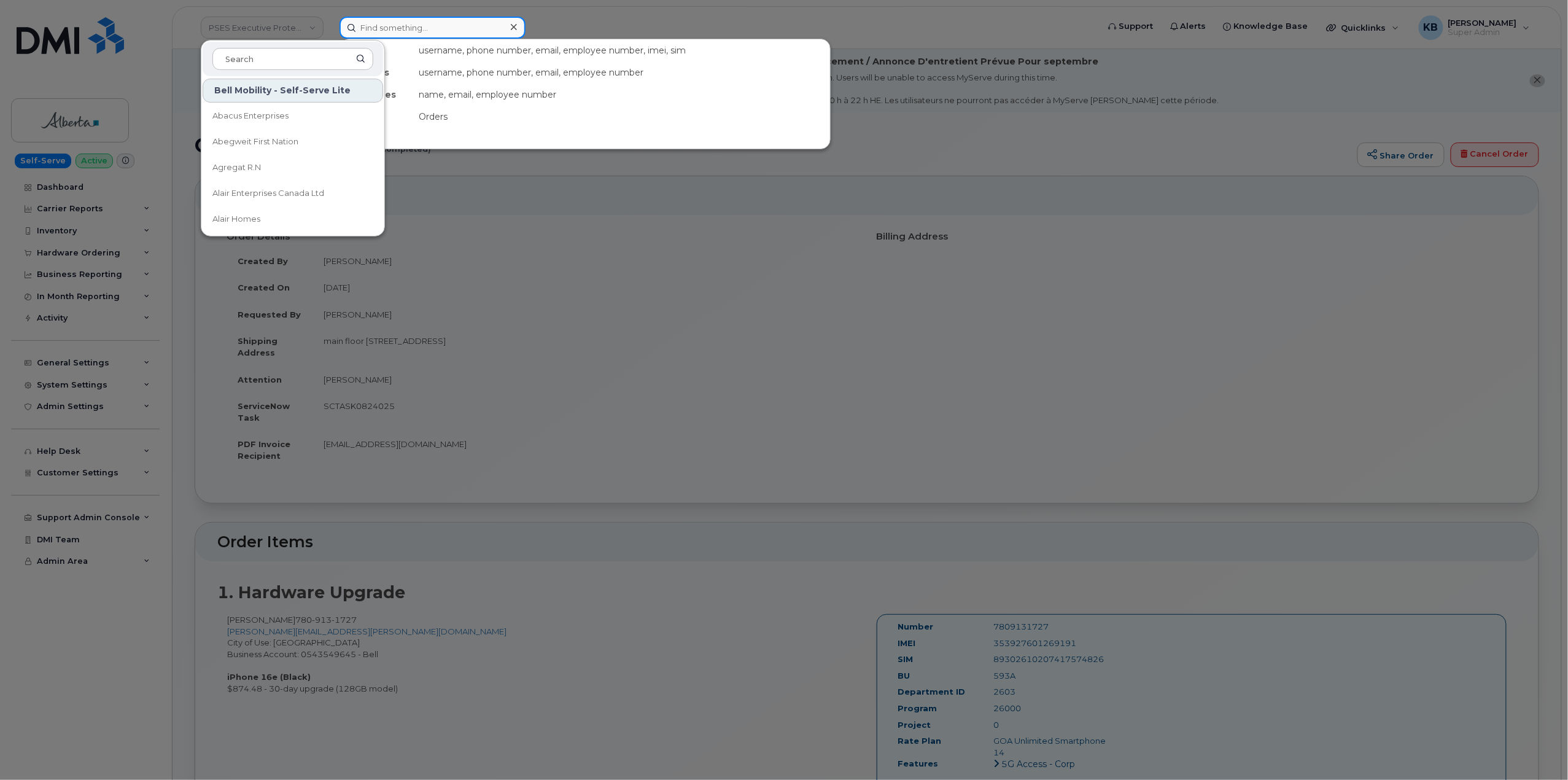
click at [395, 26] on input at bounding box center [432, 27] width 186 height 22
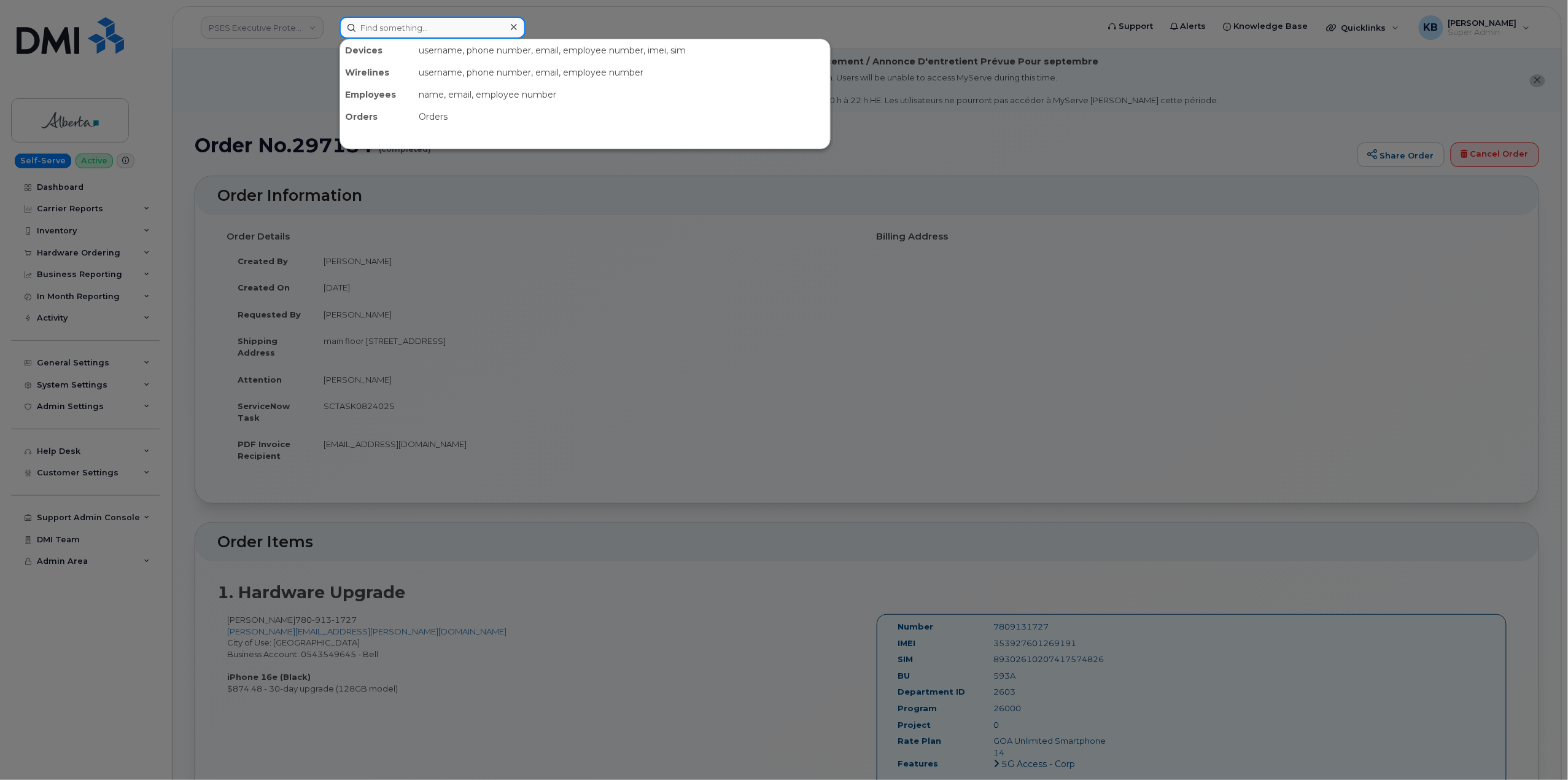
paste input "297184"
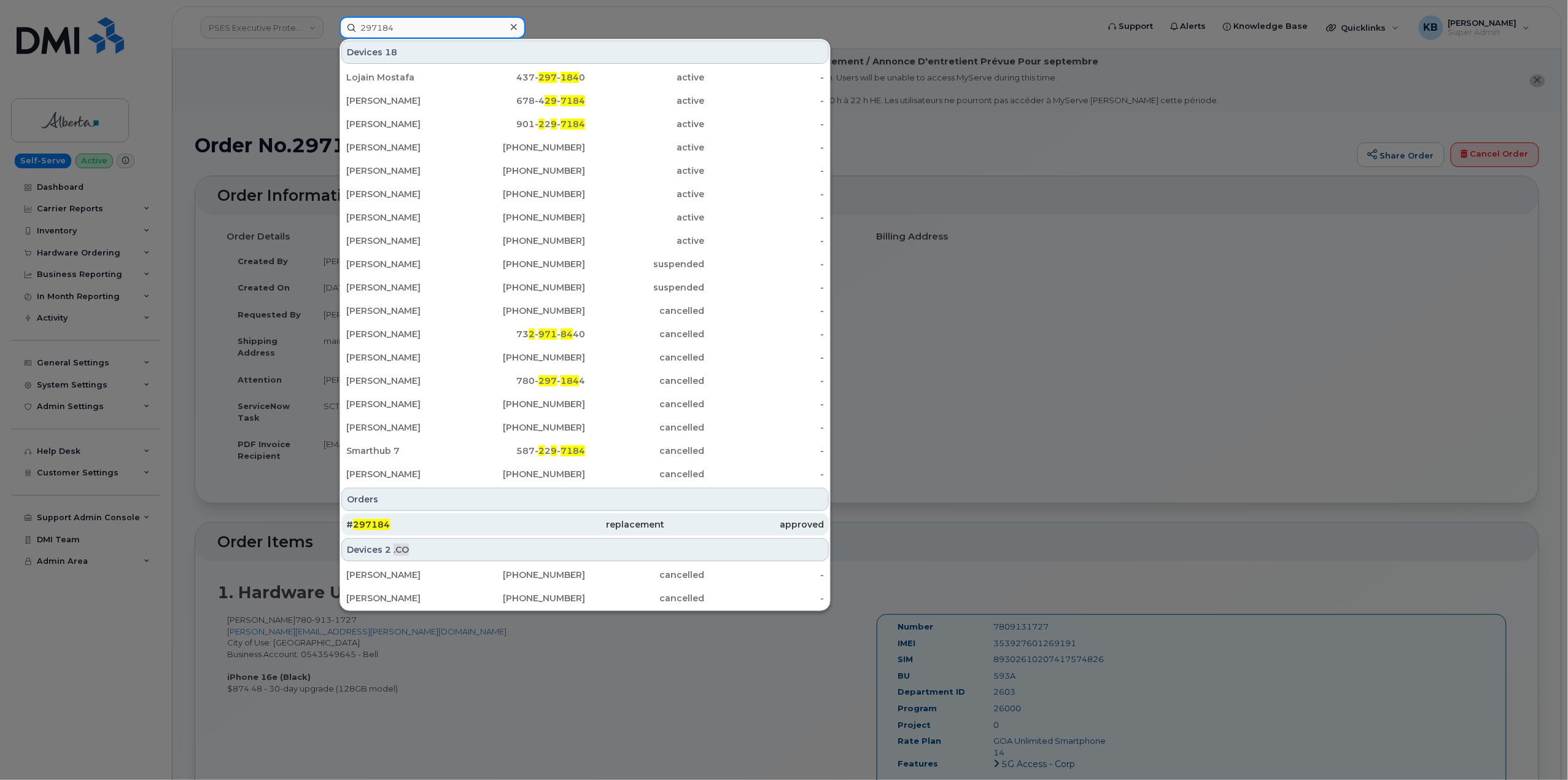
type input "297184"
click at [376, 529] on span "297184" at bounding box center [371, 524] width 37 height 11
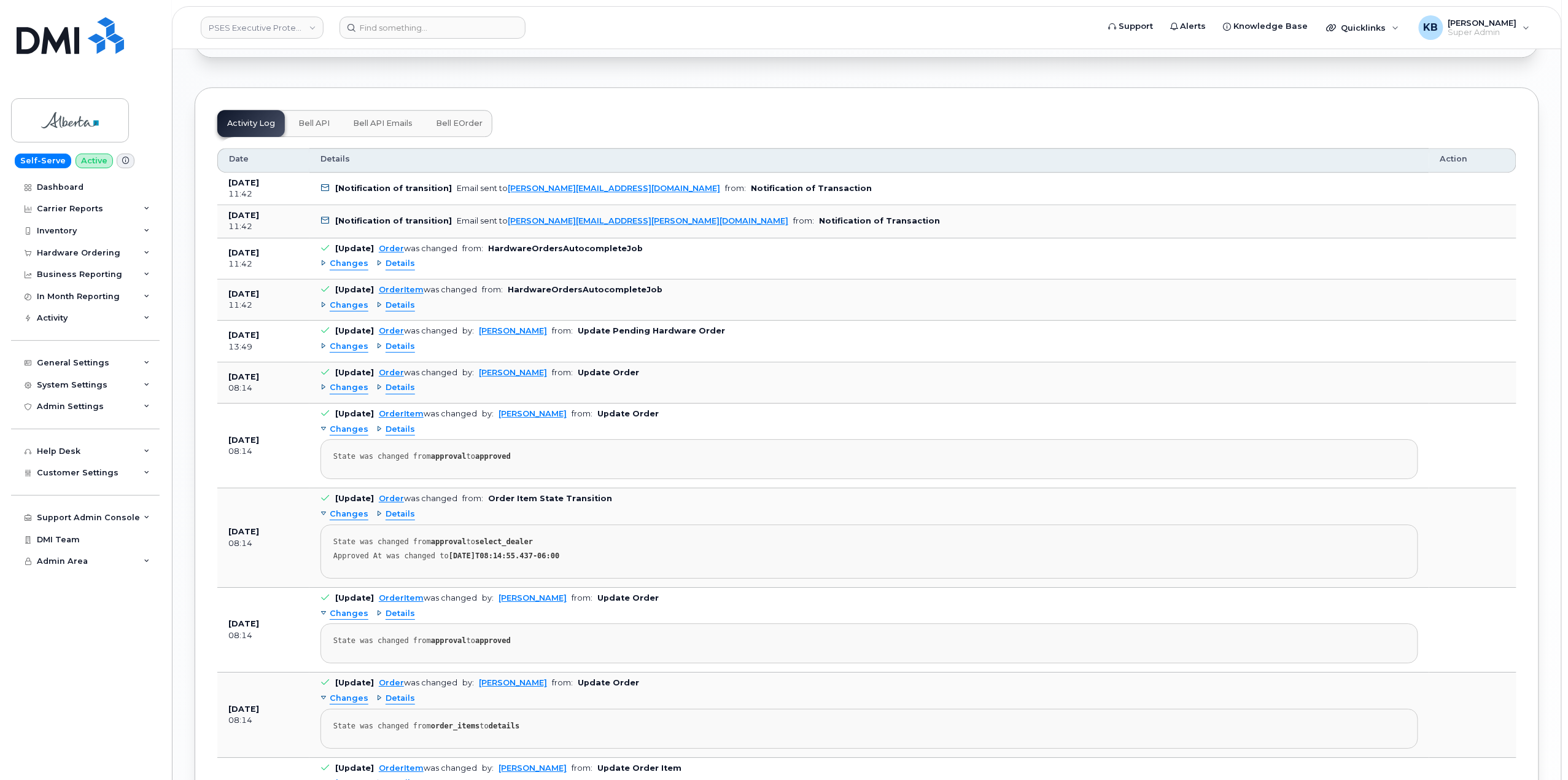
scroll to position [1720, 0]
